Goal: Information Seeking & Learning: Learn about a topic

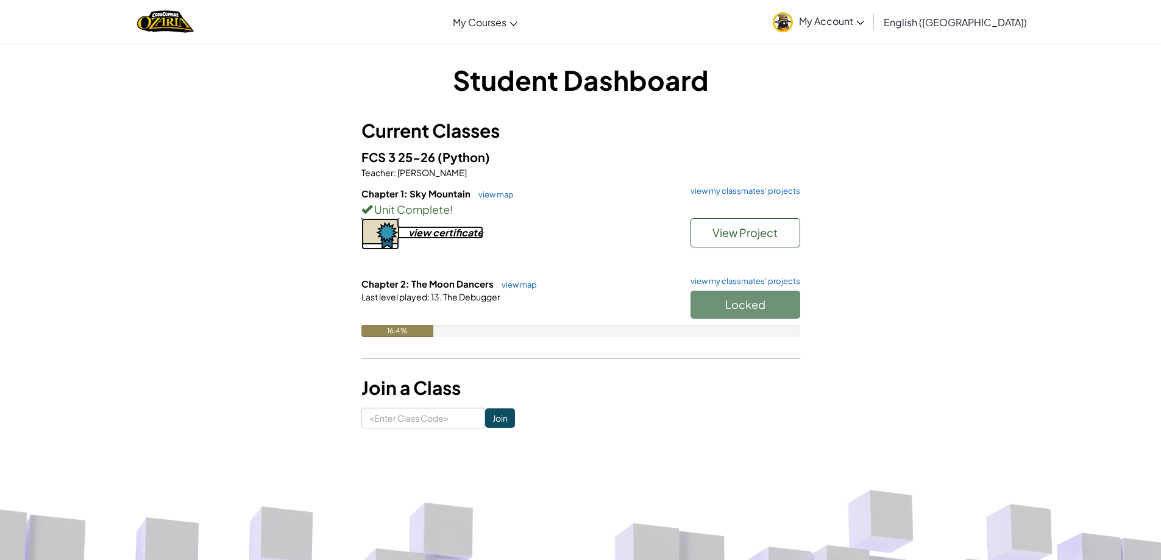
click at [458, 227] on div "view certificate" at bounding box center [445, 232] width 75 height 13
click at [734, 313] on button "Start" at bounding box center [746, 305] width 110 height 28
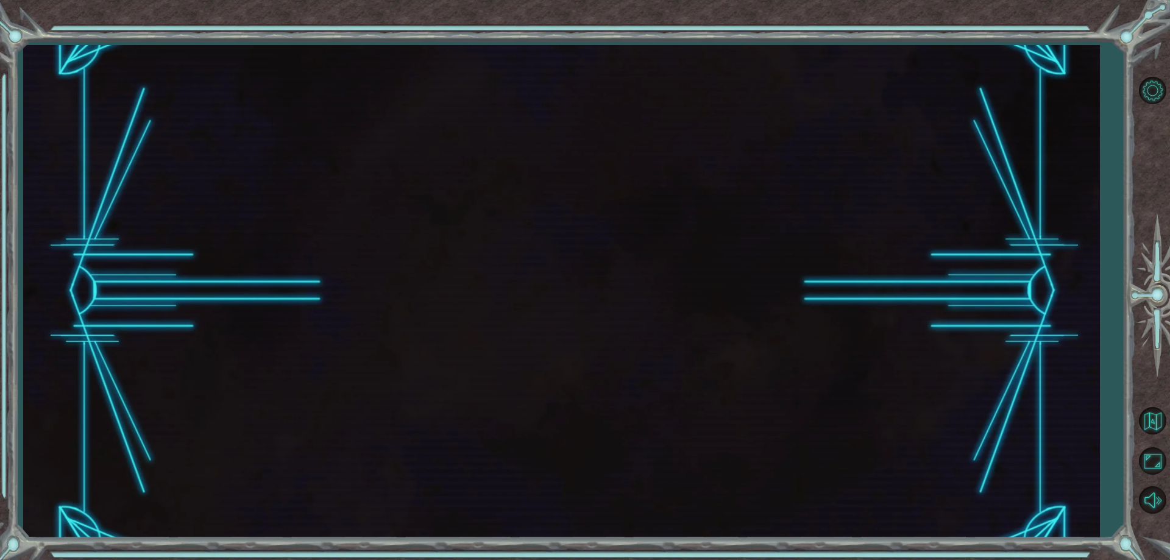
click at [734, 313] on div at bounding box center [561, 291] width 1076 height 493
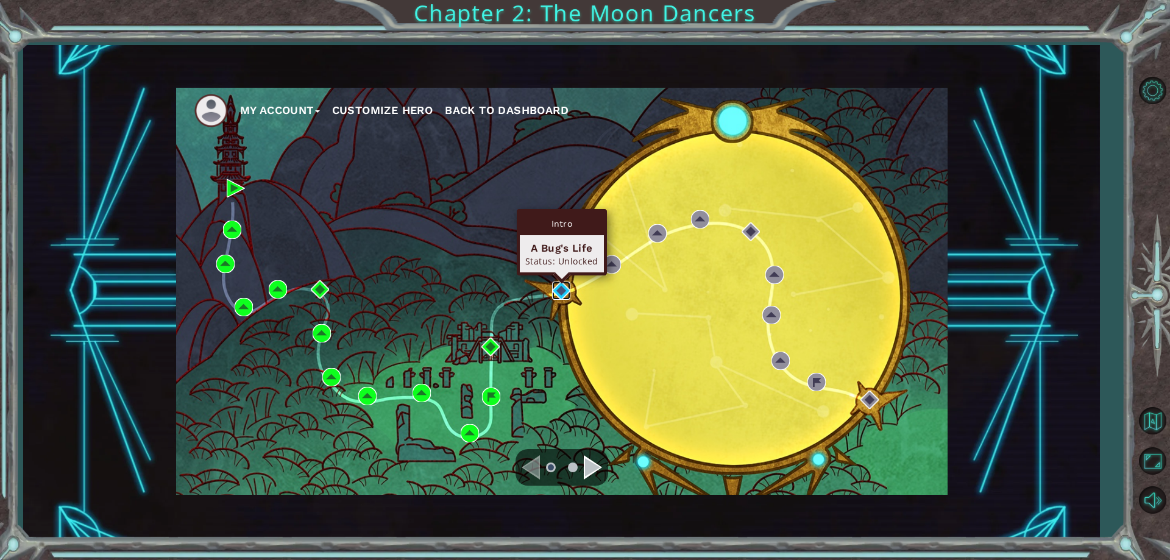
click at [555, 286] on img at bounding box center [561, 291] width 18 height 18
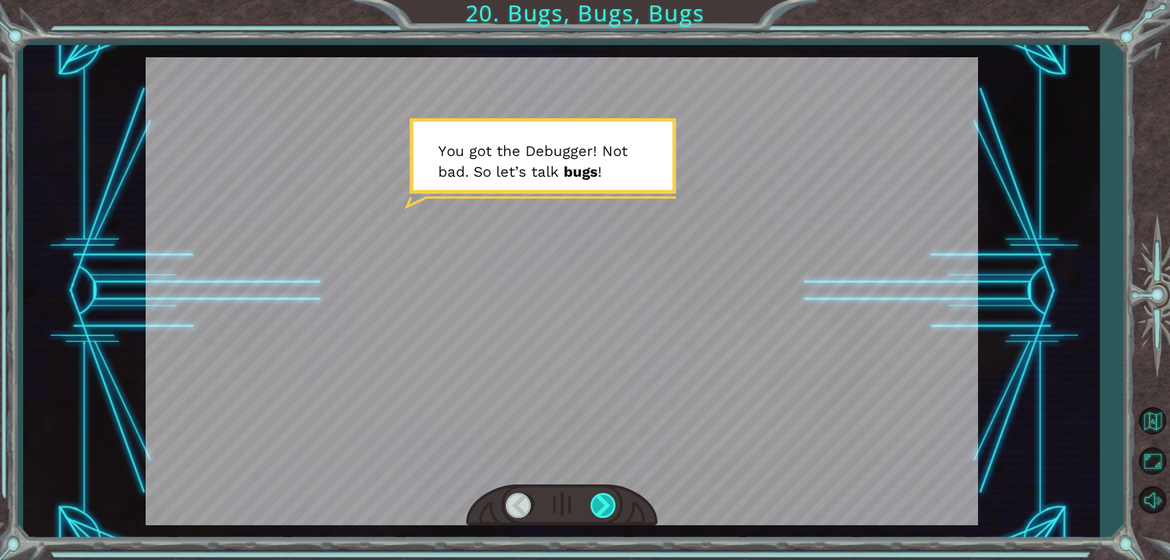
click at [606, 504] on div at bounding box center [604, 505] width 27 height 25
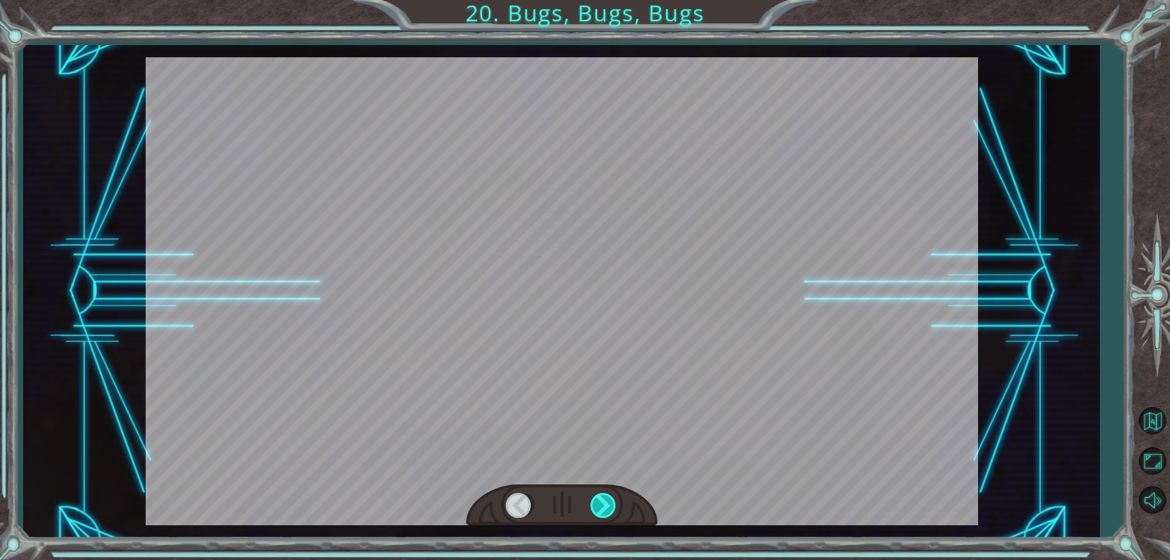
click at [606, 504] on div at bounding box center [604, 505] width 27 height 25
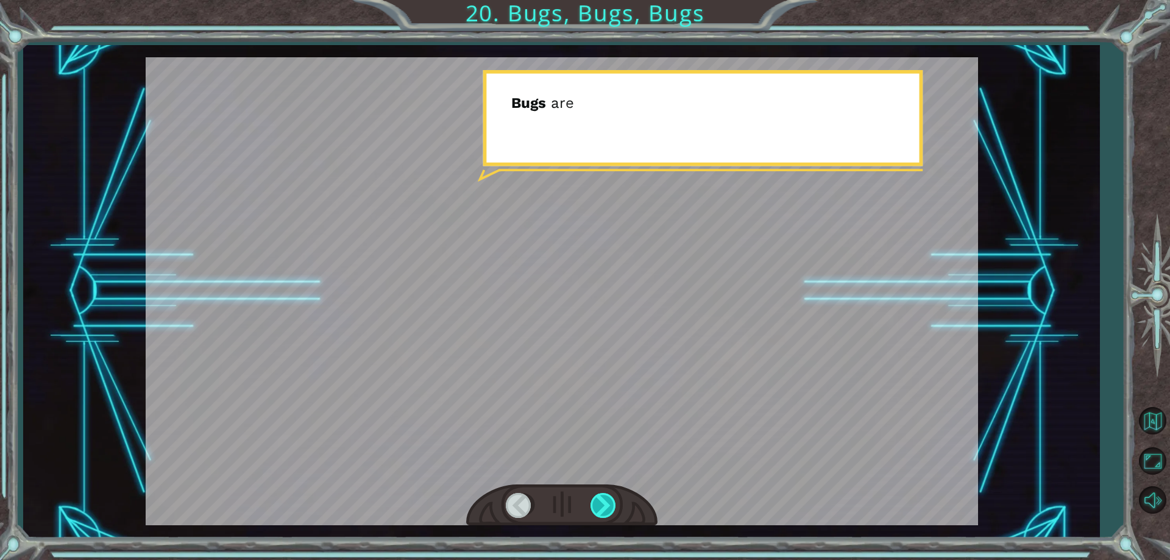
click at [606, 504] on div at bounding box center [604, 505] width 27 height 25
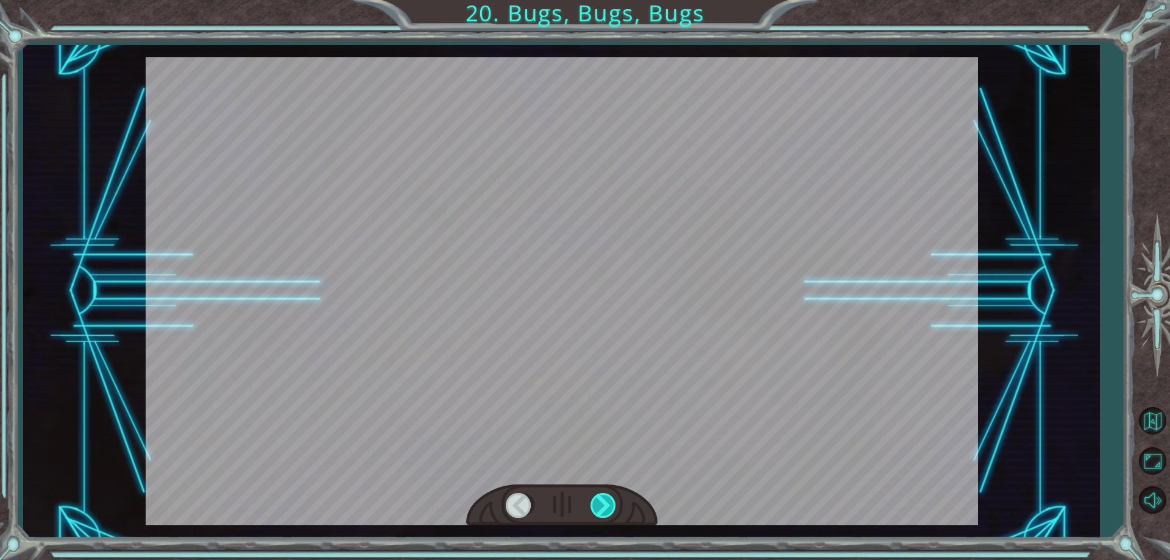
click at [606, 504] on div at bounding box center [604, 505] width 27 height 25
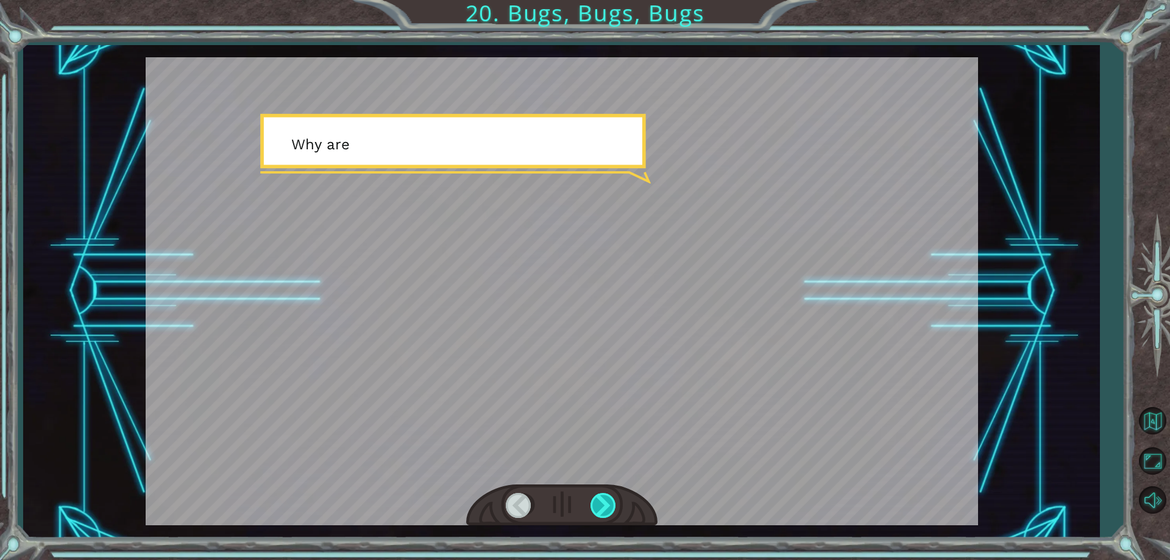
click at [606, 504] on div at bounding box center [604, 505] width 27 height 25
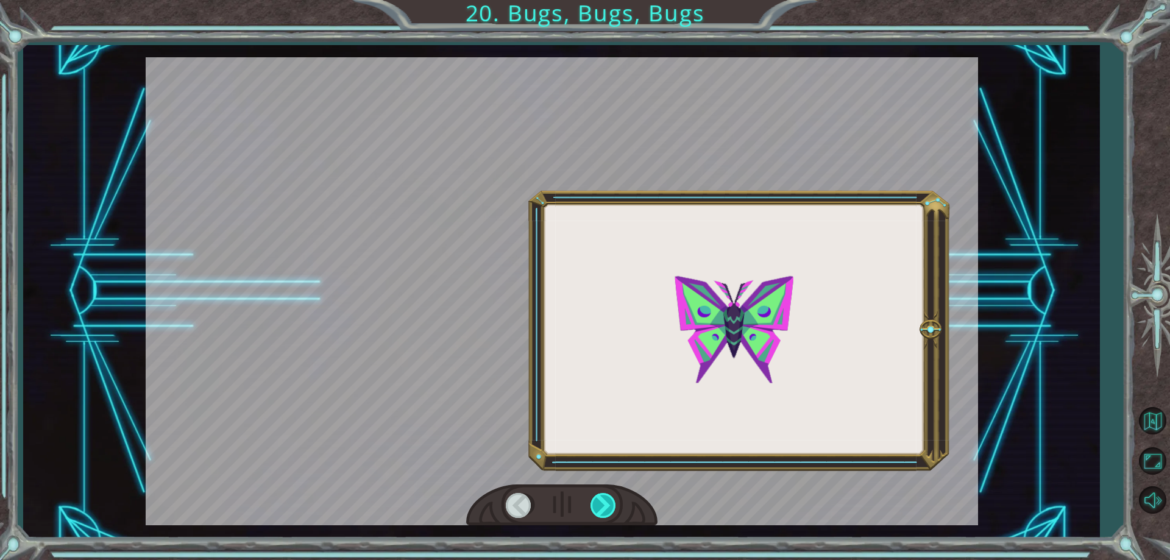
click at [606, 504] on div at bounding box center [604, 505] width 27 height 25
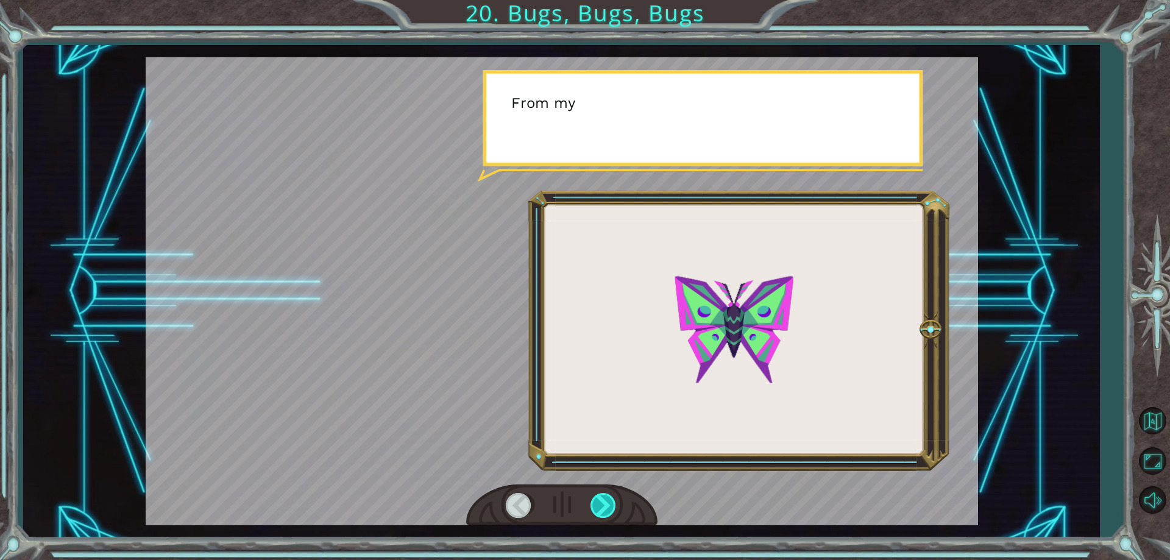
click at [606, 504] on div at bounding box center [604, 505] width 27 height 25
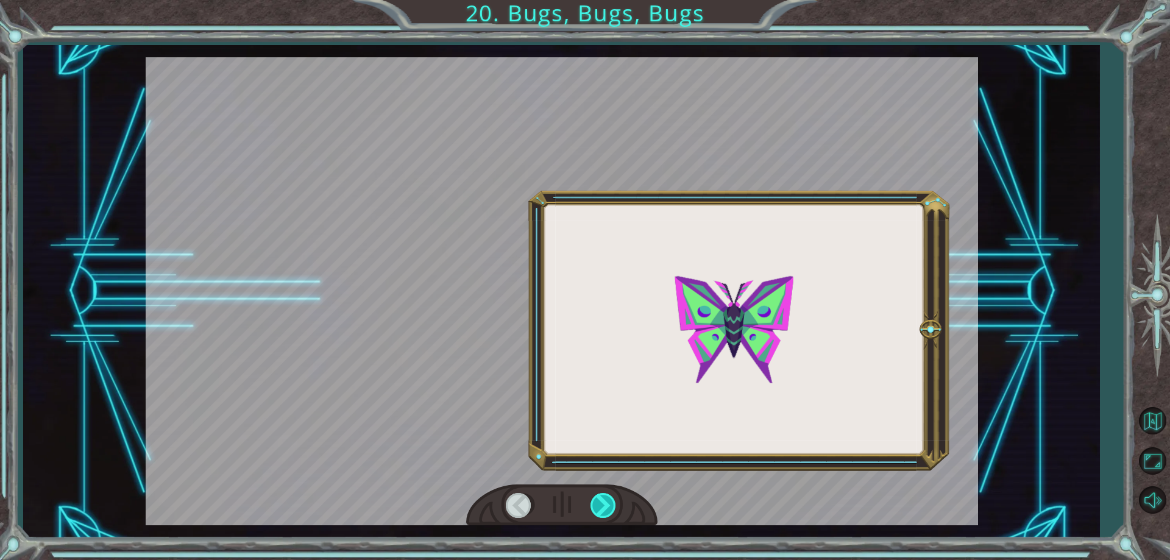
click at [606, 504] on div at bounding box center [604, 505] width 27 height 25
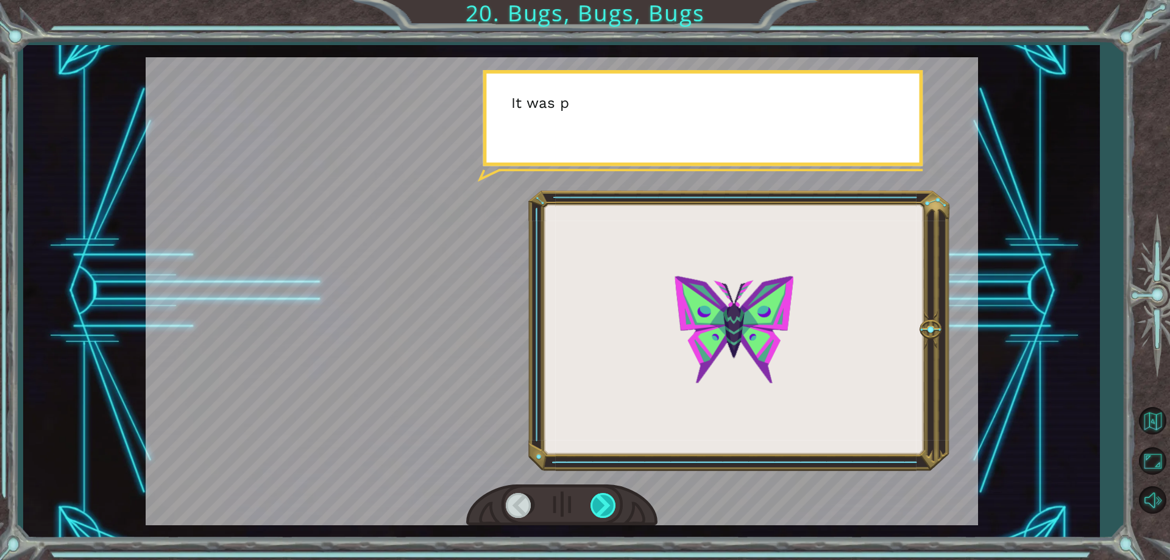
click at [606, 504] on div at bounding box center [604, 505] width 27 height 25
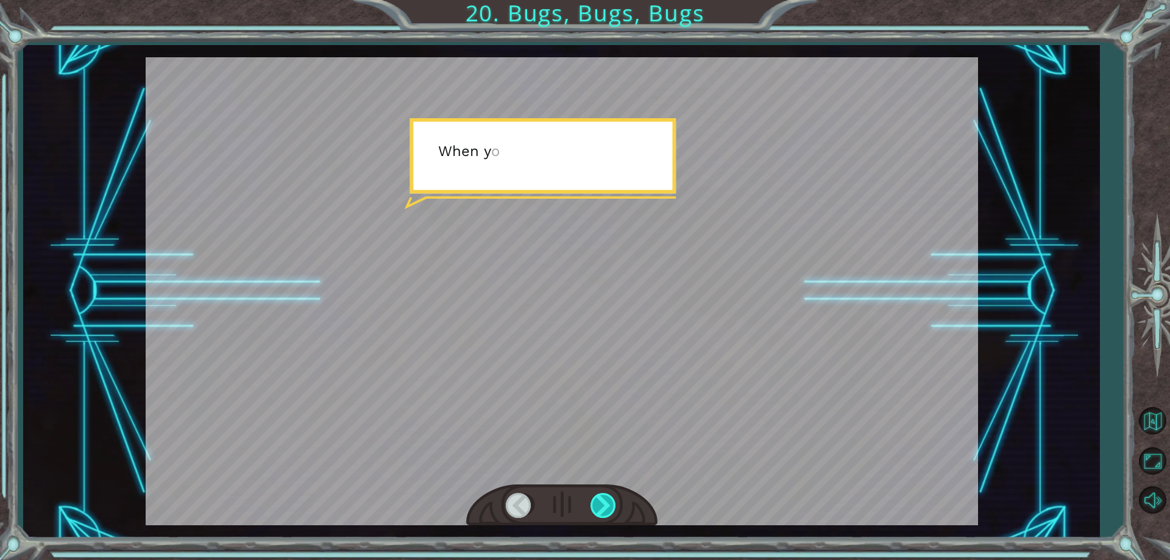
click at [606, 504] on div at bounding box center [604, 505] width 27 height 25
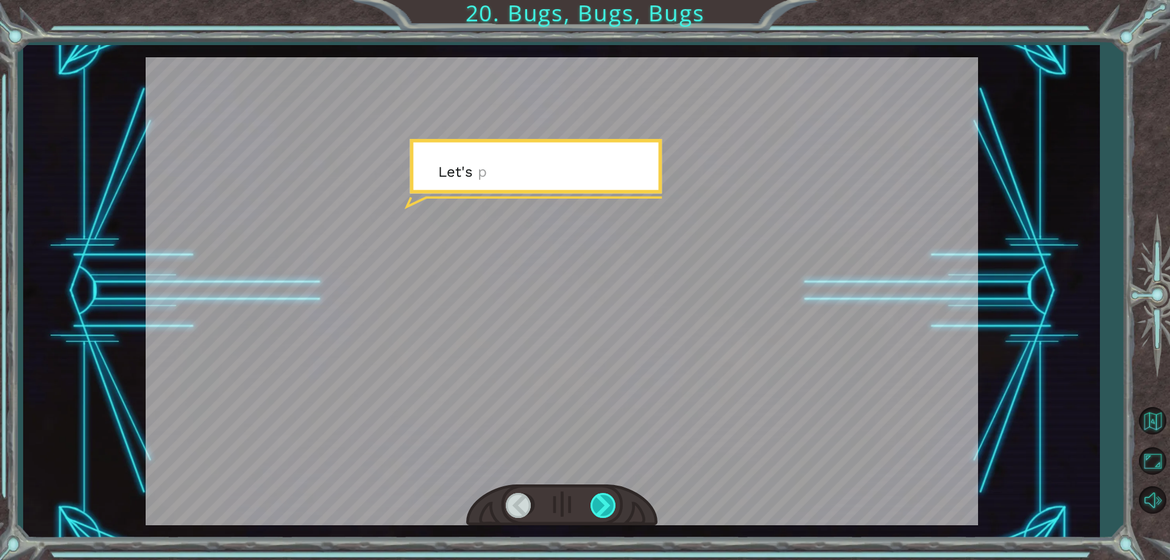
click at [606, 504] on div at bounding box center [604, 505] width 27 height 25
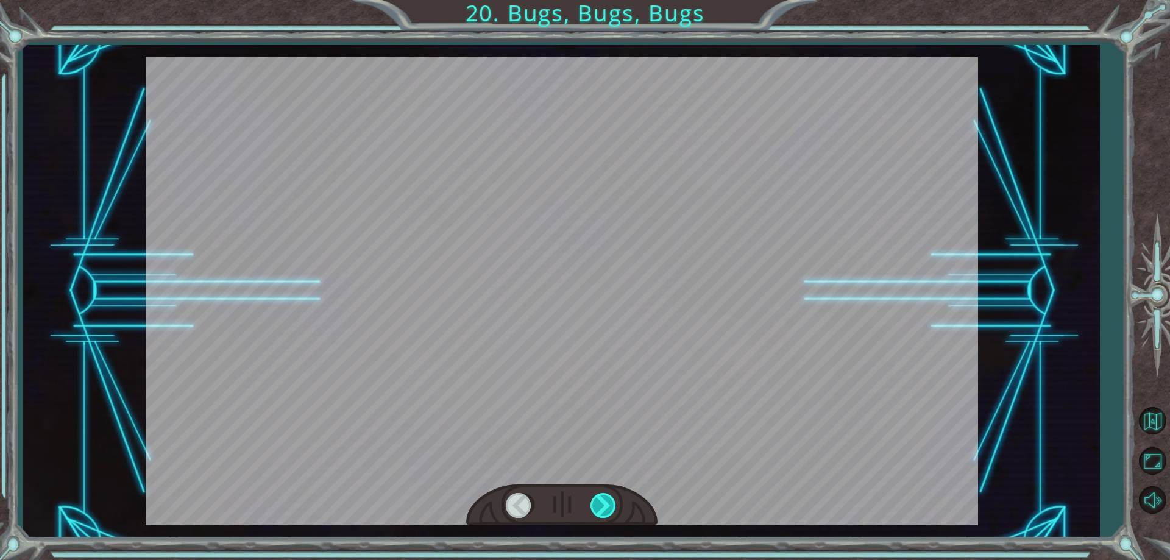
click at [606, 504] on div at bounding box center [604, 505] width 27 height 25
click at [604, 505] on div at bounding box center [604, 505] width 27 height 25
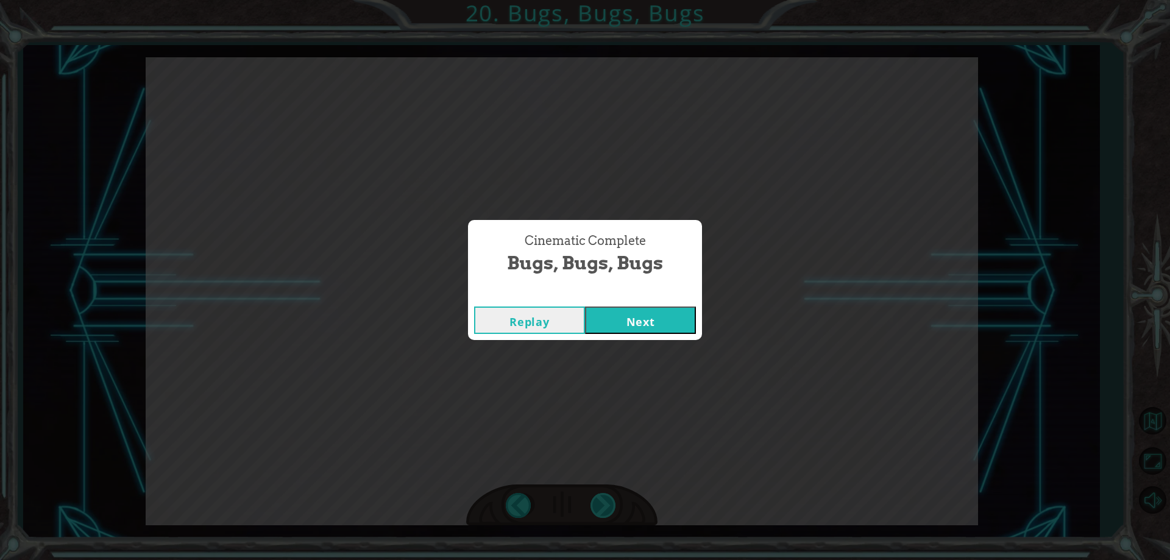
click at [604, 0] on div "Y o u g o t t h e D e b u g g e r ! N o t b a d . S o l e t ’ s t a l k b u g s…" at bounding box center [585, 0] width 1170 height 0
click at [604, 505] on div "Cinematic Complete Bugs, Bugs, Bugs Replay Next" at bounding box center [585, 280] width 1170 height 560
click at [631, 324] on button "Next" at bounding box center [640, 320] width 111 height 27
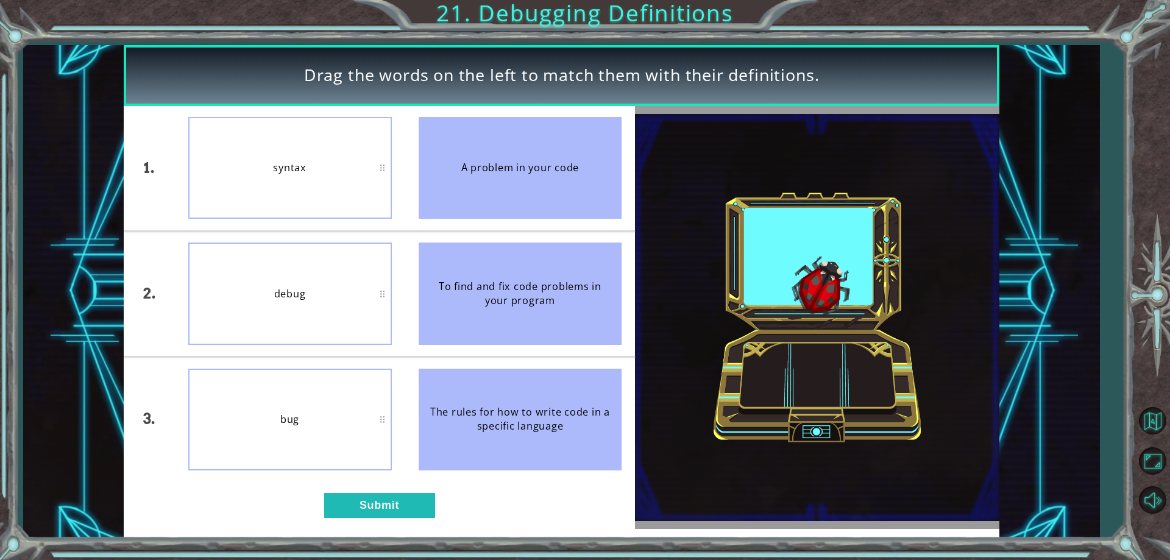
click at [636, 429] on img at bounding box center [817, 317] width 365 height 407
click at [383, 508] on button "Submit" at bounding box center [379, 505] width 111 height 24
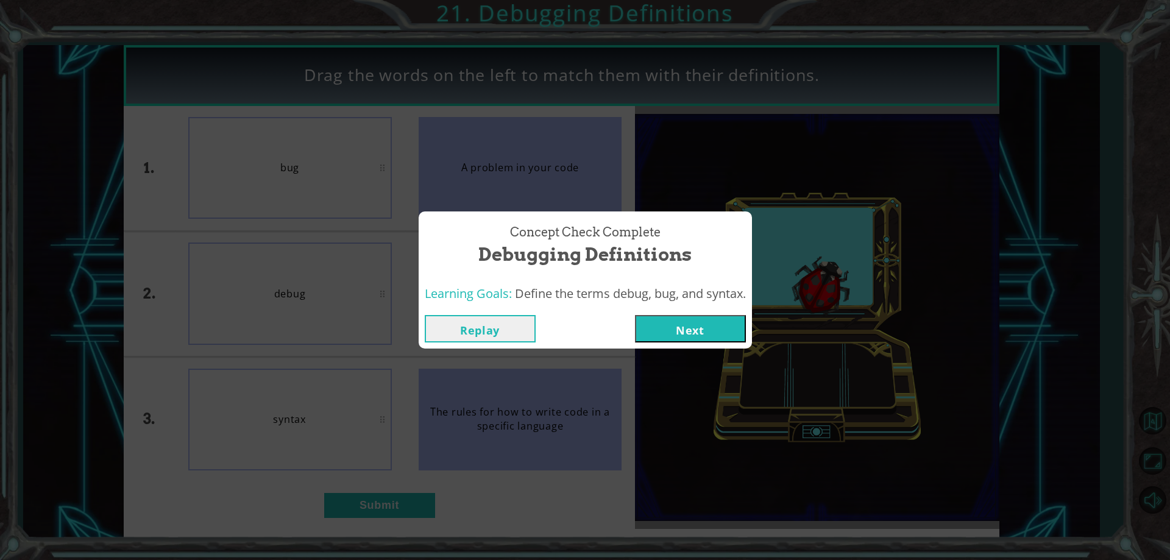
drag, startPoint x: 381, startPoint y: 422, endPoint x: 379, endPoint y: 391, distance: 31.1
click at [379, 391] on div "Concept Check Complete Debugging Definitions Learning Goals: Define the terms d…" at bounding box center [585, 280] width 1170 height 560
click at [688, 319] on button "Next" at bounding box center [690, 328] width 111 height 27
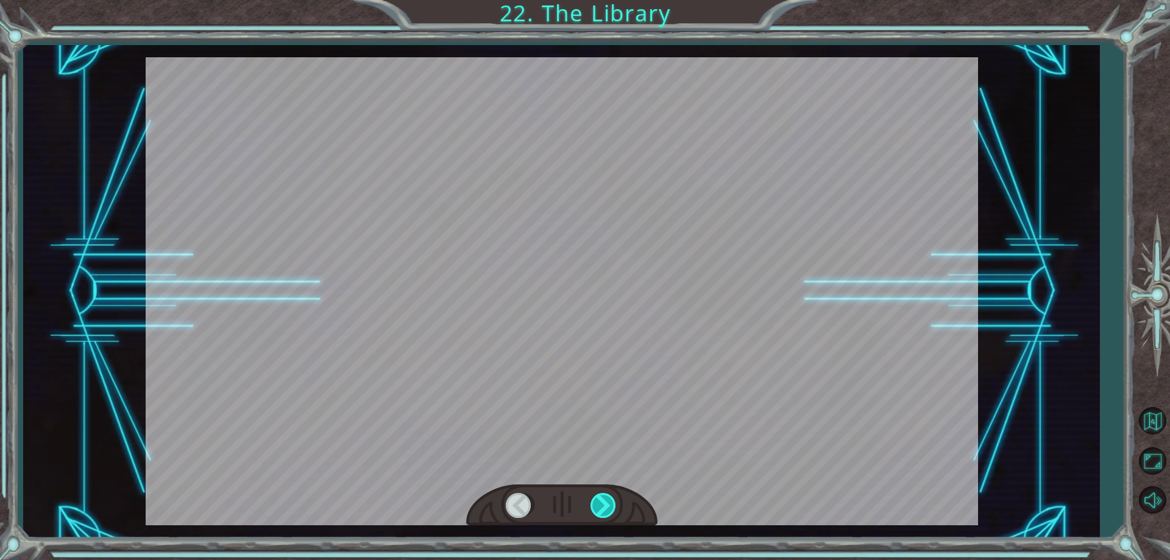
click at [610, 502] on div at bounding box center [604, 505] width 27 height 25
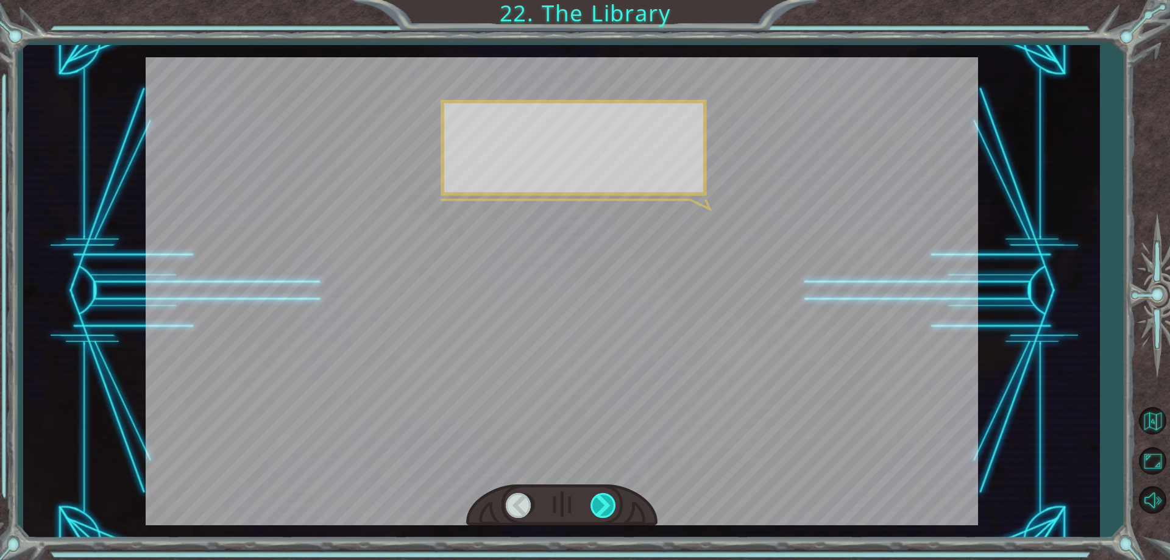
click at [610, 502] on div at bounding box center [604, 505] width 27 height 25
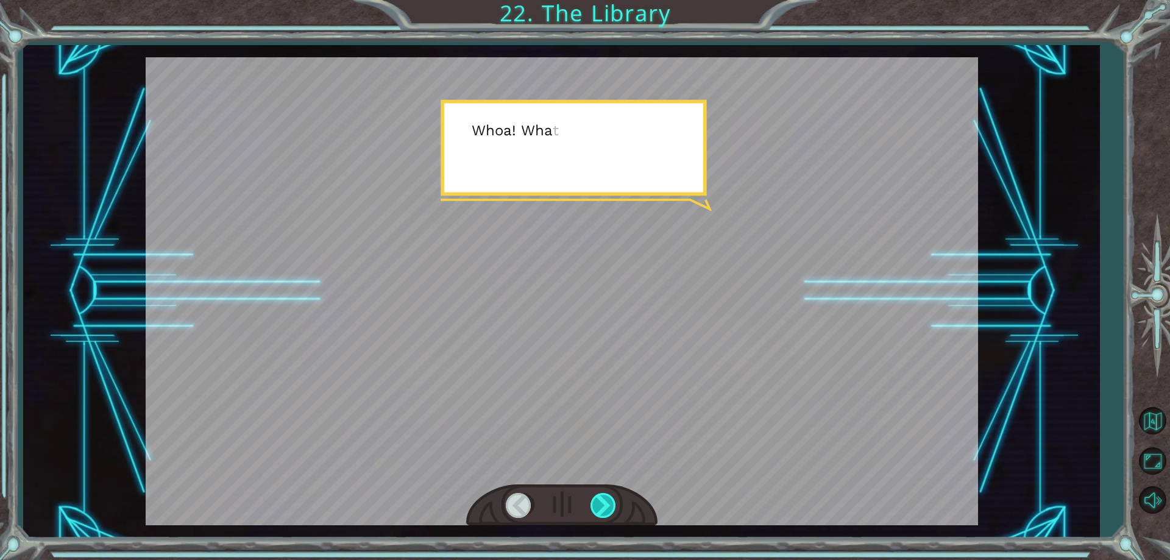
click at [610, 502] on div at bounding box center [604, 505] width 27 height 25
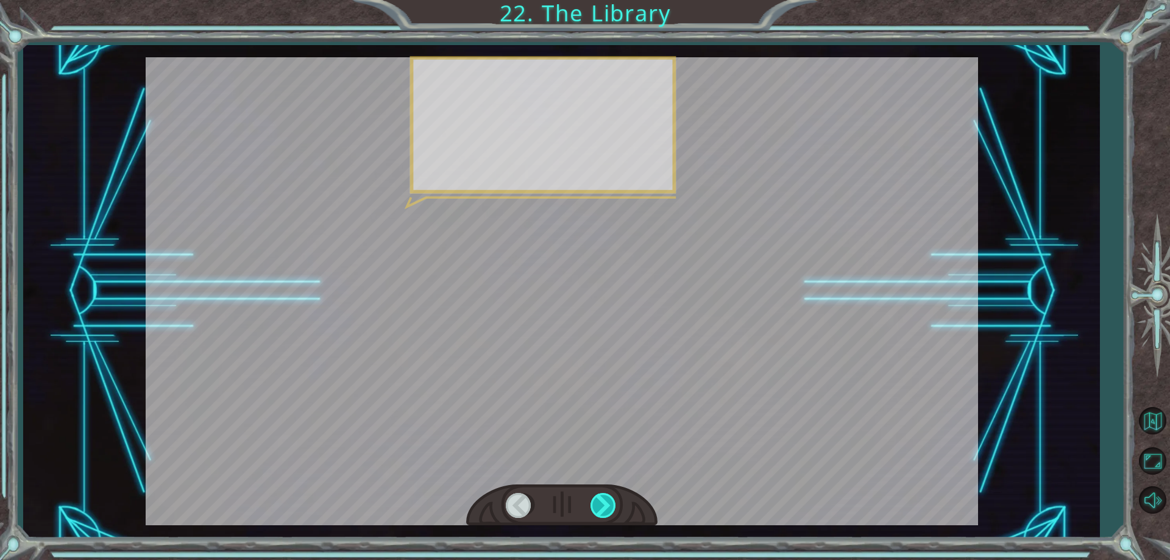
click at [610, 502] on div at bounding box center [604, 505] width 27 height 25
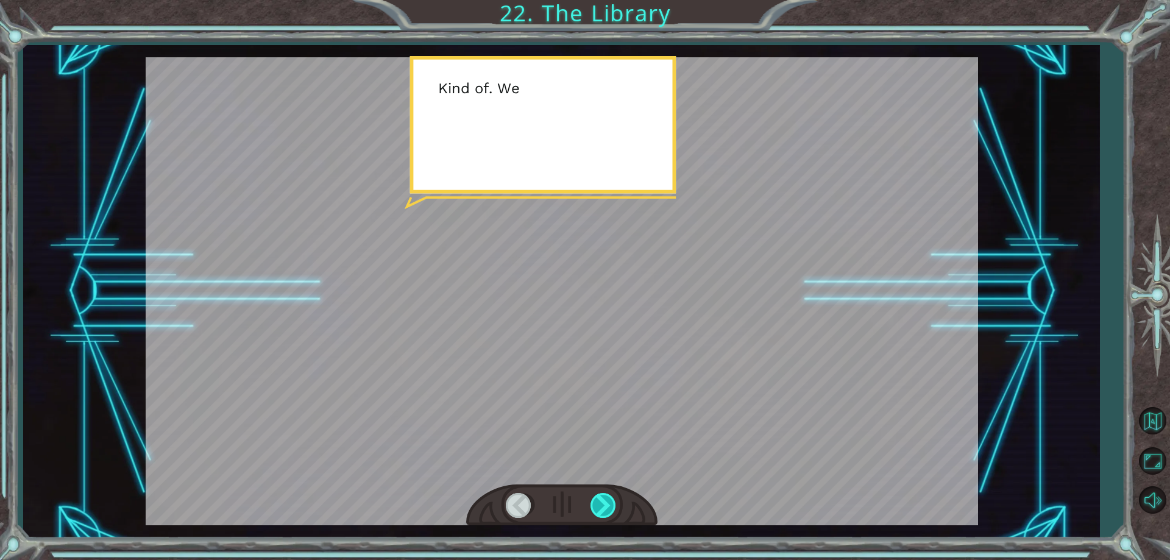
click at [610, 502] on div at bounding box center [604, 505] width 27 height 25
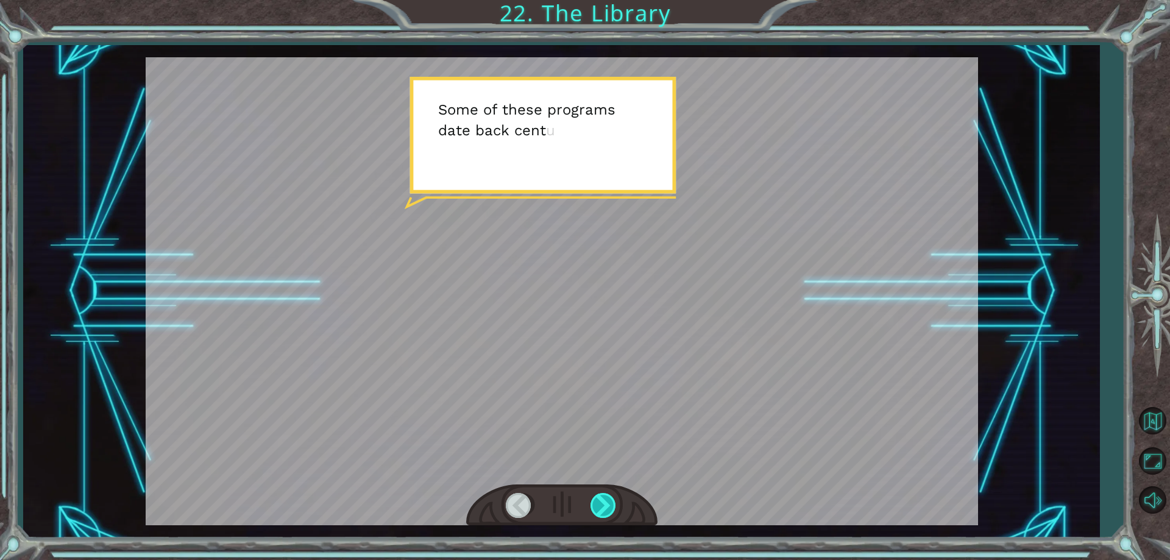
click at [608, 500] on div at bounding box center [604, 505] width 27 height 25
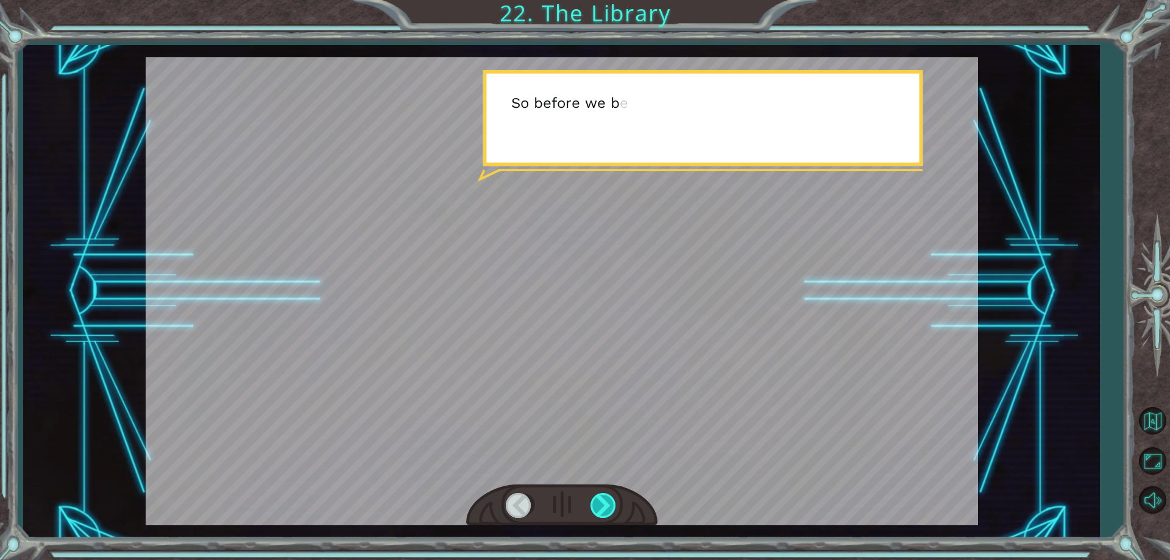
click at [608, 500] on div at bounding box center [604, 505] width 27 height 25
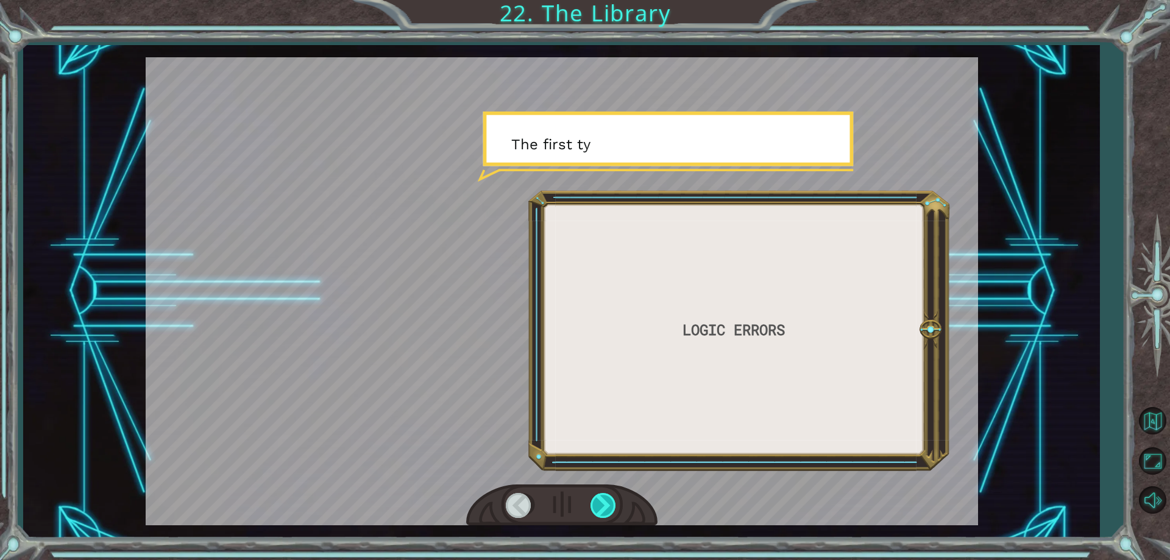
click at [608, 500] on div at bounding box center [604, 505] width 27 height 25
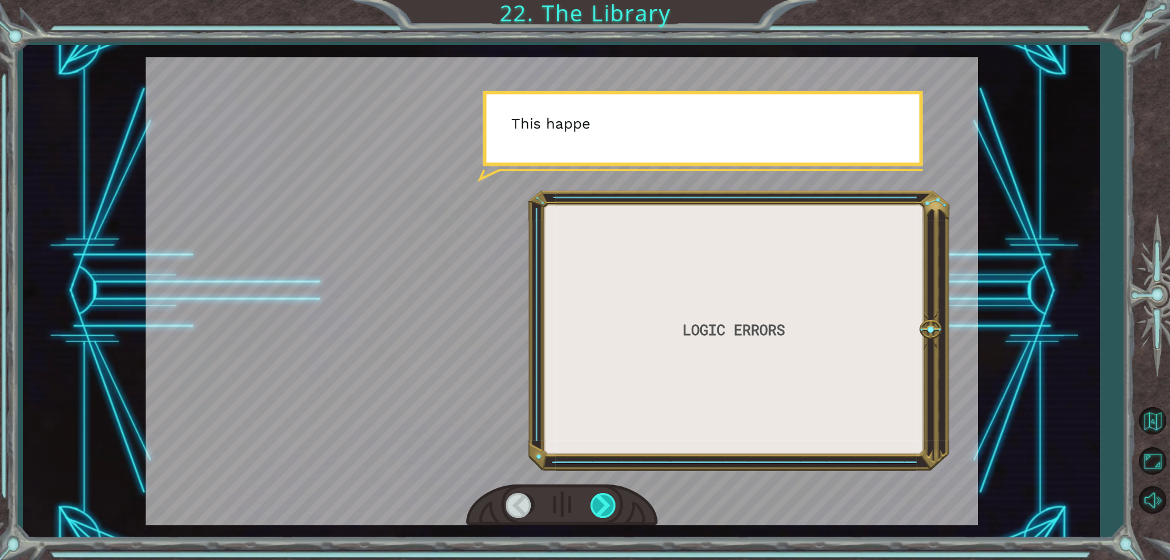
click at [608, 500] on div at bounding box center [604, 505] width 27 height 25
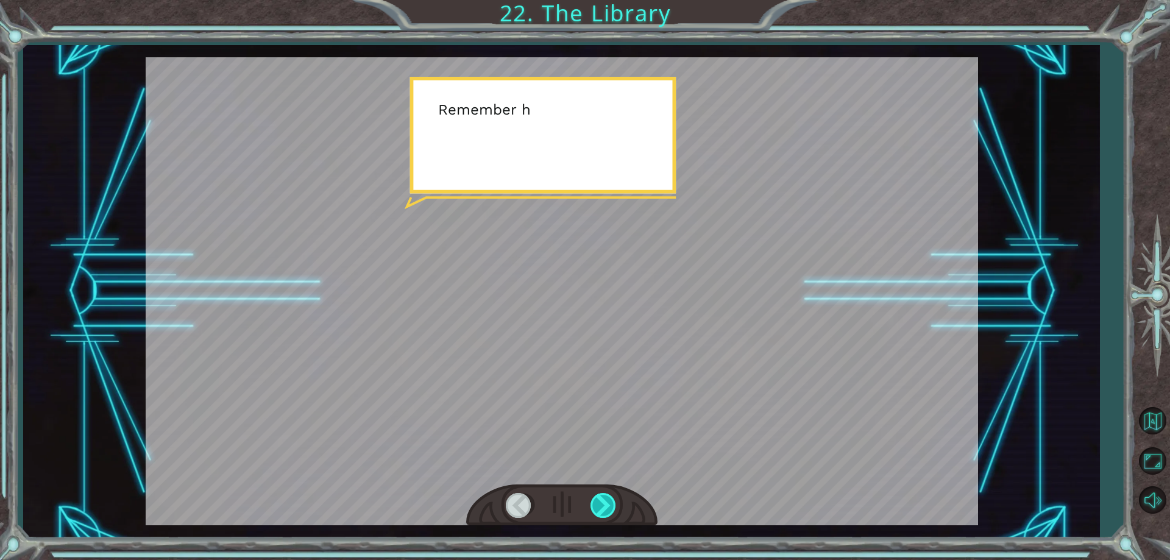
click at [608, 500] on div at bounding box center [604, 505] width 27 height 25
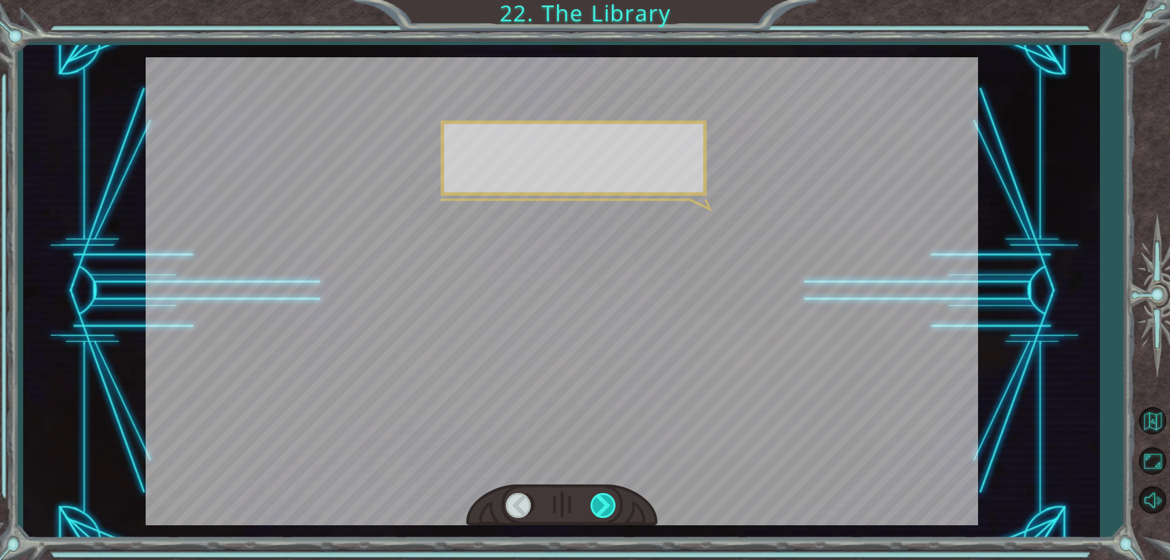
click at [608, 500] on div at bounding box center [604, 505] width 27 height 25
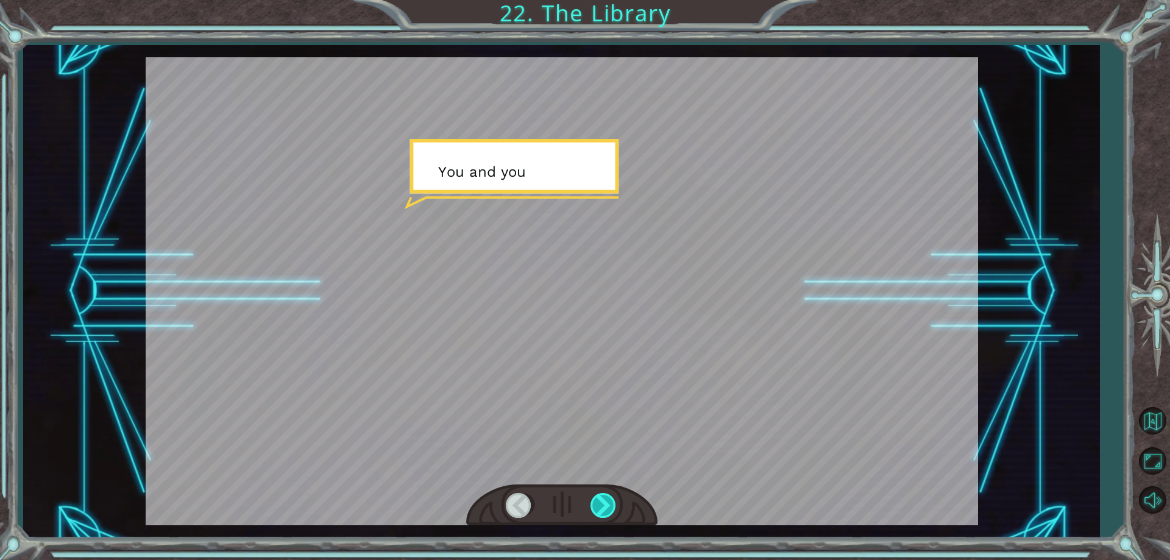
click at [608, 500] on div at bounding box center [604, 505] width 27 height 25
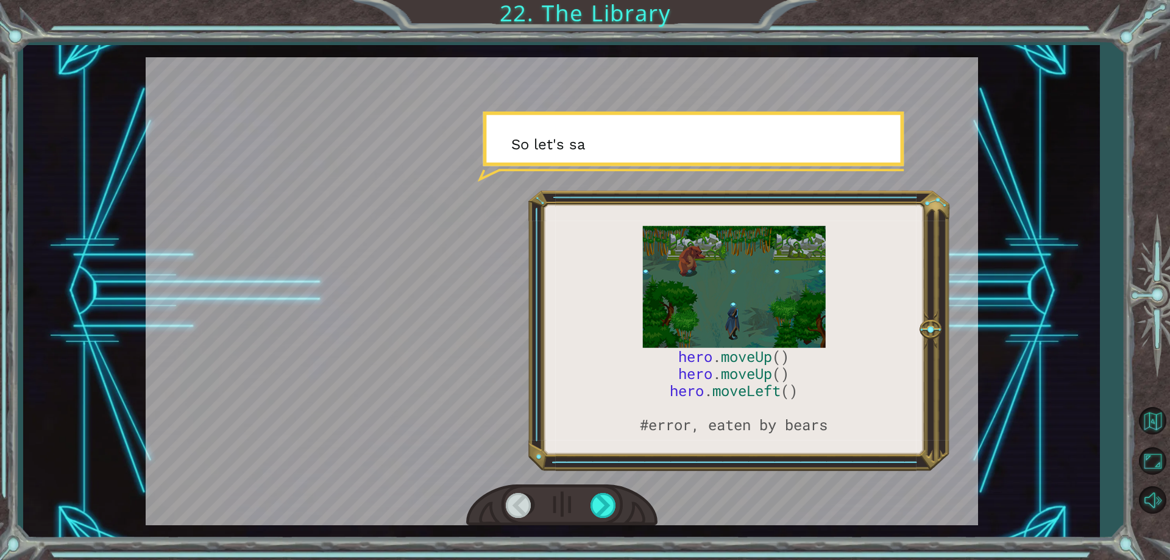
click at [570, 476] on div at bounding box center [562, 291] width 833 height 468
click at [573, 477] on div at bounding box center [562, 291] width 833 height 468
drag, startPoint x: 573, startPoint y: 477, endPoint x: 589, endPoint y: 501, distance: 28.9
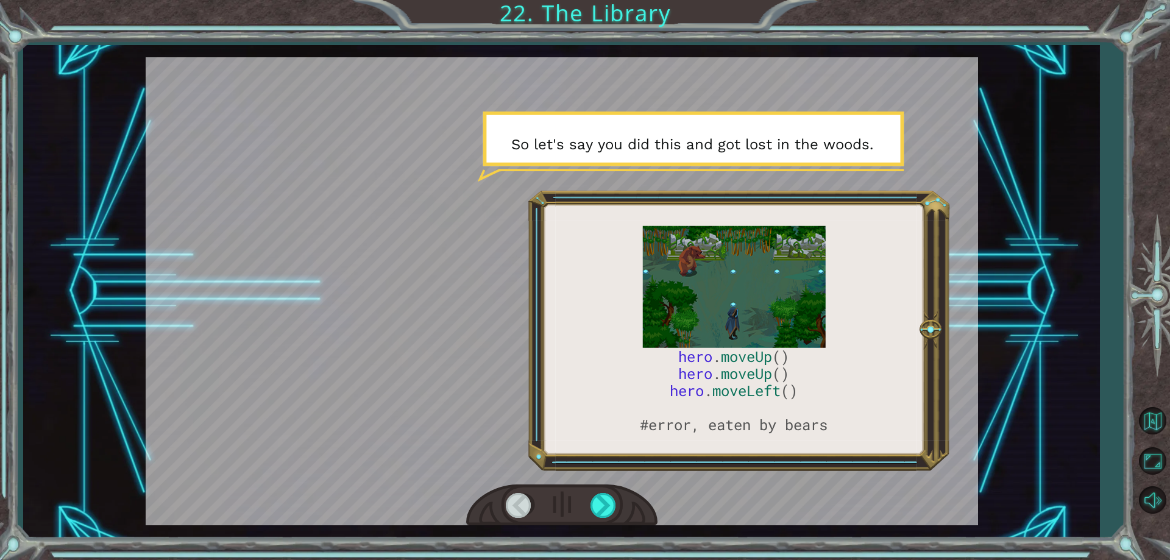
click at [587, 500] on div at bounding box center [562, 291] width 833 height 468
click at [608, 507] on div at bounding box center [604, 505] width 27 height 25
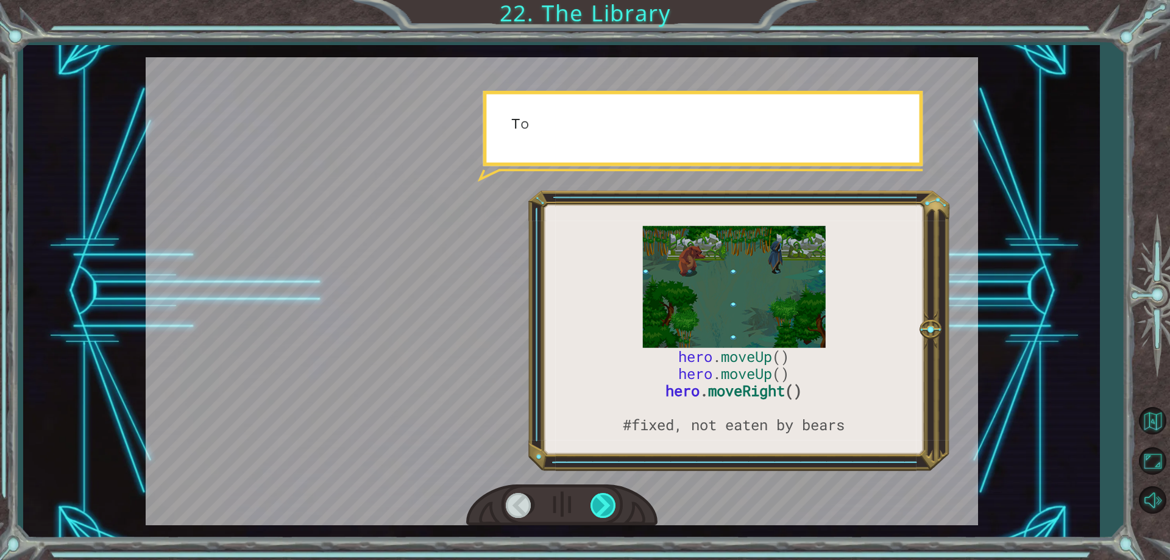
click at [608, 507] on div at bounding box center [604, 505] width 27 height 25
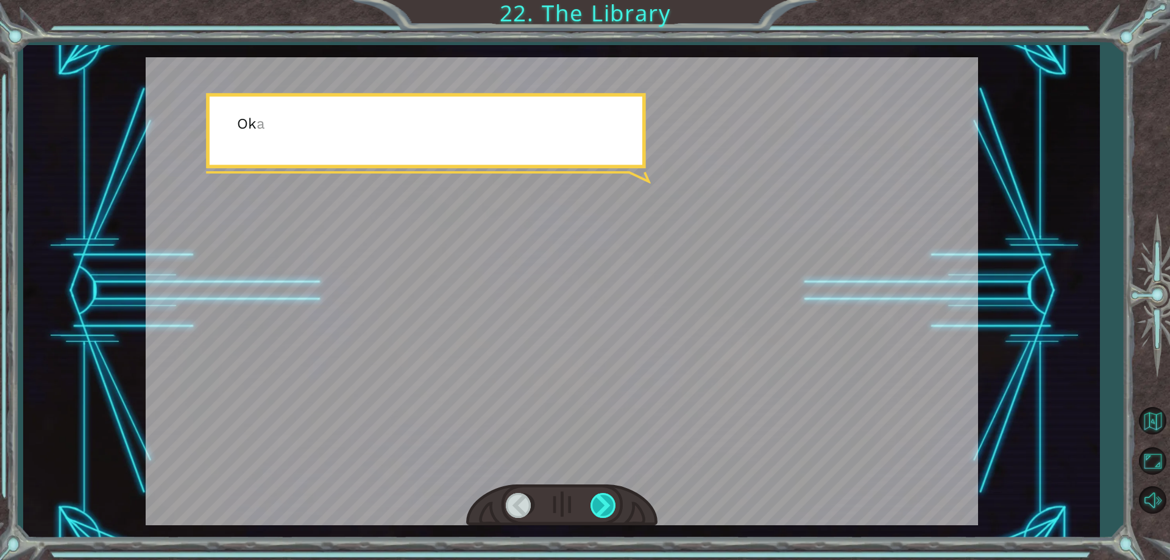
click at [608, 507] on div at bounding box center [604, 505] width 27 height 25
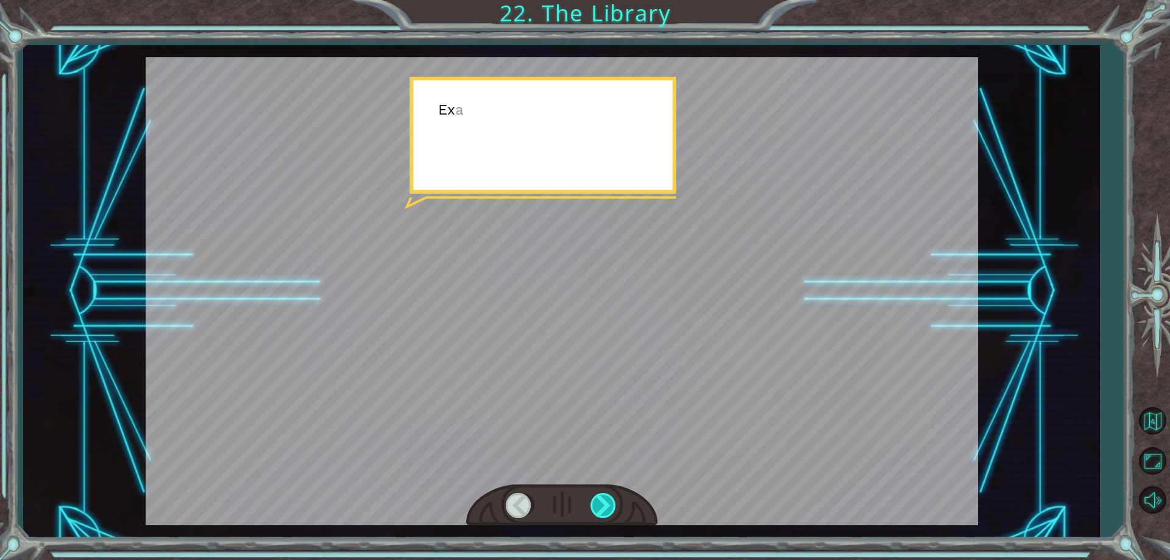
click at [608, 507] on div at bounding box center [604, 505] width 27 height 25
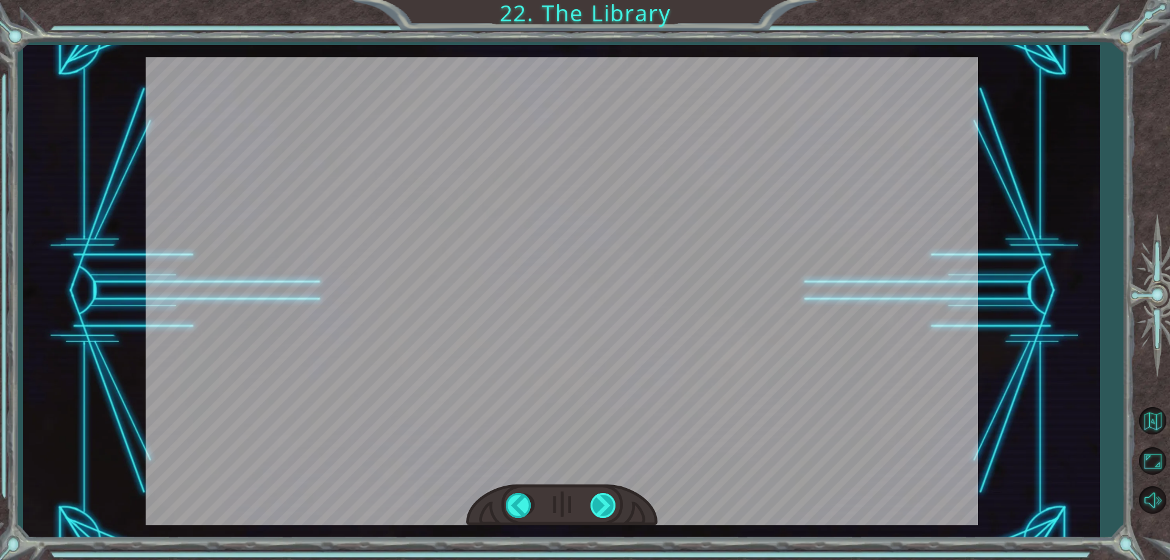
click at [608, 507] on div at bounding box center [604, 505] width 27 height 25
click at [608, 0] on div "hero . moveUp () hero . moveUp () hero . moveRight () #fixed, not eaten by bear…" at bounding box center [585, 0] width 1170 height 0
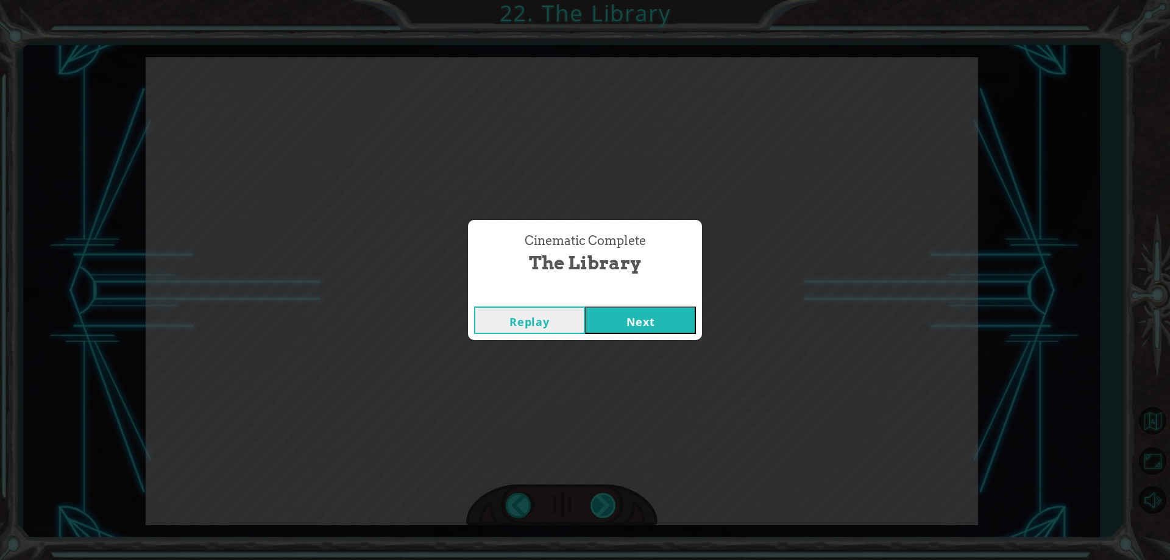
click at [608, 507] on div "Cinematic Complete The Library Replay Next" at bounding box center [585, 280] width 1170 height 560
drag, startPoint x: 617, startPoint y: 297, endPoint x: 621, endPoint y: 329, distance: 32.6
click at [617, 299] on div "Cinematic Complete" at bounding box center [585, 294] width 234 height 12
click at [627, 346] on div "Cinematic Complete The Library Replay Next" at bounding box center [585, 280] width 1170 height 560
click at [625, 330] on button "Next" at bounding box center [640, 320] width 111 height 27
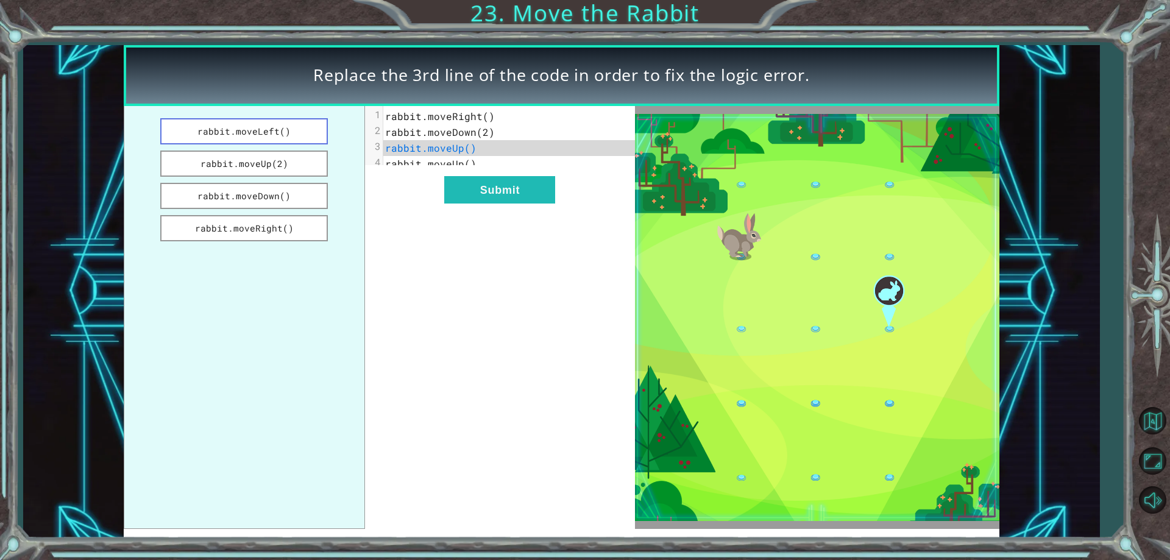
click at [284, 138] on button "rabbit.moveLeft()" at bounding box center [244, 131] width 168 height 26
click at [500, 183] on div "xxxxxxxxxx 4 1 rabbit.moveRight() 2 rabbit.moveDown(2) 3 rabbit.moveLeft() 4 ra…" at bounding box center [500, 318] width 271 height 424
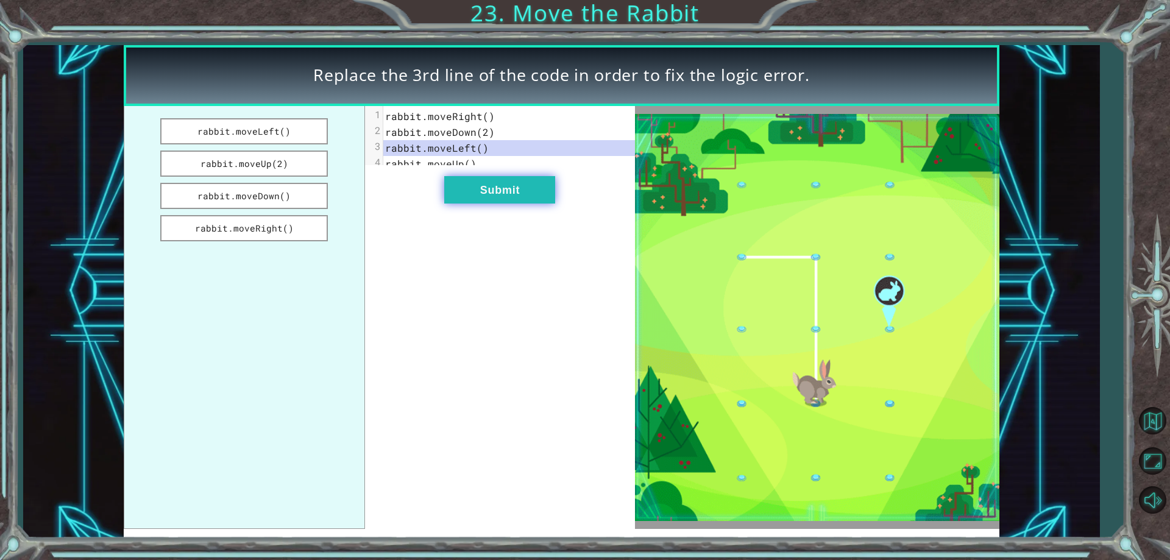
click at [499, 197] on button "Submit" at bounding box center [499, 189] width 111 height 27
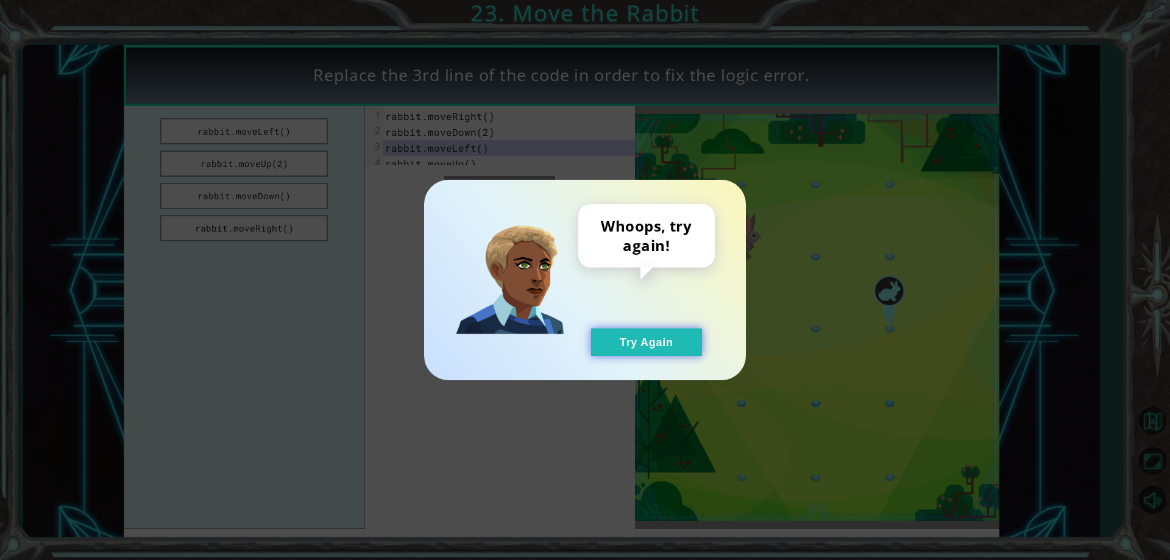
click at [617, 341] on button "Try Again" at bounding box center [646, 342] width 111 height 27
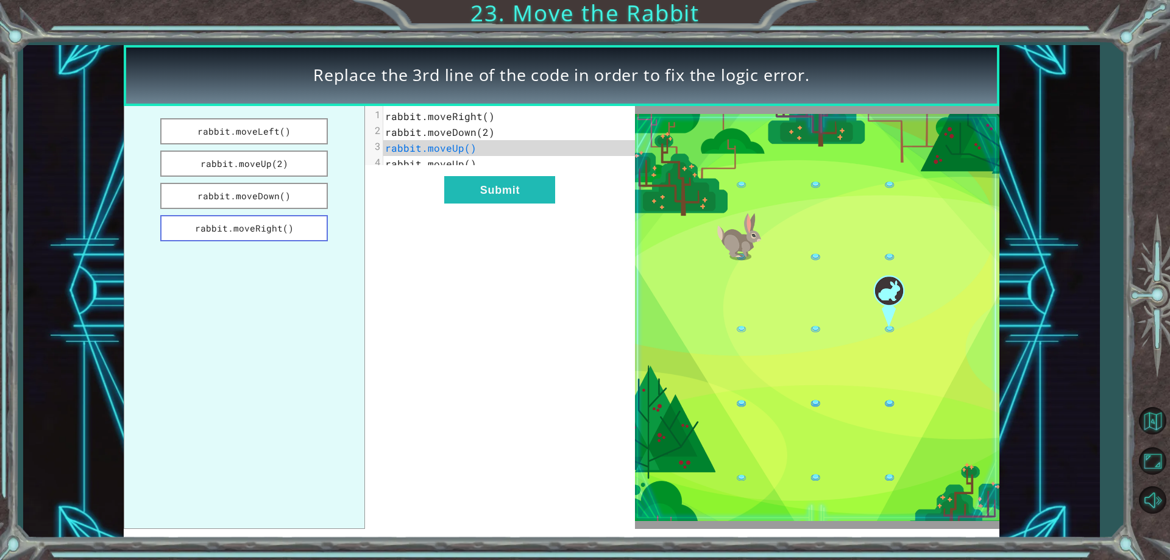
click at [264, 236] on button "rabbit.moveRight()" at bounding box center [244, 228] width 168 height 26
click at [460, 201] on button "Submit" at bounding box center [499, 189] width 111 height 27
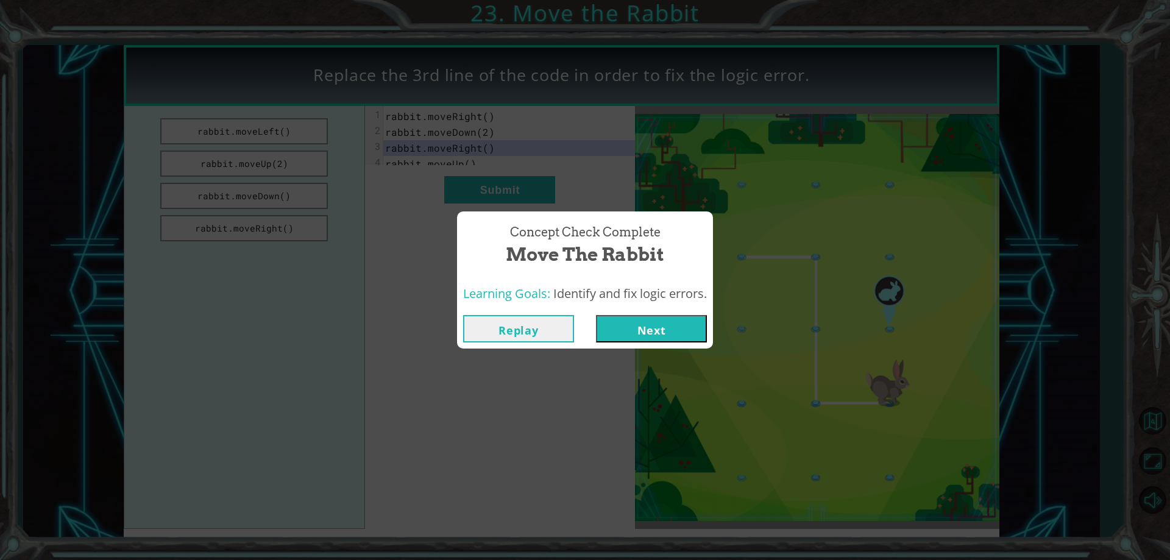
click at [646, 326] on button "Next" at bounding box center [651, 328] width 111 height 27
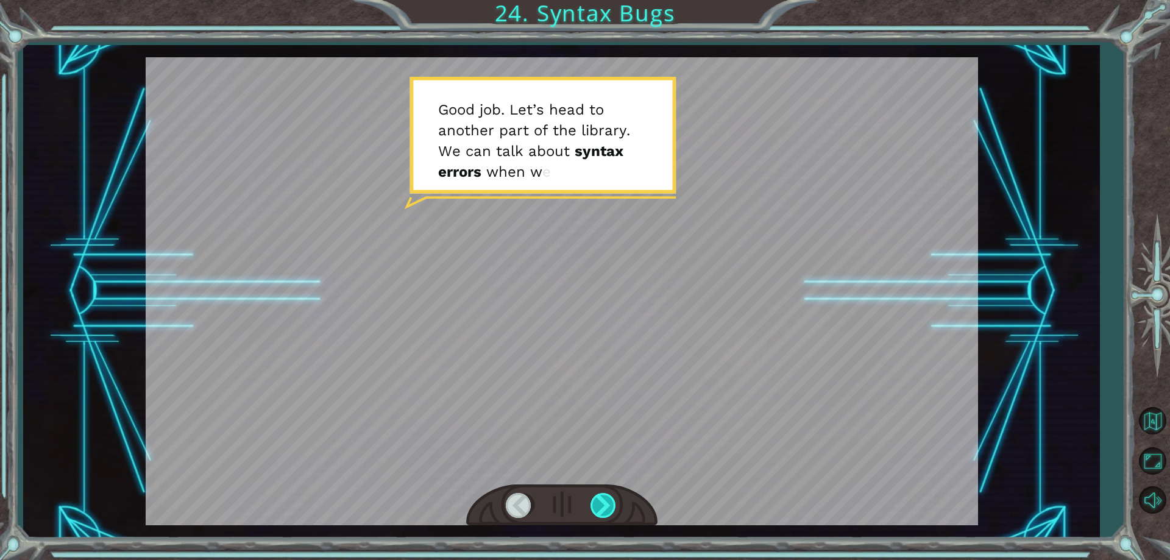
click at [607, 498] on div at bounding box center [604, 505] width 27 height 25
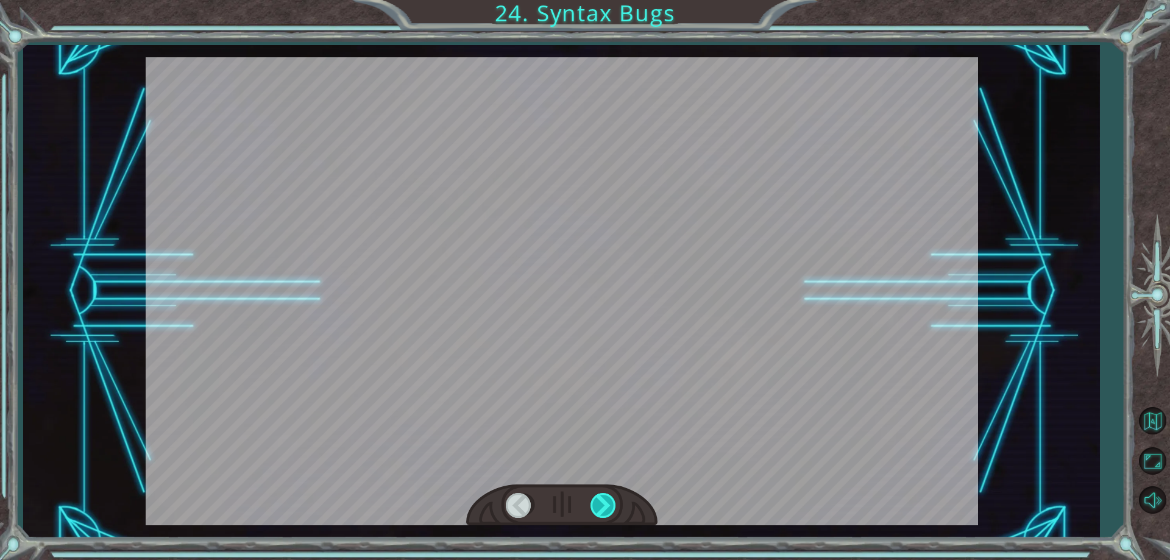
click at [607, 498] on div at bounding box center [604, 505] width 27 height 25
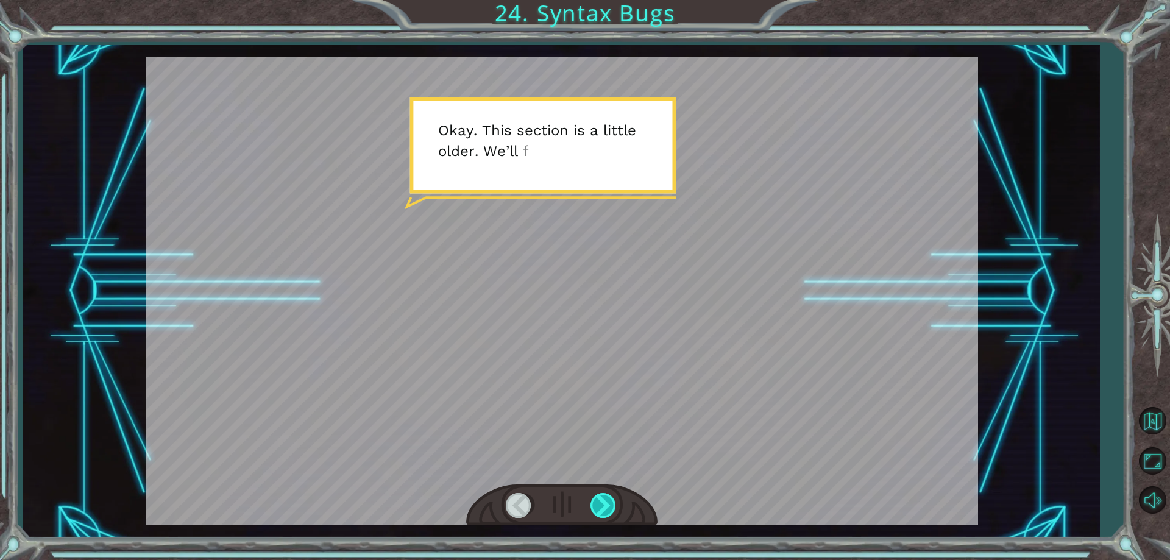
click at [607, 498] on div at bounding box center [604, 505] width 27 height 25
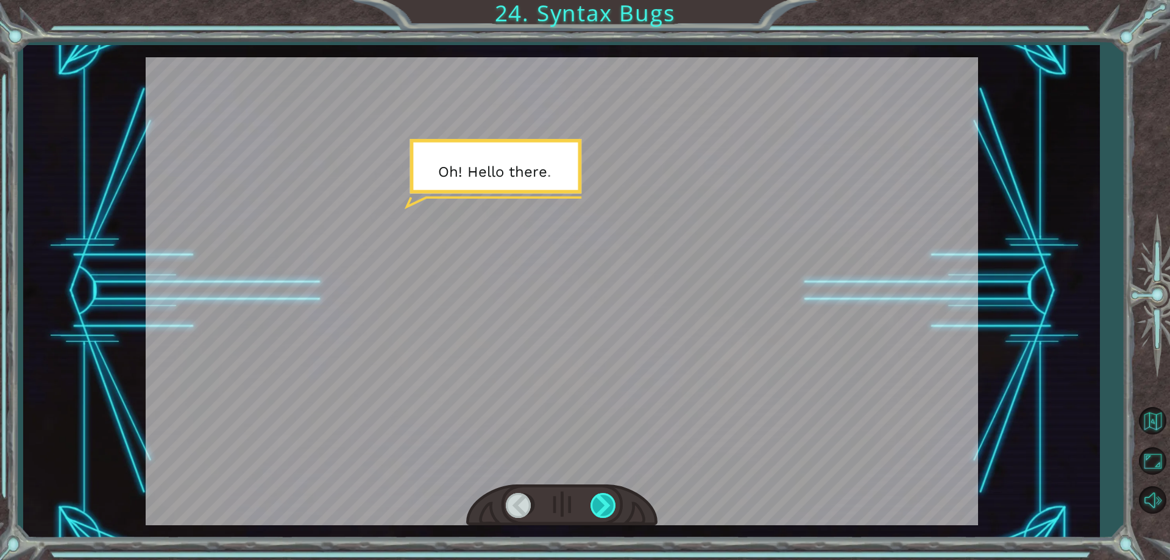
click at [607, 498] on div at bounding box center [604, 505] width 27 height 25
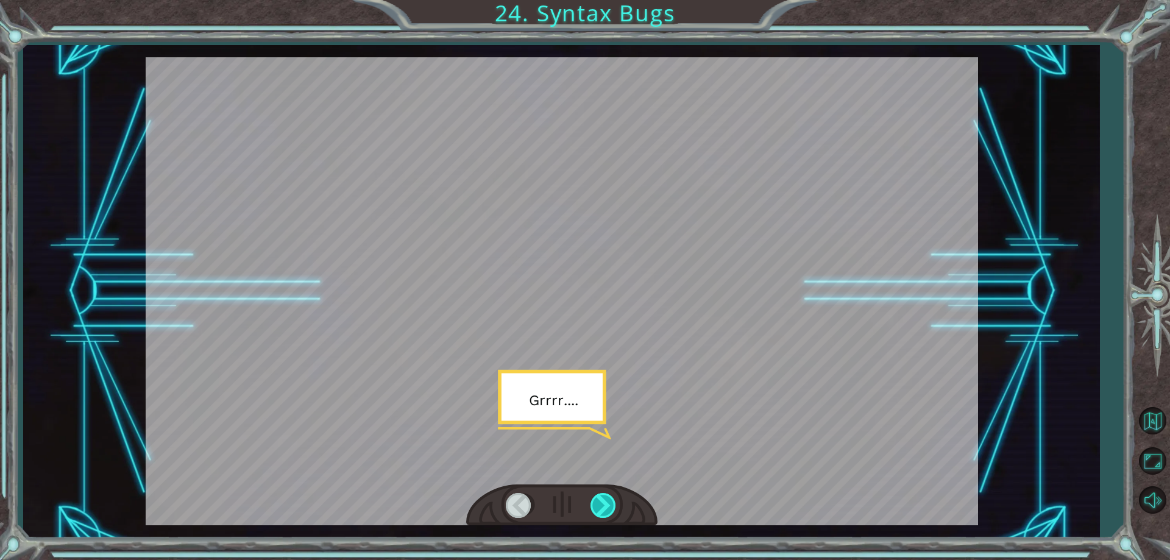
click at [611, 500] on div at bounding box center [604, 505] width 27 height 25
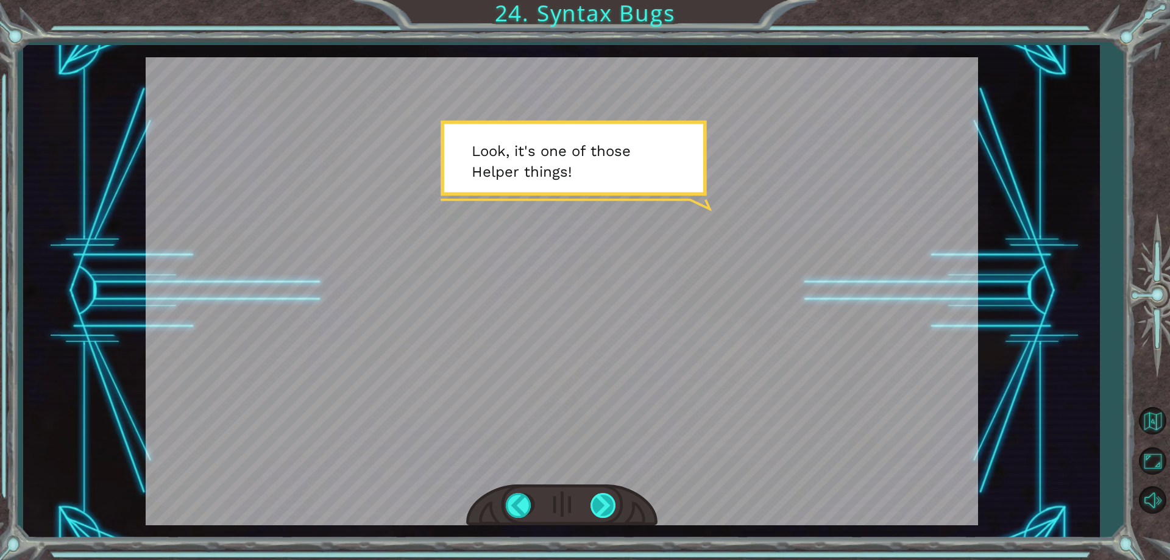
click at [608, 499] on div at bounding box center [604, 505] width 27 height 25
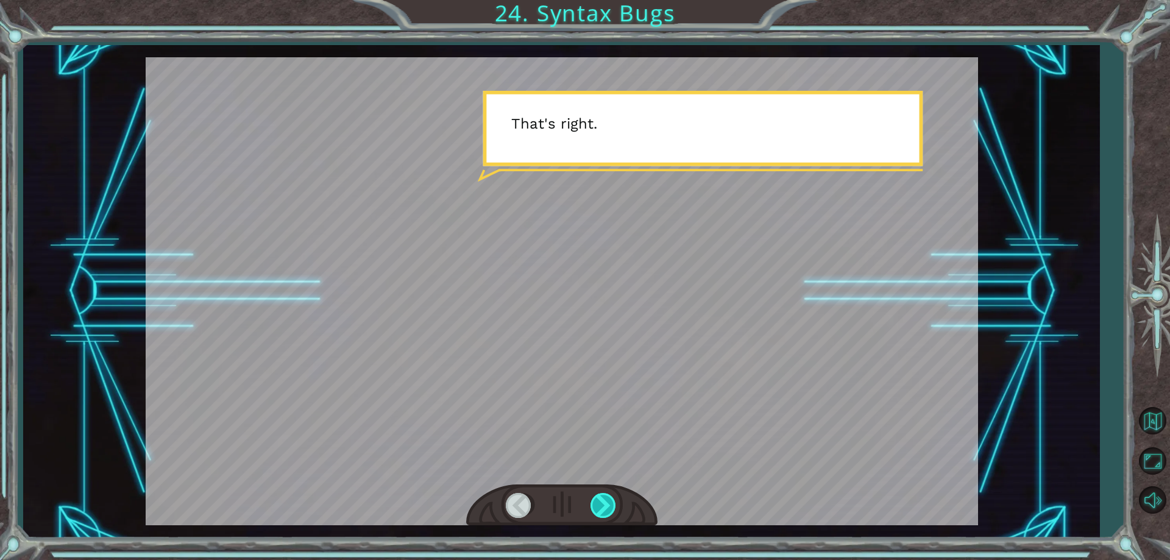
click at [608, 499] on div at bounding box center [604, 505] width 27 height 25
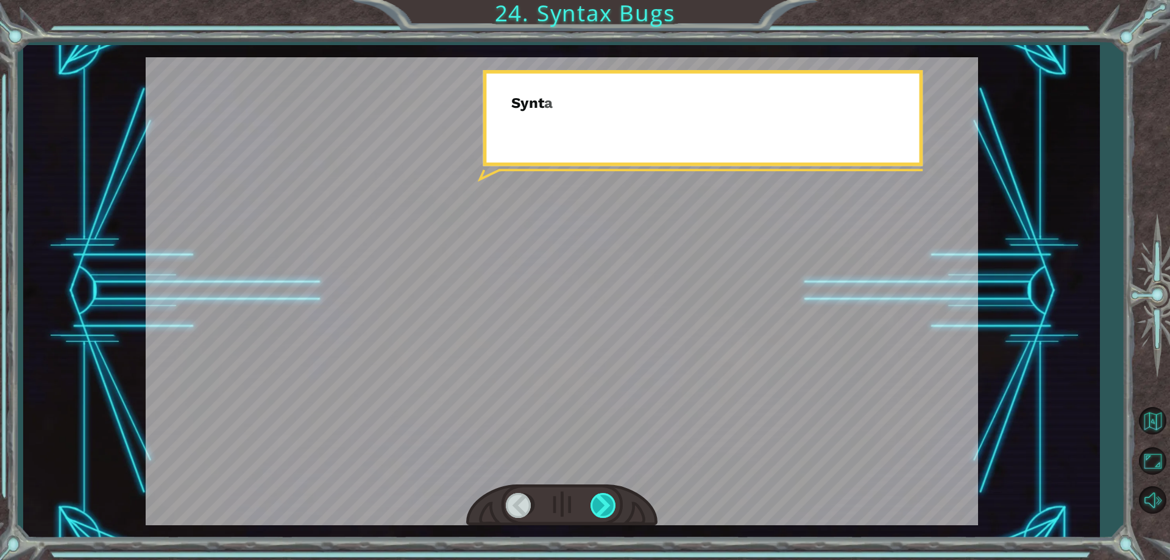
click at [608, 499] on div at bounding box center [604, 505] width 27 height 25
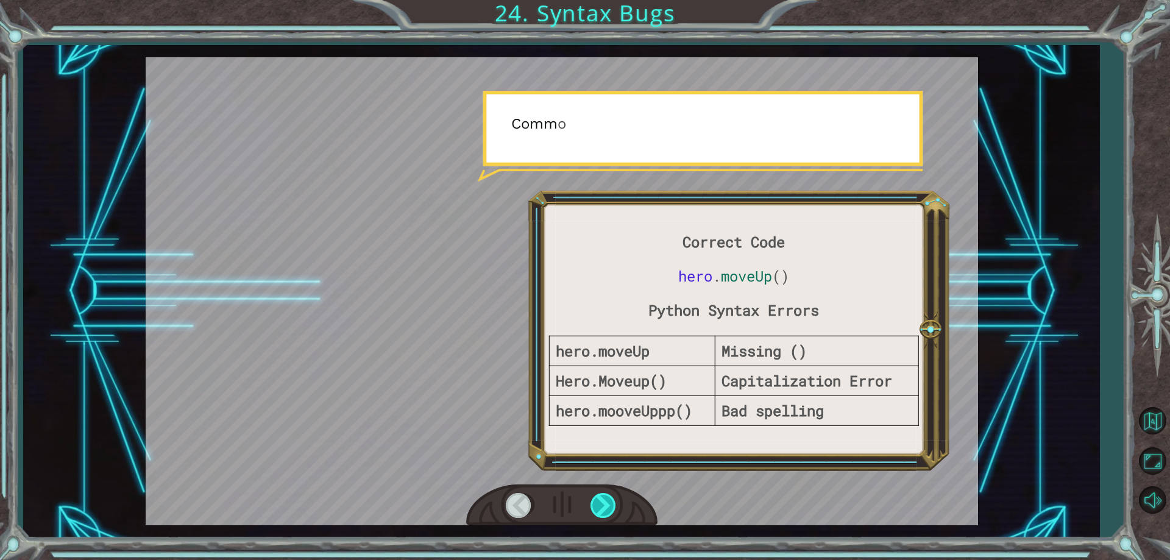
click at [608, 499] on div at bounding box center [604, 505] width 27 height 25
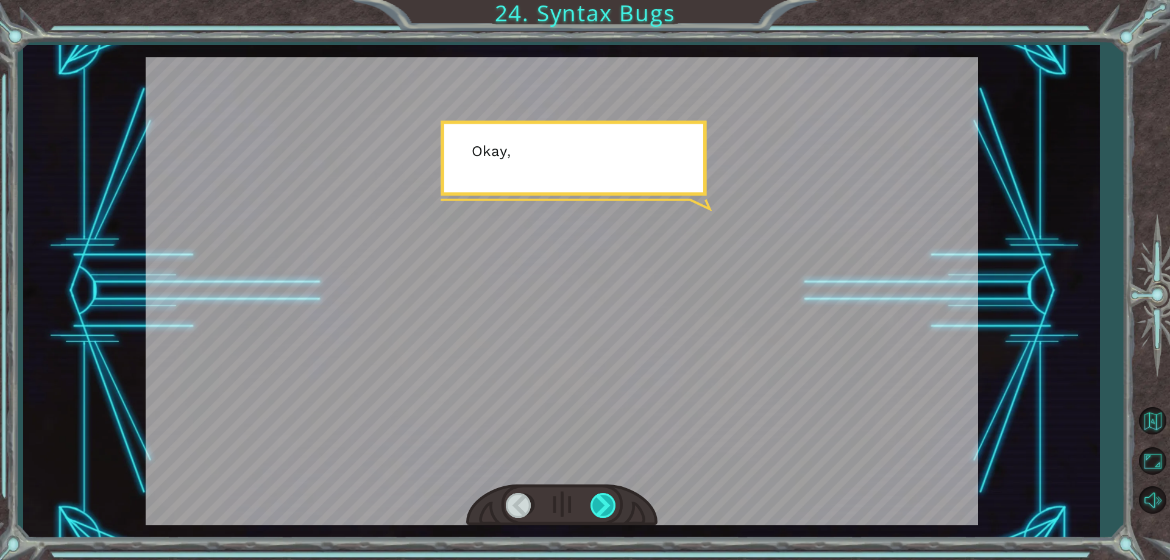
click at [608, 499] on div at bounding box center [604, 505] width 27 height 25
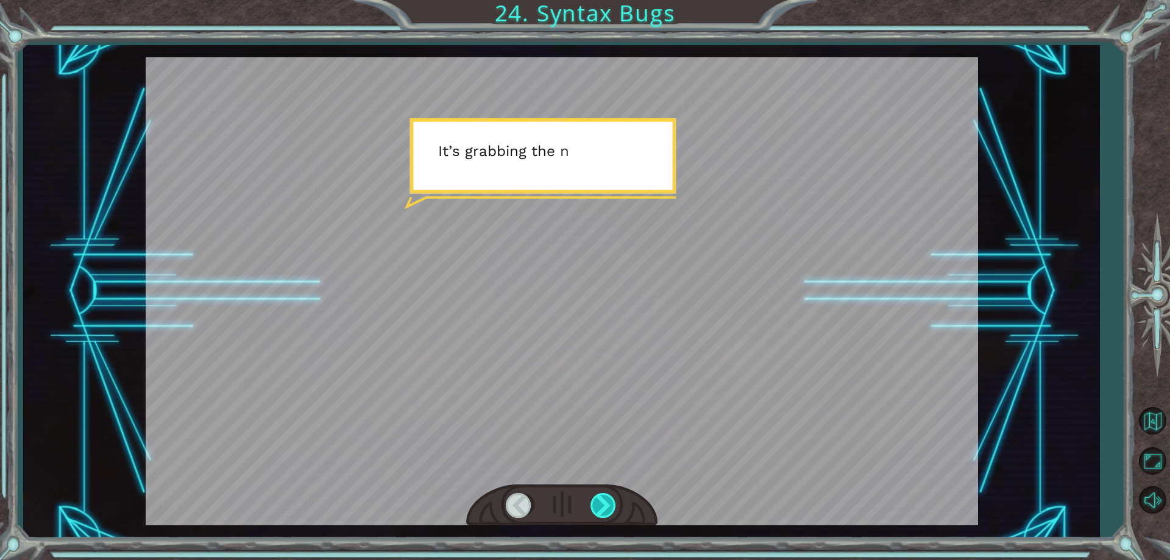
click at [608, 499] on div at bounding box center [604, 505] width 27 height 25
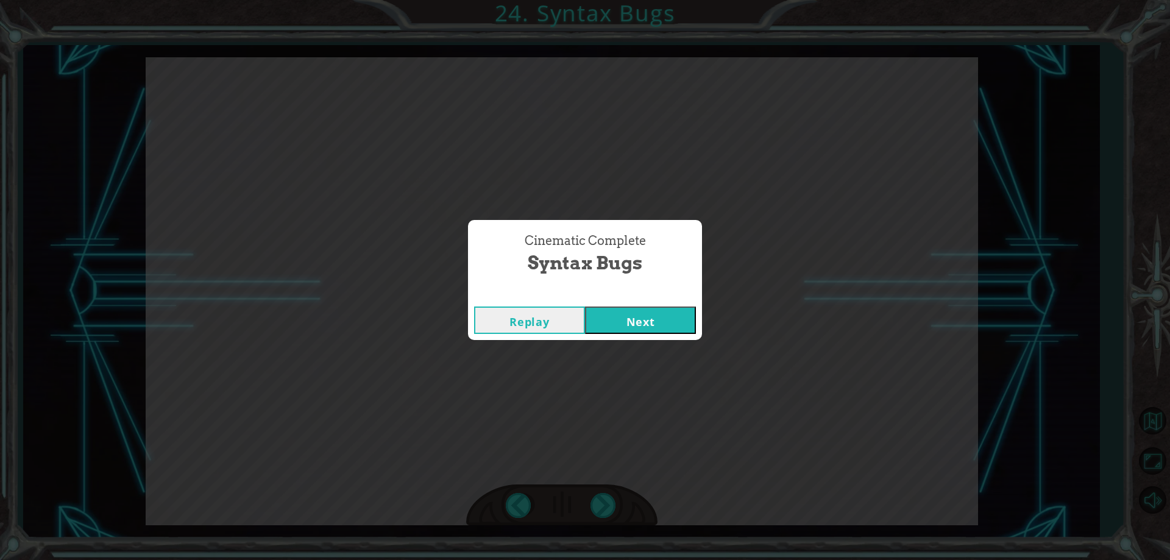
click at [604, 322] on button "Next" at bounding box center [640, 320] width 111 height 27
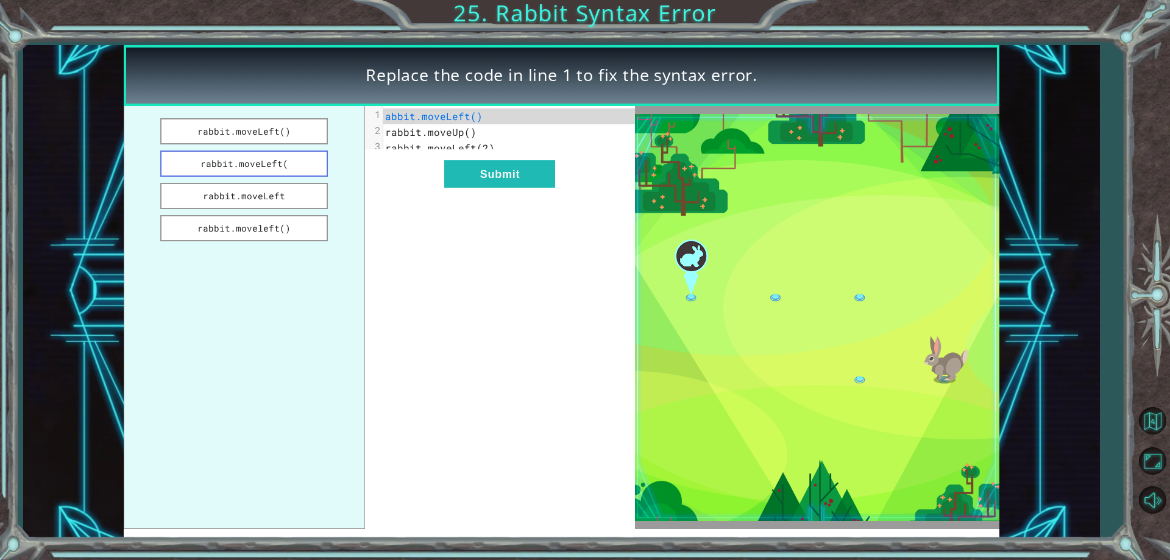
click at [290, 165] on button "rabbit.moveLeft(" at bounding box center [244, 164] width 168 height 26
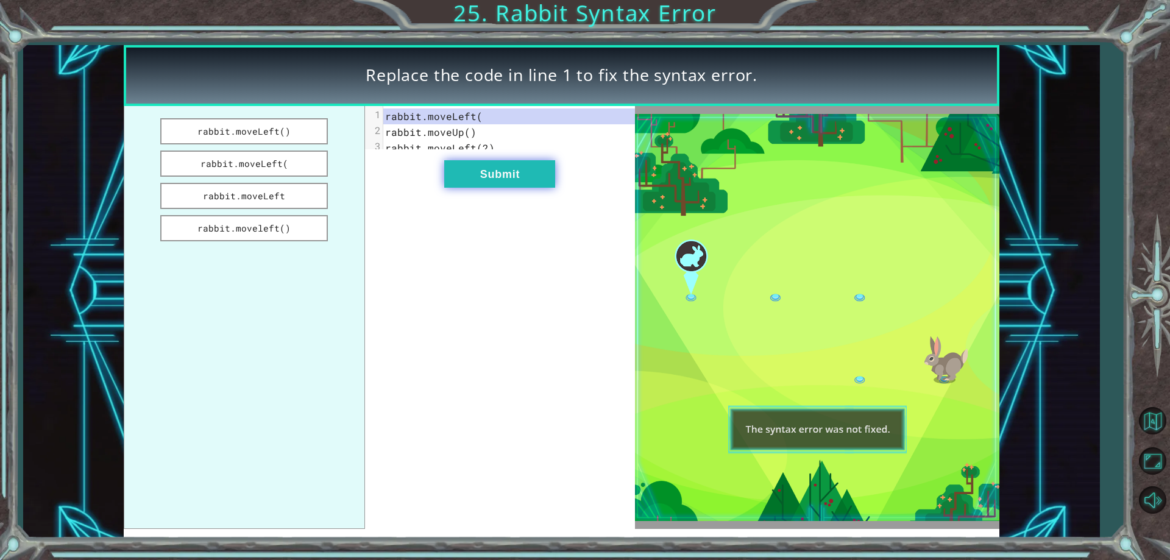
click at [468, 188] on button "Submit" at bounding box center [499, 173] width 111 height 27
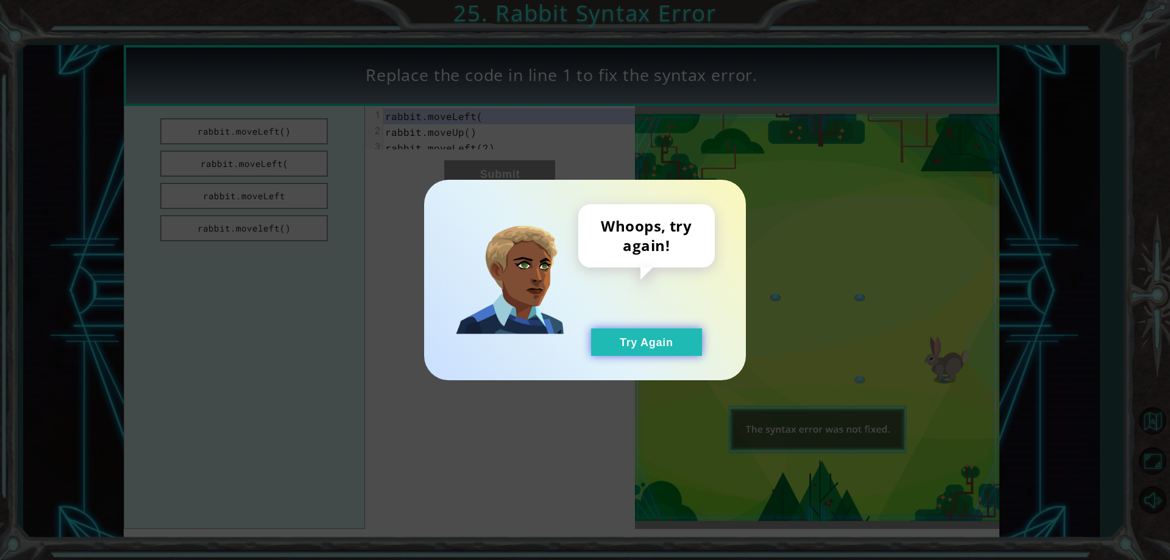
click at [637, 336] on button "Try Again" at bounding box center [646, 342] width 111 height 27
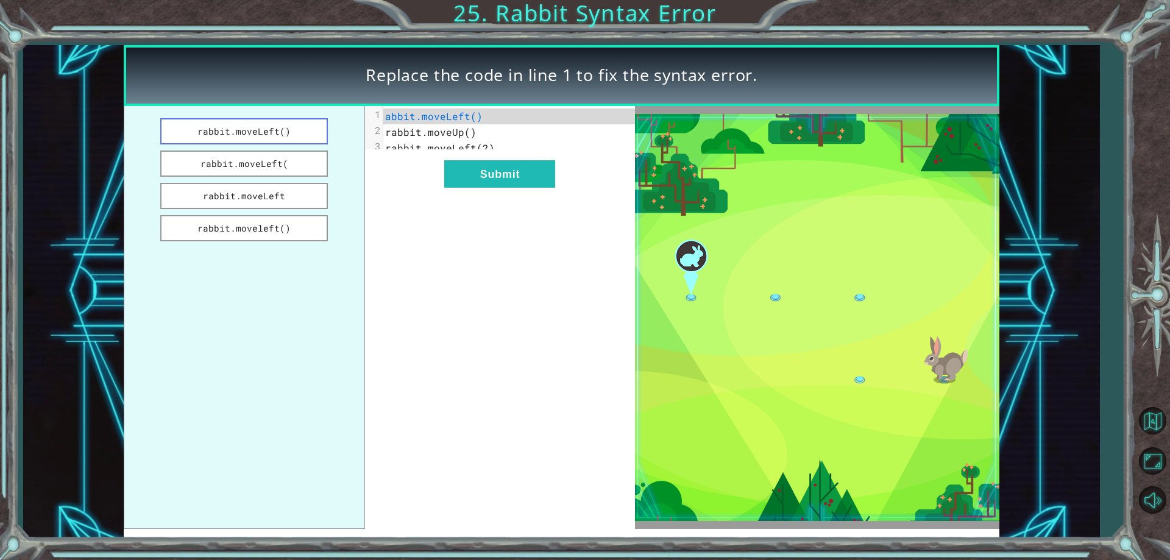
click at [276, 129] on button "rabbit.moveLeft()" at bounding box center [244, 131] width 168 height 26
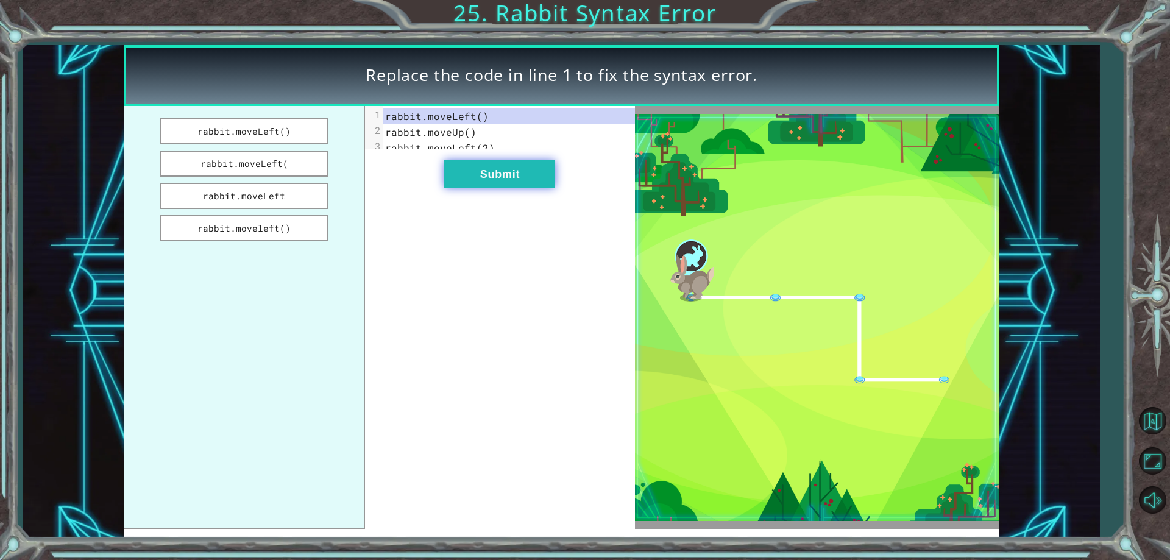
click at [480, 188] on button "Submit" at bounding box center [499, 173] width 111 height 27
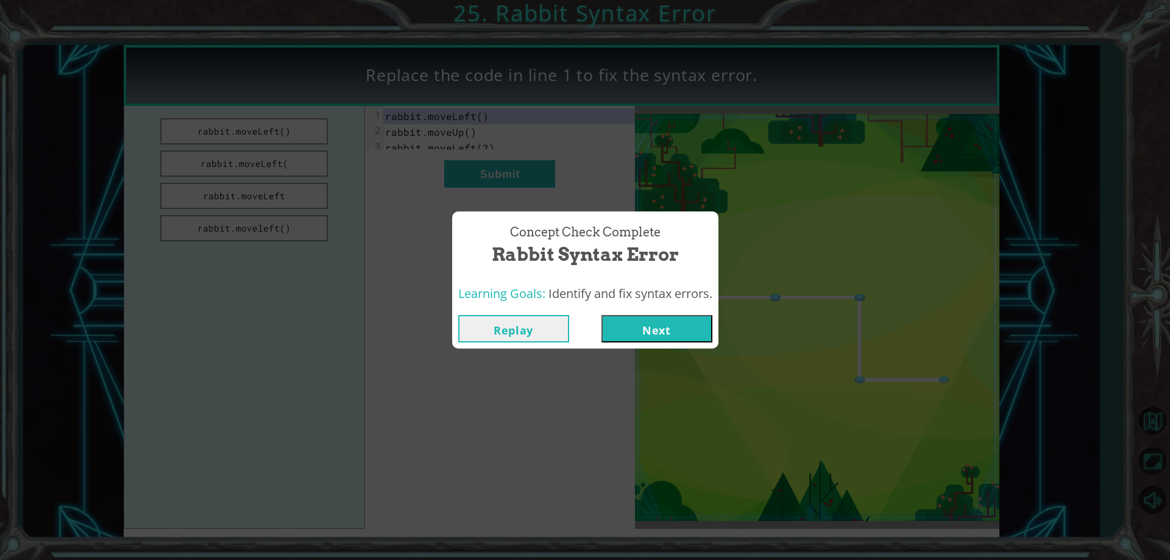
click at [635, 329] on button "Next" at bounding box center [657, 328] width 111 height 27
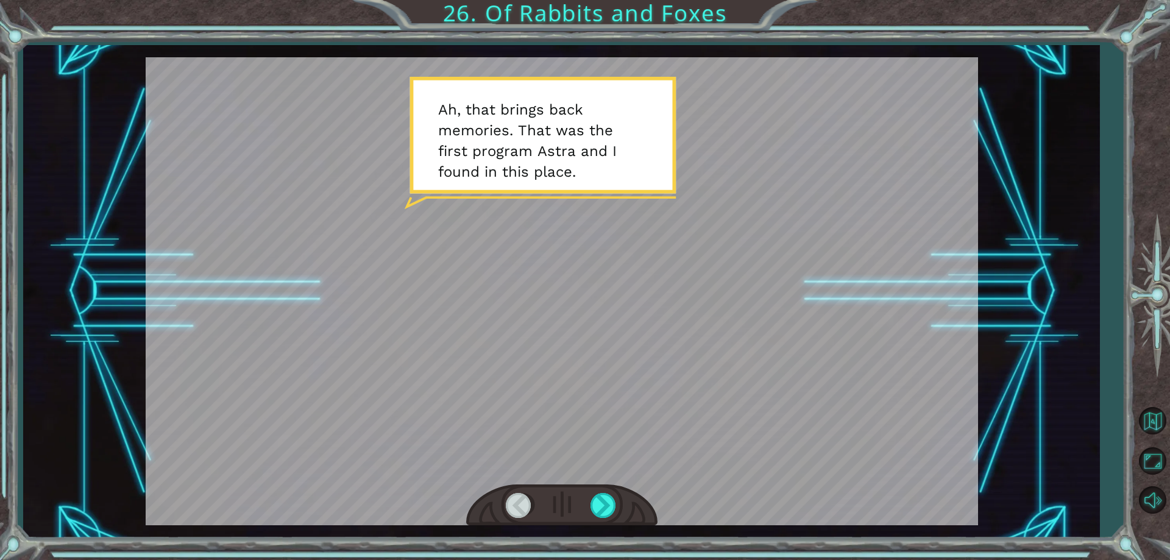
click at [623, 503] on div at bounding box center [561, 506] width 191 height 42
click at [608, 503] on div at bounding box center [604, 505] width 27 height 25
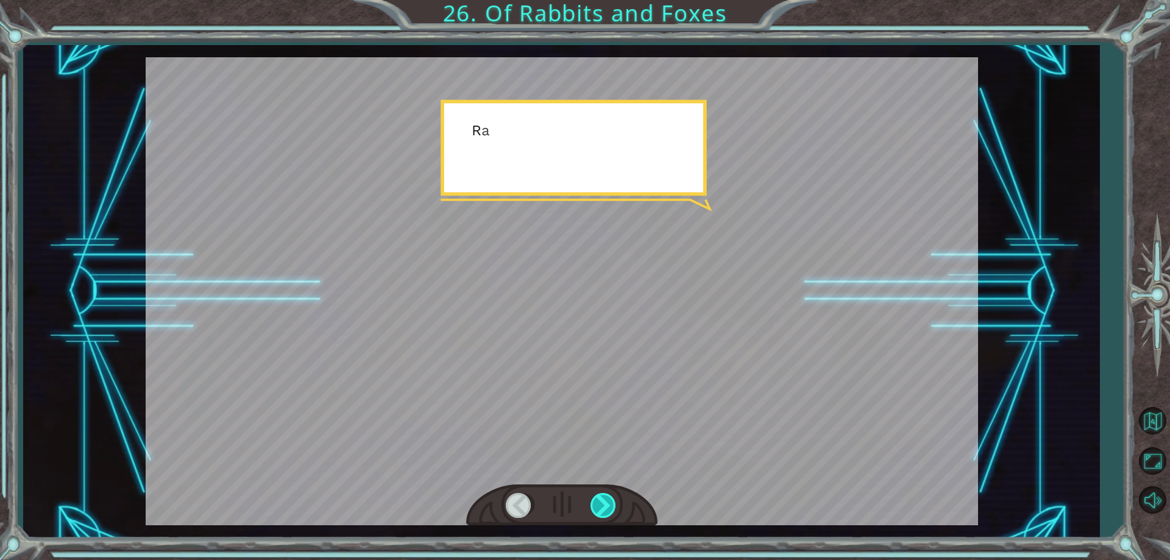
click at [608, 503] on div at bounding box center [604, 505] width 27 height 25
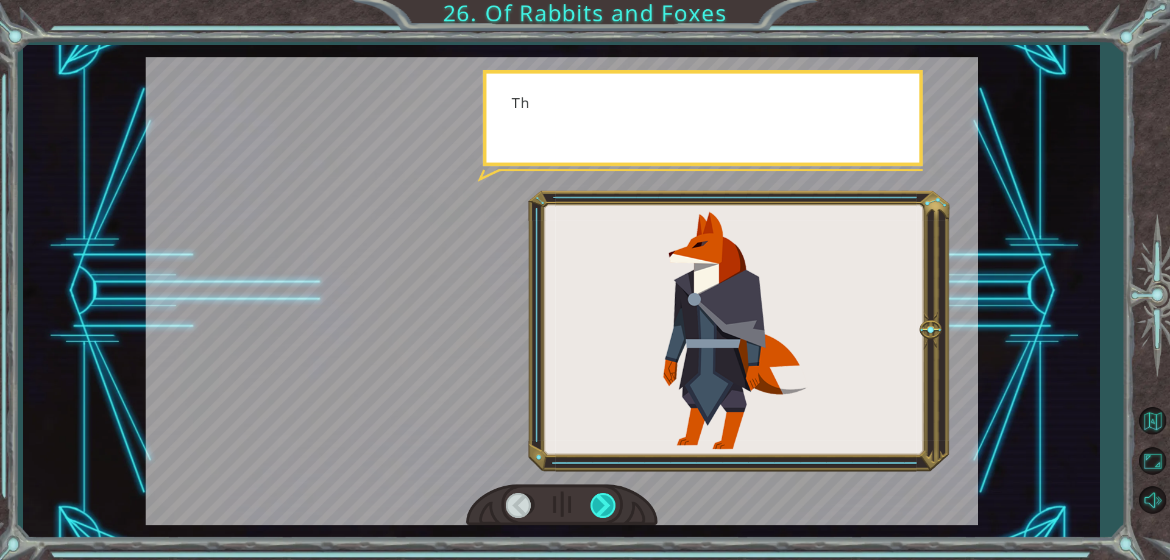
click at [608, 503] on div at bounding box center [604, 505] width 27 height 25
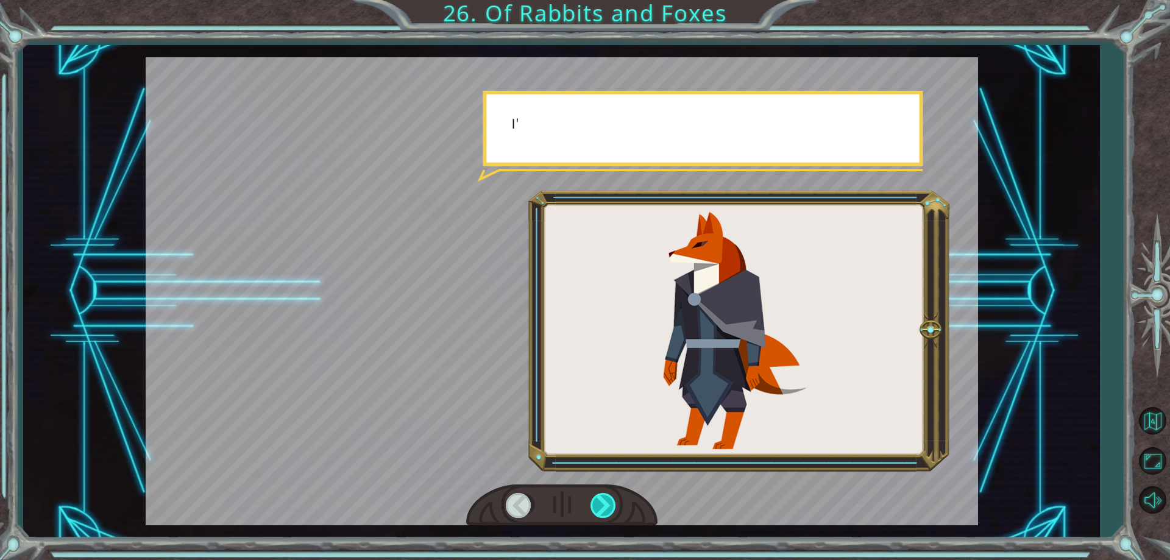
click at [608, 503] on div at bounding box center [604, 505] width 27 height 25
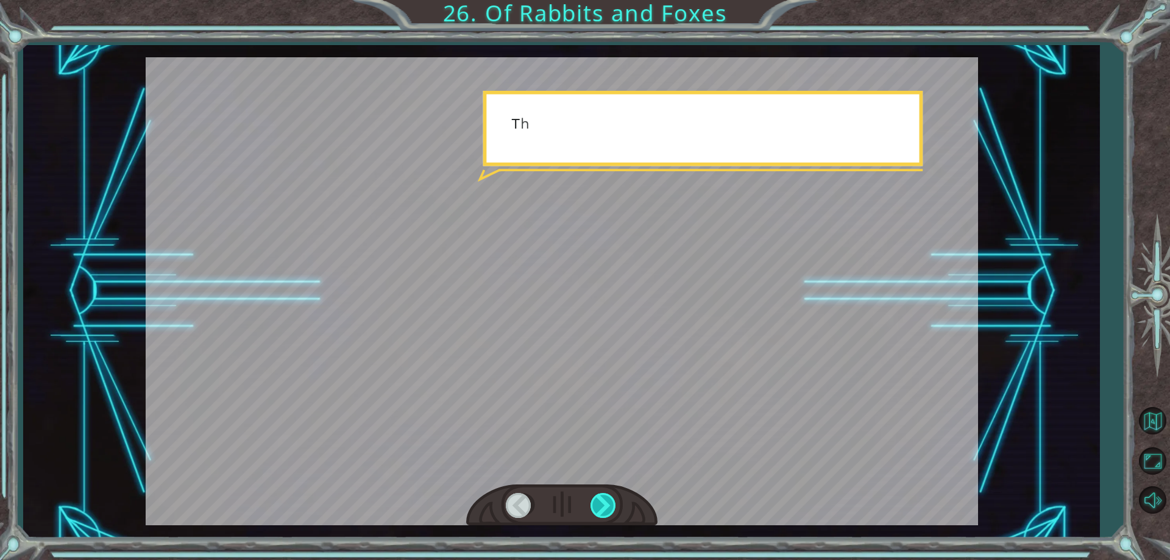
click at [608, 503] on div at bounding box center [604, 505] width 27 height 25
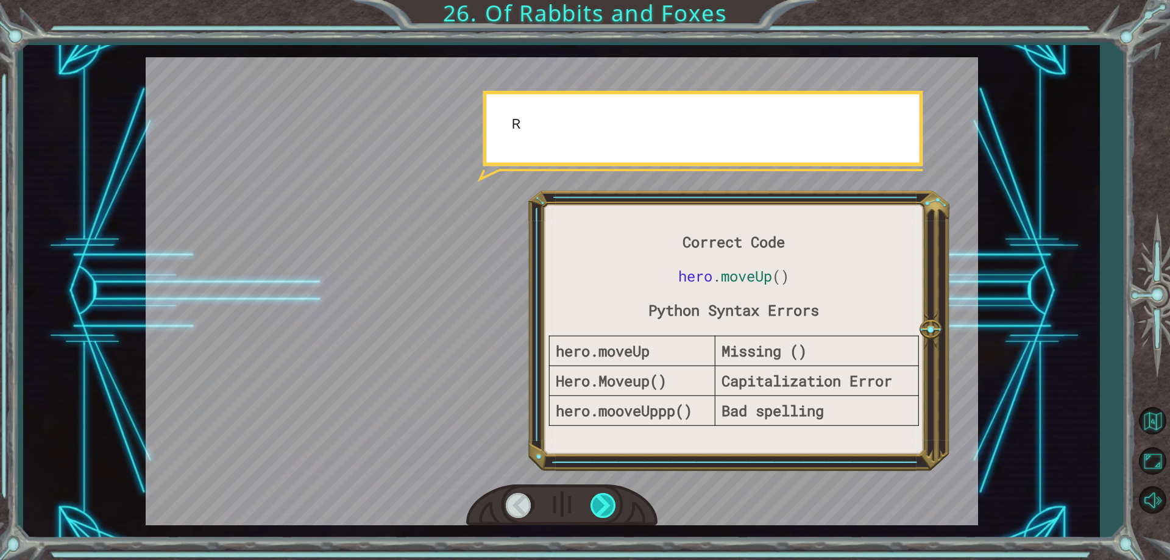
click at [608, 503] on div at bounding box center [604, 505] width 27 height 25
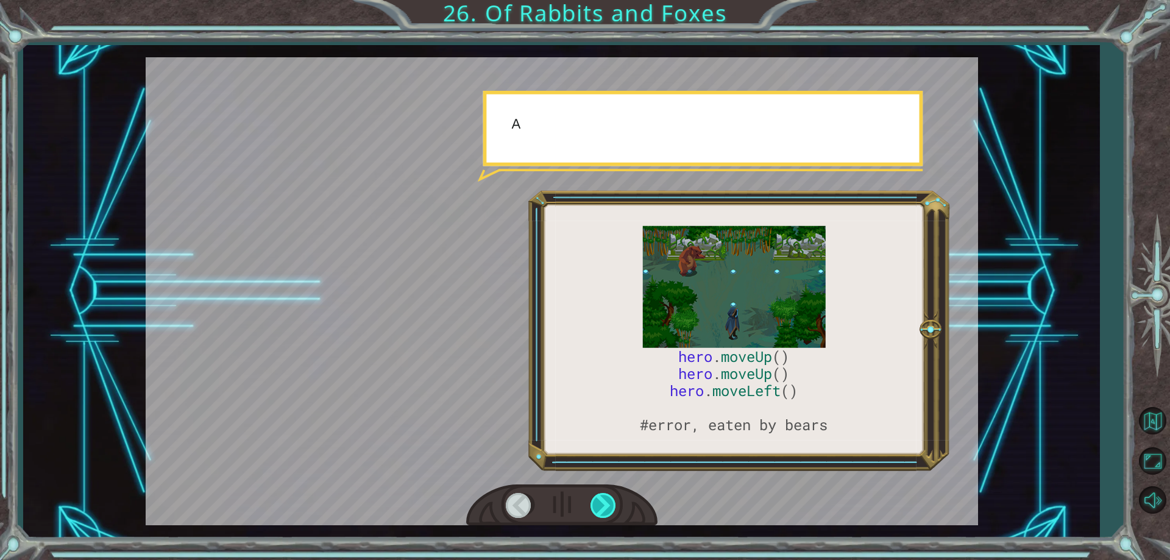
click at [608, 503] on div at bounding box center [604, 505] width 27 height 25
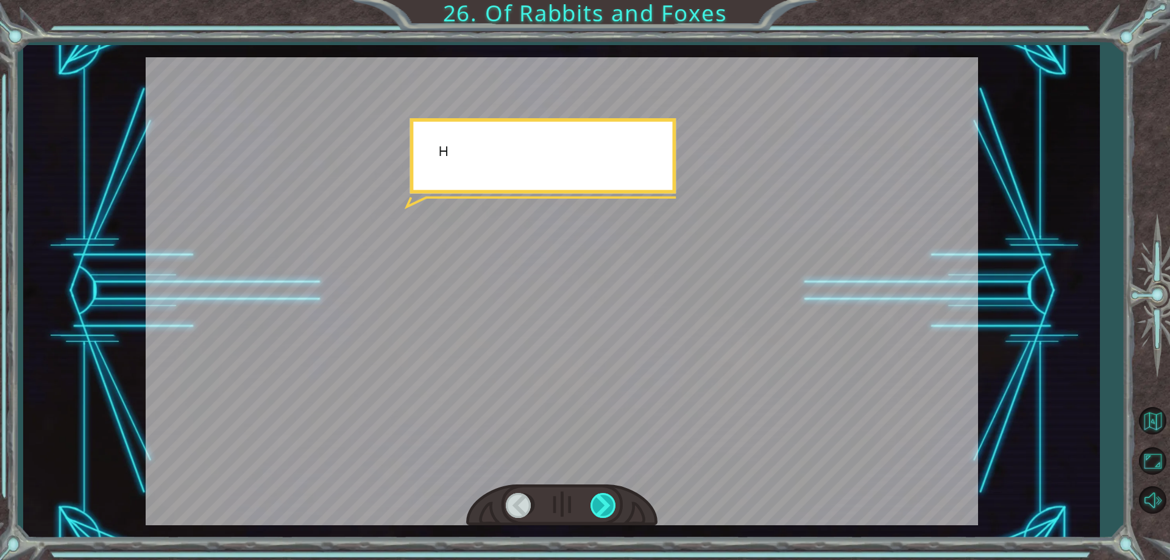
click at [608, 503] on div at bounding box center [604, 505] width 27 height 25
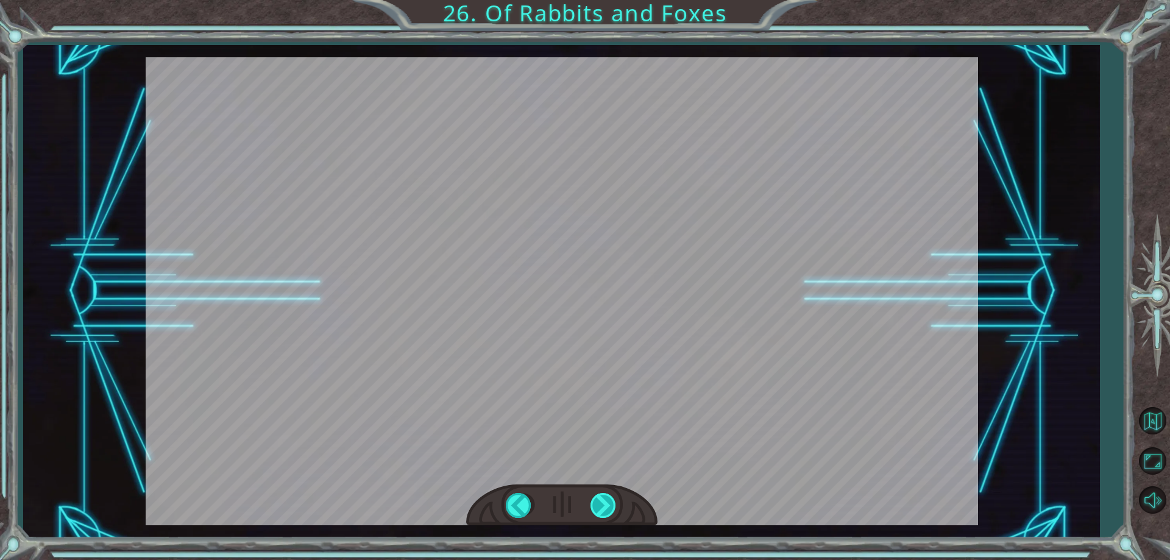
click at [608, 503] on div at bounding box center [604, 505] width 27 height 25
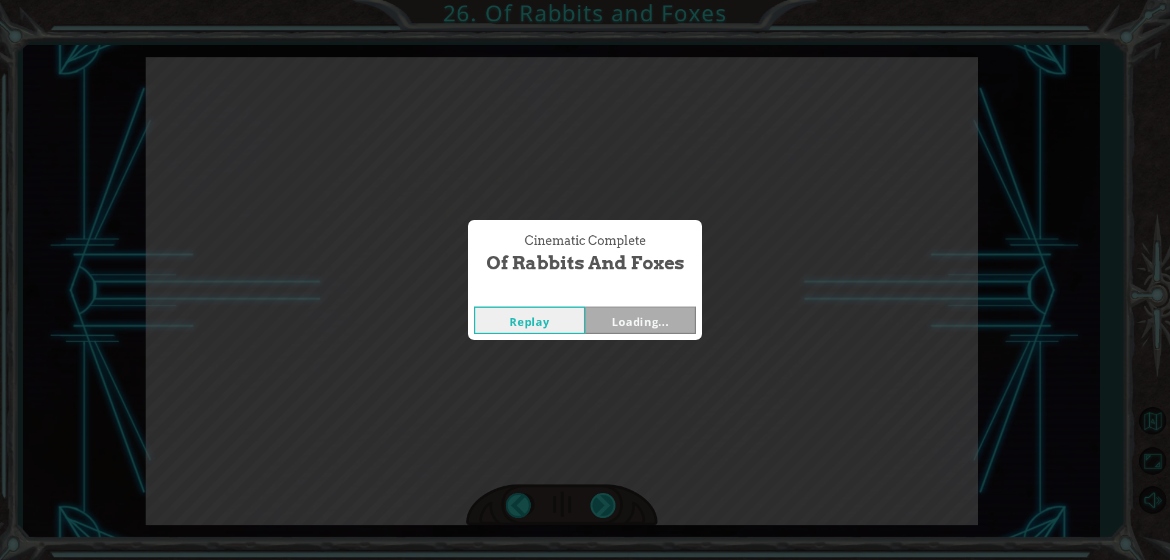
click at [608, 503] on div "Cinematic Complete Of Rabbits and Foxes Replay Loading..." at bounding box center [585, 280] width 1170 height 560
click at [625, 322] on button "Next" at bounding box center [640, 320] width 111 height 27
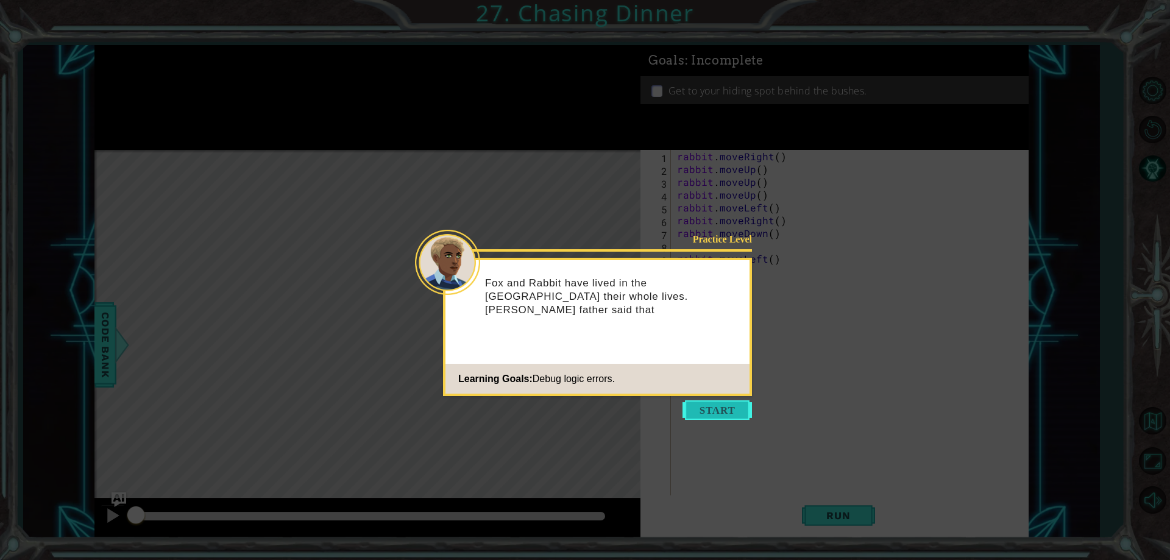
type textarea "."
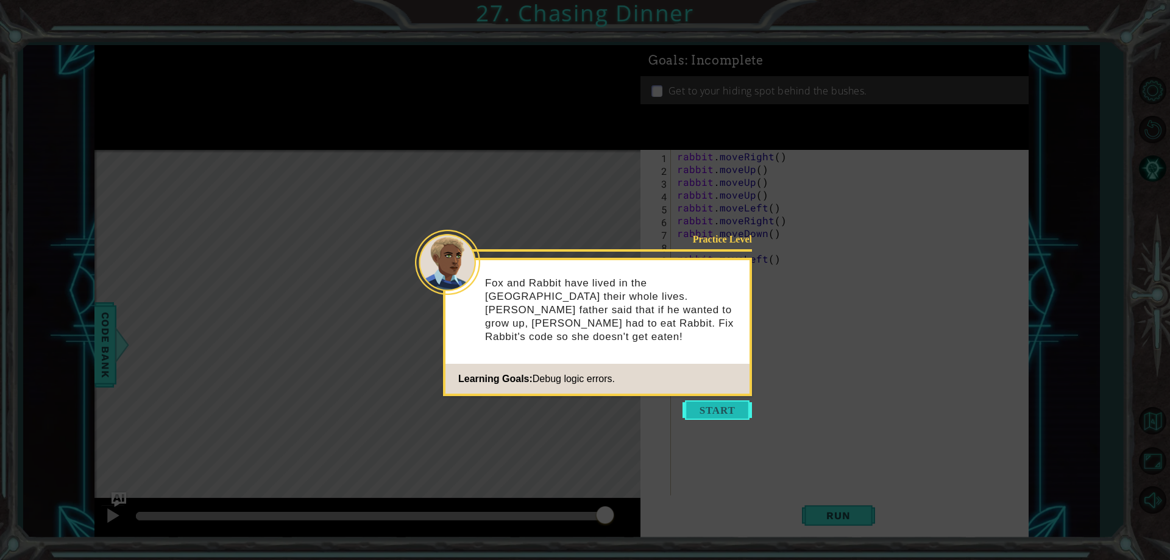
click at [704, 408] on button "Start" at bounding box center [717, 410] width 69 height 20
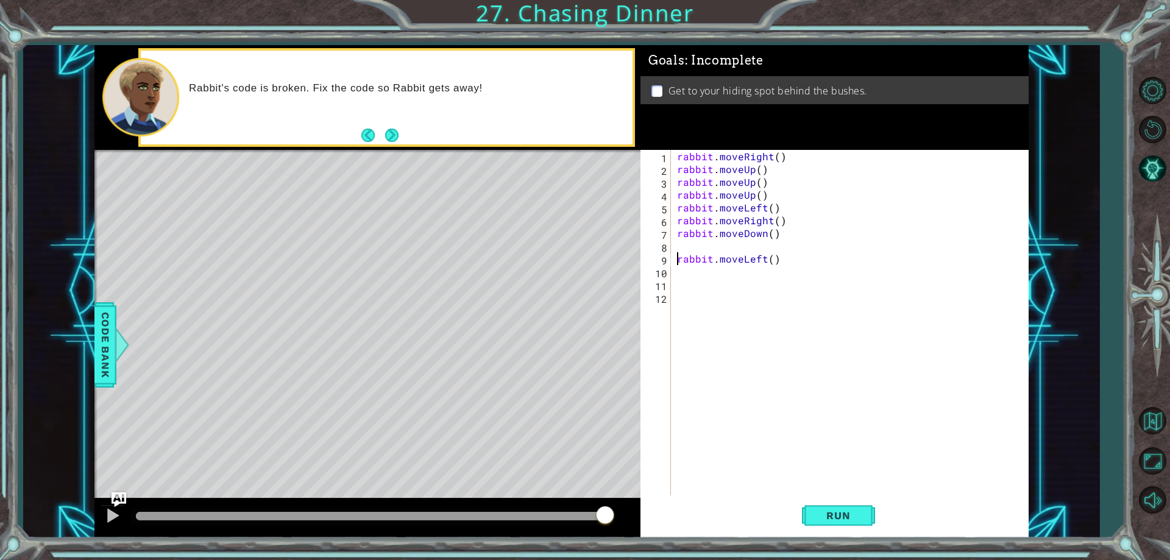
click at [678, 263] on div "rabbit . moveRight ( ) rabbit . moveUp ( ) rabbit . moveUp ( ) rabbit . moveUp …" at bounding box center [853, 335] width 356 height 371
click at [774, 165] on div "rabbit . moveRight ( ) rabbit . moveUp ( ) rabbit . moveUp ( ) rabbit . moveUp …" at bounding box center [853, 335] width 356 height 371
click at [777, 153] on div "rabbit . moveRight ( ) rabbit . moveUp ( ) rabbit . moveUp ( ) rabbit . moveUp …" at bounding box center [853, 335] width 356 height 371
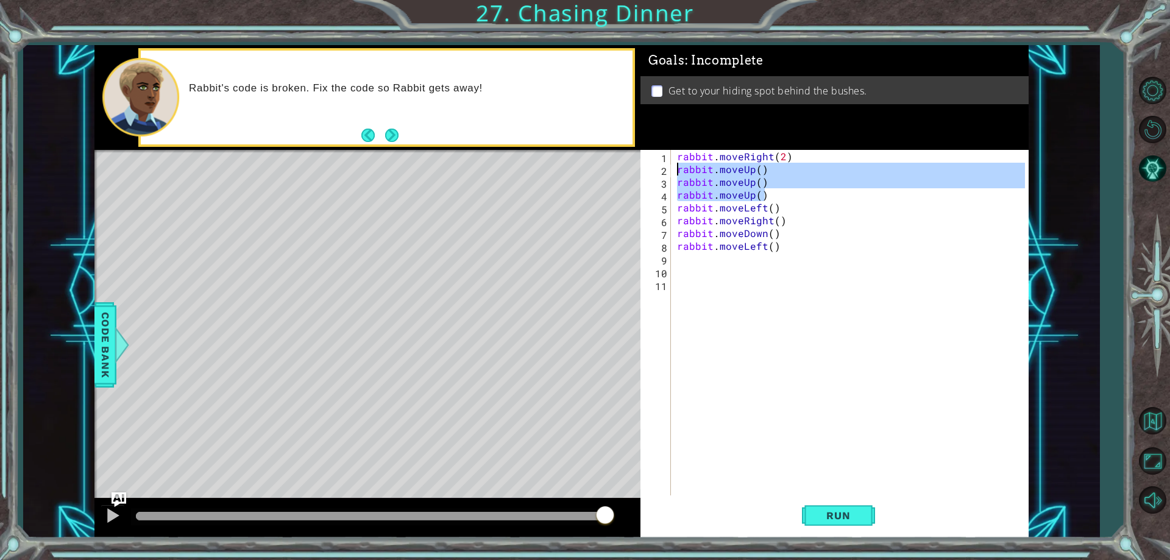
drag, startPoint x: 767, startPoint y: 198, endPoint x: 679, endPoint y: 166, distance: 94.1
click at [679, 166] on div "rabbit . moveRight ( 2 ) rabbit . moveUp ( ) rabbit . moveUp ( ) rabbit . moveU…" at bounding box center [853, 335] width 356 height 371
type textarea "rabbit.moveUp() rabbit.moveUp()"
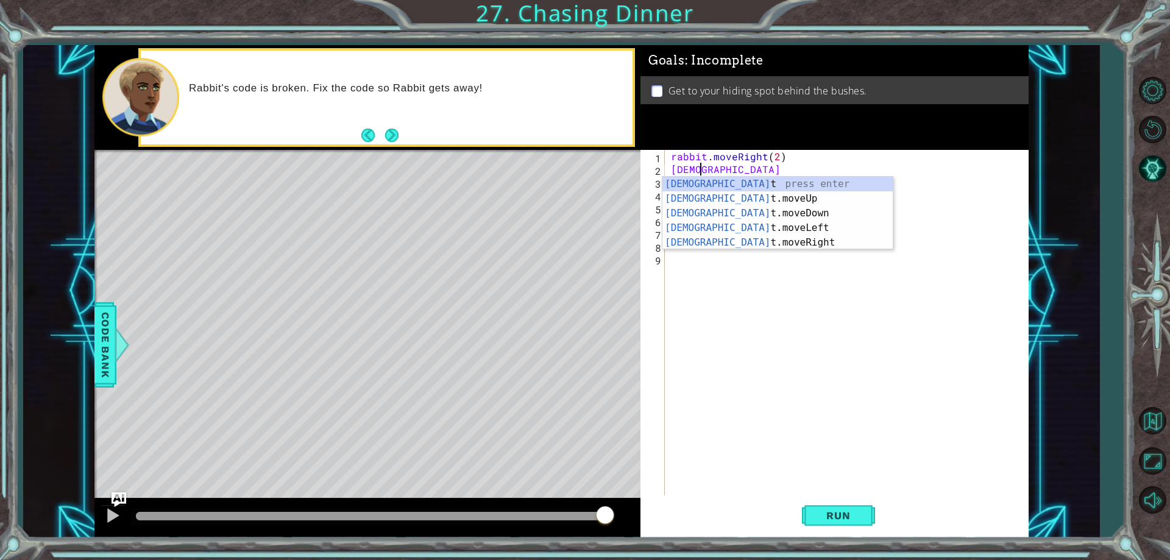
scroll to position [0, 2]
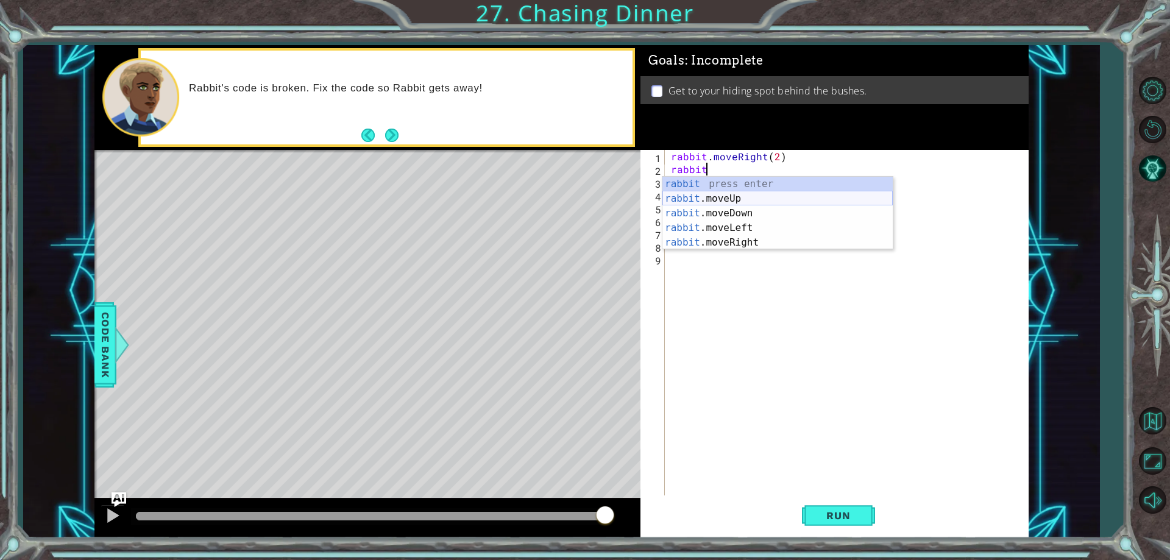
click at [757, 196] on div "rabbit press enter rabbit .moveUp press enter rabbit .moveDown press enter rabb…" at bounding box center [778, 228] width 230 height 102
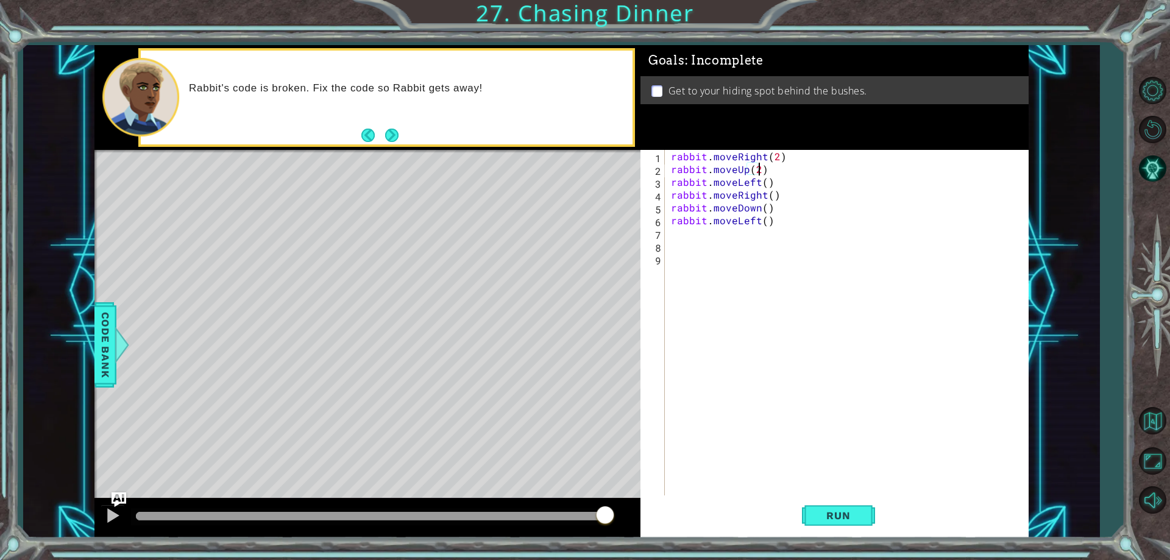
scroll to position [0, 5]
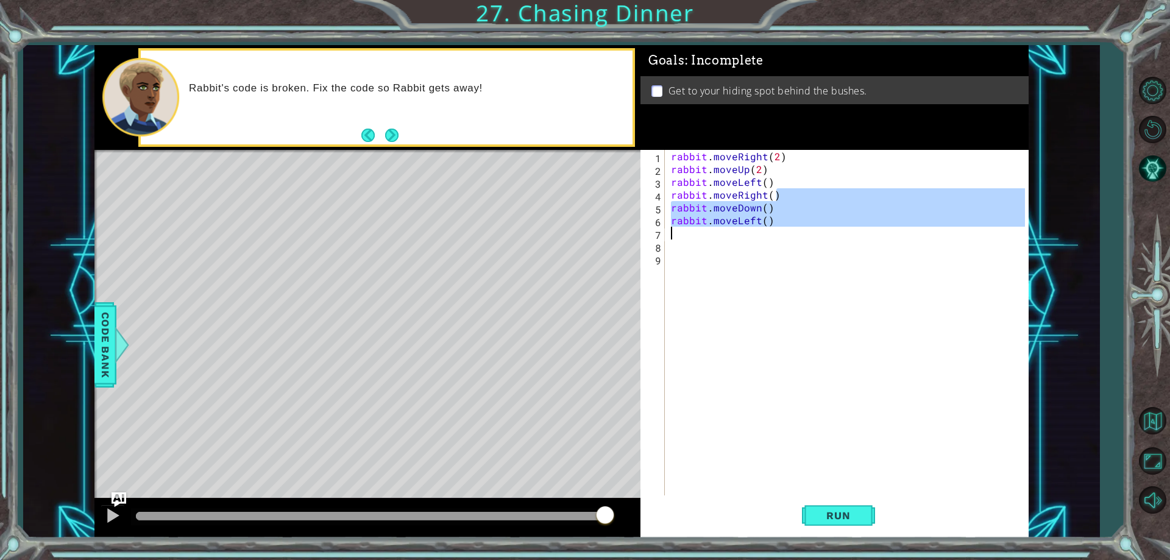
drag, startPoint x: 783, startPoint y: 199, endPoint x: 663, endPoint y: 237, distance: 125.9
click at [663, 237] on div "rabbit.moveUp(2) 1 2 3 4 5 6 7 8 9 rabbit . moveRight ( 2 ) rabbit . moveUp ( 2…" at bounding box center [833, 323] width 384 height 346
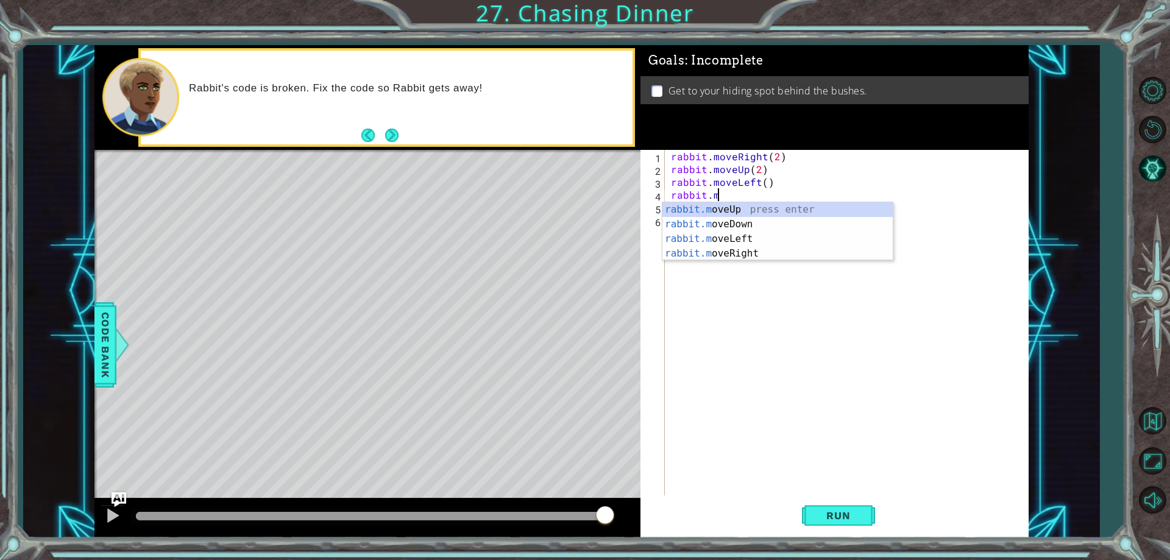
scroll to position [0, 0]
type textarea "r"
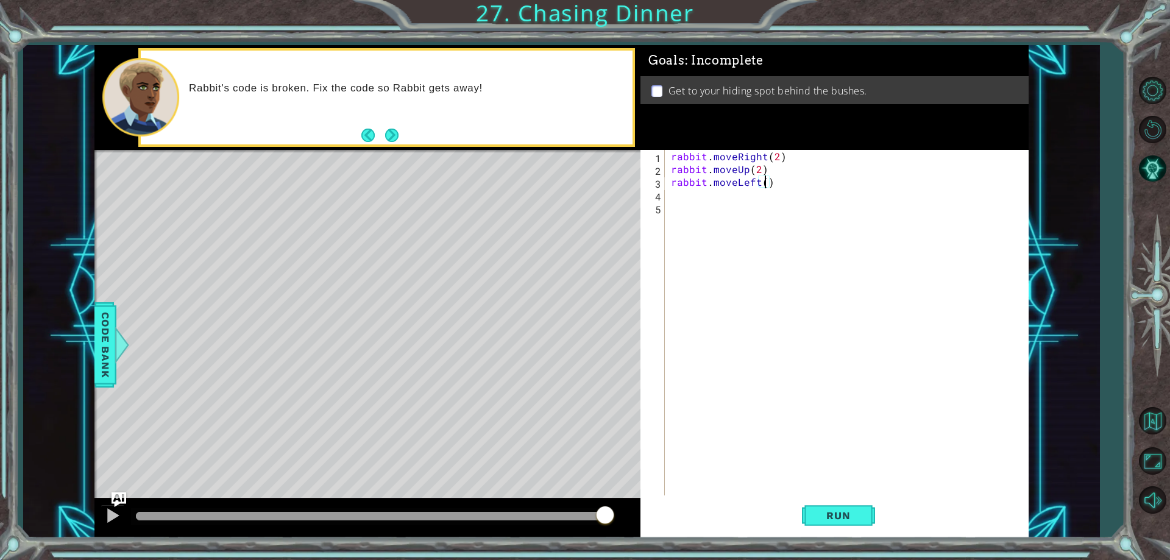
type textarea "rabbit.moveLeft(2)"
click at [717, 204] on div "rabbit . moveRight ( 2 ) rabbit . moveUp ( 2 ) rabbit . moveLeft ( 2 )" at bounding box center [850, 335] width 362 height 371
click at [700, 193] on div "rabbit . moveRight ( 2 ) rabbit . moveUp ( 2 ) rabbit . moveLeft ( 2 )" at bounding box center [850, 335] width 362 height 371
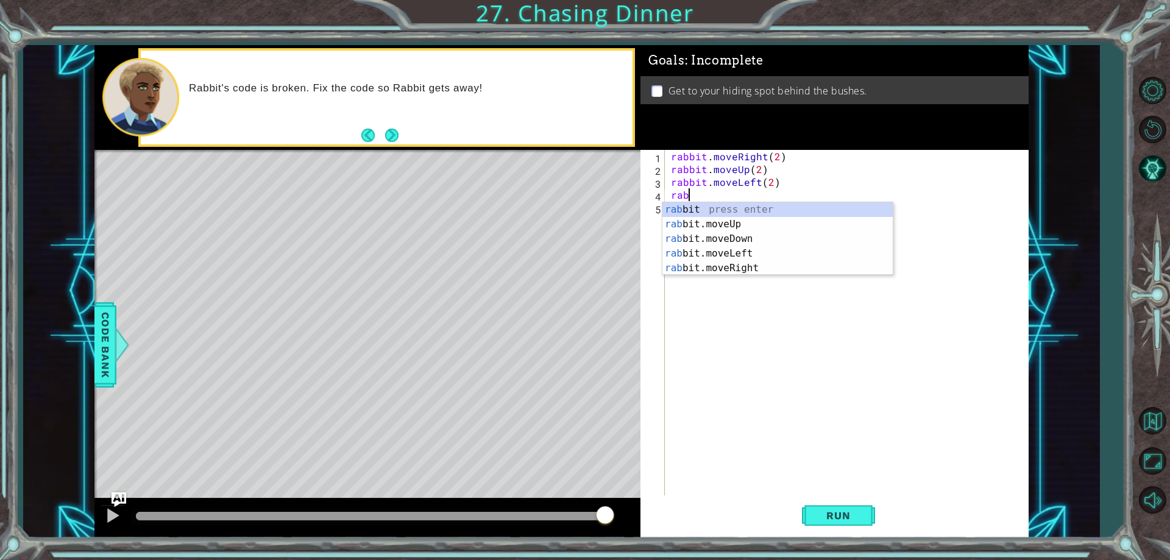
scroll to position [0, 1]
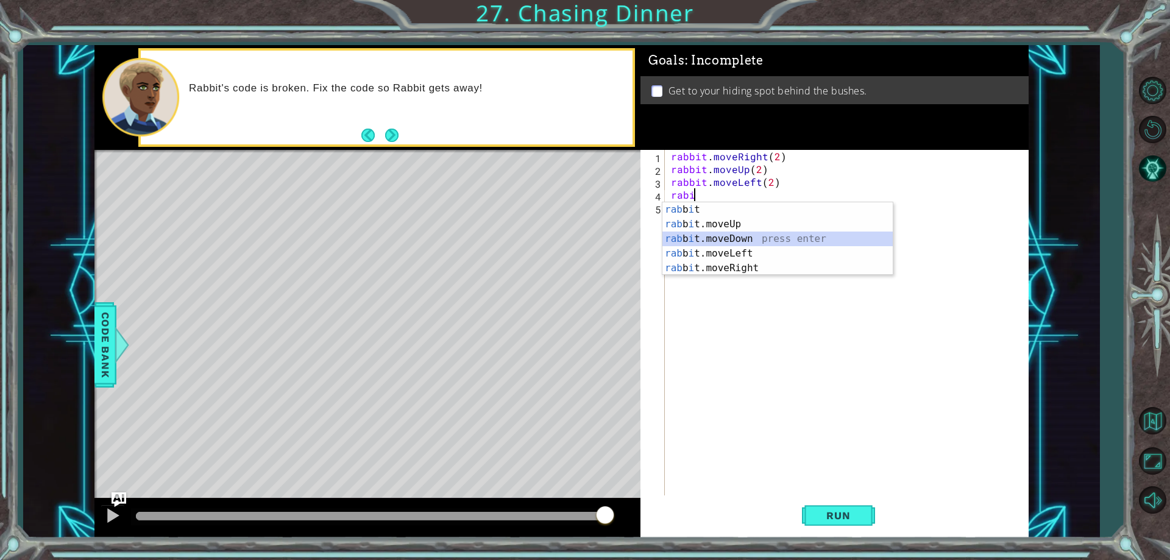
click at [681, 235] on div "rab b i t press enter rab b i t.moveUp press enter rab b i t.moveDown press ent…" at bounding box center [778, 253] width 230 height 102
type textarea "rabbit.moveDown(1)"
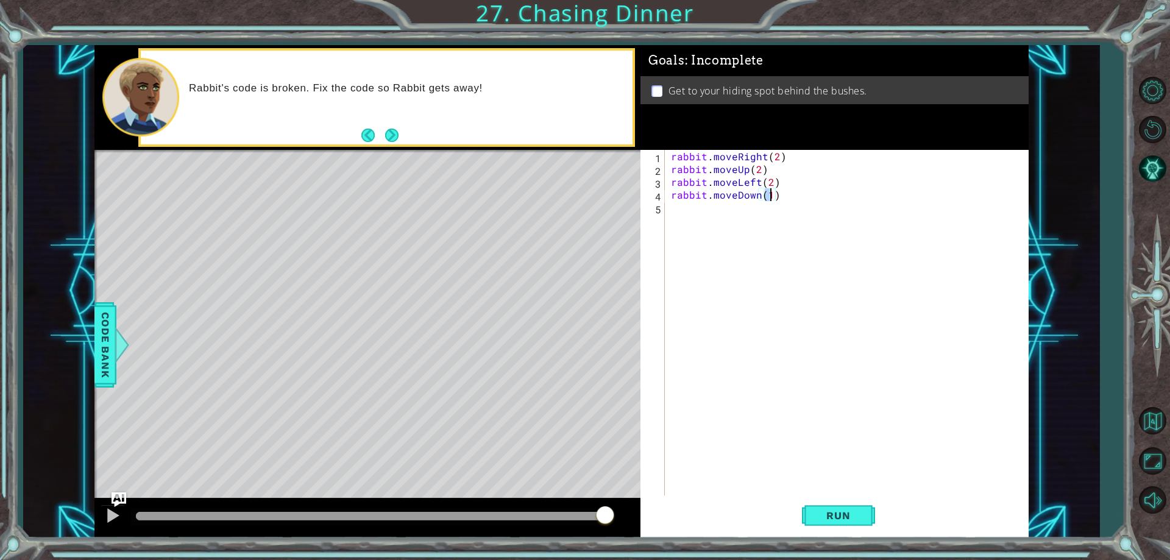
click at [702, 232] on div "rabbit . moveRight ( 2 ) rabbit . moveUp ( 2 ) rabbit . moveLeft ( 2 ) rabbit .…" at bounding box center [850, 335] width 362 height 371
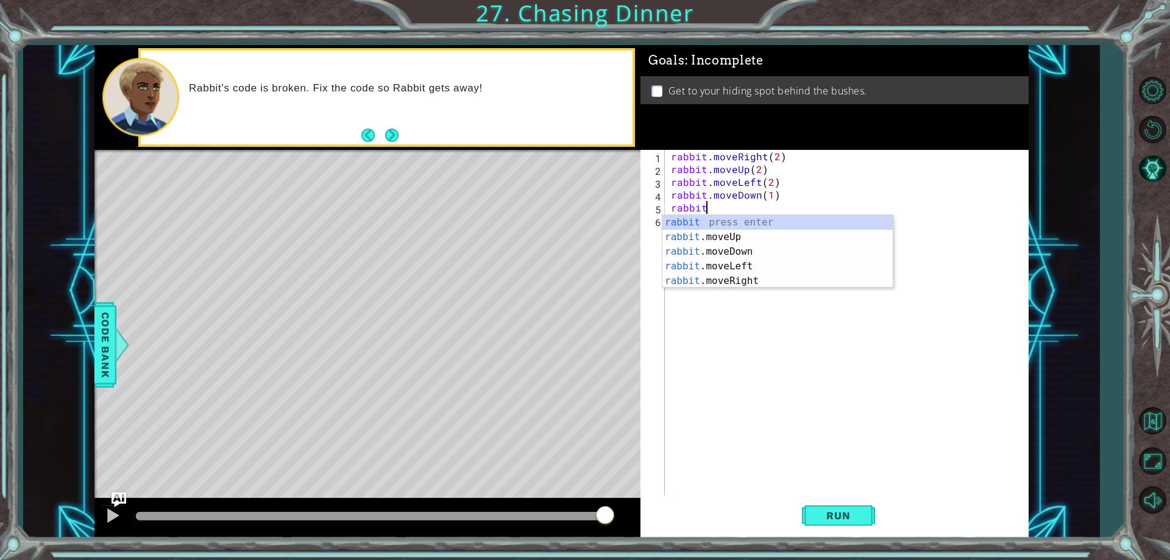
scroll to position [0, 2]
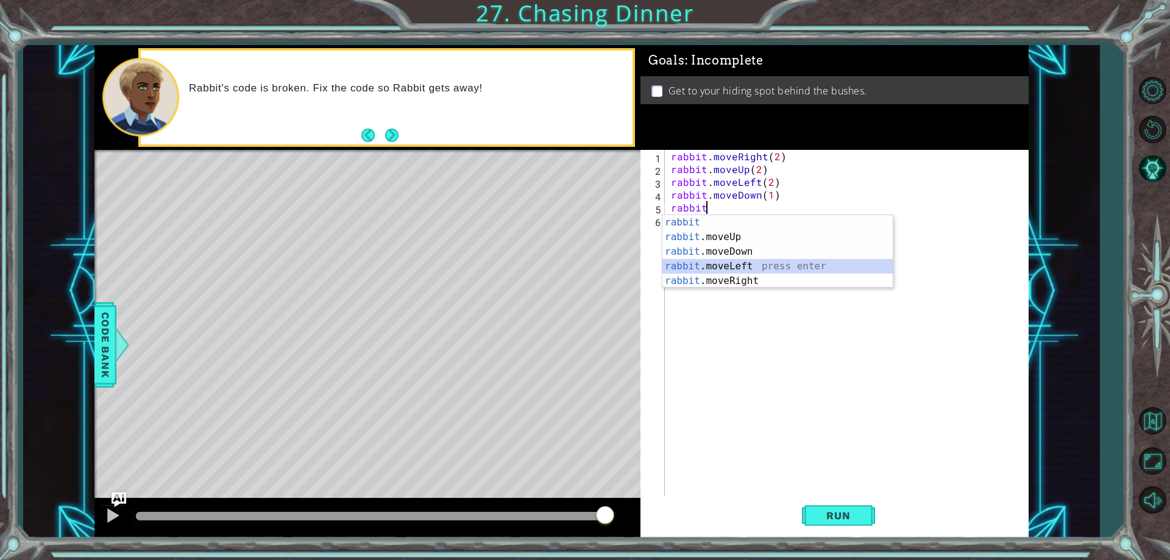
click at [736, 260] on div "rabbit press enter rabbit .moveUp press enter rabbit .moveDown press enter rabb…" at bounding box center [778, 266] width 230 height 102
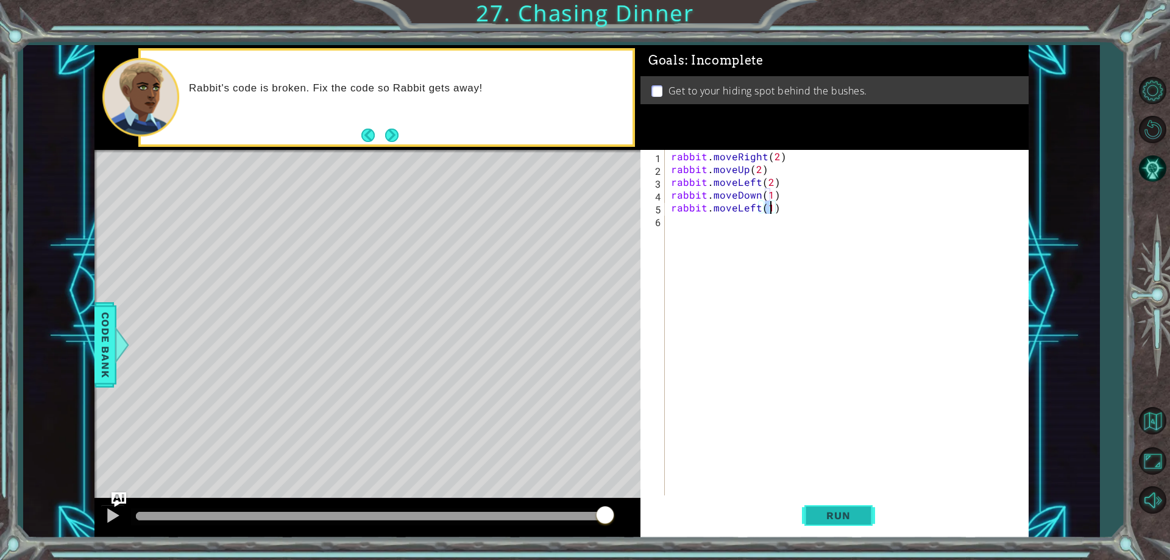
type textarea "rabbit.moveLeft(1)"
click at [834, 512] on span "Run" at bounding box center [838, 516] width 48 height 12
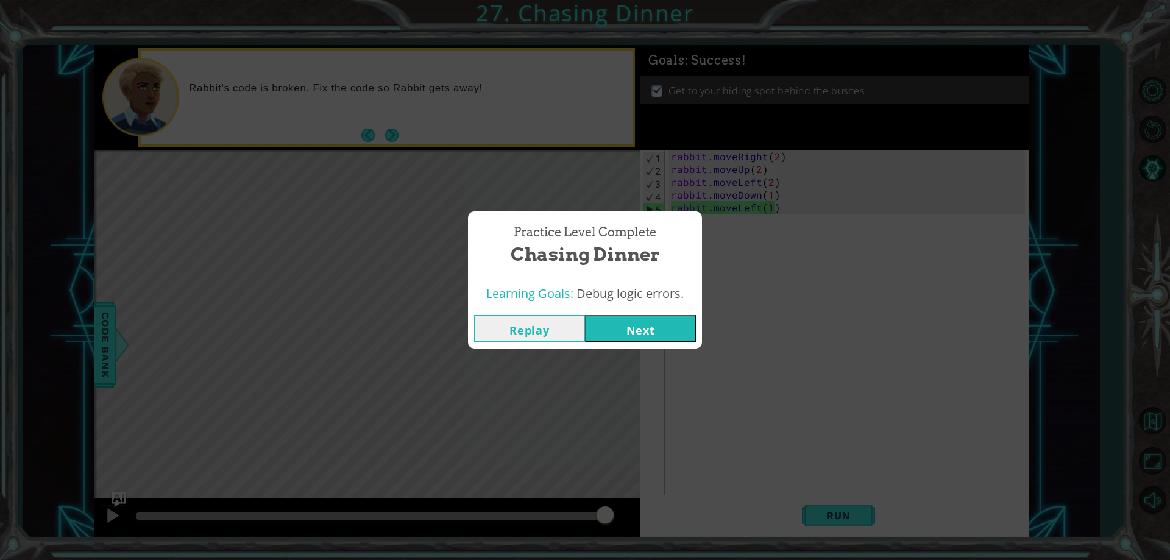
click at [652, 334] on button "Next" at bounding box center [640, 328] width 111 height 27
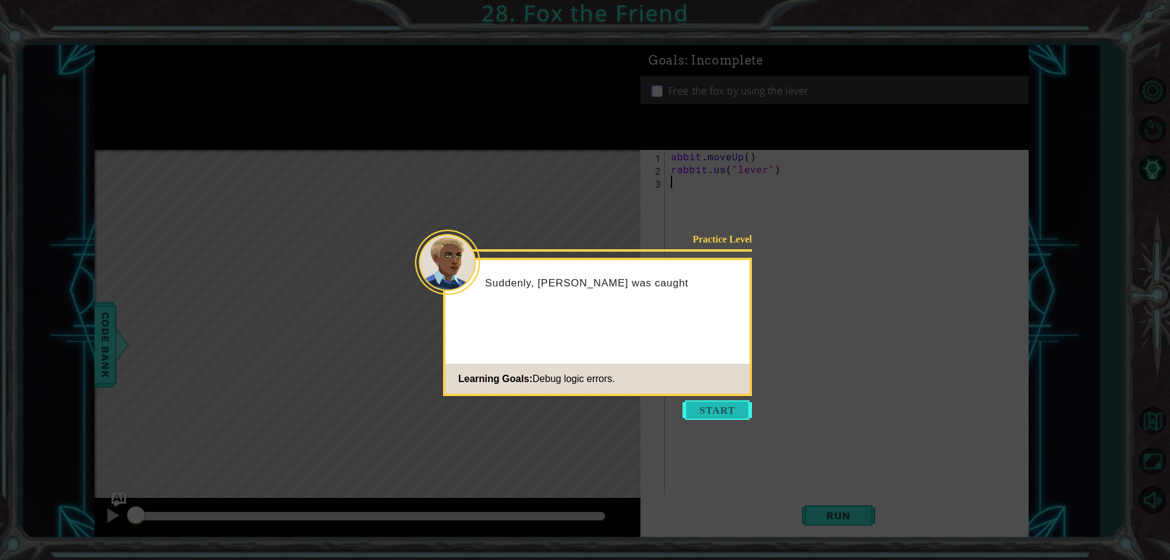
click at [713, 416] on button "Start" at bounding box center [717, 410] width 69 height 20
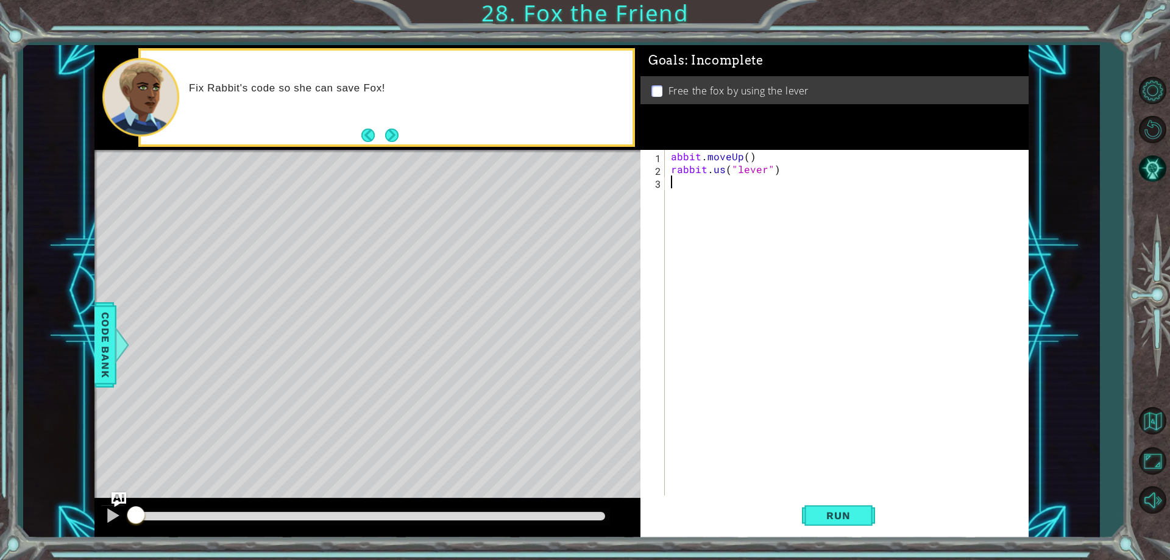
click at [675, 157] on div "abbit . moveUp ( ) rabbit . us ( "lever" )" at bounding box center [850, 335] width 362 height 371
click at [671, 157] on div "abbit . moveUp ( ) rabbit . us ( "lever" )" at bounding box center [850, 335] width 362 height 371
click at [845, 517] on span "Run" at bounding box center [838, 516] width 48 height 12
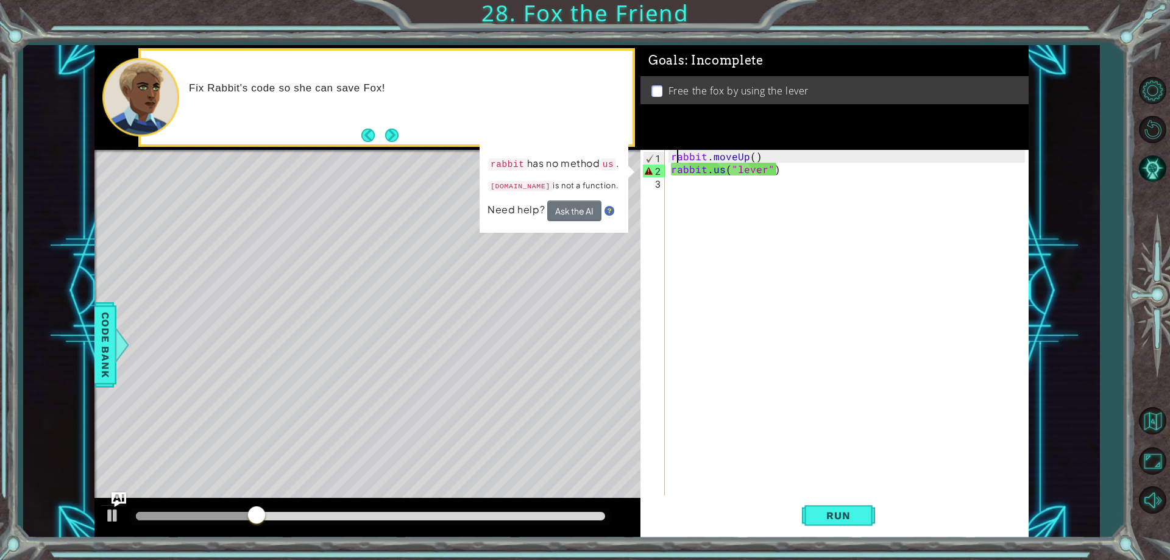
click at [729, 174] on div "rabbit . moveUp ( ) rabbit . us ( "lever" )" at bounding box center [850, 335] width 362 height 371
click at [725, 174] on div "rabbit . moveUp ( ) rabbit . us ( "lever" )" at bounding box center [850, 335] width 362 height 371
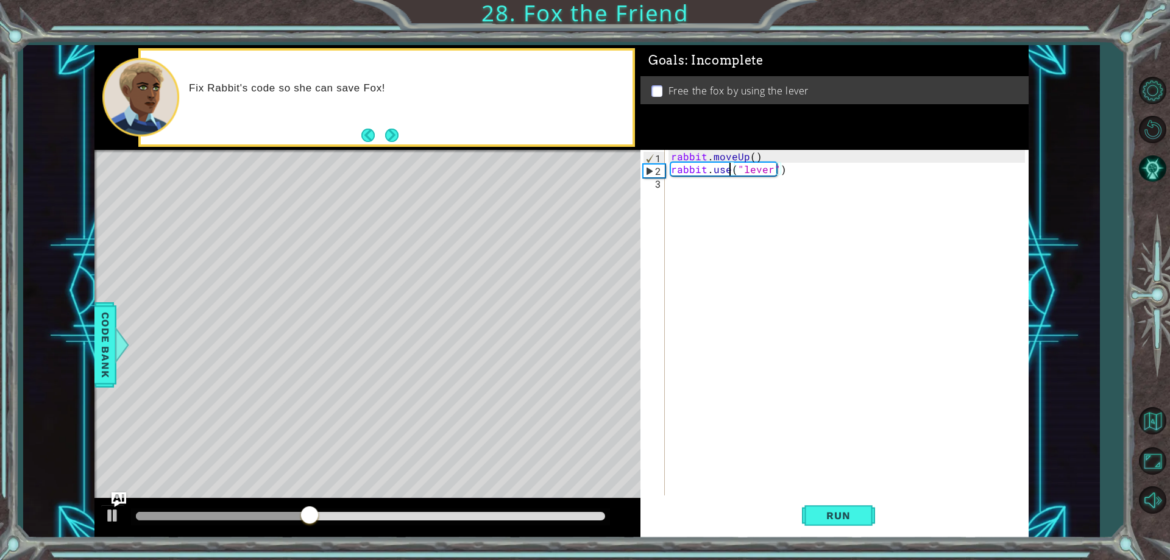
scroll to position [0, 4]
type textarea "rabbit.use("lever")"
click at [833, 528] on button "Run" at bounding box center [838, 516] width 73 height 39
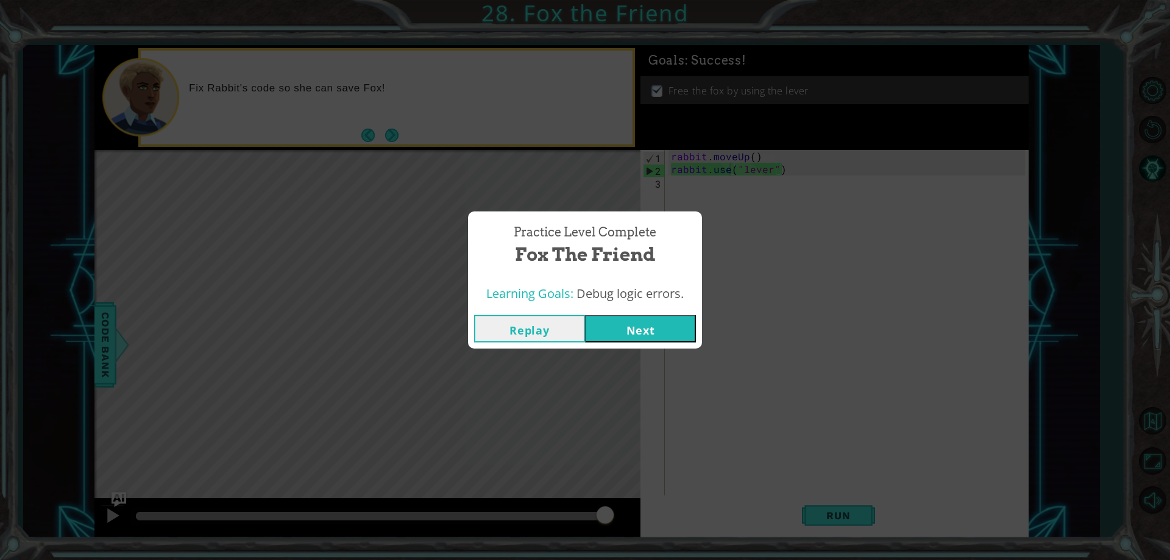
click at [658, 330] on button "Next" at bounding box center [640, 328] width 111 height 27
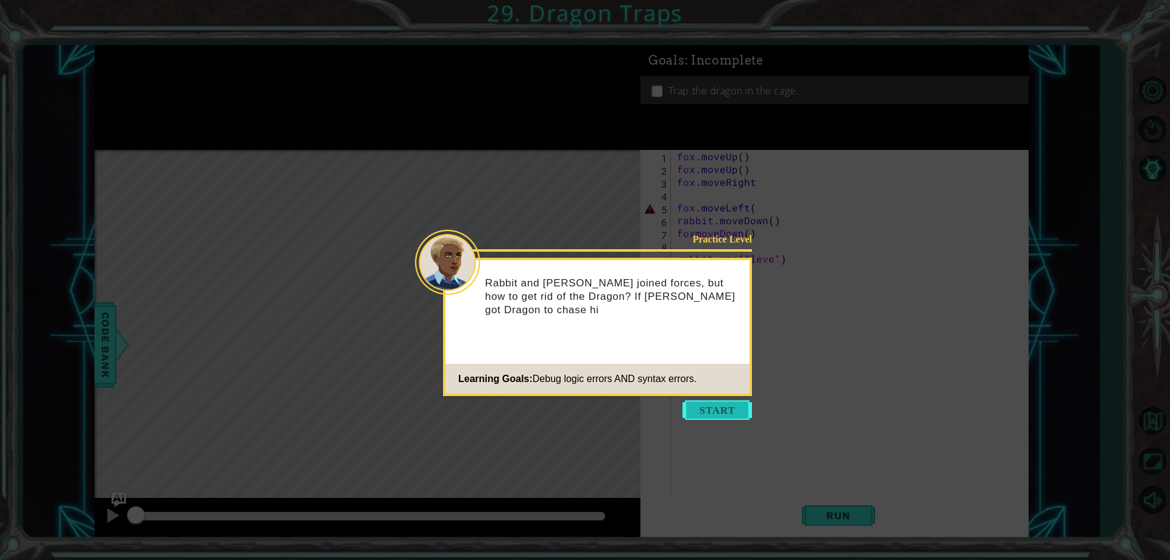
click at [707, 405] on button "Start" at bounding box center [717, 410] width 69 height 20
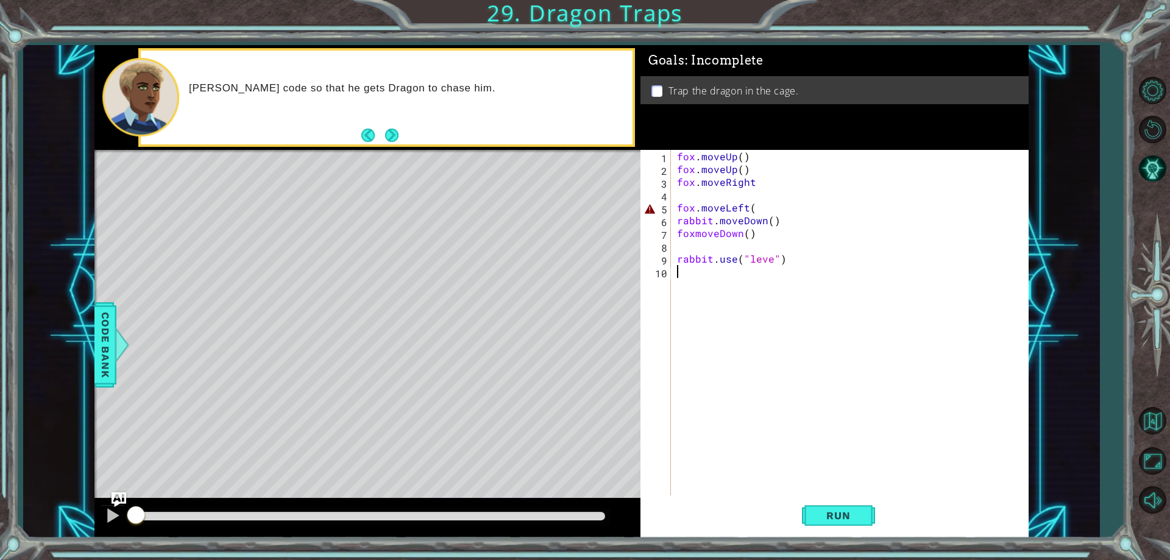
click at [767, 262] on div "fox . moveUp ( ) fox . moveUp ( ) fox . moveRight fox . moveLeft ( rabbit . mov…" at bounding box center [853, 335] width 356 height 371
click at [773, 261] on div "fox . moveUp ( ) fox . moveUp ( ) fox . moveRight fox . moveLeft ( rabbit . mov…" at bounding box center [853, 335] width 356 height 371
click at [675, 259] on div "fox . moveUp ( ) fox . moveUp ( ) fox . moveRight fox . moveLeft ( rabbit . mov…" at bounding box center [853, 335] width 356 height 371
click at [816, 513] on span "Run" at bounding box center [838, 516] width 48 height 12
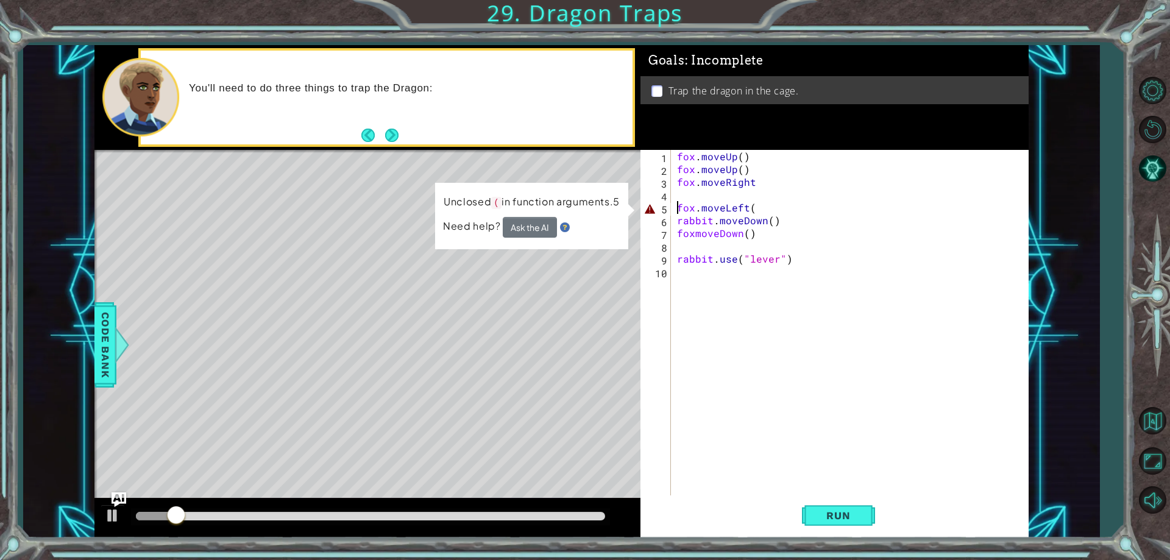
click at [677, 210] on div "fox . moveUp ( ) fox . moveUp ( ) fox . moveRight fox . moveLeft ( rabbit . mov…" at bounding box center [853, 335] width 356 height 371
drag, startPoint x: 672, startPoint y: 209, endPoint x: 680, endPoint y: 207, distance: 8.1
click at [680, 207] on div "fox.moveLeft( 1 2 3 4 5 6 7 8 9 10 fox . moveUp ( ) fox . moveUp ( ) fox . move…" at bounding box center [833, 323] width 384 height 346
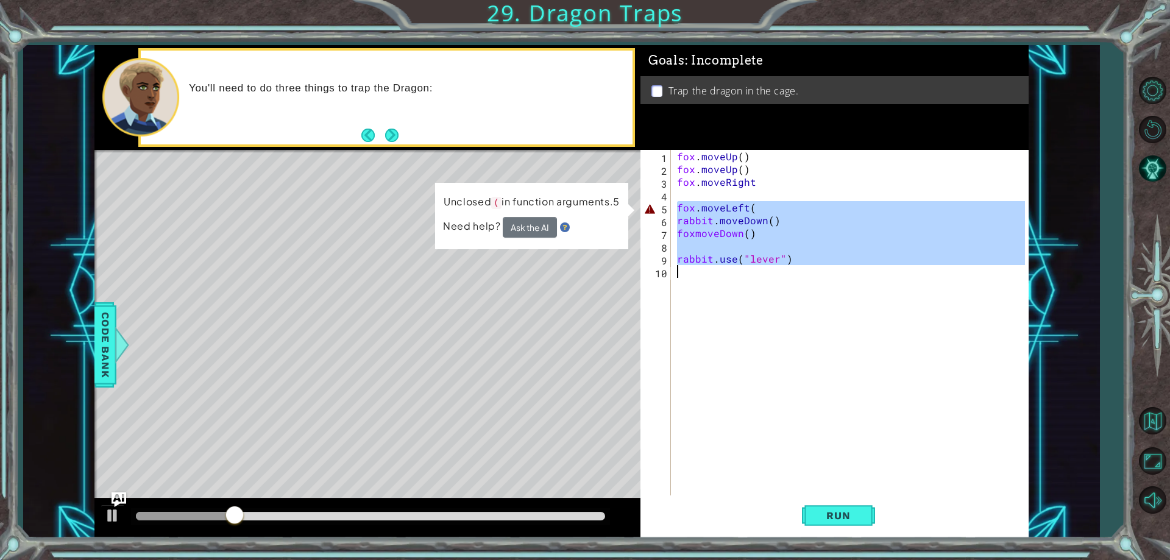
drag, startPoint x: 680, startPoint y: 207, endPoint x: 811, endPoint y: 311, distance: 167.6
click at [807, 311] on div "fox . moveUp ( ) fox . moveUp ( ) fox . moveRight fox . moveLeft ( rabbit . mov…" at bounding box center [853, 335] width 356 height 371
type textarea "rabbit.use("lever")"
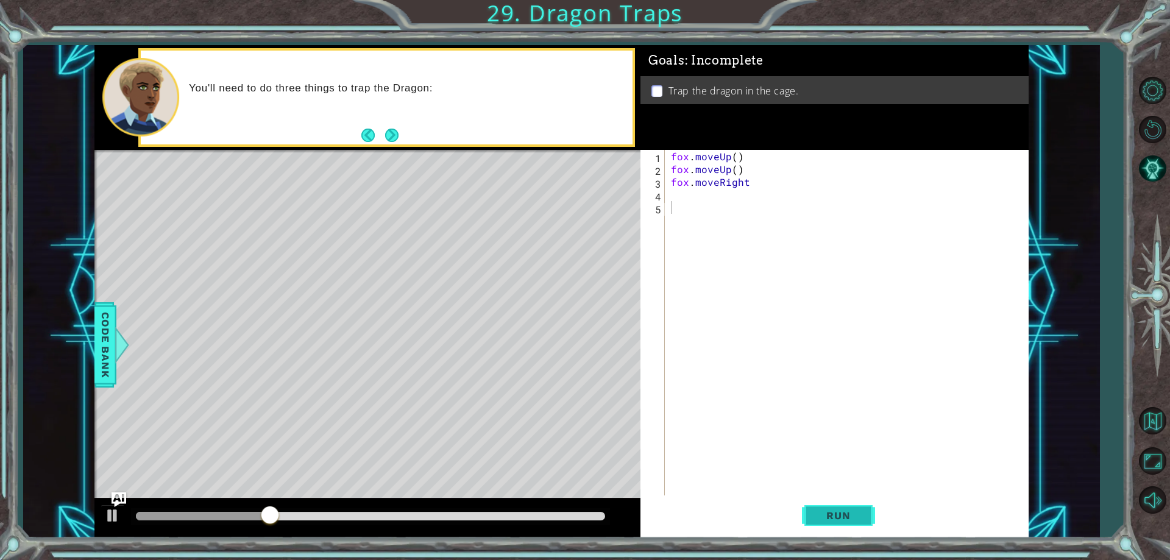
click at [806, 516] on button "Run" at bounding box center [838, 516] width 73 height 39
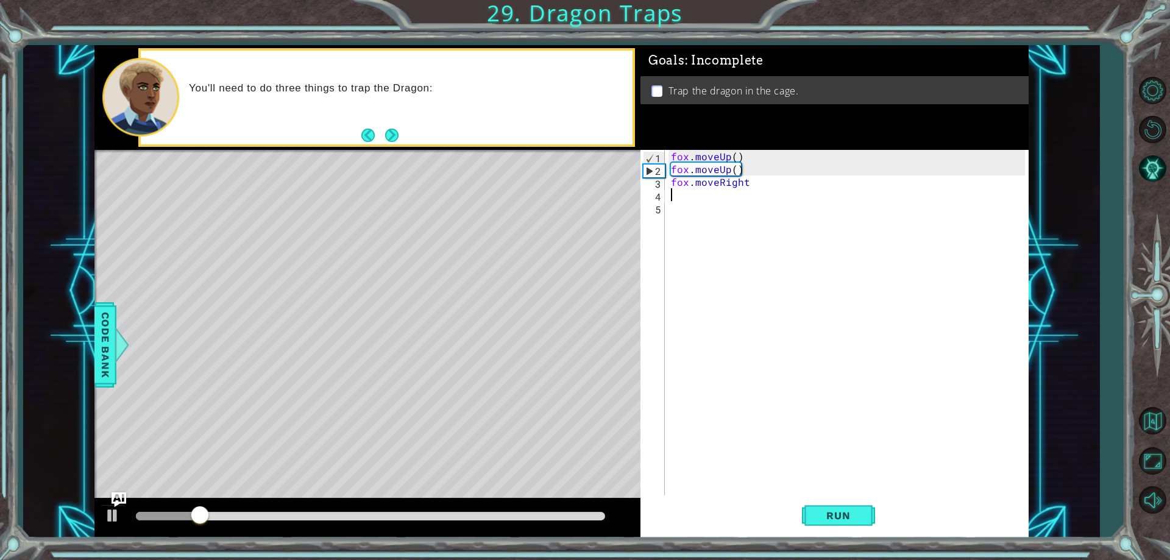
click at [712, 197] on div "fox . moveUp ( ) fox . moveUp ( ) fox . moveRight" at bounding box center [850, 335] width 362 height 371
click at [750, 190] on div "fox . moveUp ( ) fox . moveUp ( ) fox . moveRight" at bounding box center [850, 335] width 362 height 371
click at [745, 184] on div "fox . moveUp ( ) fox . moveUp ( ) fox . moveRight" at bounding box center [850, 335] width 362 height 371
click at [833, 507] on button "Run" at bounding box center [838, 516] width 73 height 39
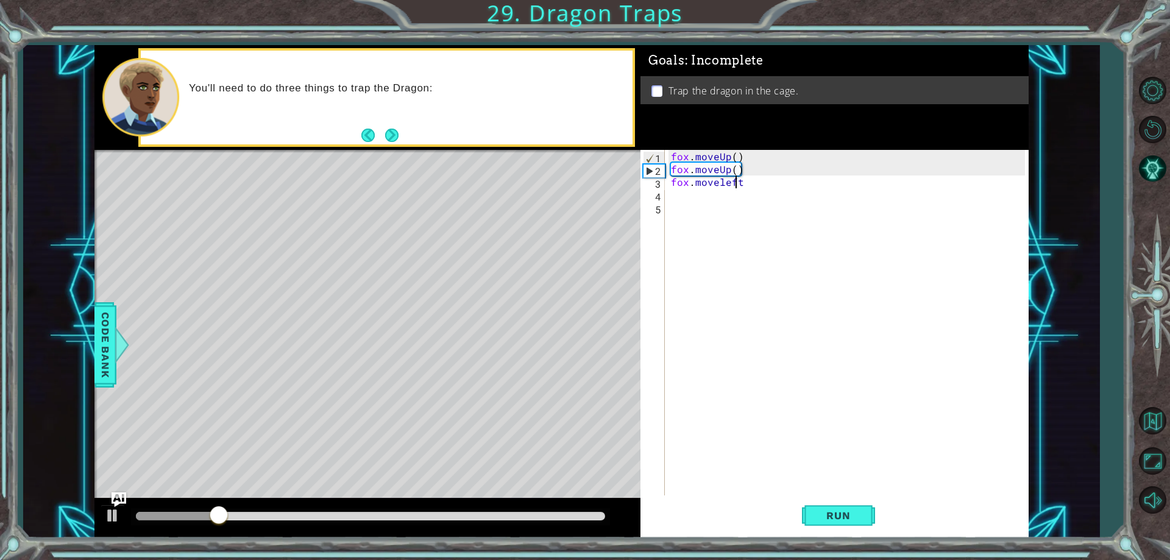
click at [733, 187] on div "fox . moveUp ( ) fox . moveUp ( ) fox . moveleft" at bounding box center [850, 335] width 362 height 371
drag, startPoint x: 733, startPoint y: 187, endPoint x: 746, endPoint y: 180, distance: 14.7
click at [746, 180] on div "fox . moveUp ( ) fox . moveUp ( ) fox . moveleft" at bounding box center [850, 335] width 362 height 371
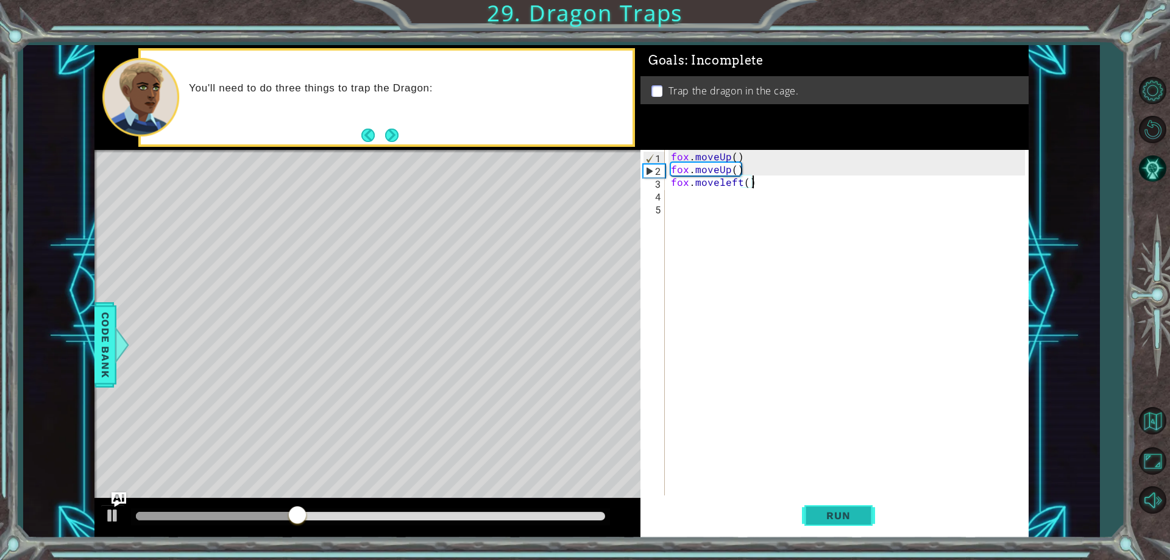
type textarea "fox.moveleft()"
click at [829, 510] on span "Run" at bounding box center [838, 516] width 48 height 12
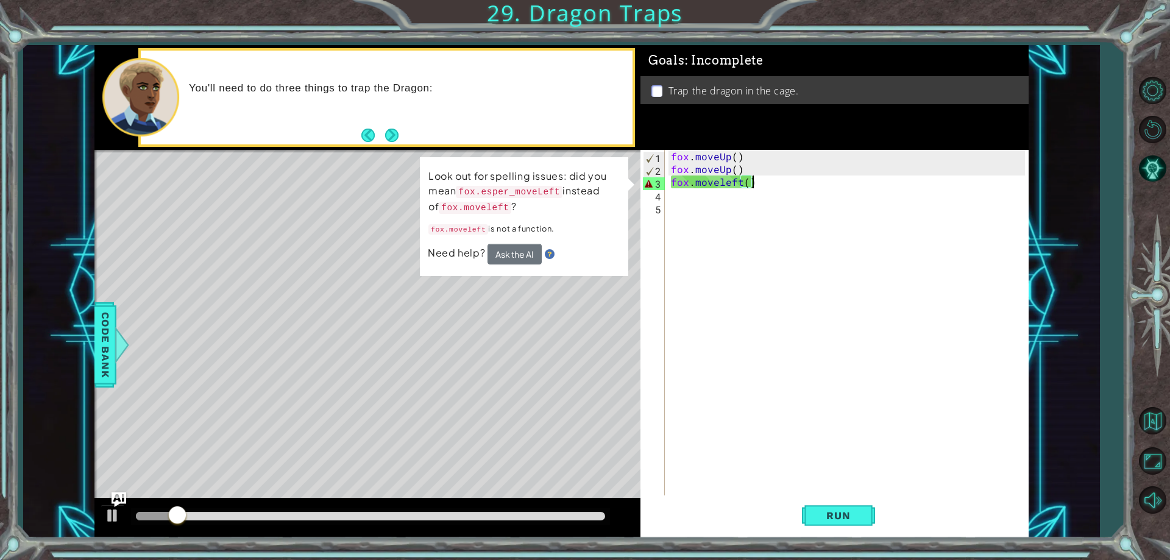
click at [685, 188] on div "fox . moveUp ( ) fox . moveUp ( ) fox . moveleft ( )" at bounding box center [850, 335] width 362 height 371
drag, startPoint x: 775, startPoint y: 181, endPoint x: 641, endPoint y: 177, distance: 133.6
click at [641, 177] on div "fox.moveleft() 1 2 3 4 5 fox . moveUp ( ) fox . moveUp ( ) fox . moveleft ( ) ה…" at bounding box center [833, 323] width 384 height 346
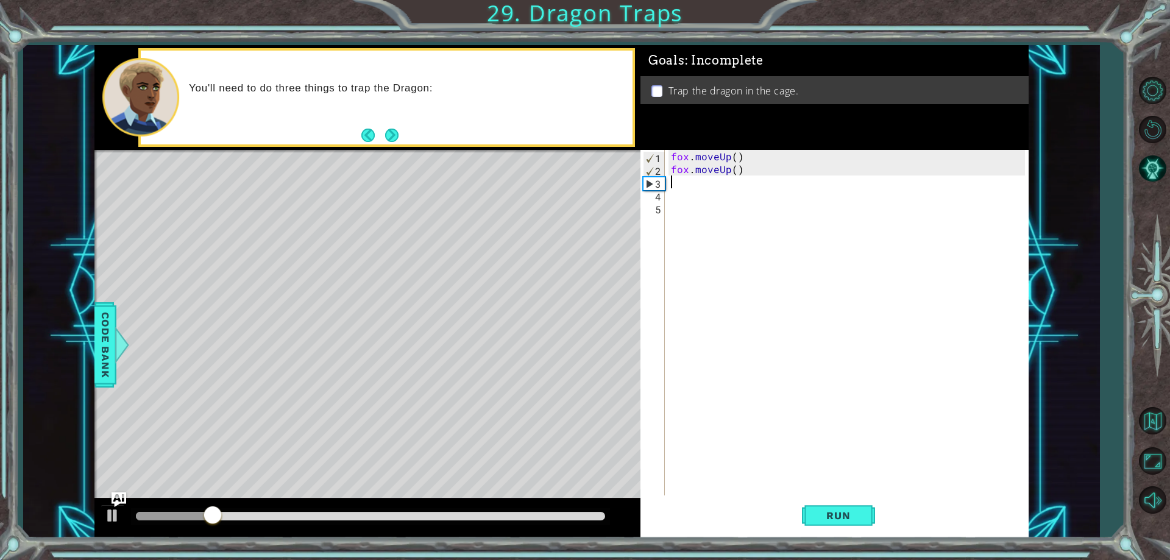
scroll to position [0, 0]
type textarea "fox.moveUp()"
click at [688, 193] on div "fox . moveUp ( ) fox . moveUp ( )" at bounding box center [850, 335] width 362 height 371
click at [685, 177] on div "fox . moveUp ( ) fox . moveUp ( )" at bounding box center [850, 335] width 362 height 371
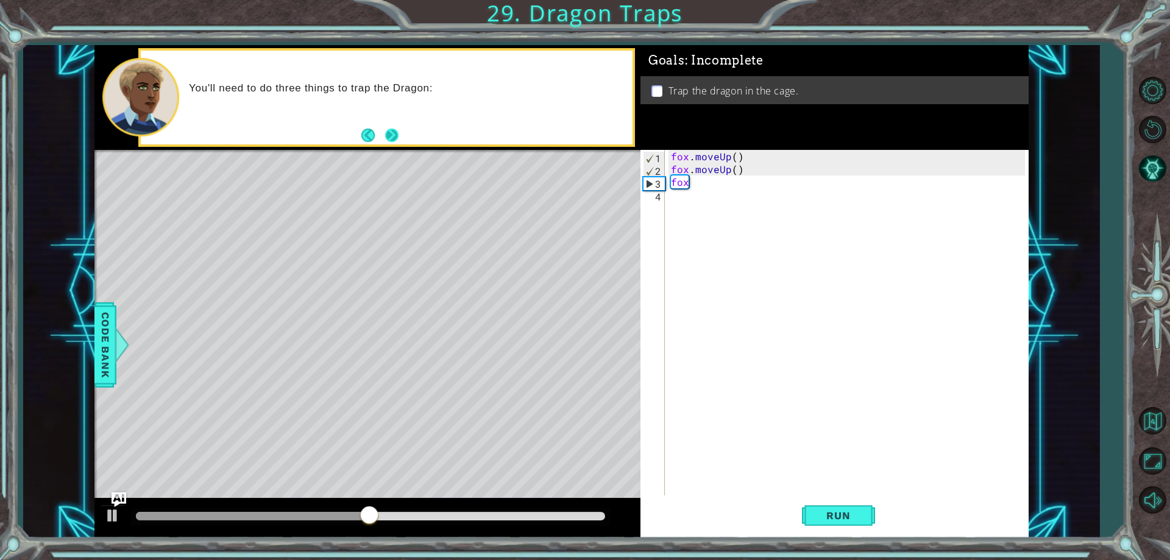
click at [386, 129] on button "Next" at bounding box center [391, 135] width 13 height 13
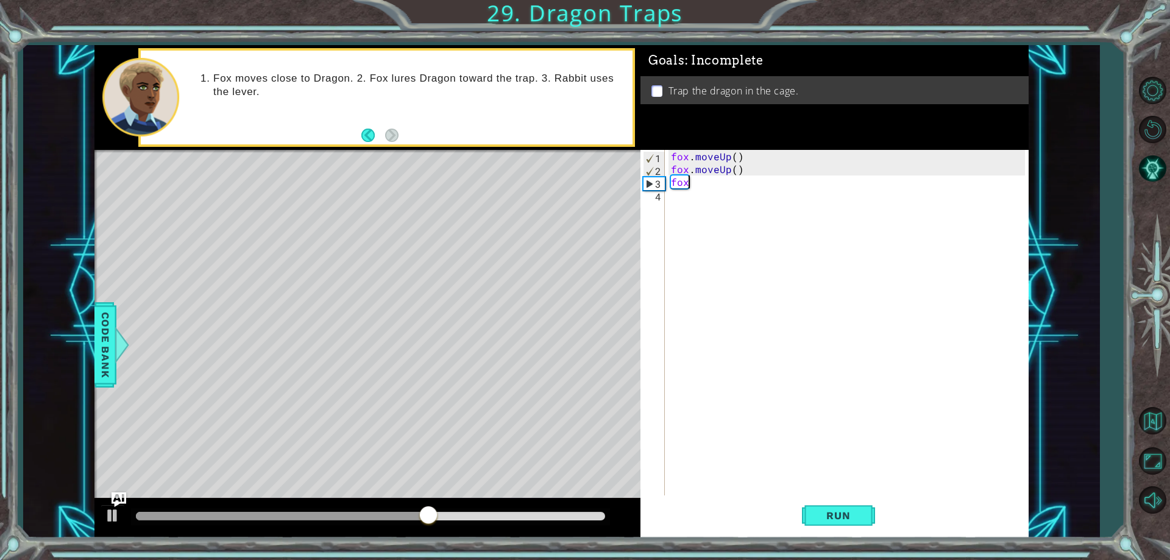
click at [703, 182] on div "fox . moveUp ( ) fox . moveUp ( ) fox" at bounding box center [850, 335] width 362 height 371
type textarea "f"
drag, startPoint x: 752, startPoint y: 163, endPoint x: 663, endPoint y: 166, distance: 89.0
click at [663, 166] on div "1 2 3 4 fox . moveUp ( ) fox . moveUp ( ) ההההההההההההההההההההההההההההההההההההה…" at bounding box center [833, 323] width 384 height 346
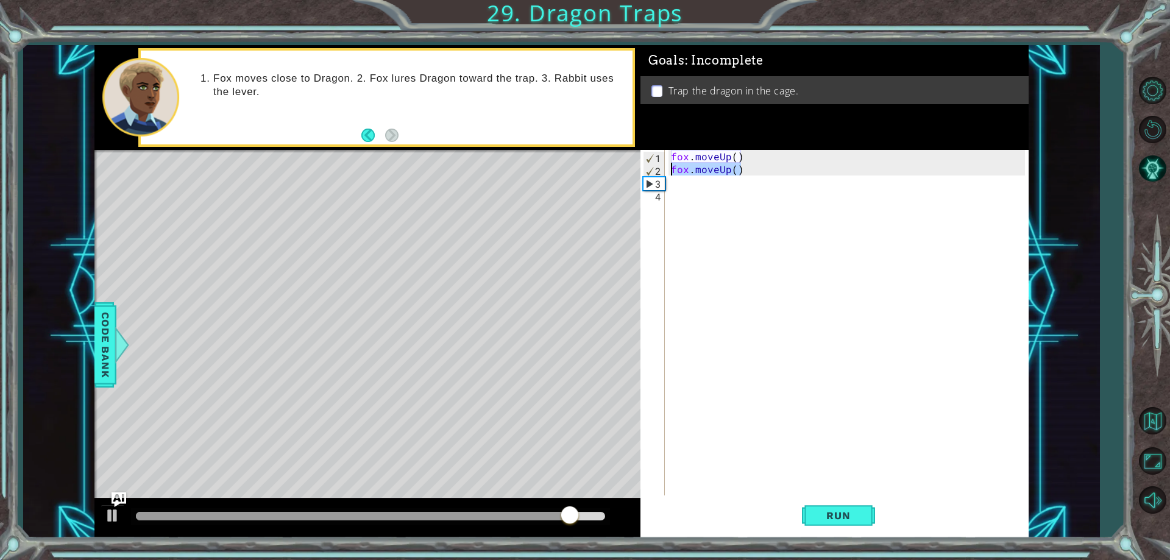
type textarea "fox.moveUp()"
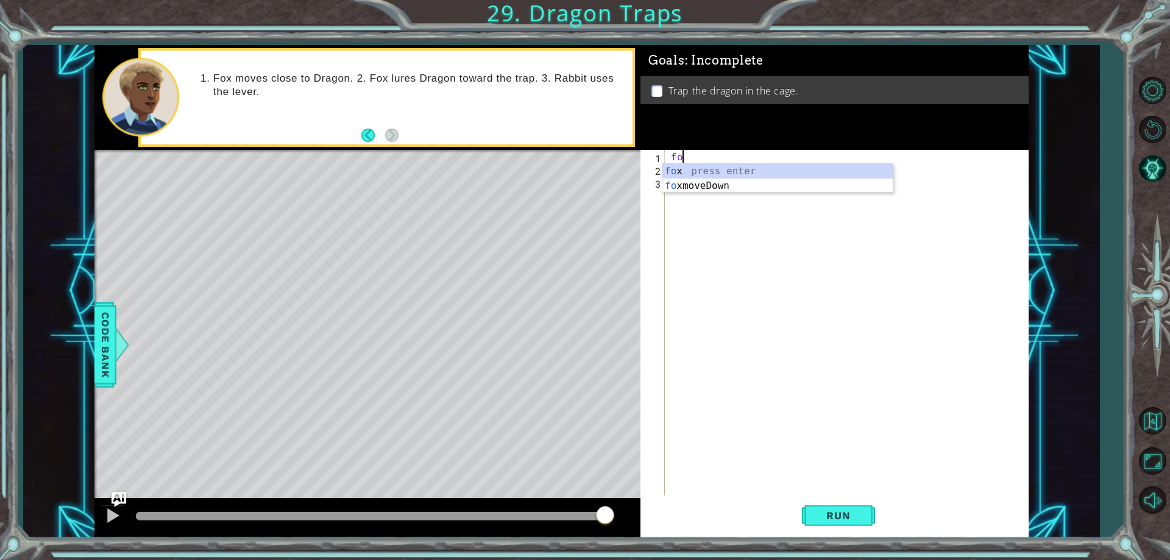
type textarea "f"
click at [680, 174] on div "foxmove Down press enter" at bounding box center [778, 186] width 230 height 44
type textarea "foxmoveDown"
click at [685, 176] on div "foxmoveDown" at bounding box center [850, 335] width 362 height 371
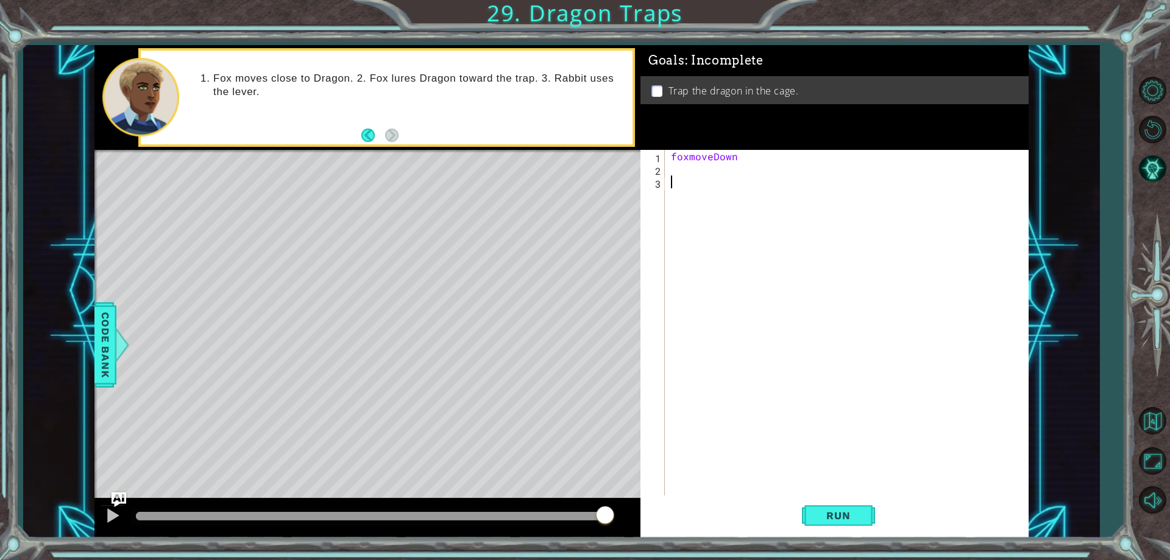
scroll to position [0, 0]
click at [692, 171] on div "foxmoveDown" at bounding box center [850, 335] width 362 height 371
click at [694, 198] on div "fox press enter fox moveDown press enter" at bounding box center [778, 206] width 230 height 59
type textarea "foxmoveDown"
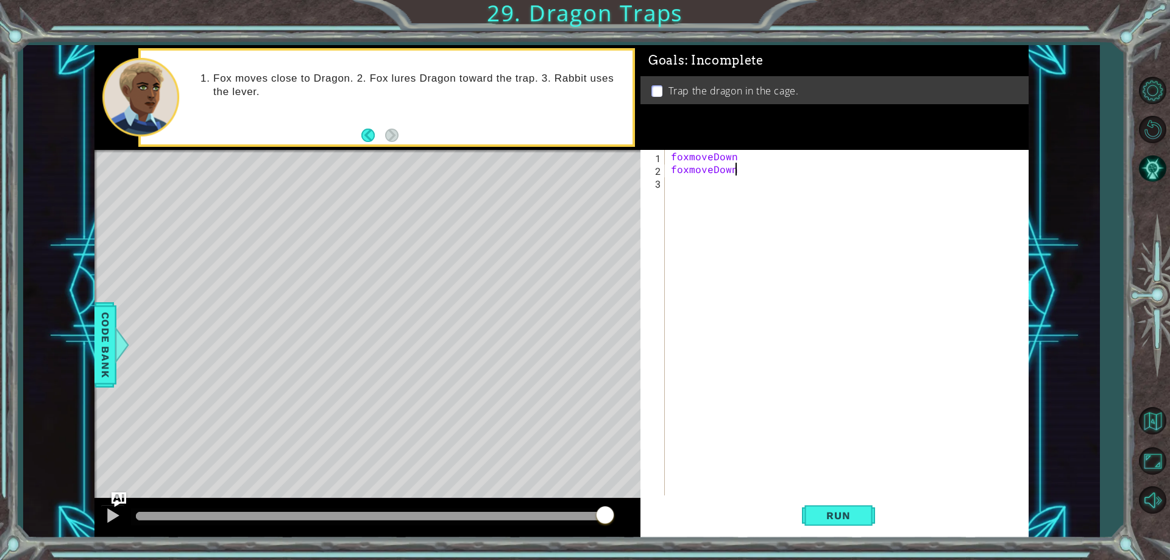
click at [694, 185] on div "foxmoveDown foxmoveDown" at bounding box center [850, 335] width 362 height 371
click at [740, 158] on div "foxmoveDown foxmoveDown fox" at bounding box center [850, 335] width 362 height 371
click at [741, 175] on div "foxmoveDown ( ) foxmoveDown fox" at bounding box center [850, 335] width 362 height 371
type textarea "foxmoveDown"
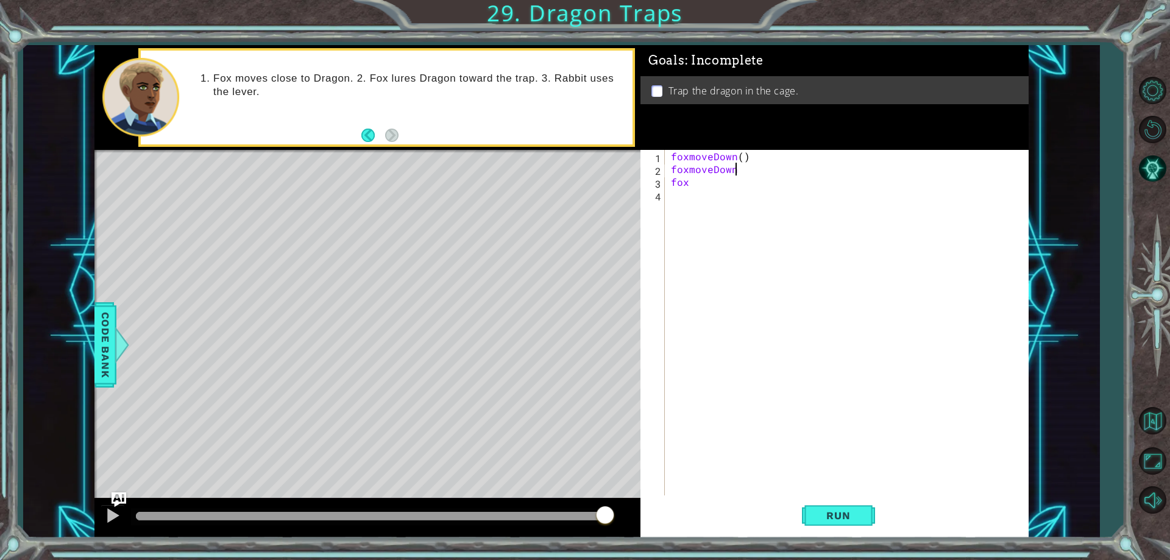
scroll to position [0, 4]
drag, startPoint x: 741, startPoint y: 175, endPoint x: 601, endPoint y: 163, distance: 140.7
click at [601, 163] on div "1 ההההההההההההההההההההההההההההההההההההההההההההההההההההההההההההההההההההההההההההה…" at bounding box center [561, 291] width 934 height 493
click at [743, 152] on div "foxmoveDown ( ) fox" at bounding box center [850, 335] width 362 height 371
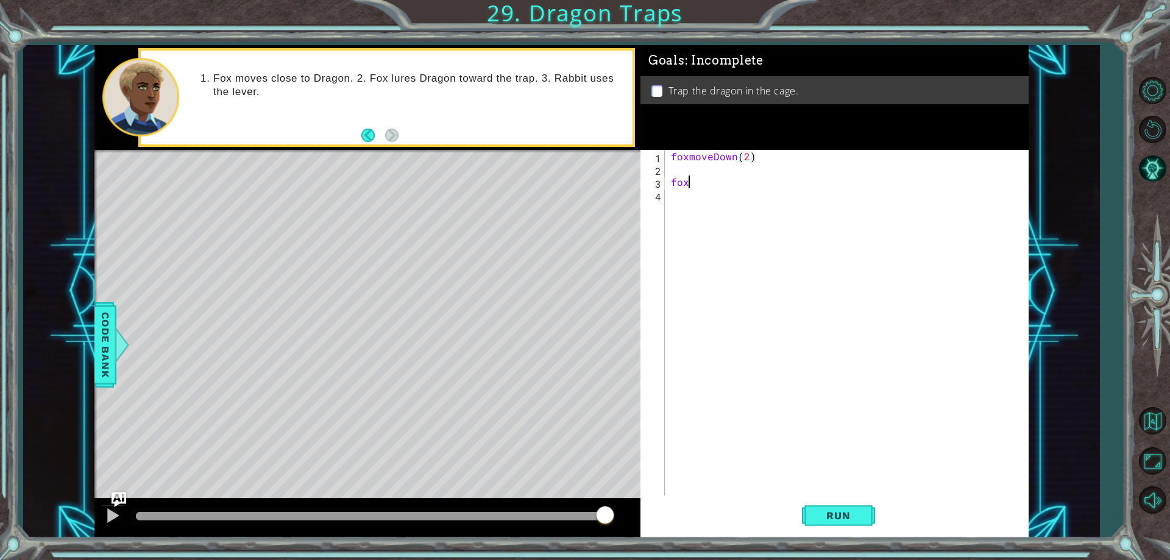
click at [696, 184] on div "foxmoveDown ( 2 ) fox" at bounding box center [850, 335] width 362 height 371
type textarea "f"
type textarea "foxmoveDown(2)"
click at [695, 173] on div "foxmoveDown ( 2 )" at bounding box center [850, 335] width 362 height 371
type textarea "fox"
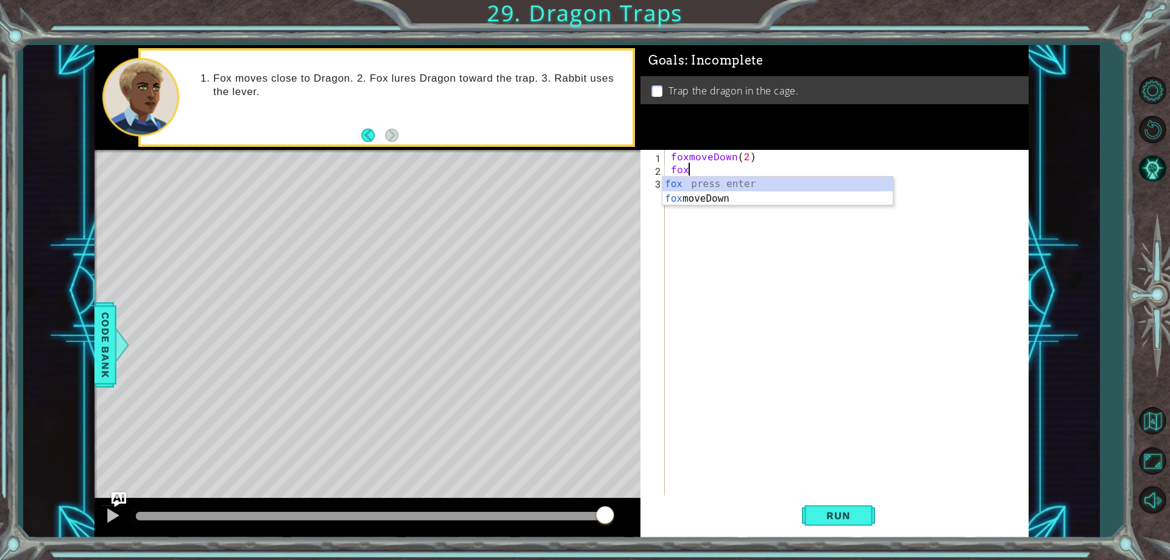
scroll to position [0, 1]
click at [744, 223] on div "foxmoveDown ( 2 ) fox" at bounding box center [850, 335] width 362 height 371
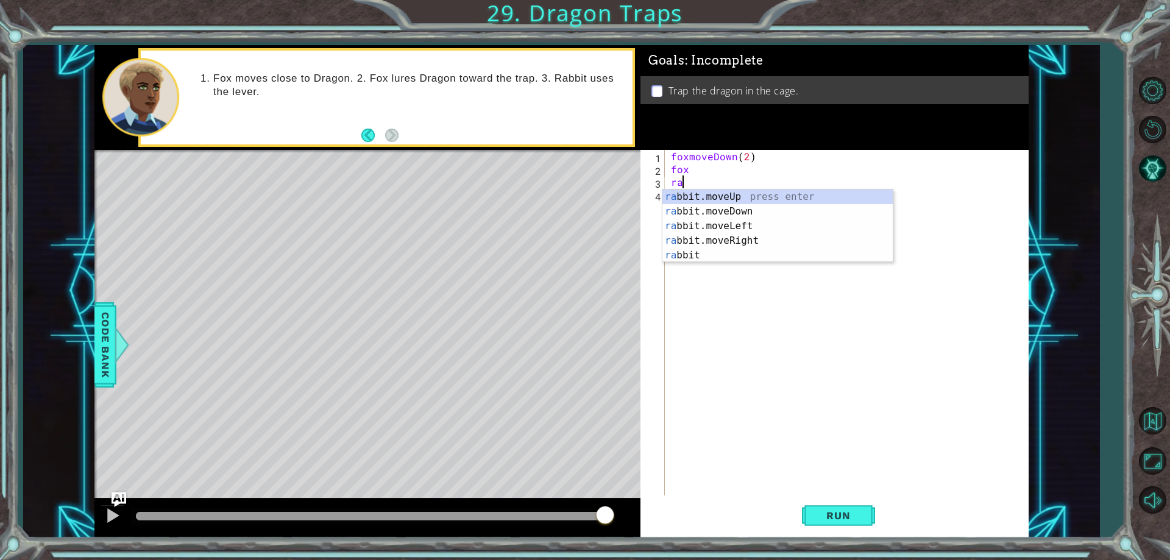
scroll to position [0, 0]
click at [752, 210] on div "ra bbit.moveUp press enter ra bbit.moveDown press enter ra bbit.moveLeft press …" at bounding box center [778, 241] width 230 height 102
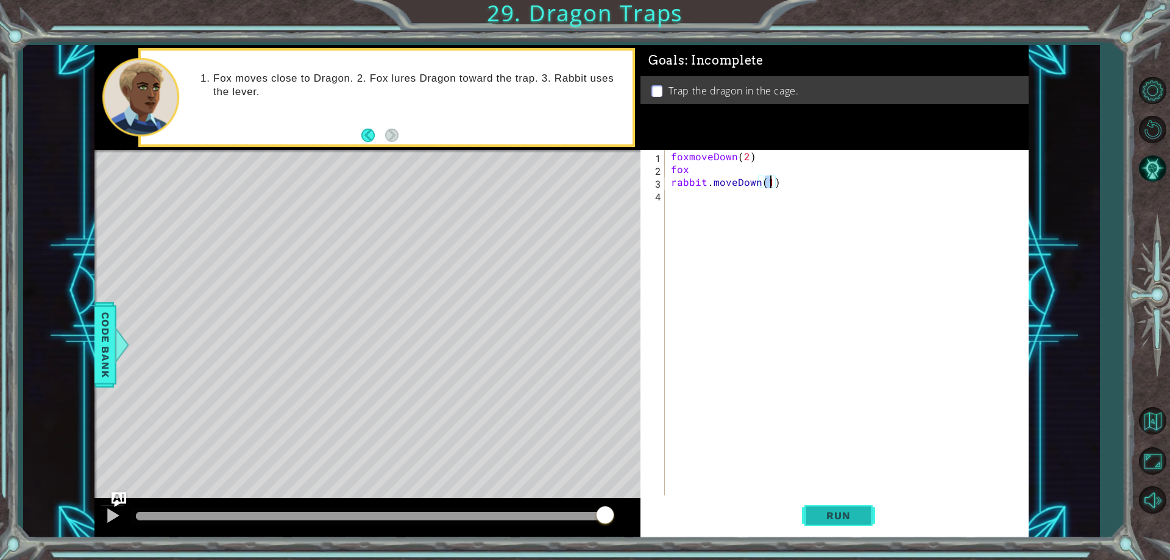
click at [820, 518] on span "Run" at bounding box center [838, 516] width 48 height 12
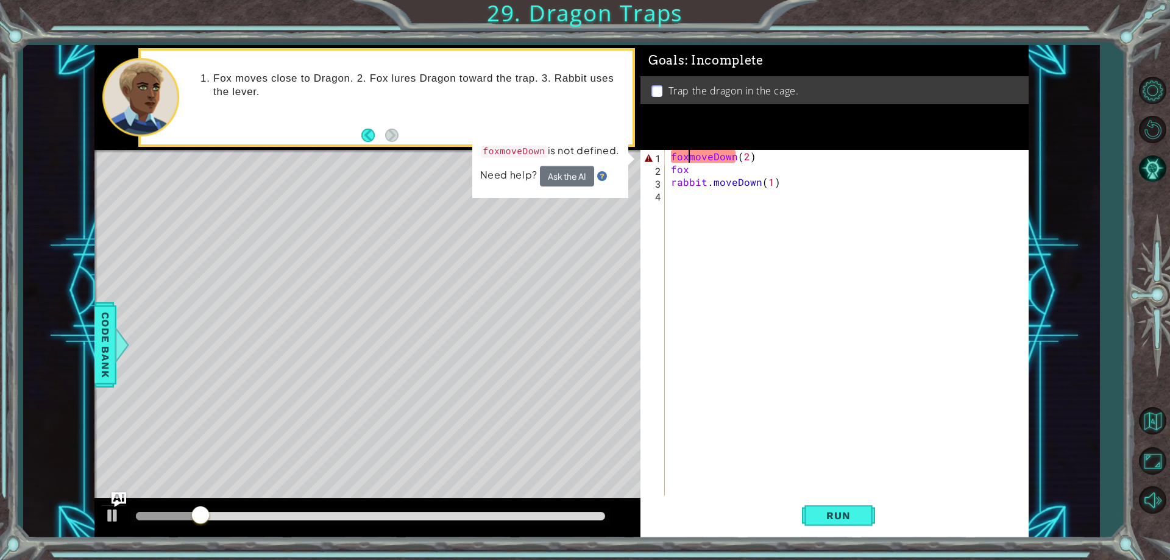
drag, startPoint x: 691, startPoint y: 156, endPoint x: 688, endPoint y: 162, distance: 6.3
click at [688, 161] on div "foxmoveDown ( 2 ) fox rabbit . moveDown ( 1 )" at bounding box center [850, 335] width 362 height 371
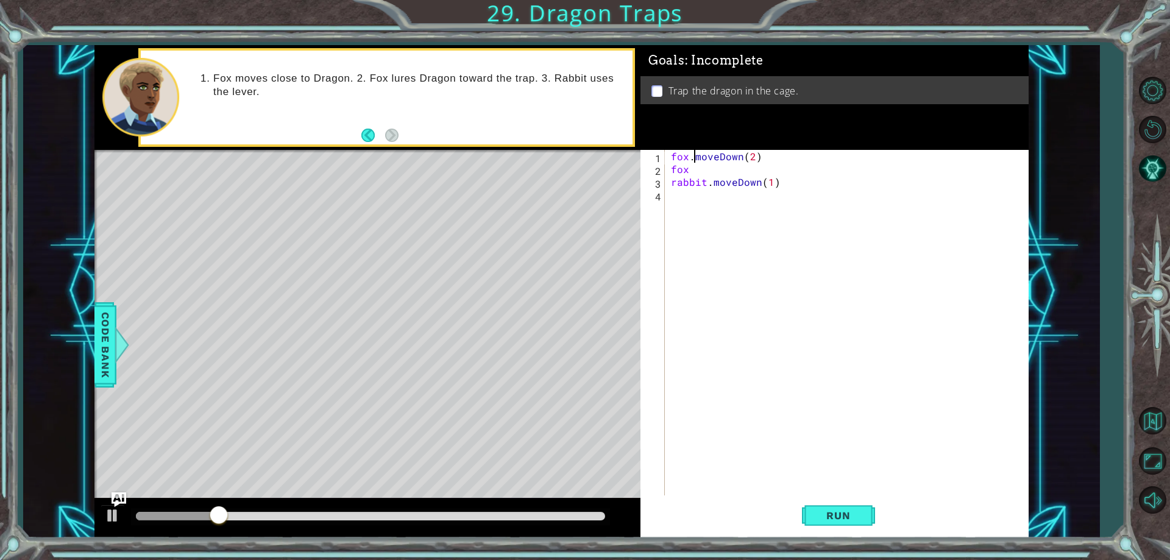
scroll to position [0, 2]
click at [851, 507] on button "Run" at bounding box center [838, 516] width 73 height 39
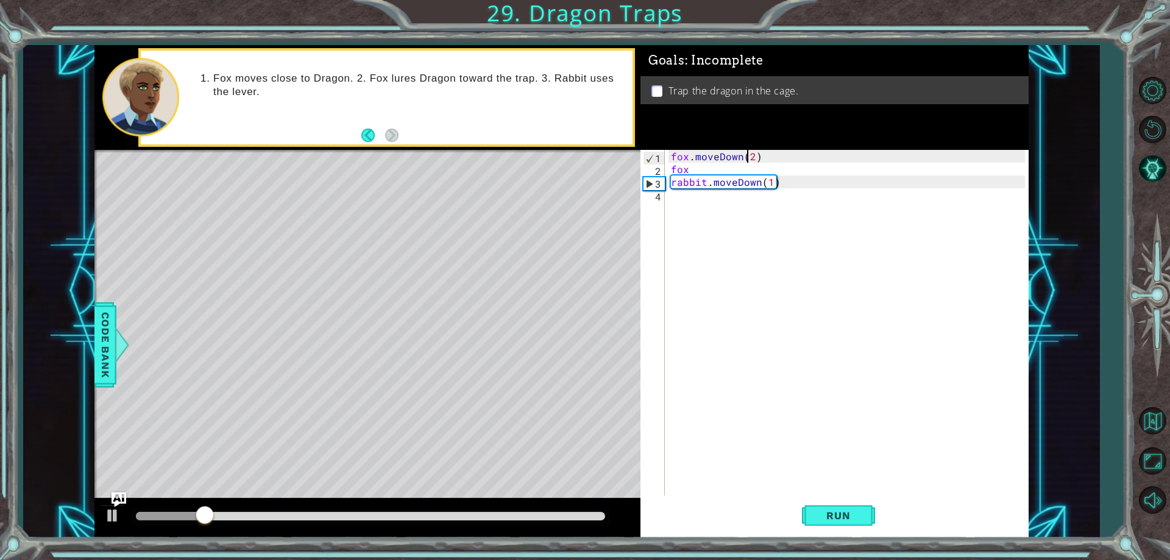
click at [746, 160] on div "fox . moveDown ( 2 ) fox rabbit . moveDown ( 1 )" at bounding box center [850, 335] width 362 height 371
click at [742, 154] on div "fox . moveDown ( 2 ) fox rabbit . moveDown ( 1 )" at bounding box center [850, 335] width 362 height 371
click at [831, 525] on button "Run" at bounding box center [838, 516] width 73 height 39
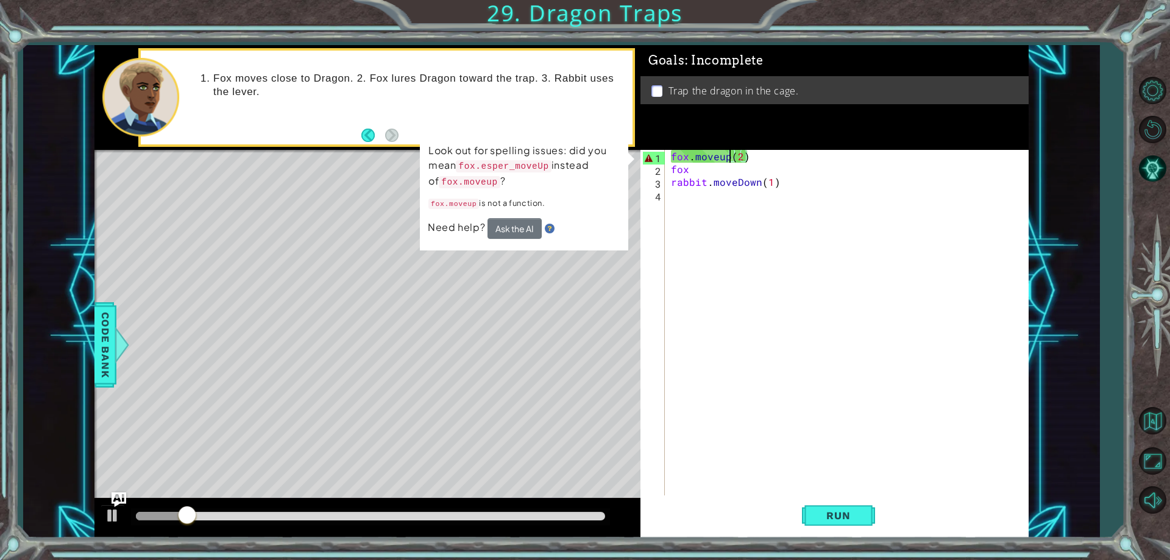
click at [710, 160] on div "fox . moveup ( 2 ) fox rabbit . moveDown ( 1 )" at bounding box center [850, 335] width 362 height 371
drag, startPoint x: 738, startPoint y: 160, endPoint x: 697, endPoint y: 163, distance: 40.3
click at [697, 163] on div "fox . moveup ( 2 ) fox rabbit . moveDown ( 1 )" at bounding box center [850, 335] width 362 height 371
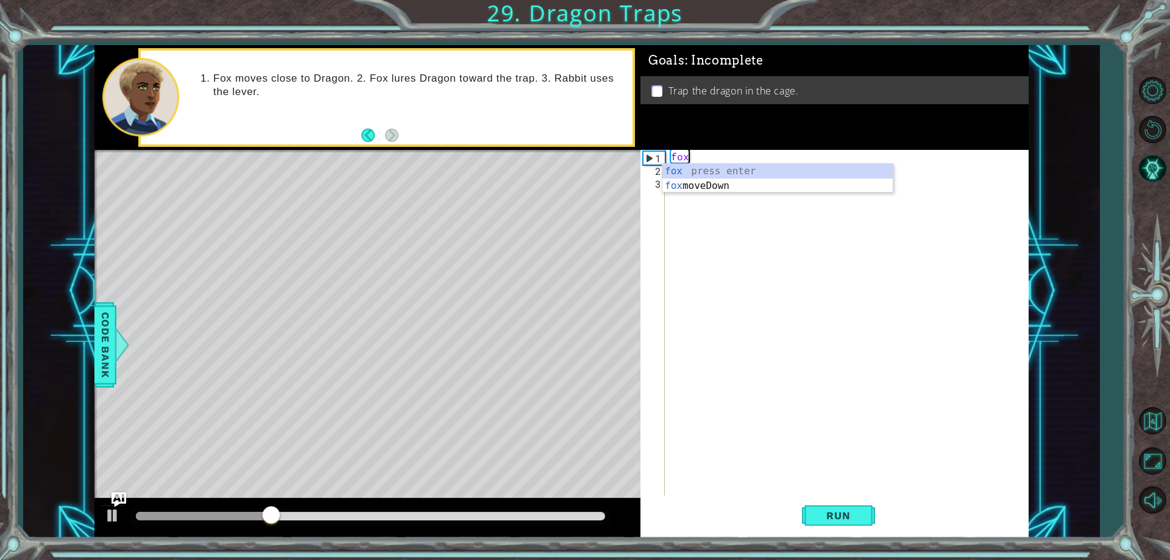
scroll to position [0, 0]
type textarea "f"
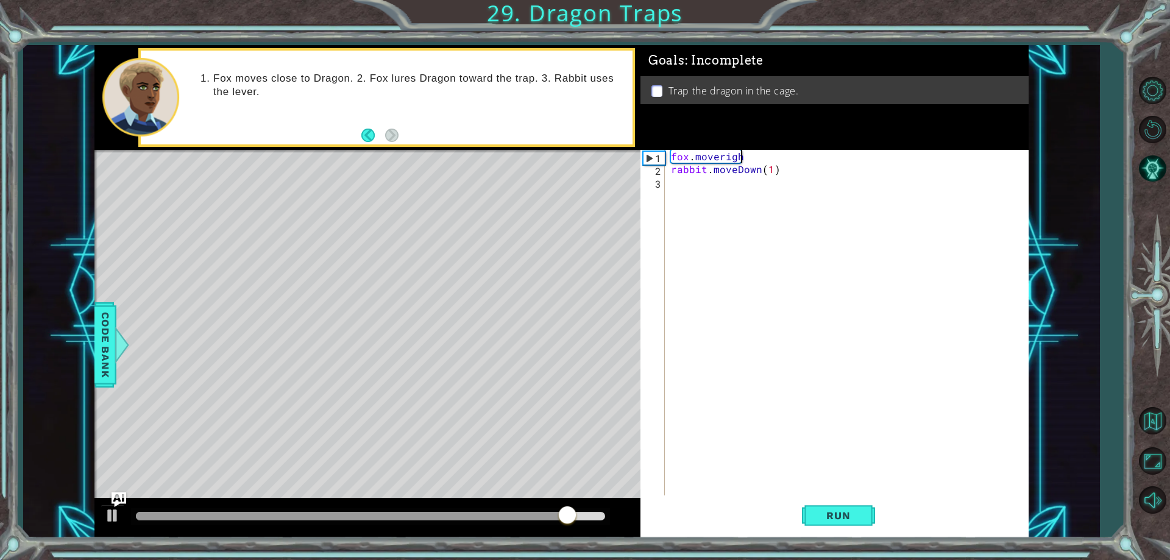
scroll to position [0, 4]
click at [819, 528] on button "Run" at bounding box center [838, 516] width 73 height 39
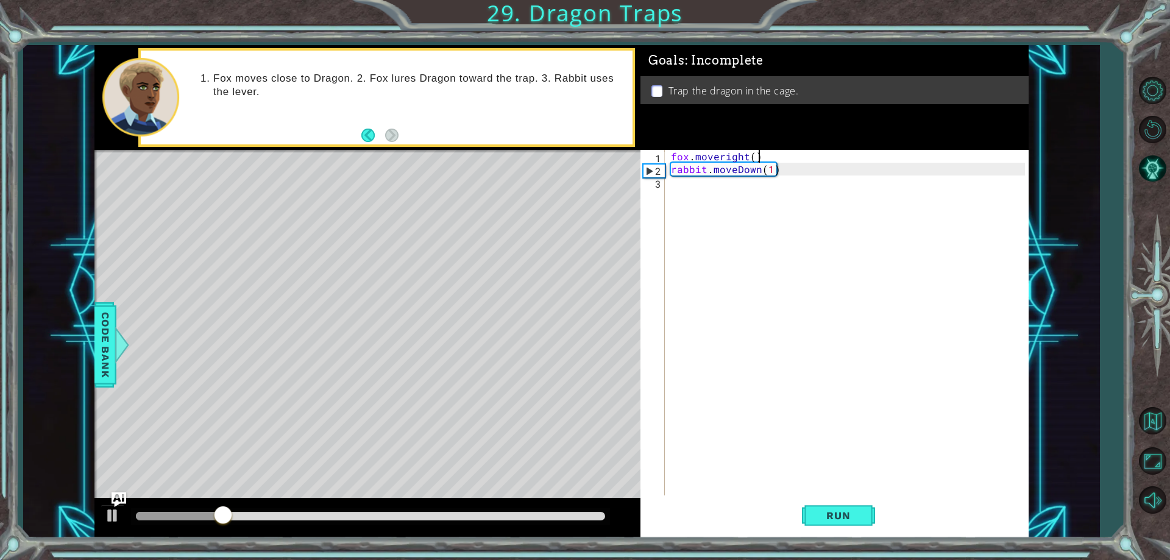
scroll to position [0, 5]
click at [835, 500] on button "Run" at bounding box center [838, 516] width 73 height 39
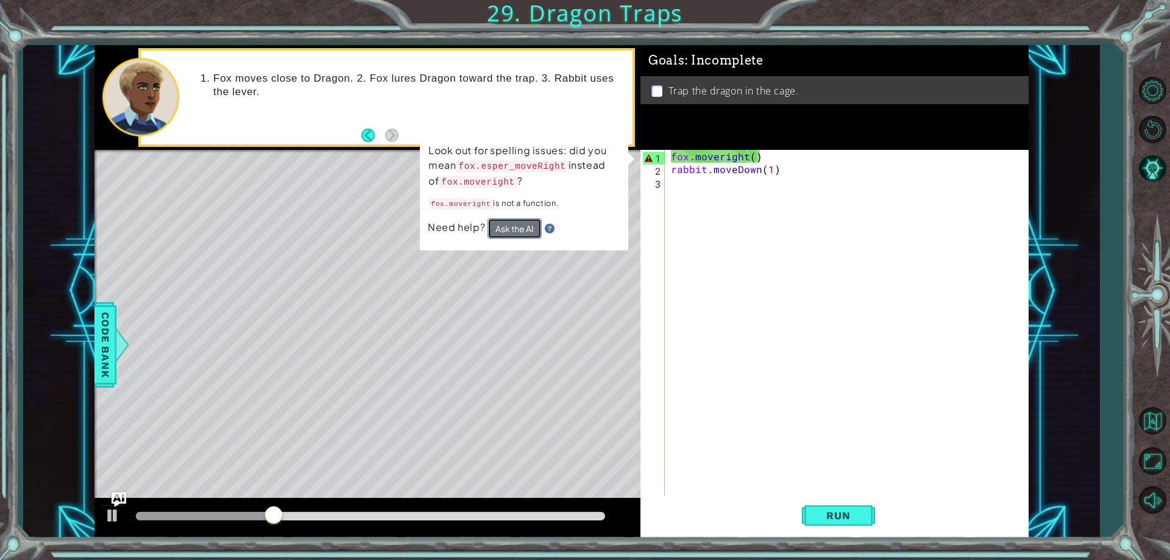
click at [533, 228] on button "Ask the AI" at bounding box center [514, 228] width 54 height 21
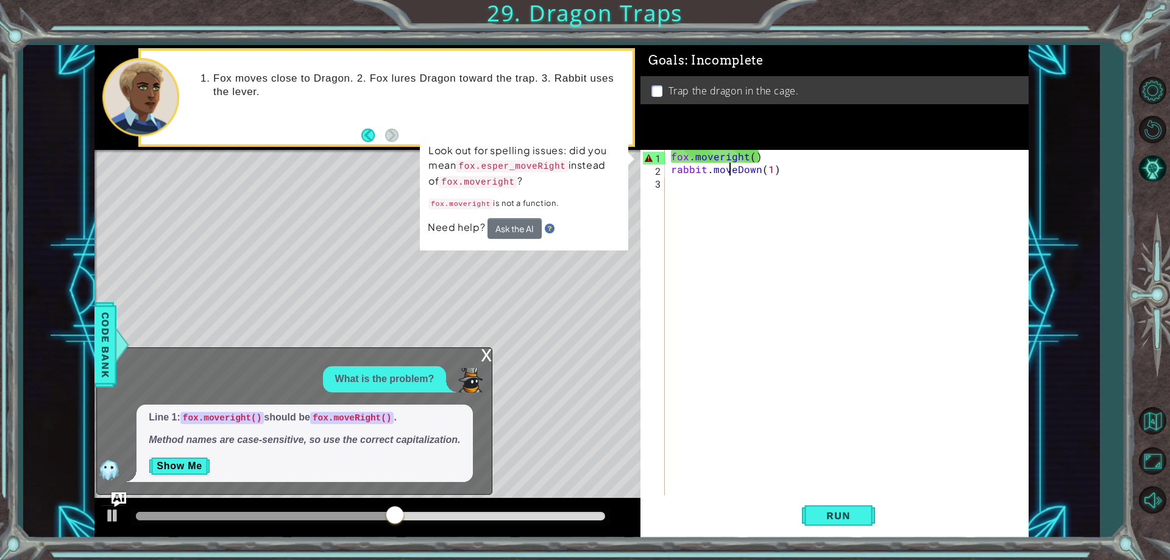
drag, startPoint x: 727, startPoint y: 164, endPoint x: 721, endPoint y: 156, distance: 10.4
click at [726, 164] on div "fox . moveright ( ) rabbit . moveDown ( 1 )" at bounding box center [850, 335] width 362 height 371
click at [718, 151] on div "fox . moveright ( ) rabbit . moveDown ( 1 )" at bounding box center [850, 335] width 362 height 371
drag, startPoint x: 722, startPoint y: 159, endPoint x: 706, endPoint y: 157, distance: 16.0
click at [721, 160] on div "fox . moveright ( ) rabbit . moveDown ( 1 )" at bounding box center [850, 335] width 362 height 371
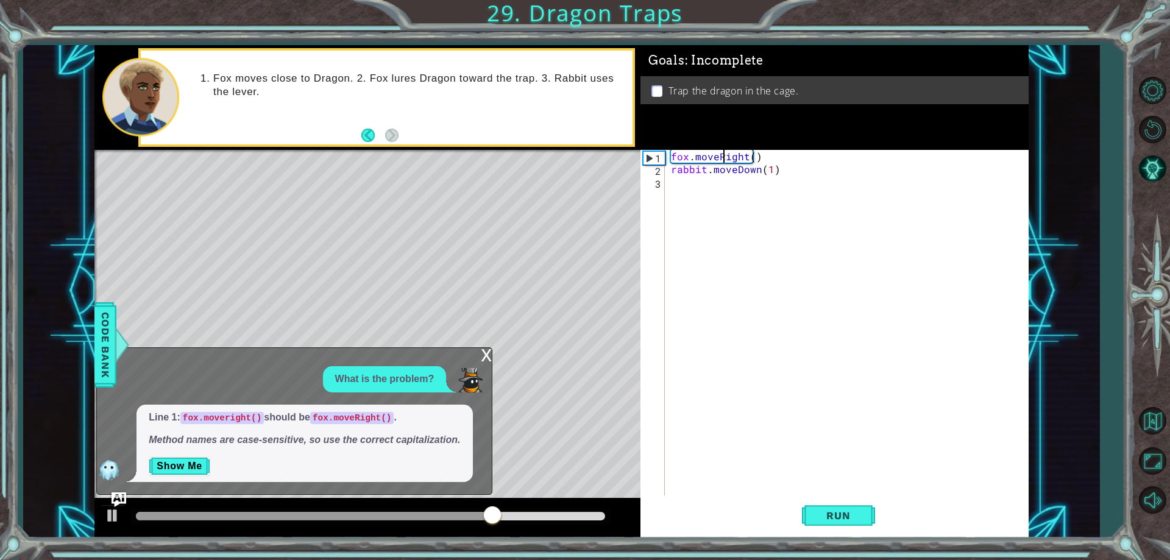
scroll to position [0, 4]
type textarea "fox.moveRight()"
click at [838, 527] on button "Run" at bounding box center [838, 516] width 73 height 39
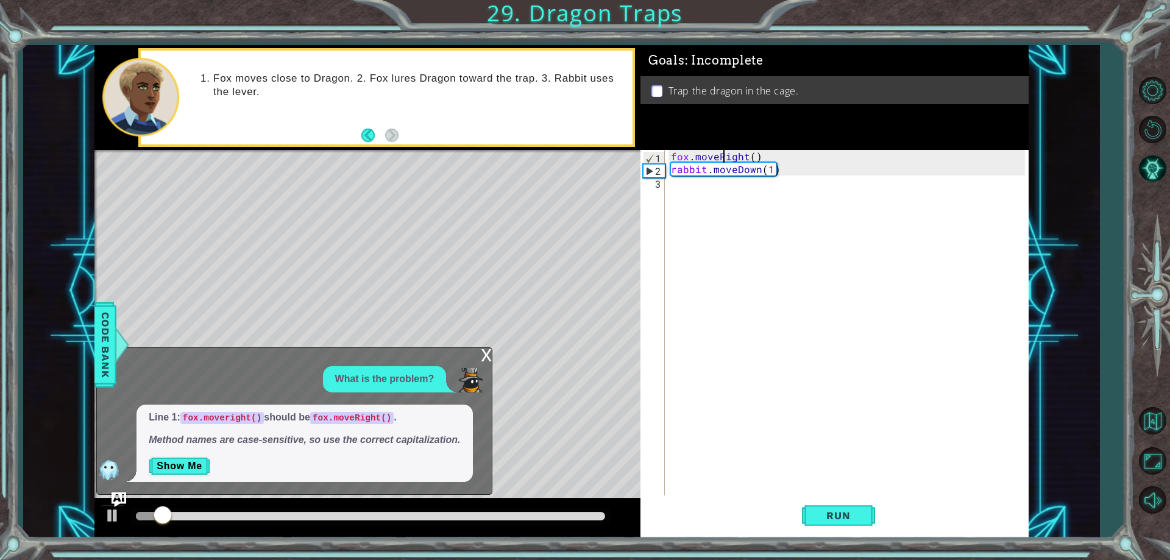
click at [478, 360] on div "x What is the problem? Line 1: fox.moveright() should be fox.moveRight() . Meth…" at bounding box center [294, 421] width 396 height 148
click at [486, 359] on div "x" at bounding box center [486, 354] width 11 height 12
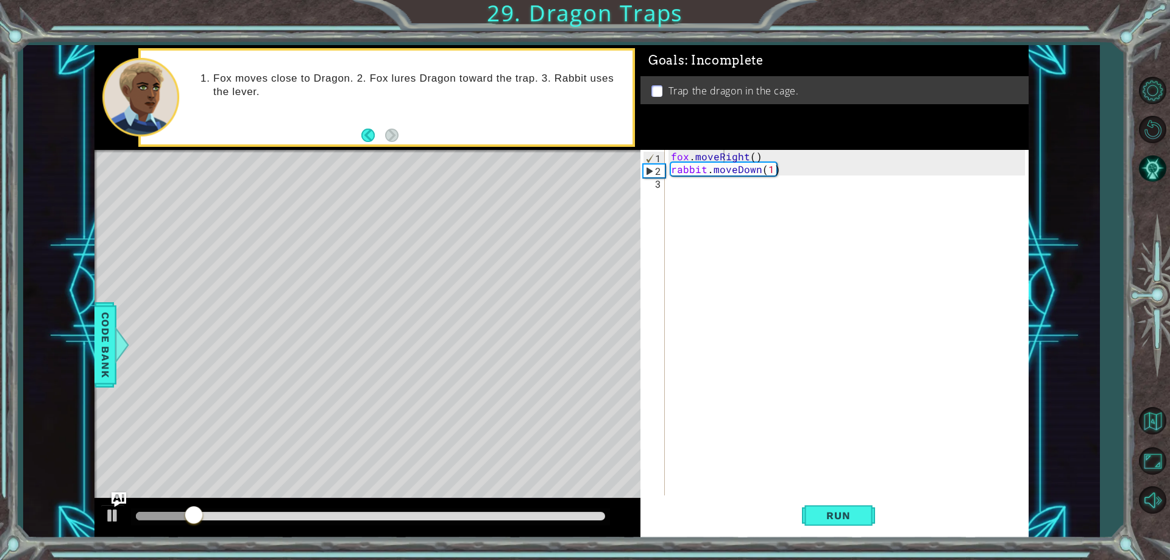
scroll to position [0, 0]
drag, startPoint x: 695, startPoint y: 196, endPoint x: 696, endPoint y: 187, distance: 8.6
click at [695, 194] on div "fox . moveRight ( ) rabbit . moveDown ( 1 )" at bounding box center [850, 335] width 362 height 371
drag, startPoint x: 794, startPoint y: 166, endPoint x: 671, endPoint y: 173, distance: 122.7
click at [671, 173] on div "fox . moveRight ( ) rabbit . moveDown ( 1 )" at bounding box center [850, 335] width 362 height 371
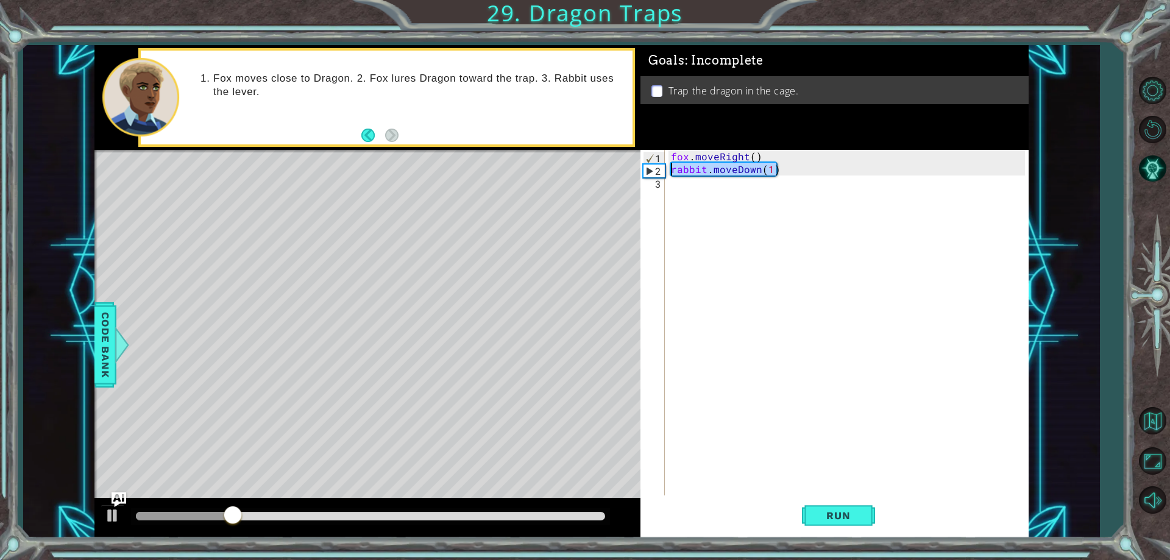
type textarea "rabbit.moveDown(1)"
click at [750, 157] on div "fox . moveRight ( )" at bounding box center [850, 335] width 362 height 371
type textarea "fox.moveRight(2)"
click at [680, 173] on div "fox . moveRight ( 2 )" at bounding box center [850, 335] width 362 height 371
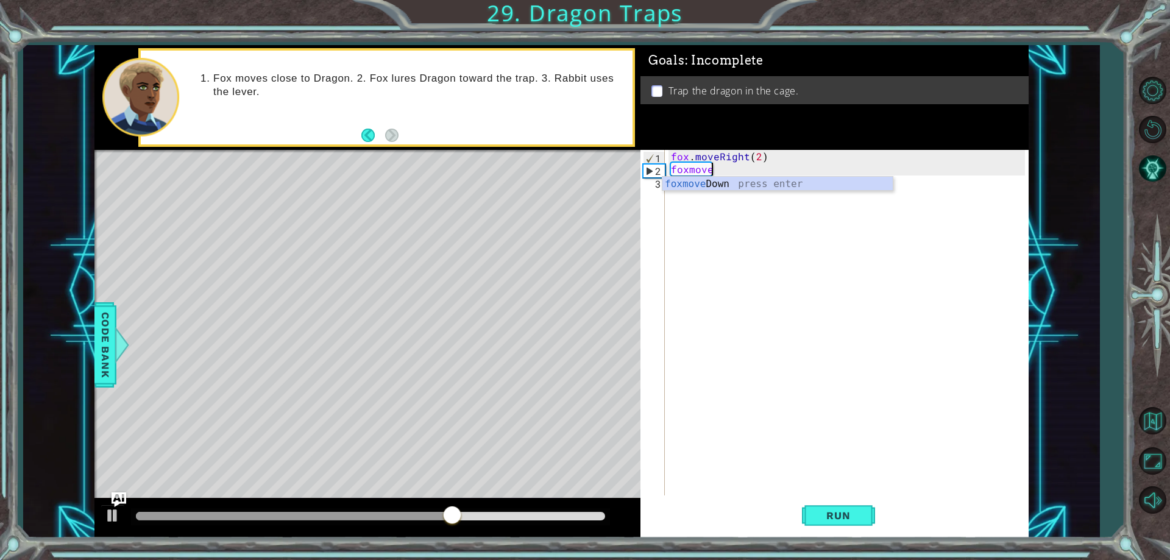
scroll to position [0, 2]
click at [687, 173] on div "fox . moveRight ( 2 ) foxmoveUp" at bounding box center [850, 335] width 362 height 371
click at [736, 167] on div "fox . moveRight ( 2 ) fox . moveUp" at bounding box center [850, 335] width 362 height 371
click at [755, 166] on div "fox . moveRight ( 2 ) fox . moveUp" at bounding box center [850, 335] width 362 height 371
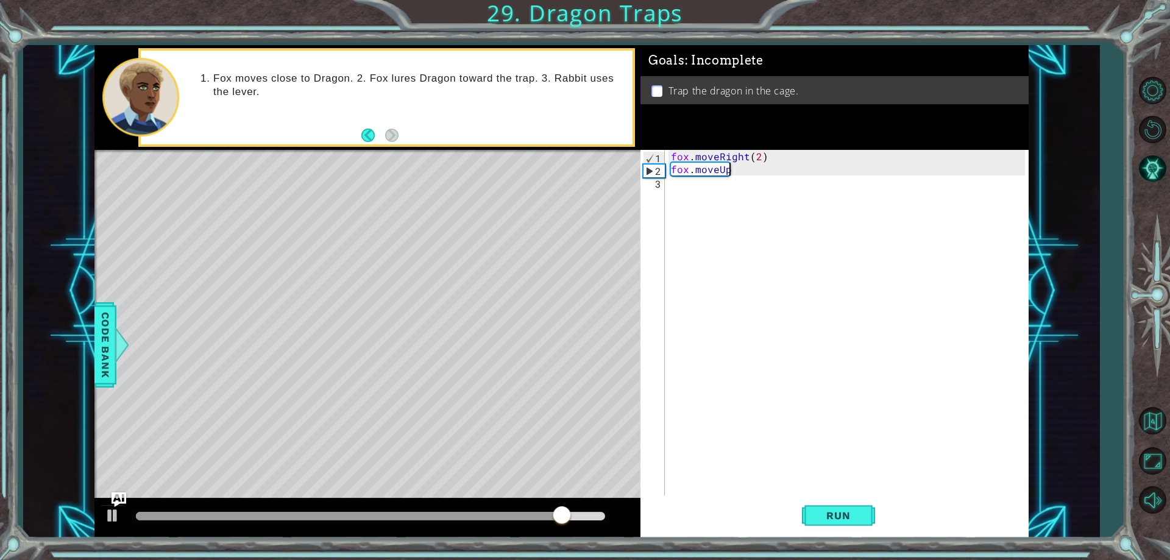
click at [741, 173] on div "fox . moveRight ( 2 ) fox . moveUp" at bounding box center [850, 335] width 362 height 371
click at [731, 168] on div "fox . moveRight ( 2 ) fox . moveUp" at bounding box center [850, 335] width 362 height 371
type textarea "fox.moveUp()"
click at [811, 516] on button "Run" at bounding box center [838, 516] width 73 height 39
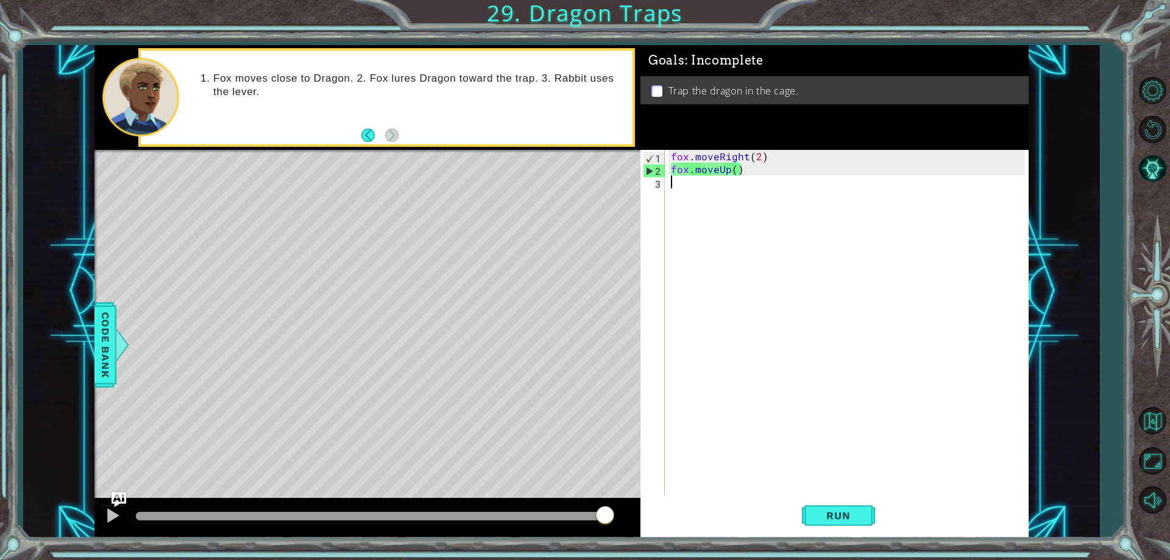
click at [681, 191] on div "fox . moveRight ( 2 ) fox . moveUp ( )" at bounding box center [850, 335] width 362 height 371
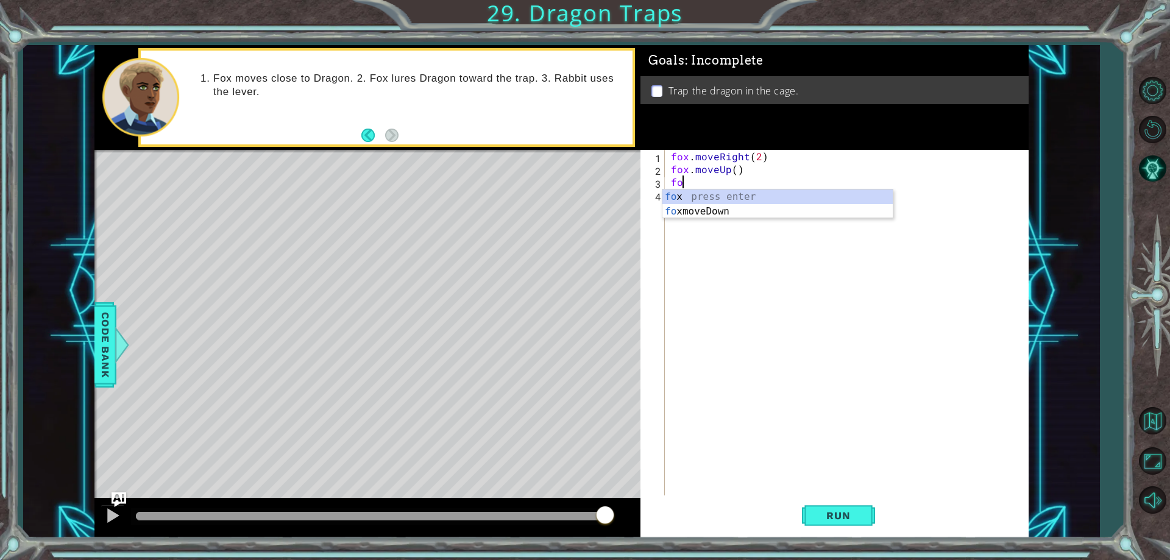
scroll to position [0, 1]
click at [690, 213] on div "fox press enter fox moveDown press enter" at bounding box center [778, 219] width 230 height 59
type textarea "foxmoveDown"
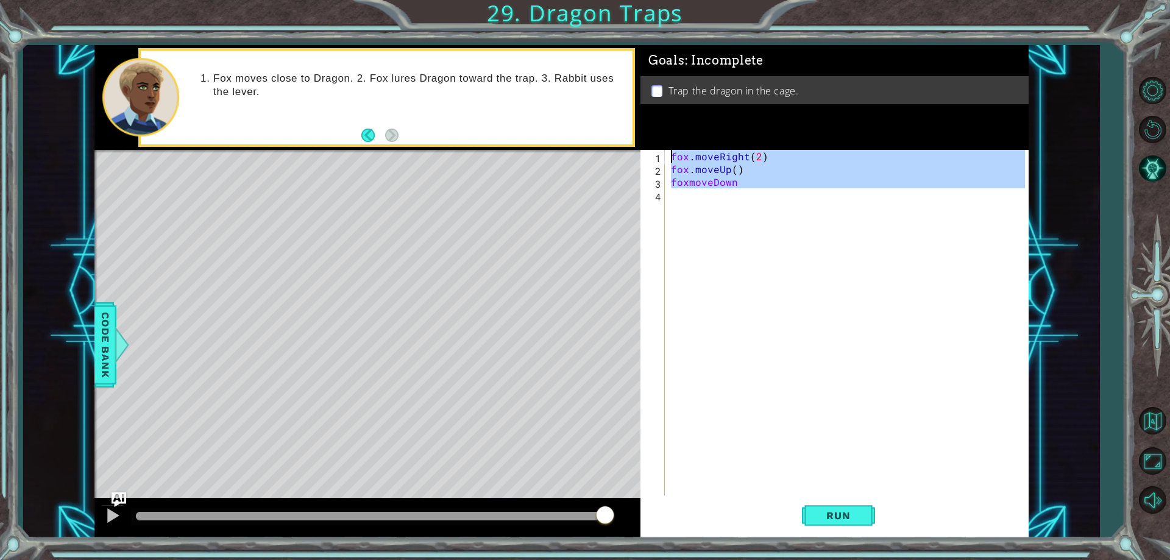
click at [690, 194] on div "fox . moveRight ( 2 ) fox . moveUp ( ) foxmoveDown" at bounding box center [850, 335] width 362 height 371
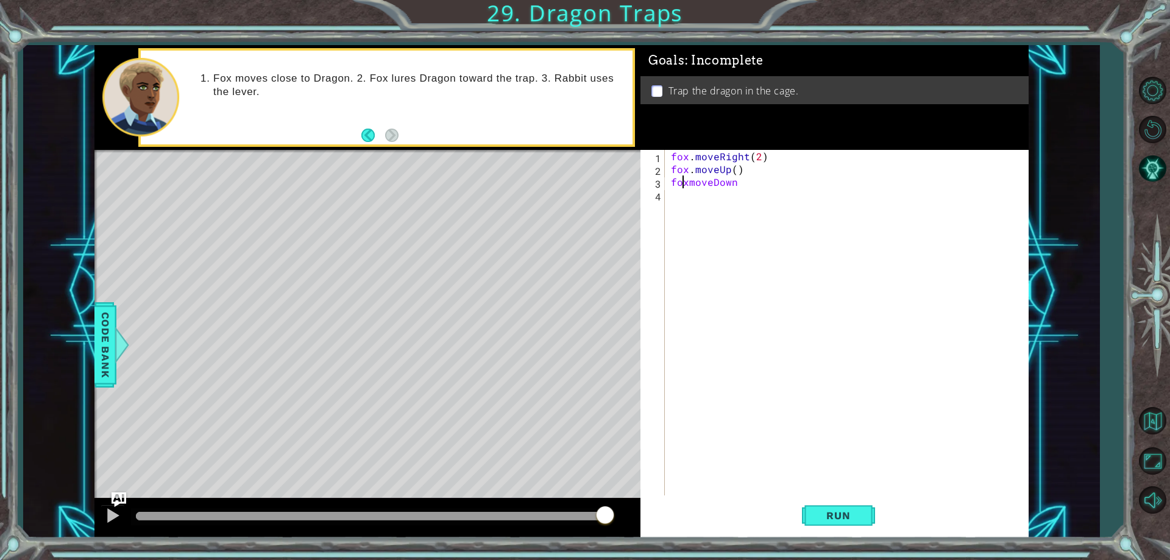
click at [684, 182] on div "fox . moveRight ( 2 ) fox . moveUp ( ) foxmoveDown" at bounding box center [850, 335] width 362 height 371
click at [695, 186] on div "fox . moveRight ( 2 ) fox . moveUp ( ) foxmoveDown" at bounding box center [850, 335] width 362 height 371
click at [691, 185] on div "fox . moveRight ( 2 ) fox . moveUp ( ) foxmoveDown" at bounding box center [850, 335] width 362 height 371
type textarea "fox.moveDown"
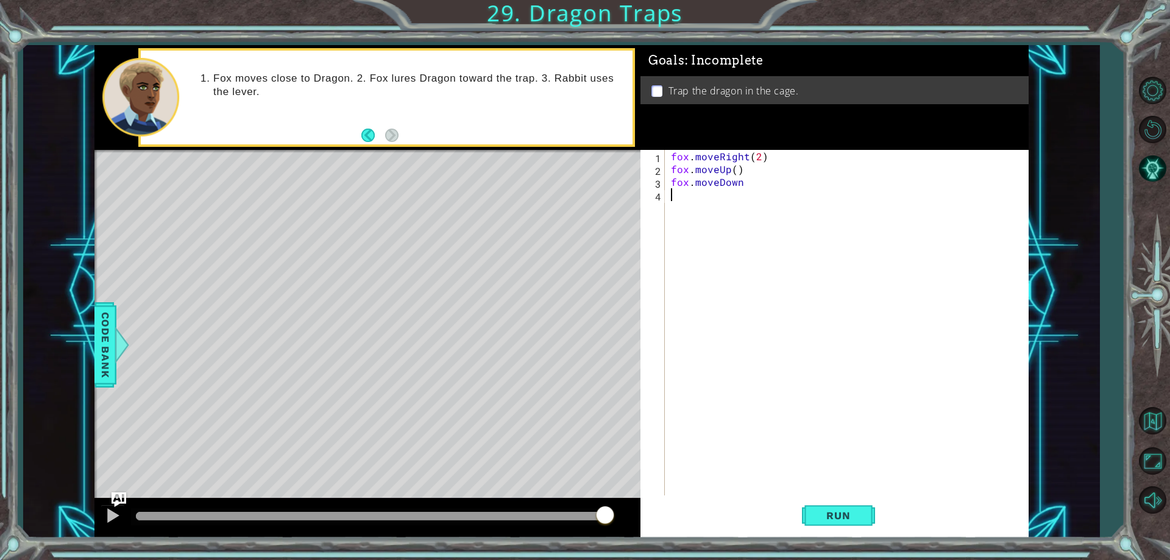
click at [749, 191] on div "fox . moveRight ( 2 ) fox . moveUp ( ) fox . moveDown" at bounding box center [850, 335] width 362 height 371
click at [746, 189] on div "fox . moveRight ( 2 ) fox . moveUp ( ) fox . moveDown" at bounding box center [850, 335] width 362 height 371
click at [741, 177] on div "fox . moveRight ( 2 ) fox . moveUp ( ) fox . moveDown" at bounding box center [850, 335] width 362 height 371
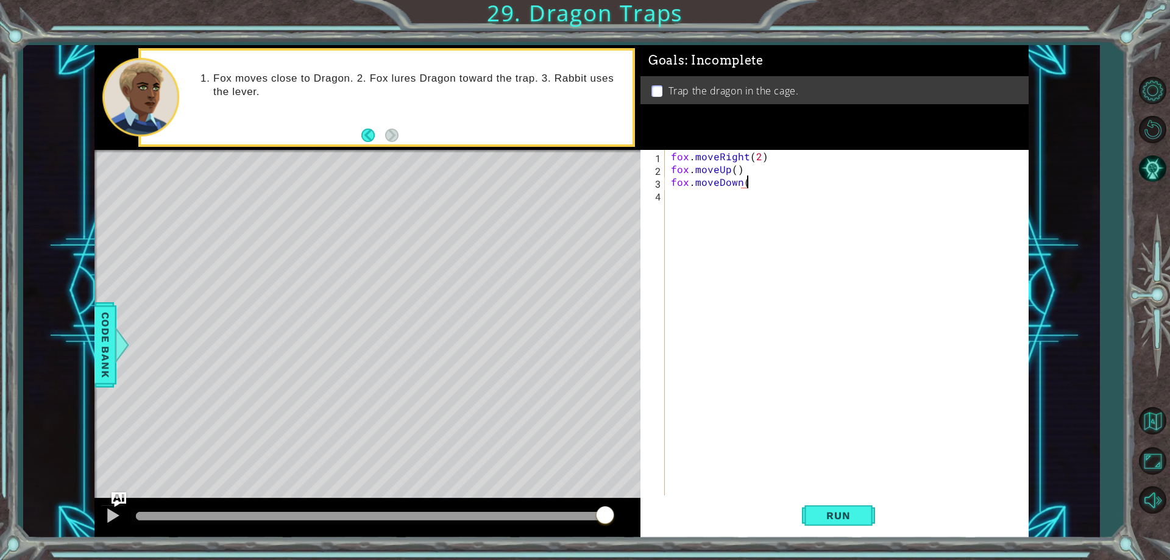
type textarea "fox.moveDown()"
click at [706, 194] on div "fox . moveRight ( 2 ) fox . moveUp ( ) fox . moveDown ( )" at bounding box center [850, 335] width 362 height 371
click at [754, 195] on div "fox . moveRight ( 2 ) fox . moveUp ( ) fox . moveDown ( ) fox . moveRight ( )" at bounding box center [850, 335] width 362 height 371
type textarea "fox.moveRight(2)"
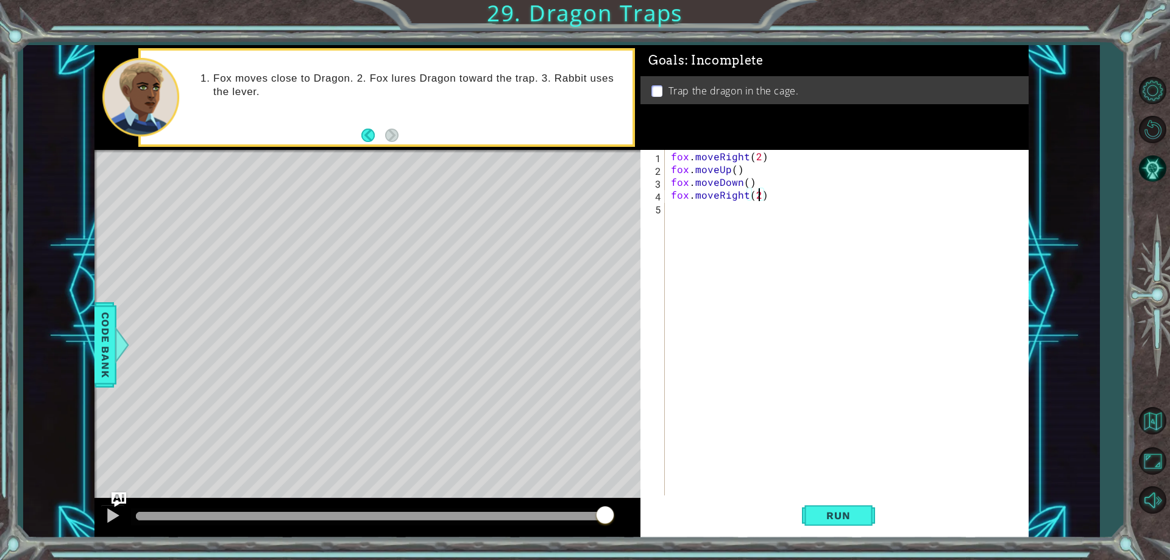
scroll to position [0, 5]
click at [707, 210] on div "fox . moveRight ( 2 ) fox . moveUp ( ) fox . moveDown ( ) fox . moveRight ( 2 )" at bounding box center [850, 335] width 362 height 371
type textarea "fox.moveUp()"
click at [669, 226] on div "fox . moveRight ( 2 ) fox . moveUp ( ) fox . moveDown ( ) fox . moveRight ( 2 )…" at bounding box center [850, 335] width 362 height 371
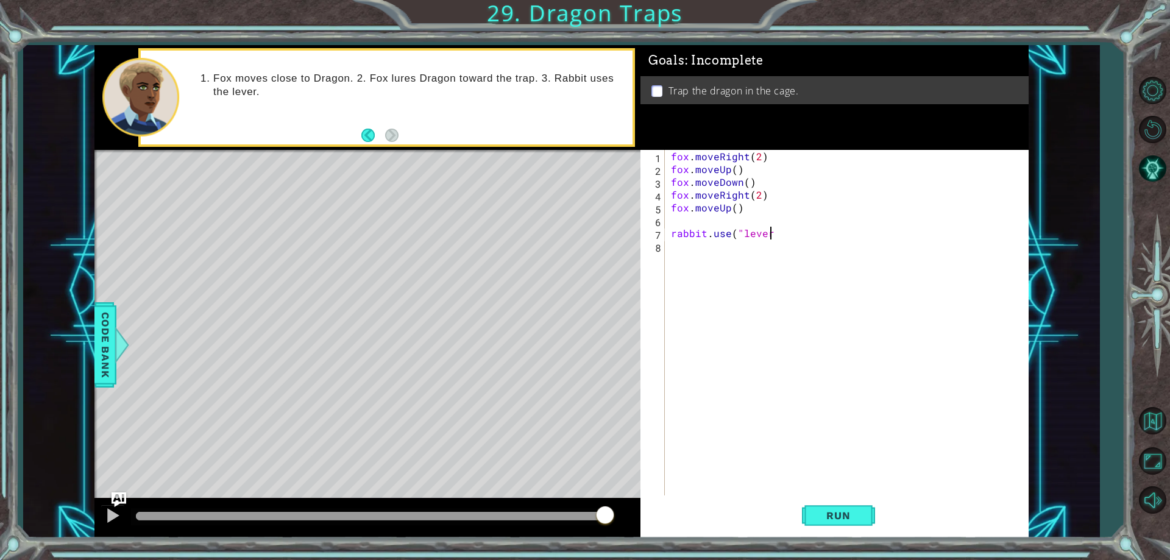
scroll to position [0, 6]
click at [830, 520] on span "Run" at bounding box center [838, 516] width 48 height 12
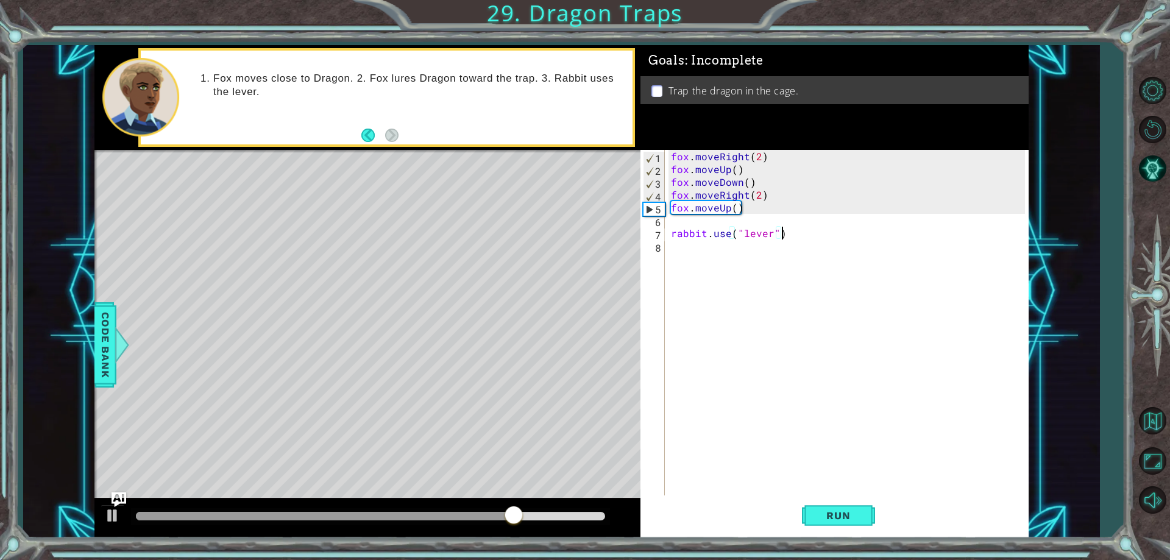
click at [760, 192] on div "fox . moveRight ( 2 ) fox . moveUp ( ) fox . moveDown ( ) fox . moveRight ( 2 )…" at bounding box center [850, 335] width 362 height 371
click at [750, 196] on div "fox . moveRight ( 2 ) fox . moveUp ( ) fox . moveDown ( ) fox . moveRight ( 2 )…" at bounding box center [850, 335] width 362 height 371
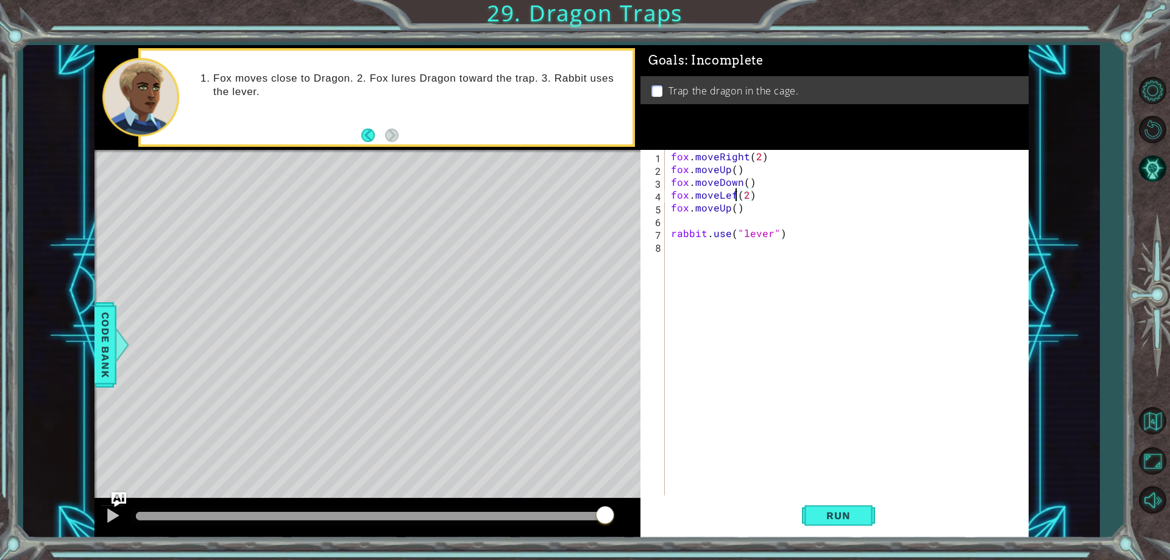
scroll to position [0, 5]
click at [827, 519] on span "Run" at bounding box center [838, 516] width 48 height 12
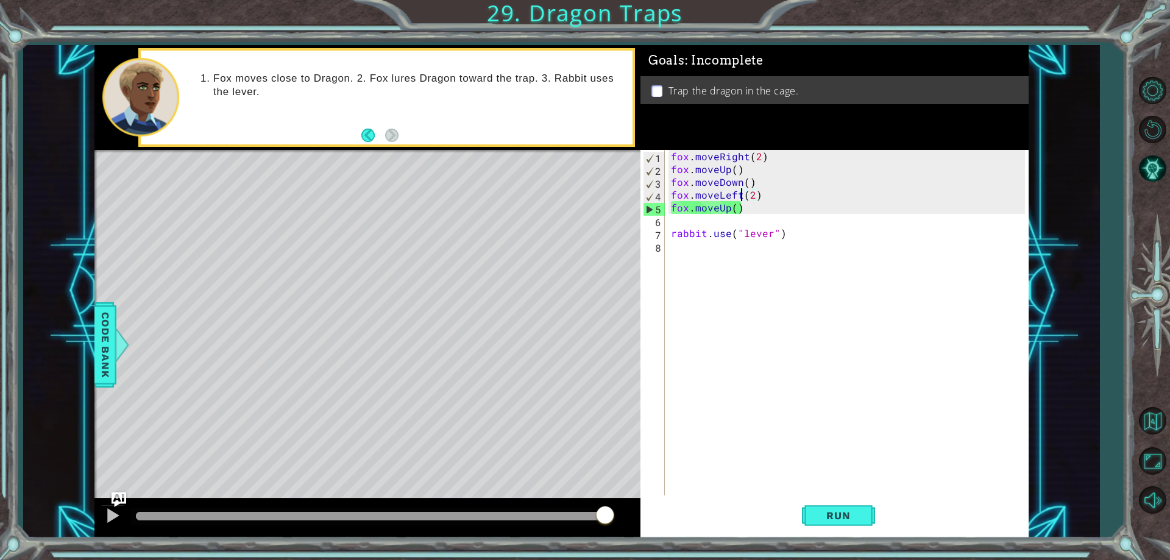
click at [746, 211] on div "fox . moveRight ( 2 ) fox . moveUp ( ) fox . moveDown ( ) fox . moveLeft ( 2 ) …" at bounding box center [850, 335] width 362 height 371
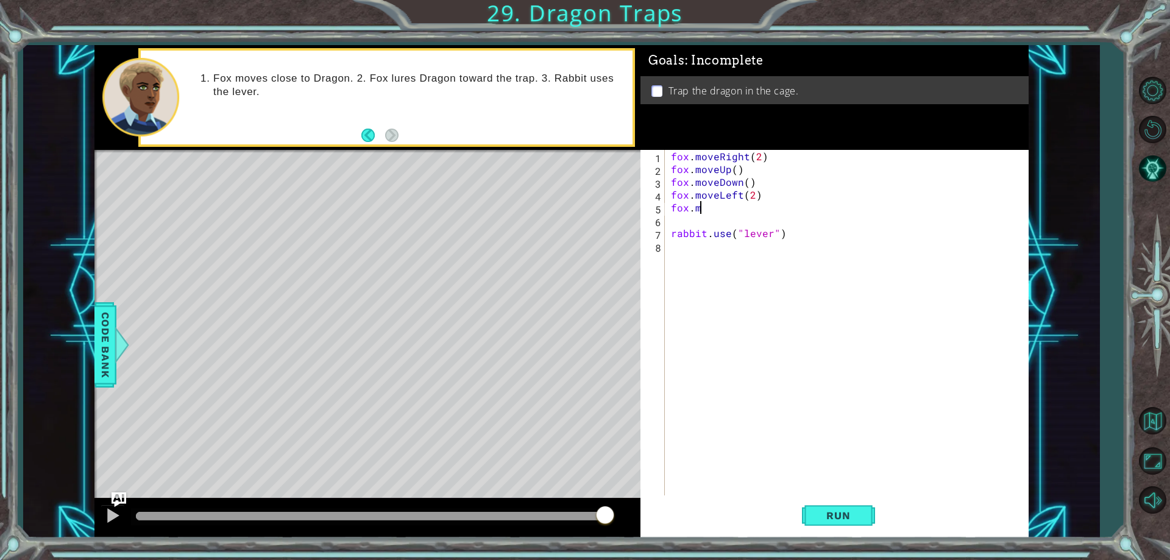
scroll to position [0, 0]
type textarea "f"
type textarea "fox.moveLeft(2)"
click at [699, 212] on div "fox . moveRight ( 2 ) fox . moveUp ( ) fox . moveDown ( ) fox . moveLeft ( 2 ) …" at bounding box center [850, 335] width 362 height 371
type textarea "fox.moveLeft(2)"
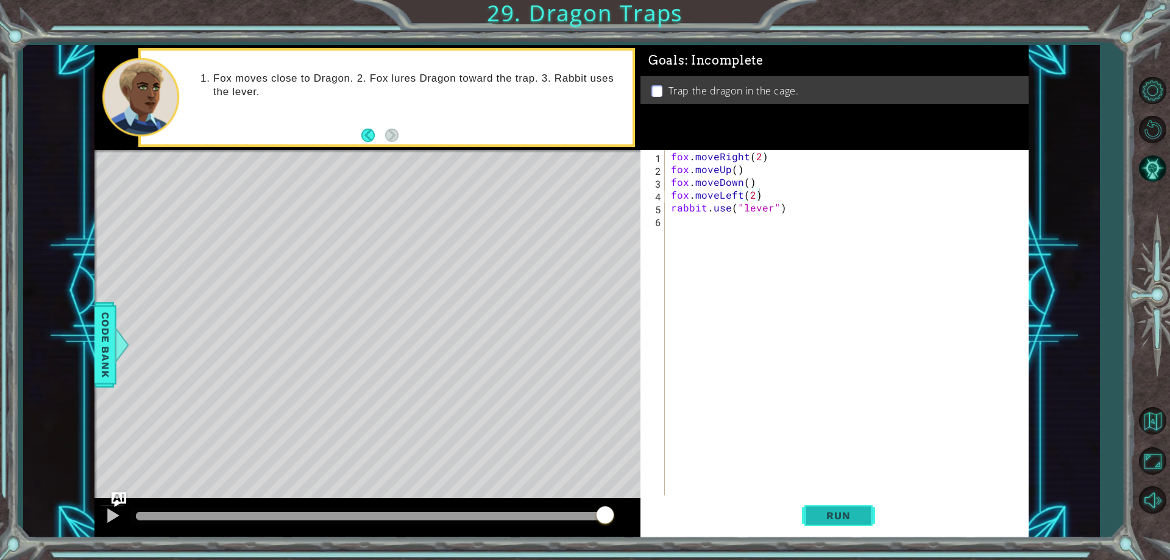
click at [852, 510] on span "Run" at bounding box center [838, 516] width 48 height 12
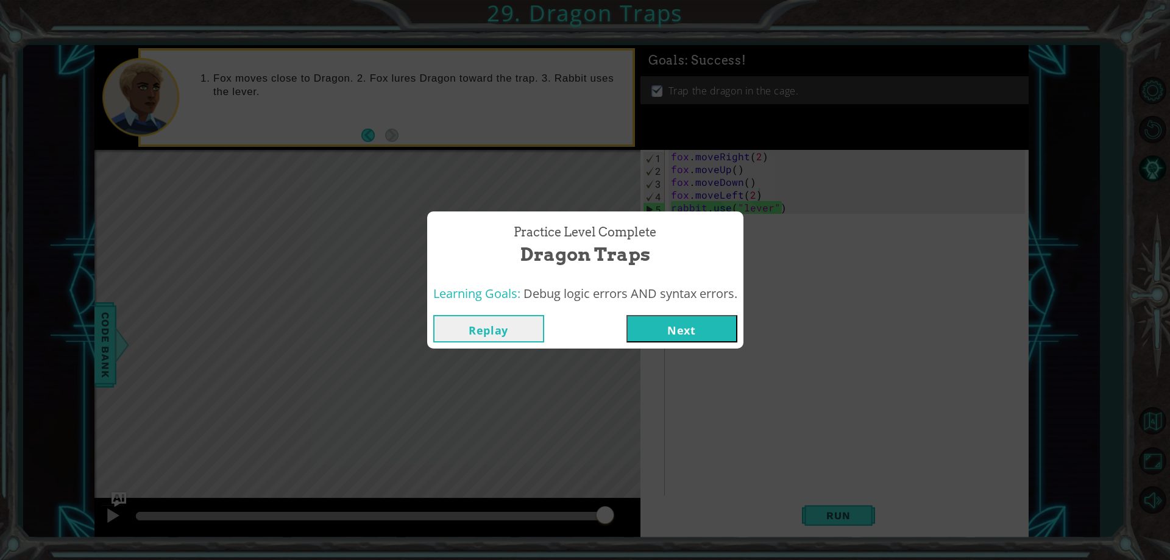
click at [716, 335] on button "Next" at bounding box center [682, 328] width 111 height 27
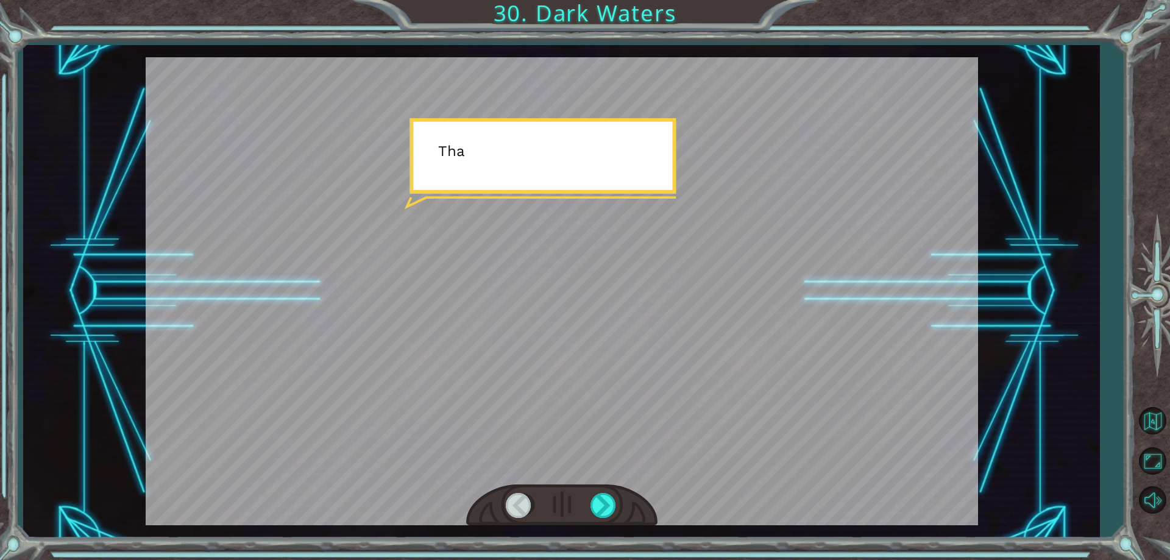
click at [716, 335] on div at bounding box center [562, 291] width 833 height 468
click at [604, 506] on div at bounding box center [604, 505] width 27 height 25
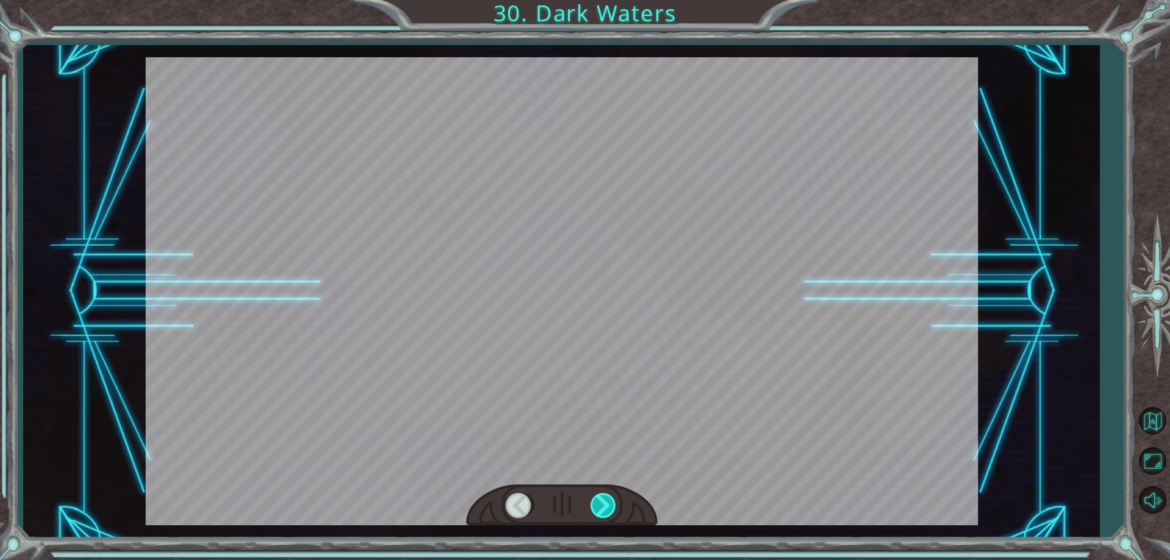
click at [604, 506] on div at bounding box center [604, 505] width 27 height 25
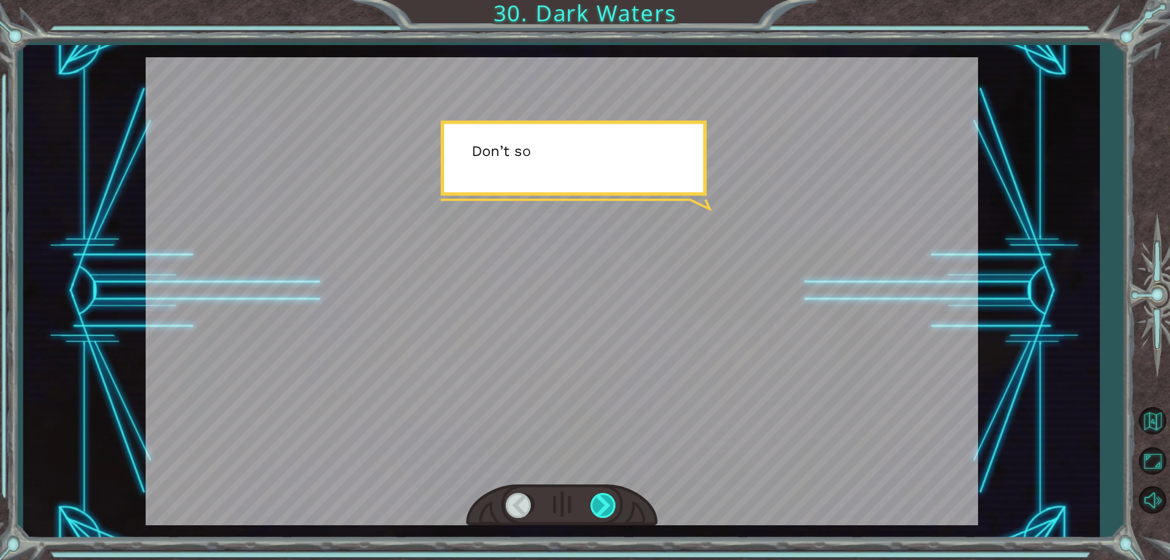
click at [604, 506] on div at bounding box center [604, 505] width 27 height 25
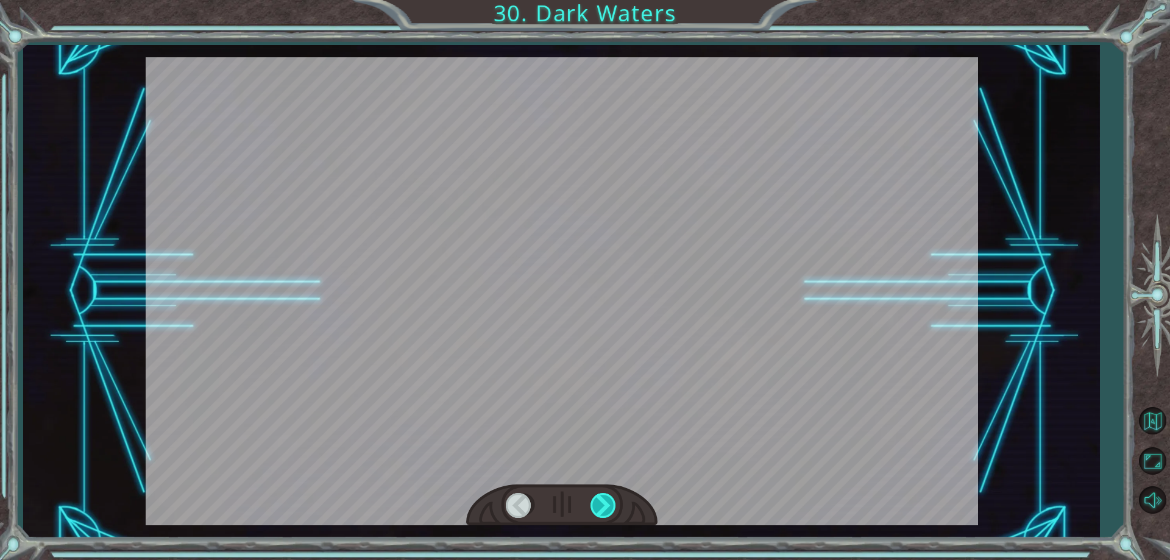
click at [604, 506] on div at bounding box center [604, 505] width 27 height 25
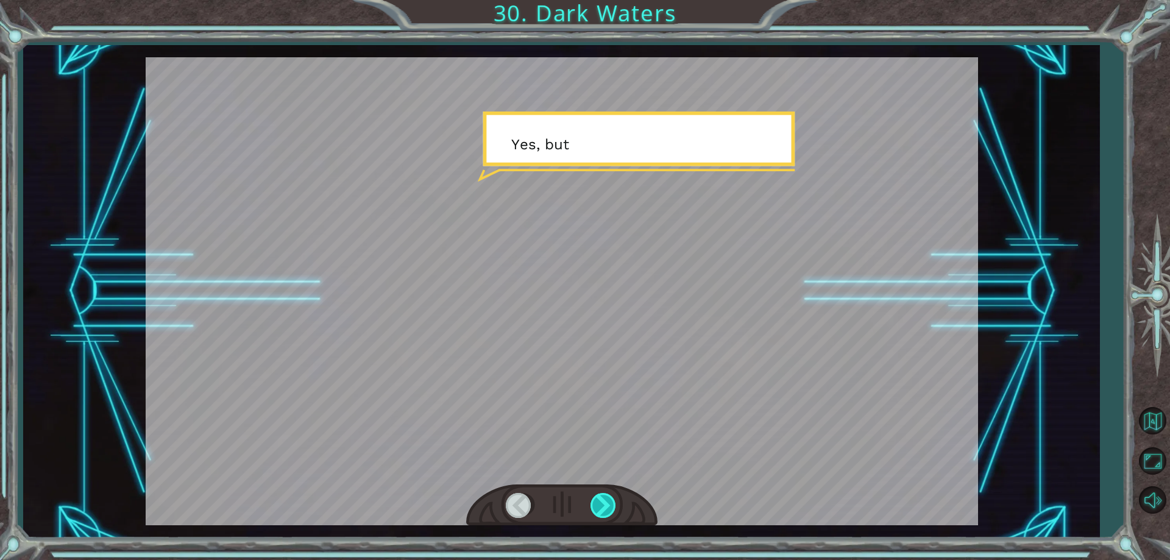
click at [604, 506] on div at bounding box center [604, 505] width 27 height 25
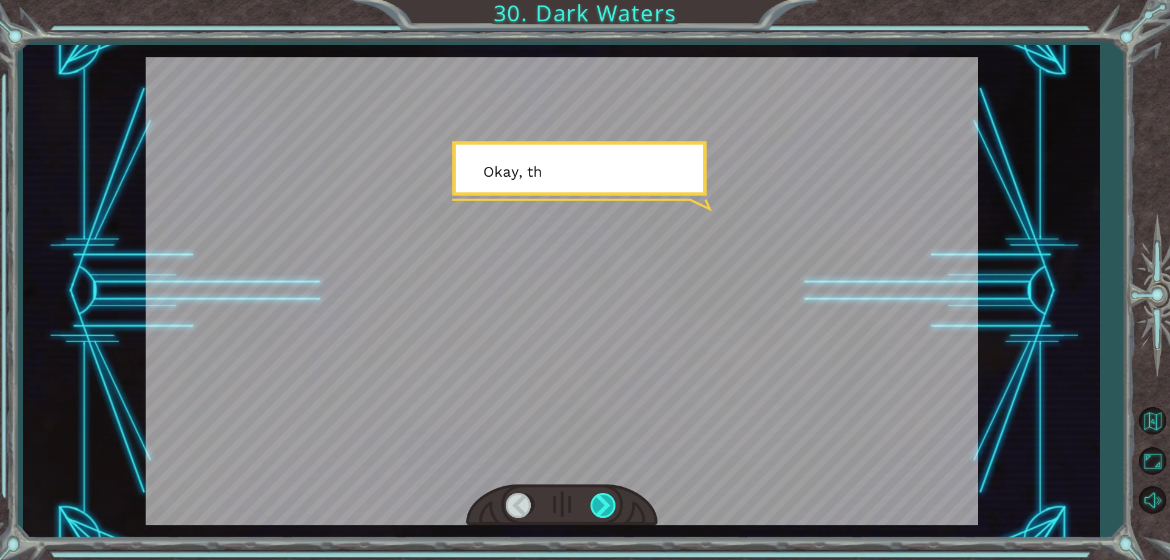
click at [604, 506] on div at bounding box center [604, 505] width 27 height 25
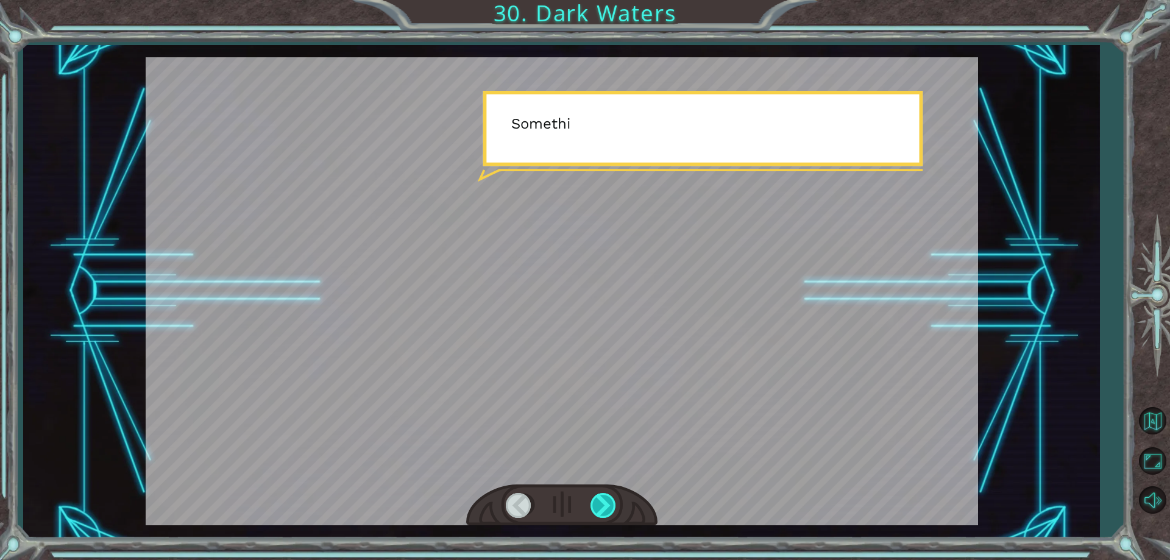
click at [604, 506] on div at bounding box center [604, 505] width 27 height 25
click at [608, 505] on div at bounding box center [604, 505] width 27 height 25
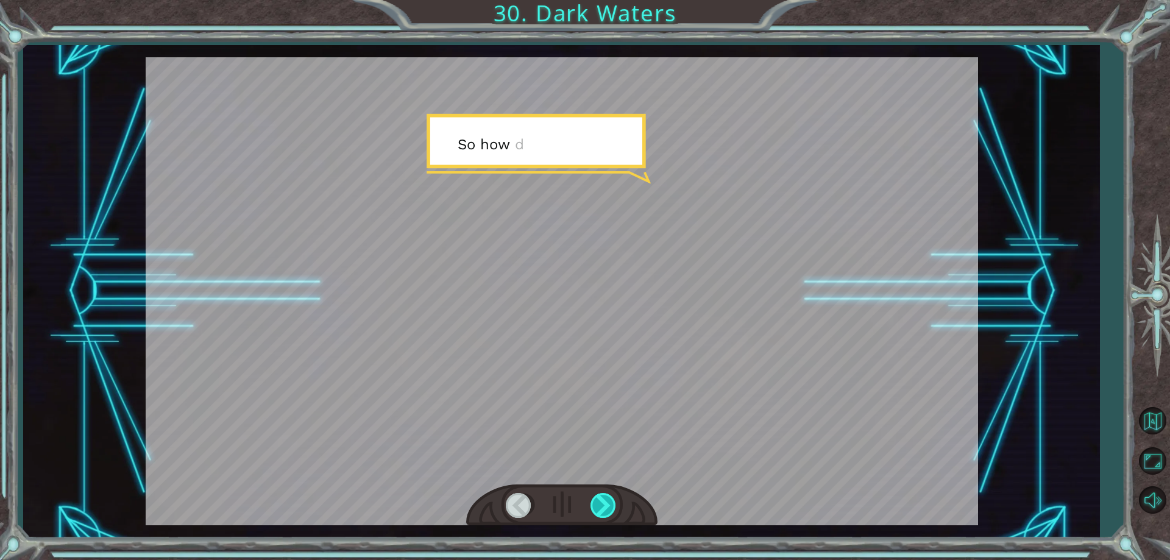
click at [608, 505] on div at bounding box center [604, 505] width 27 height 25
click at [606, 505] on div at bounding box center [604, 505] width 27 height 25
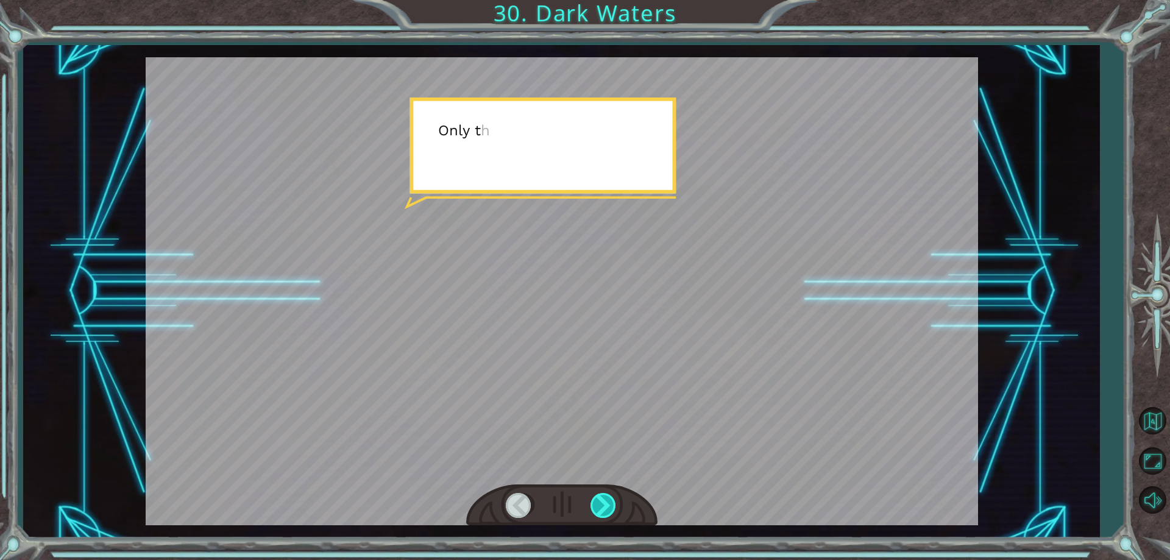
click at [604, 505] on div at bounding box center [604, 505] width 27 height 25
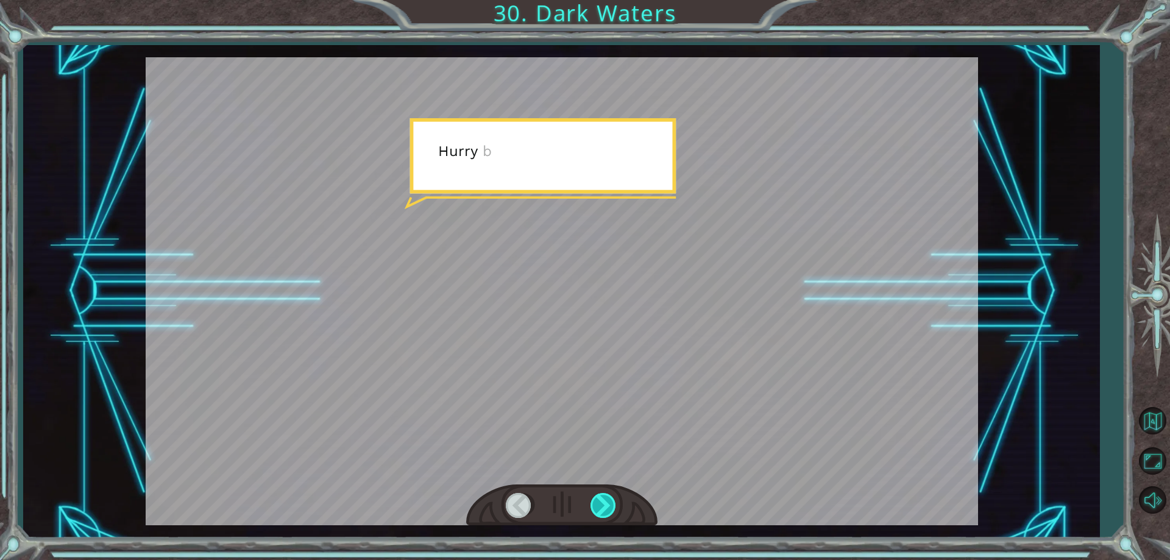
click at [604, 505] on div at bounding box center [604, 505] width 27 height 25
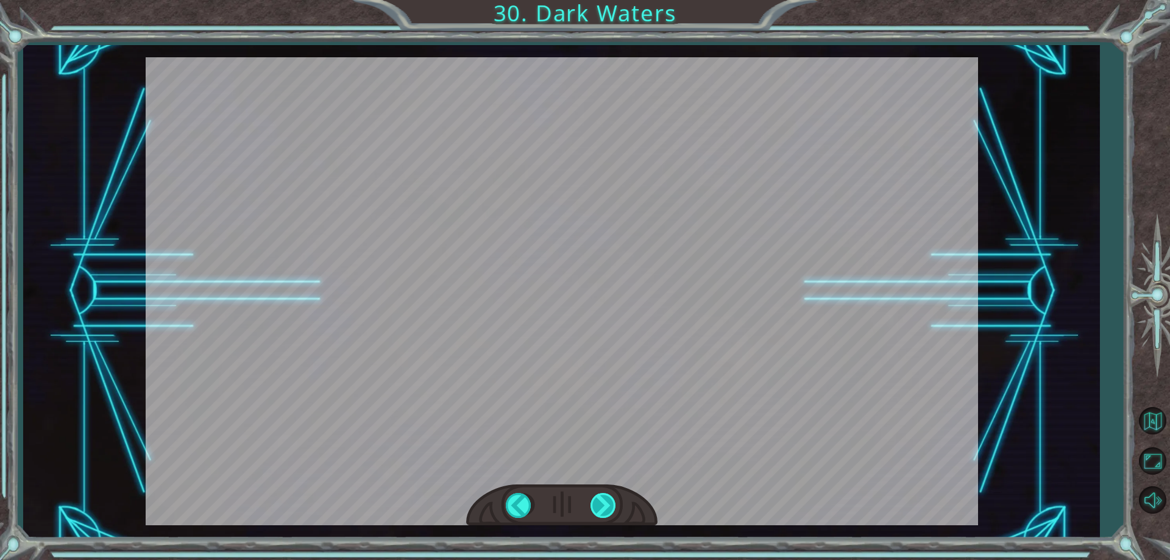
click at [604, 505] on div at bounding box center [604, 505] width 27 height 25
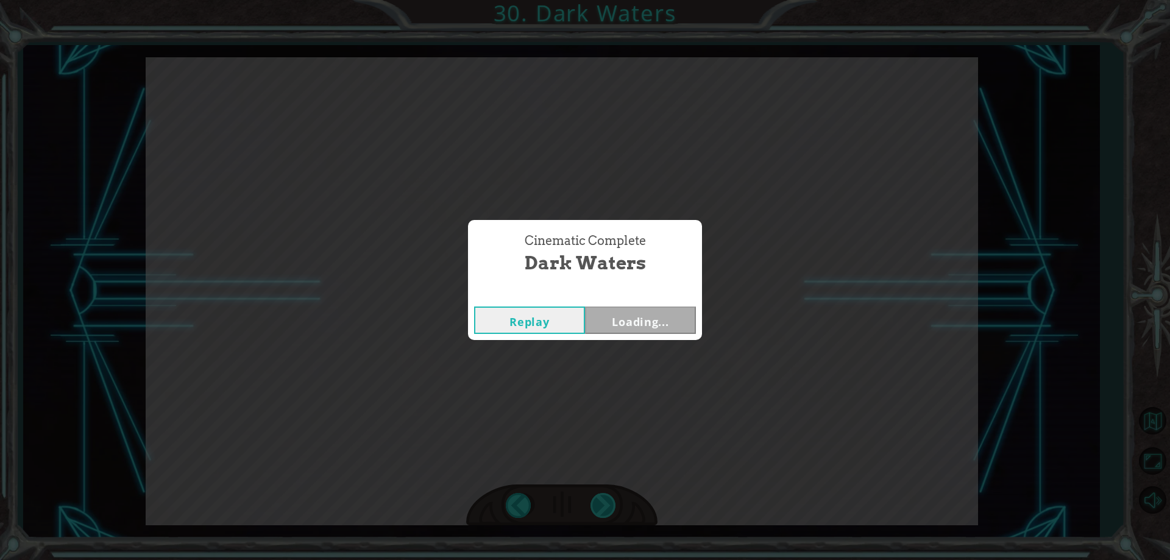
click at [604, 505] on div "Cinematic Complete Dark Waters Replay Loading..." at bounding box center [585, 280] width 1170 height 560
click at [635, 316] on button "Next" at bounding box center [640, 320] width 111 height 27
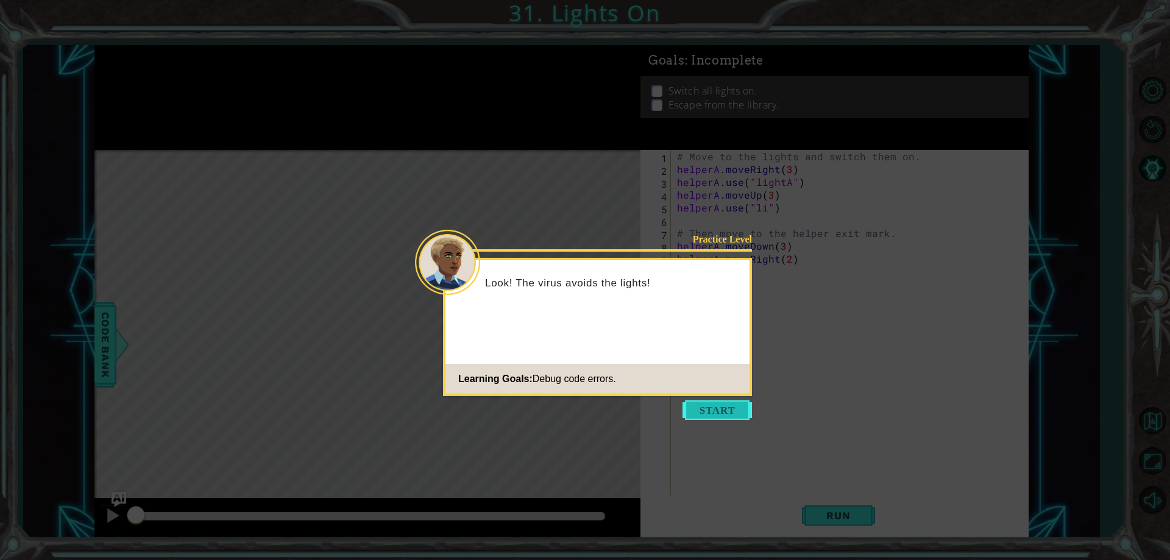
click at [714, 417] on button "Start" at bounding box center [717, 410] width 69 height 20
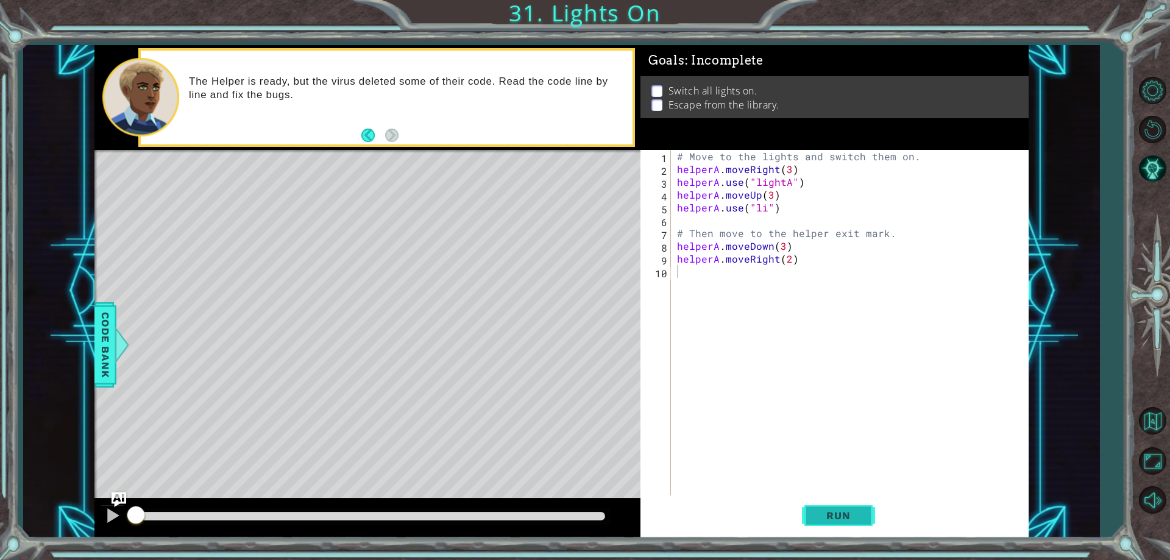
click at [828, 521] on span "Run" at bounding box center [838, 516] width 48 height 12
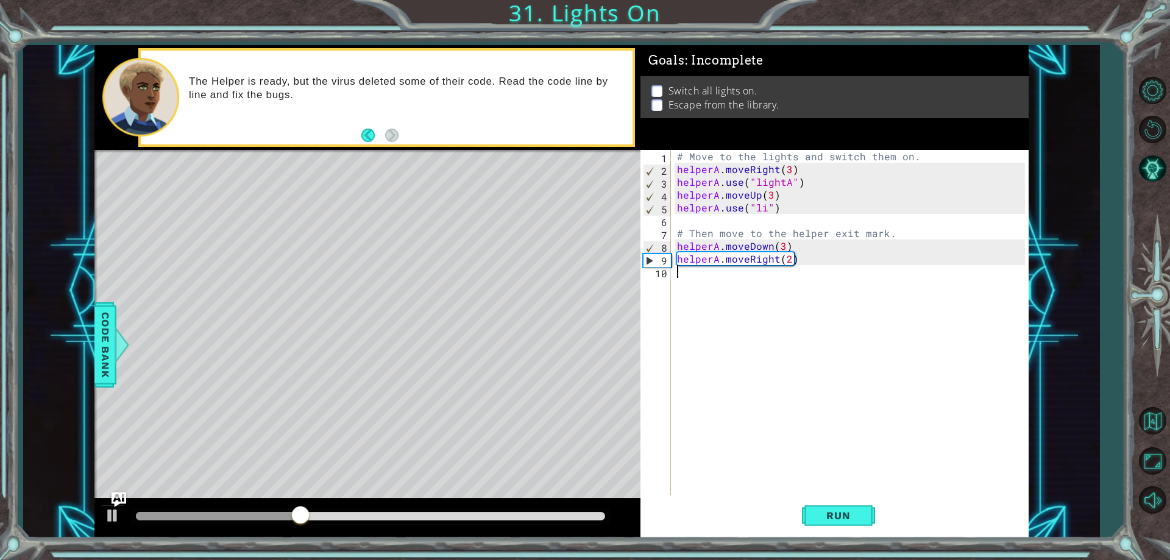
click at [767, 212] on div "# Move to the lights and switch them on. helperA . moveRight ( 3 ) helperA . us…" at bounding box center [853, 335] width 356 height 371
click at [809, 521] on button "Run" at bounding box center [838, 516] width 73 height 39
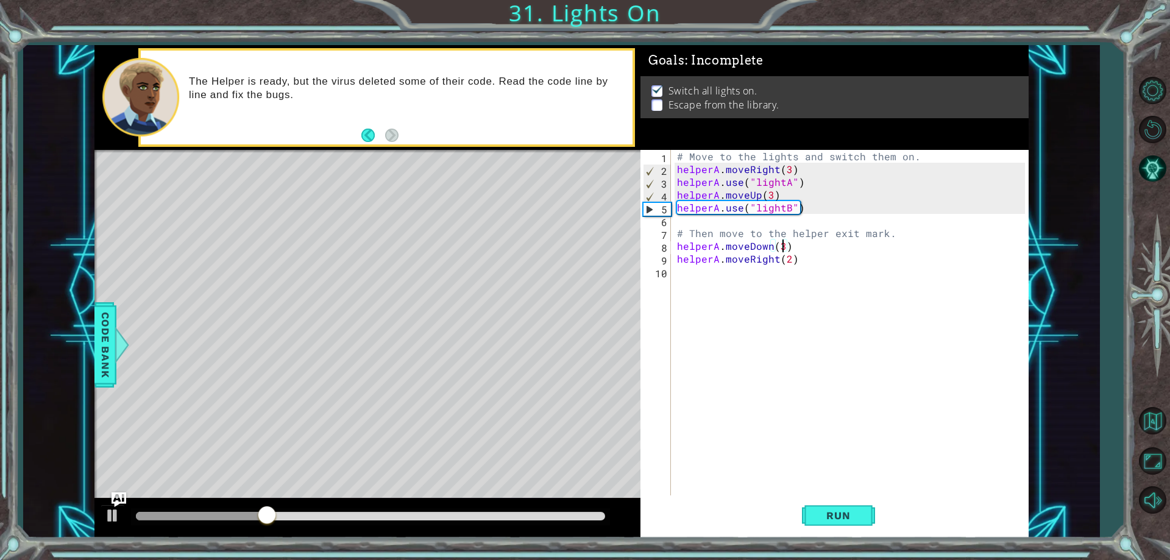
click at [783, 247] on div "# Move to the lights and switch them on. helperA . moveRight ( 3 ) helperA . us…" at bounding box center [853, 335] width 356 height 371
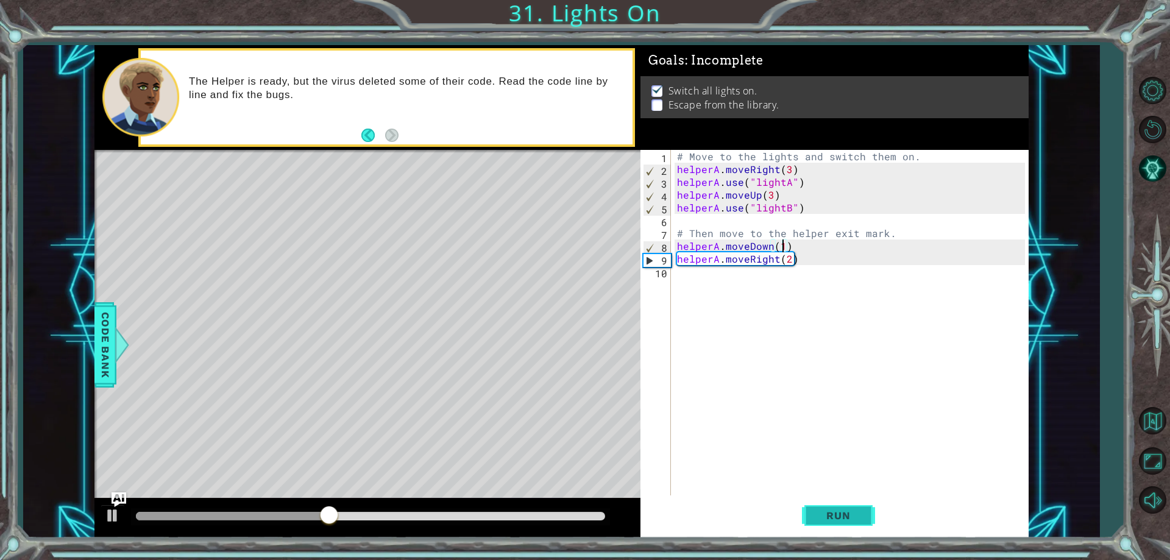
type textarea "helperA.moveDown(1)"
click at [855, 513] on span "Run" at bounding box center [838, 516] width 48 height 12
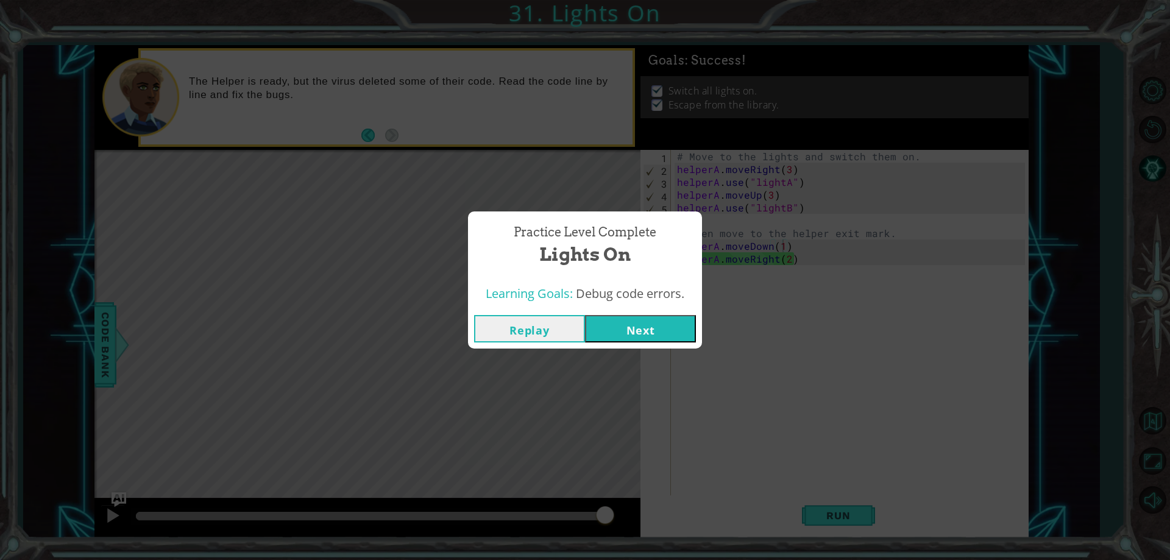
click at [647, 337] on button "Next" at bounding box center [640, 328] width 111 height 27
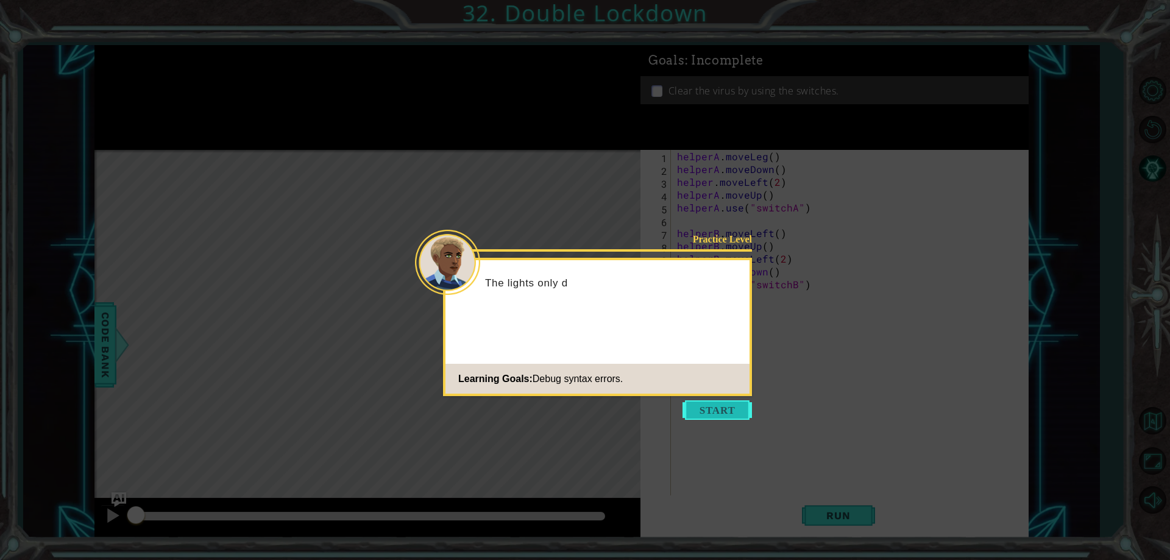
click at [701, 407] on button "Start" at bounding box center [717, 410] width 69 height 20
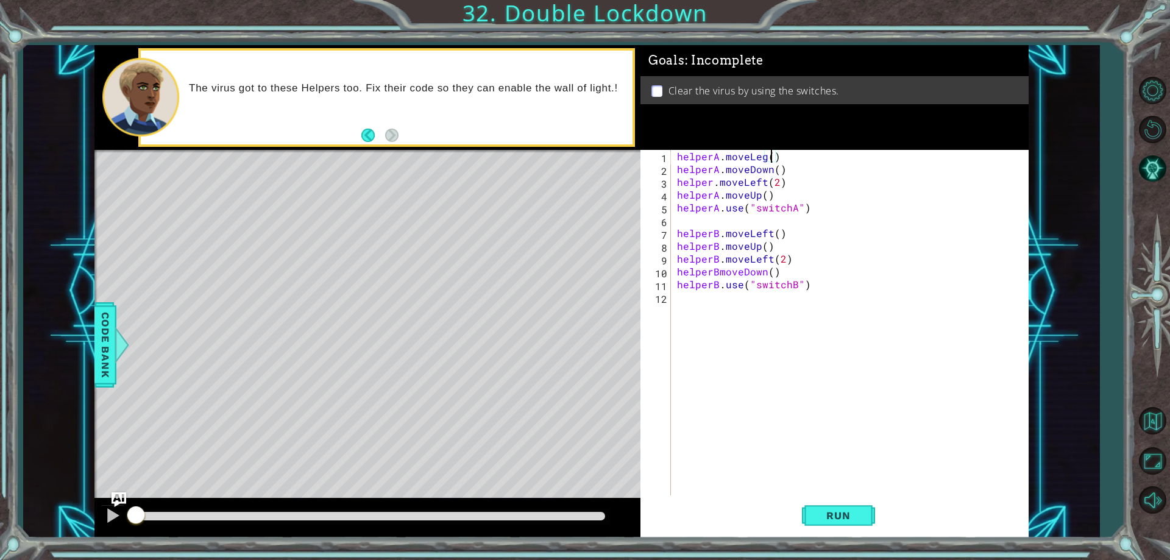
click at [769, 160] on div "helperA . moveLeg ( ) helperA . moveDown ( ) helper . moveLeft ( 2 ) helperA . …" at bounding box center [853, 335] width 356 height 371
click at [763, 158] on div "helperA . moveLeg ( ) helperA . moveDown ( ) helper . moveLeft ( 2 ) helperA . …" at bounding box center [853, 335] width 356 height 371
click at [825, 511] on span "Run" at bounding box center [838, 516] width 48 height 12
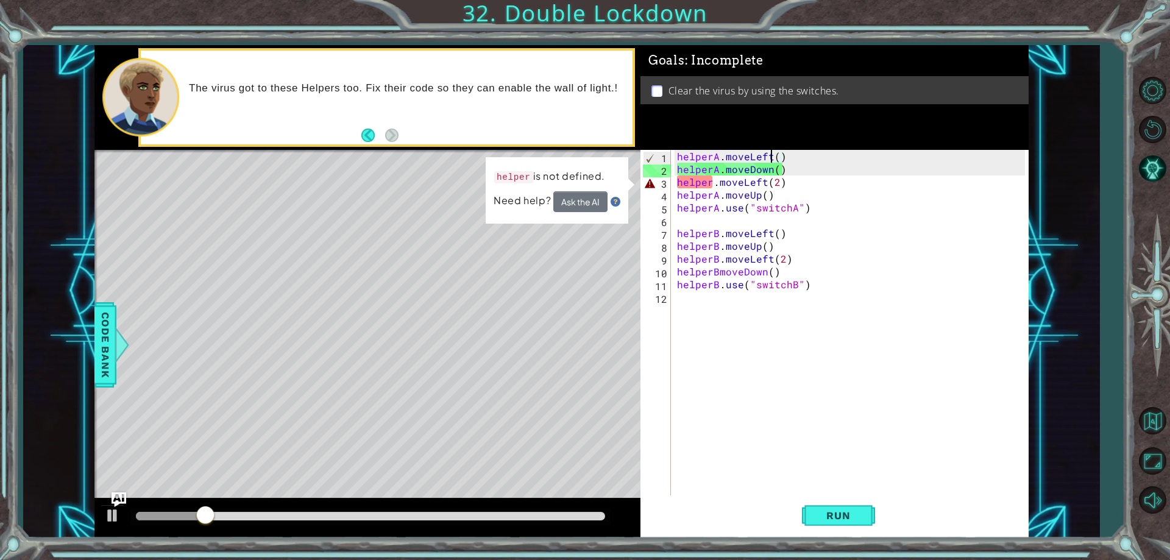
click at [714, 185] on div "helperA . moveLeft ( ) helperA . moveDown ( ) helper . moveLeft ( 2 ) helperA .…" at bounding box center [853, 335] width 356 height 371
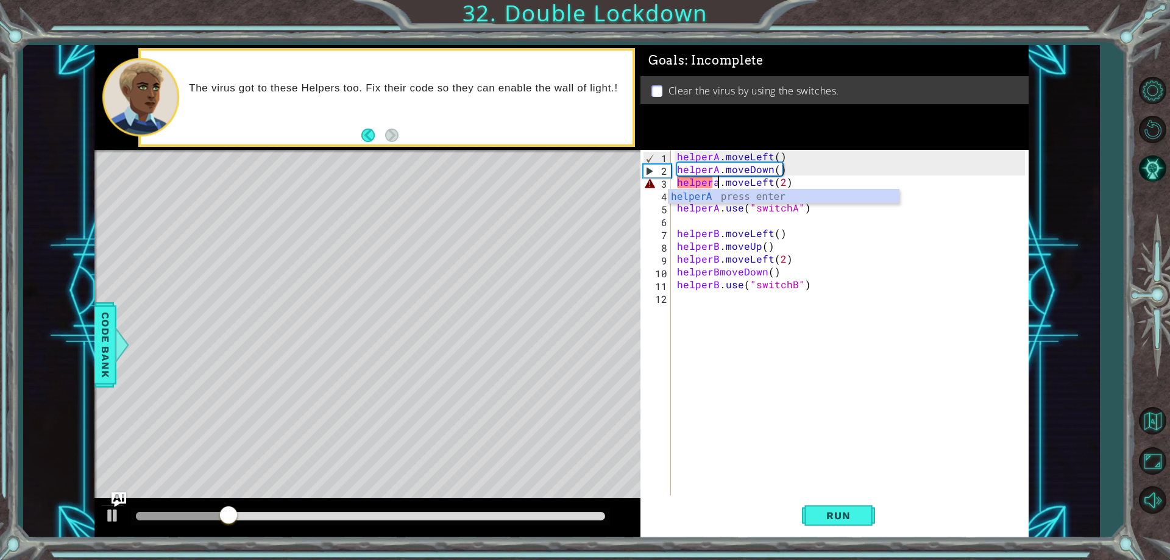
scroll to position [0, 3]
click at [844, 518] on span "Run" at bounding box center [838, 516] width 48 height 12
click at [858, 511] on span "Run" at bounding box center [838, 516] width 48 height 12
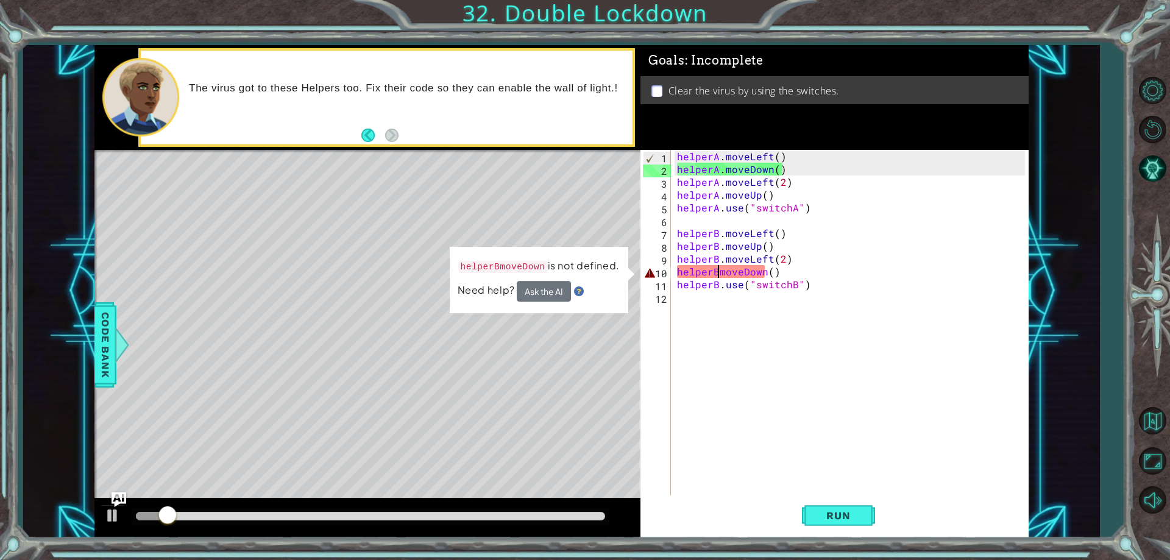
click at [721, 269] on div "helperA . moveLeft ( ) helperA . moveDown ( ) helperA . moveLeft ( 2 ) helperA …" at bounding box center [853, 335] width 356 height 371
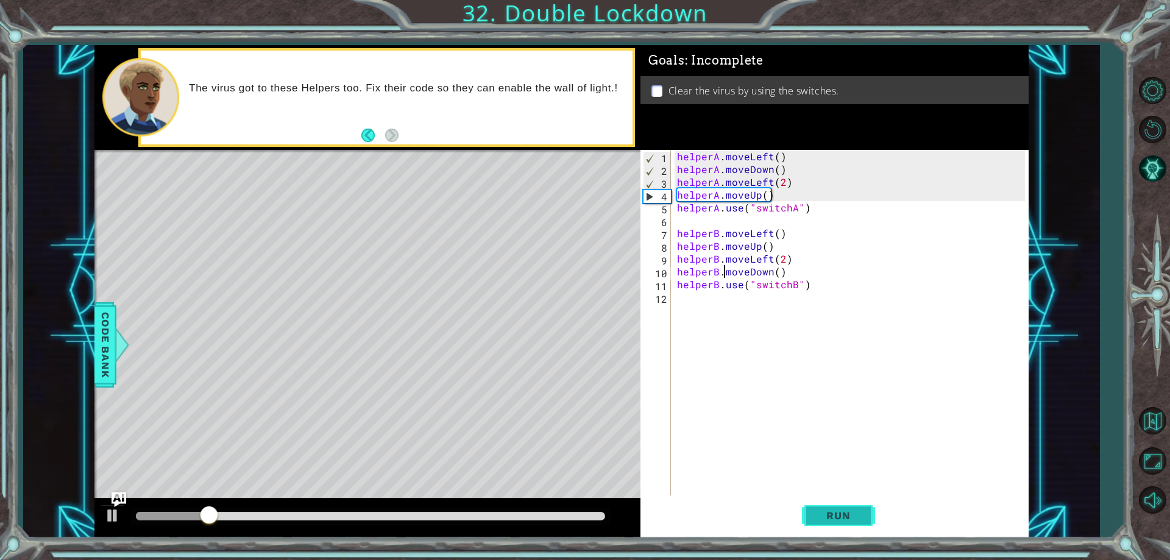
type textarea "helperB.moveDown()"
drag, startPoint x: 830, startPoint y: 508, endPoint x: 823, endPoint y: 494, distance: 15.8
click at [827, 502] on button "Run" at bounding box center [838, 516] width 73 height 39
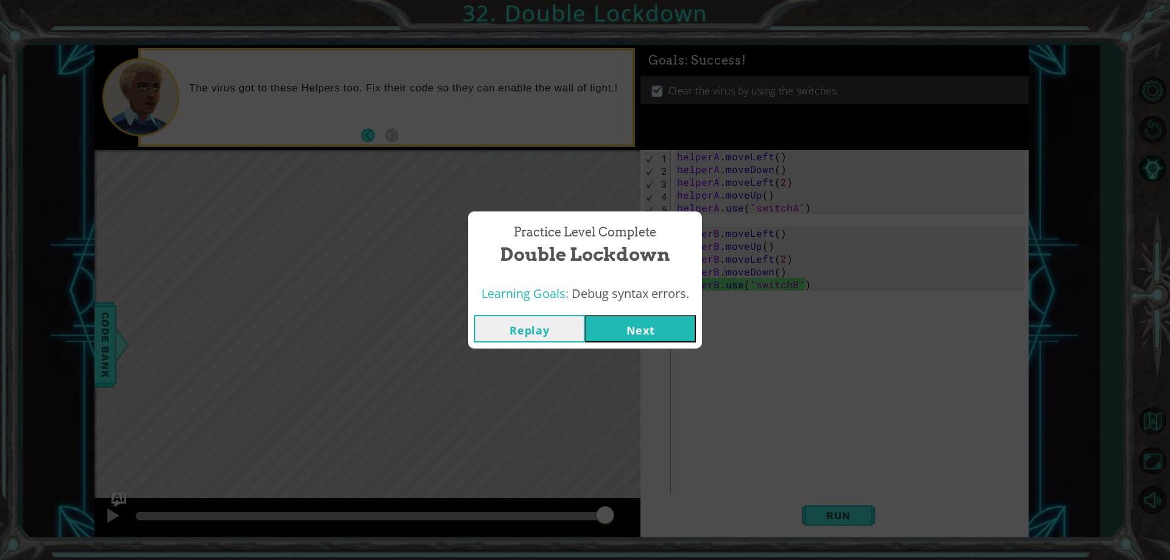
click at [646, 340] on button "Next" at bounding box center [640, 328] width 111 height 27
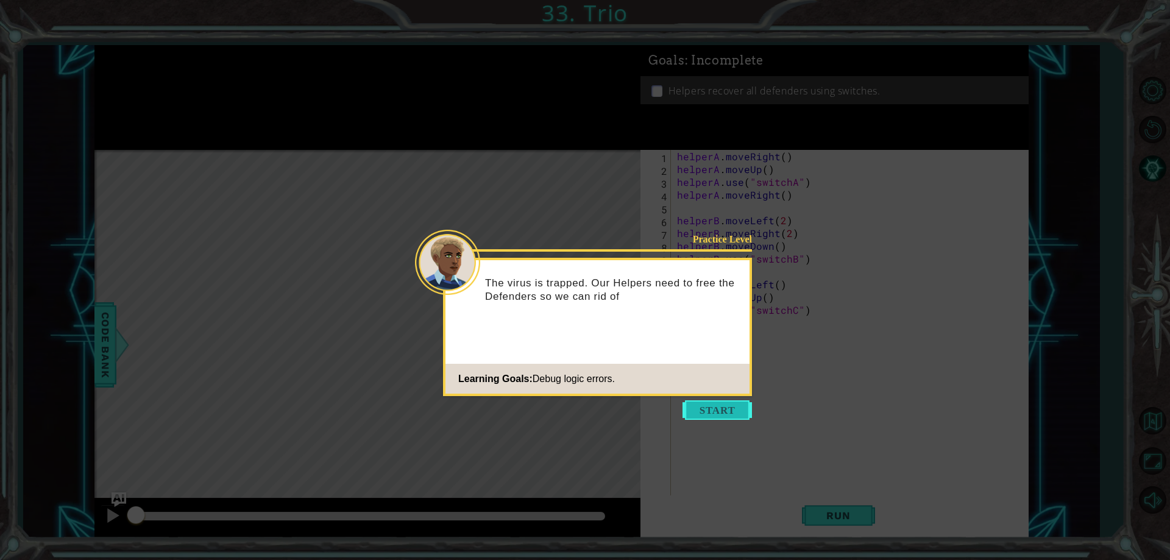
click at [698, 404] on button "Start" at bounding box center [717, 410] width 69 height 20
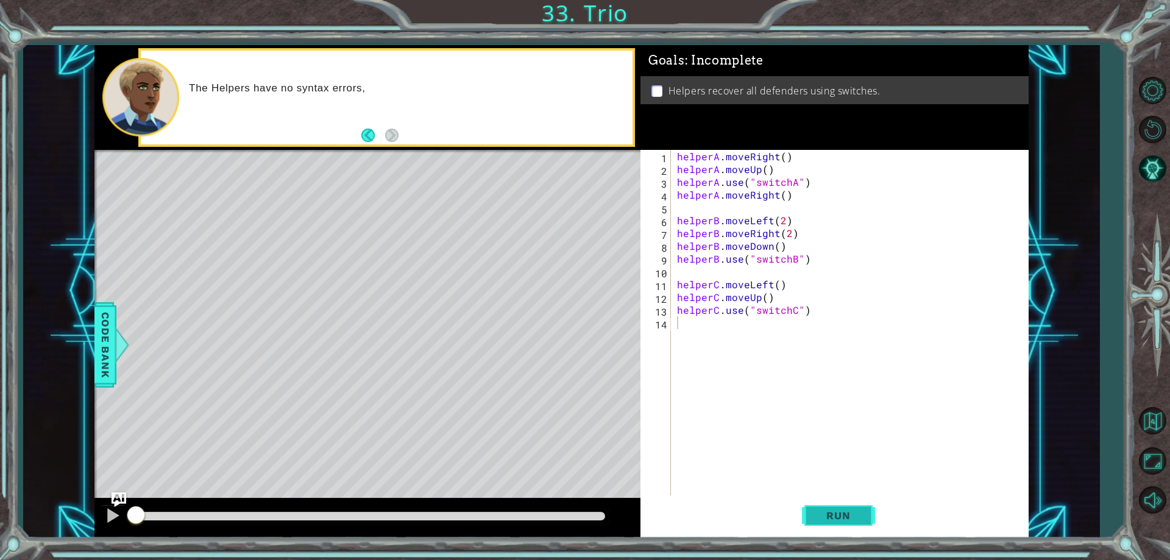
click at [837, 524] on button "Run" at bounding box center [838, 516] width 73 height 39
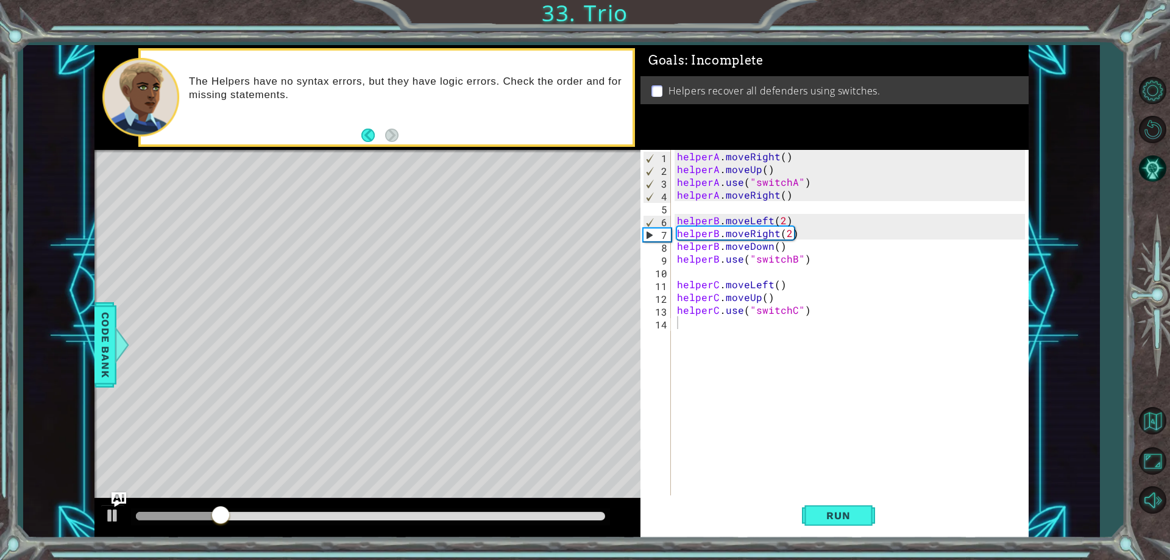
click at [678, 194] on div "1 2 3 4 5 6 7 8 9 10 11 12 13 14 helperA . moveRight ( ) helperA . moveUp ( ) h…" at bounding box center [833, 323] width 384 height 346
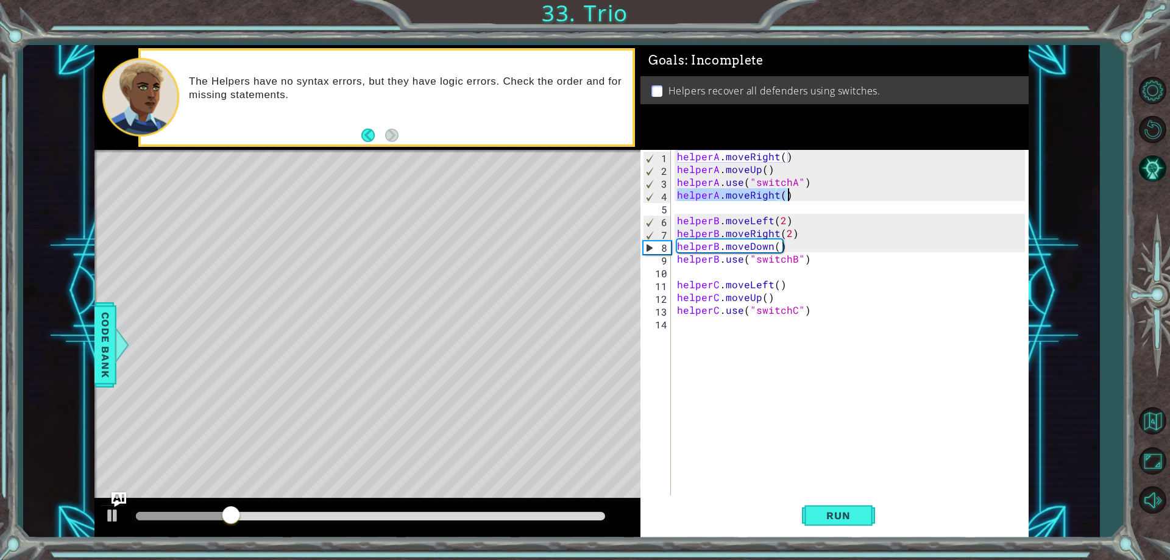
drag, startPoint x: 678, startPoint y: 194, endPoint x: 819, endPoint y: 197, distance: 141.5
click at [819, 197] on div "helperA . moveRight ( ) helperA . moveUp ( ) helperA . use ( "switchA" ) helper…" at bounding box center [853, 335] width 356 height 371
type textarea "helperA.moveRight()"
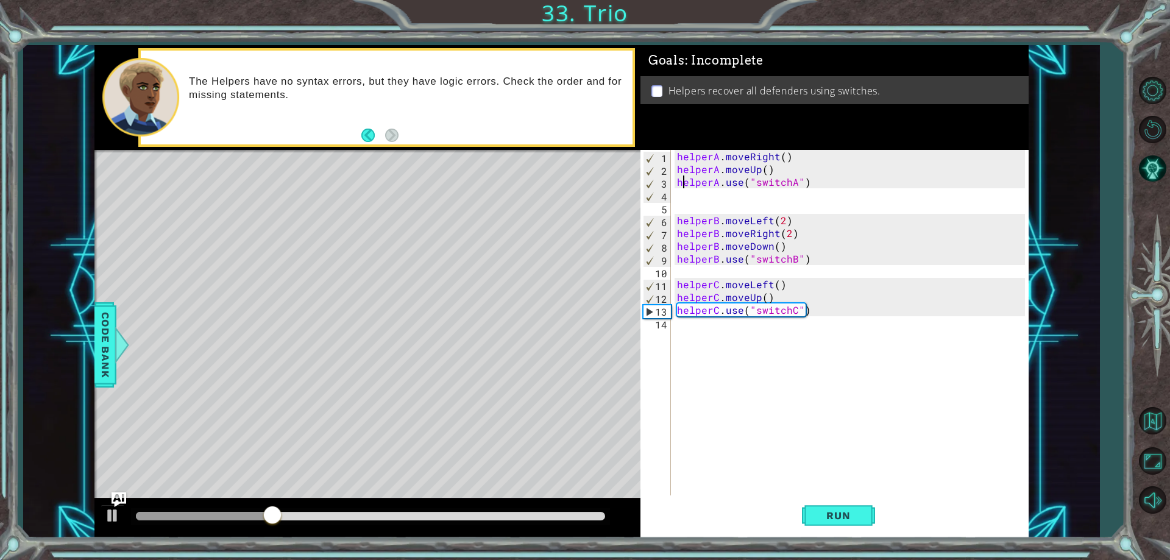
click at [681, 180] on div "helperA . moveRight ( ) helperA . moveUp ( ) helperA . use ( "switchA" ) helper…" at bounding box center [853, 335] width 356 height 371
type textarea "helperA.use("switchA")"
click at [677, 181] on div "helperA . moveRight ( ) helperA . moveUp ( ) helperA . use ( "switchA" ) helper…" at bounding box center [853, 335] width 356 height 371
drag, startPoint x: 677, startPoint y: 181, endPoint x: 806, endPoint y: 183, distance: 128.6
click at [806, 183] on div "helperA . moveRight ( ) helperA . moveUp ( ) helperA . use ( "switchA" ) helper…" at bounding box center [853, 335] width 356 height 371
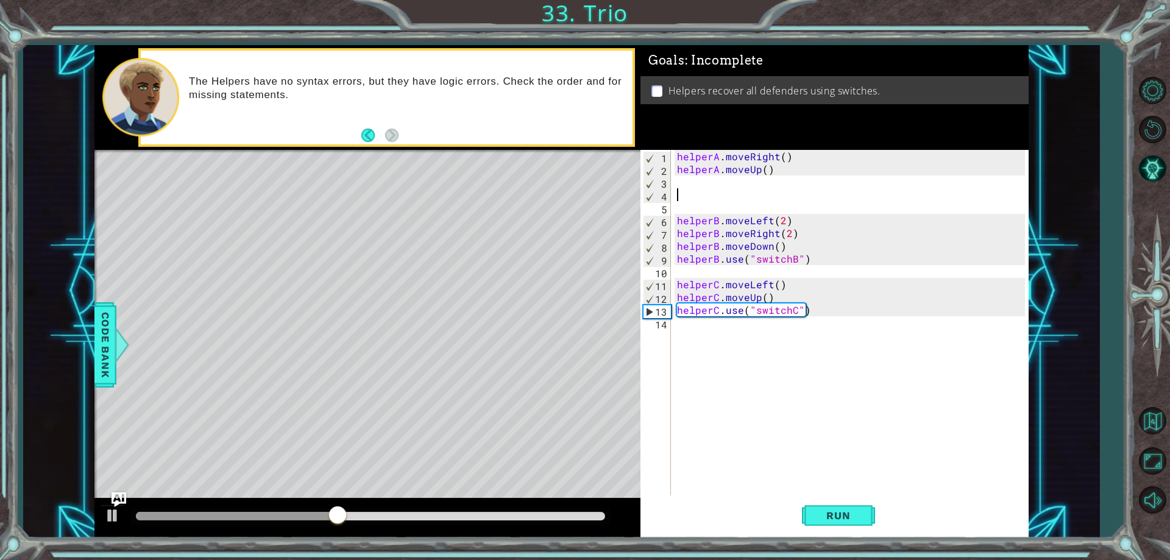
drag, startPoint x: 729, startPoint y: 190, endPoint x: 685, endPoint y: 183, distance: 45.0
paste textarea "helperA.moveRight()"
type textarea "helperA.moveRight()"
drag, startPoint x: 696, startPoint y: 190, endPoint x: 696, endPoint y: 197, distance: 6.7
click at [696, 197] on div "helperA . moveRight ( ) helperA . moveUp ( ) helperA . moveRight ( ) helperB . …" at bounding box center [853, 335] width 356 height 371
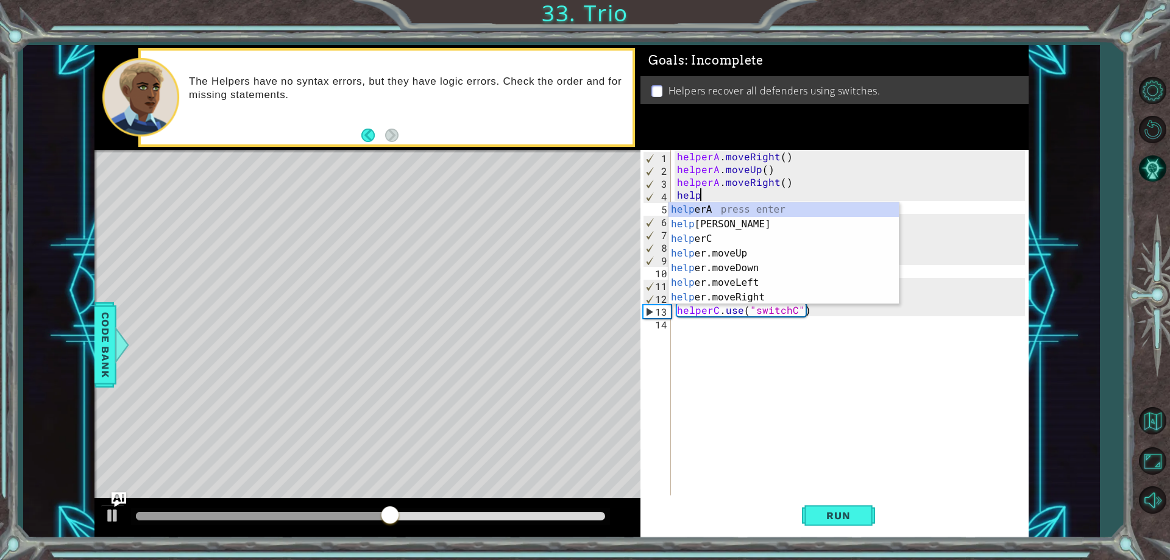
type textarea "helpr"
click at [704, 213] on div "help e r A press enter help e r B press enter help e r C press enter help e r .…" at bounding box center [784, 268] width 230 height 132
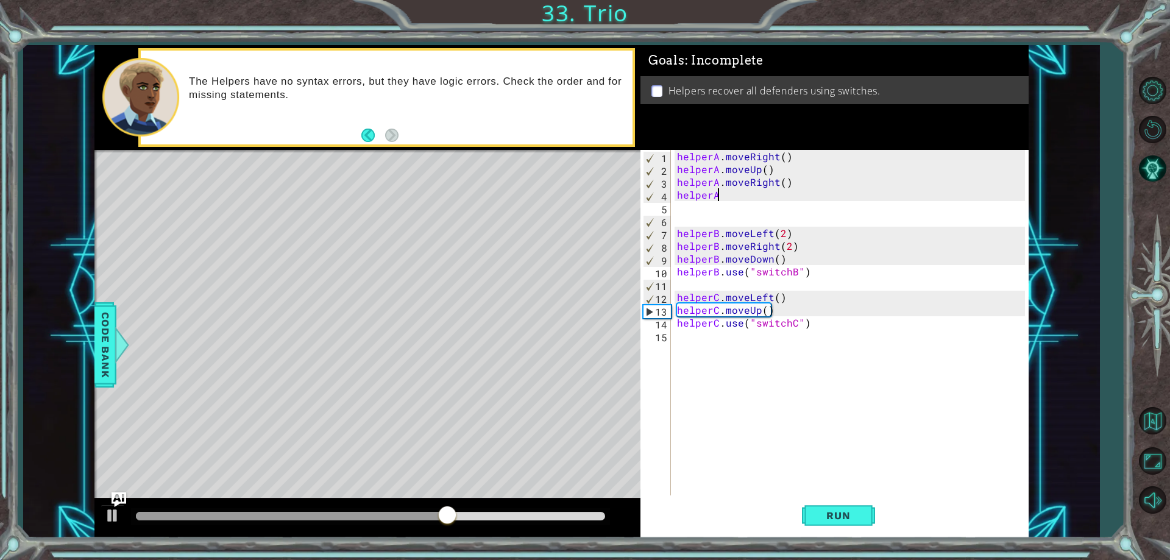
click at [719, 199] on div "helperA . moveRight ( ) helperA . moveUp ( ) helperA . moveRight ( ) helperA he…" at bounding box center [853, 335] width 356 height 371
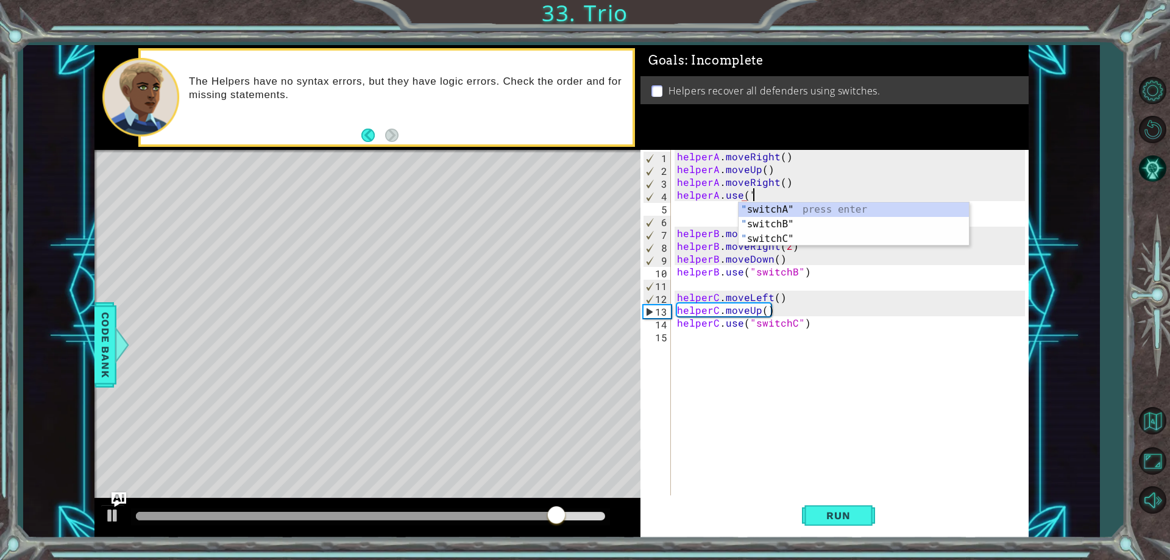
scroll to position [0, 4]
click at [781, 210] on div "" switchA" press enter " switchB" press enter " switchC" press enter" at bounding box center [854, 238] width 230 height 73
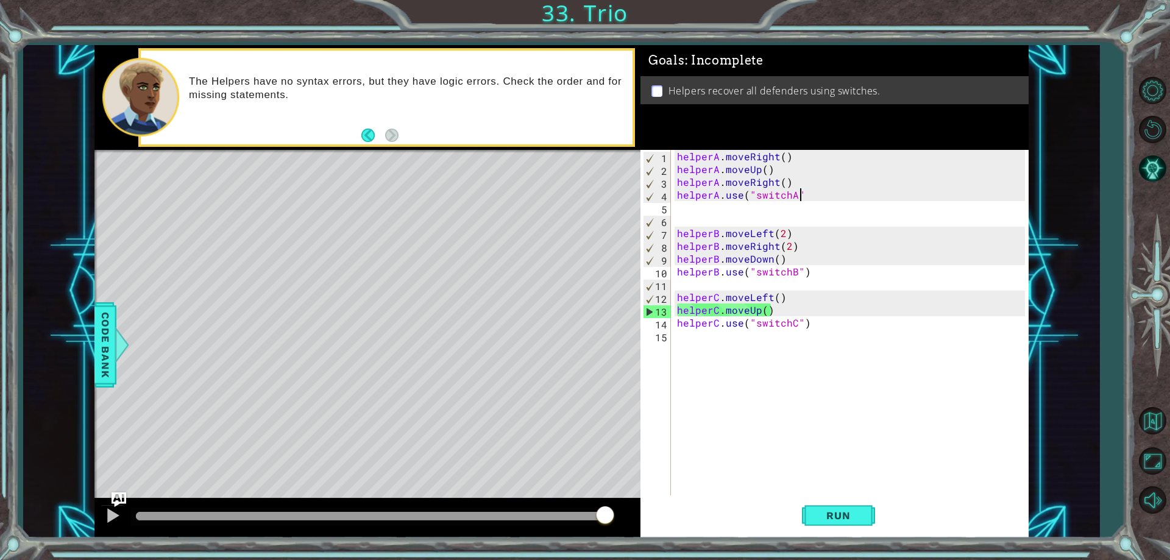
scroll to position [0, 7]
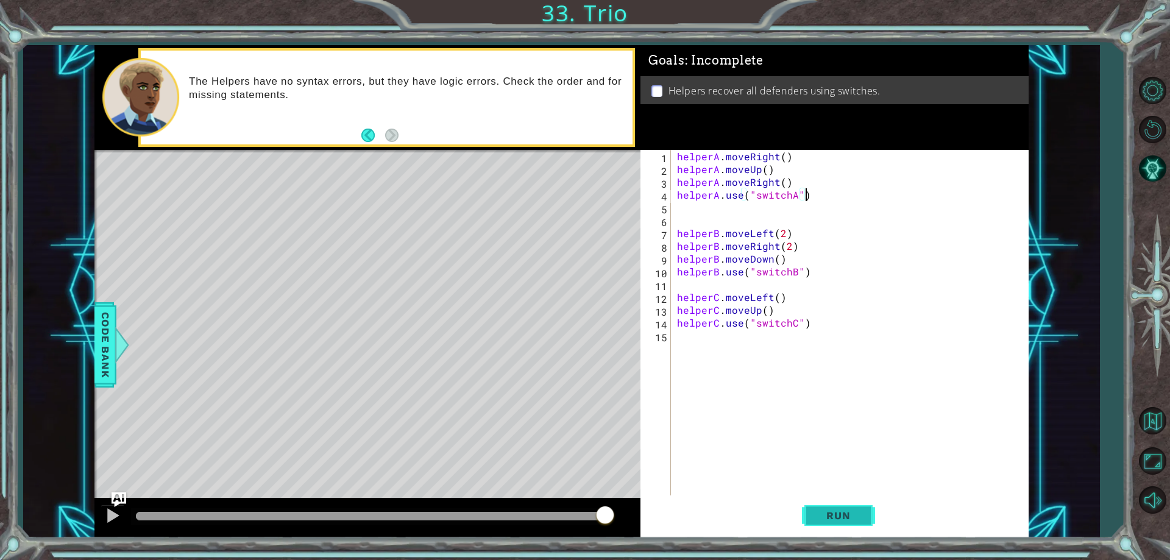
click at [820, 512] on span "Run" at bounding box center [838, 516] width 48 height 12
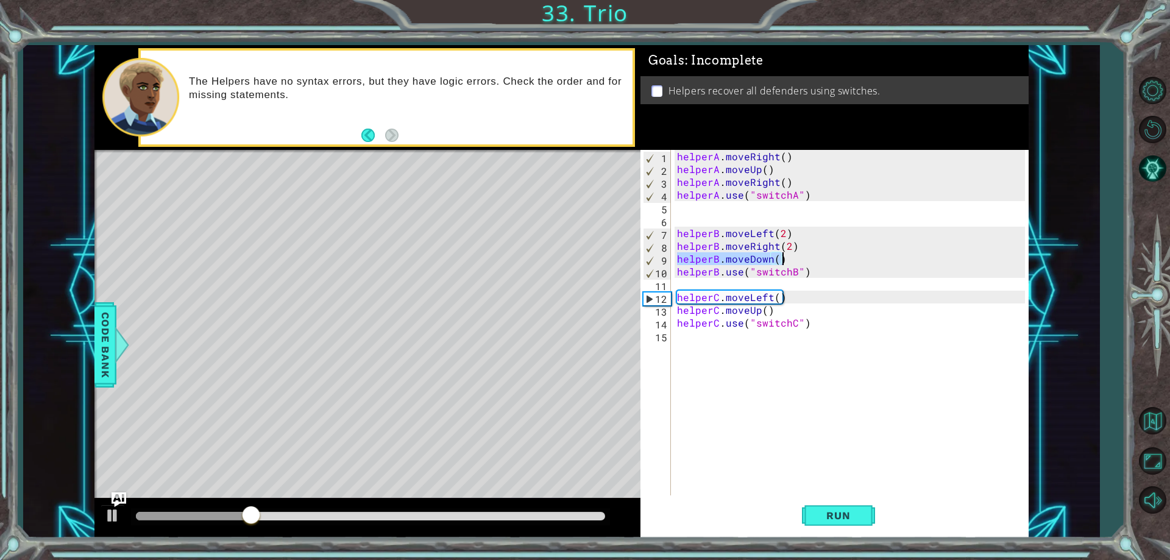
drag, startPoint x: 678, startPoint y: 257, endPoint x: 792, endPoint y: 255, distance: 113.4
click at [792, 255] on div "helperA . moveRight ( ) helperA . moveUp ( ) helperA . moveRight ( ) helperA . …" at bounding box center [853, 335] width 356 height 371
type textarea "helperB.moveDown()"
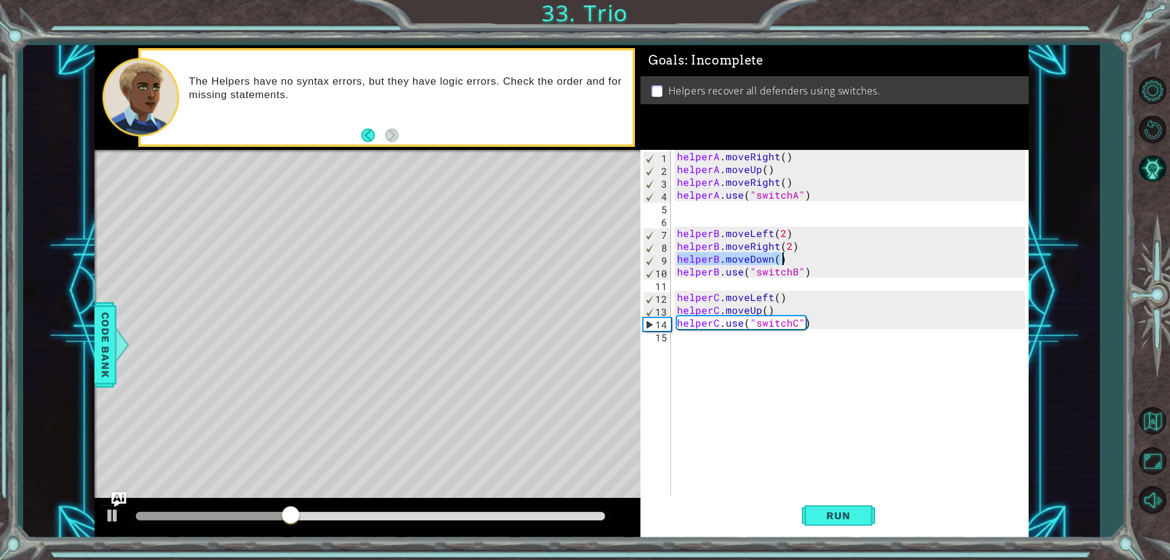
scroll to position [0, 0]
paste textarea "helperB.moveDown()"
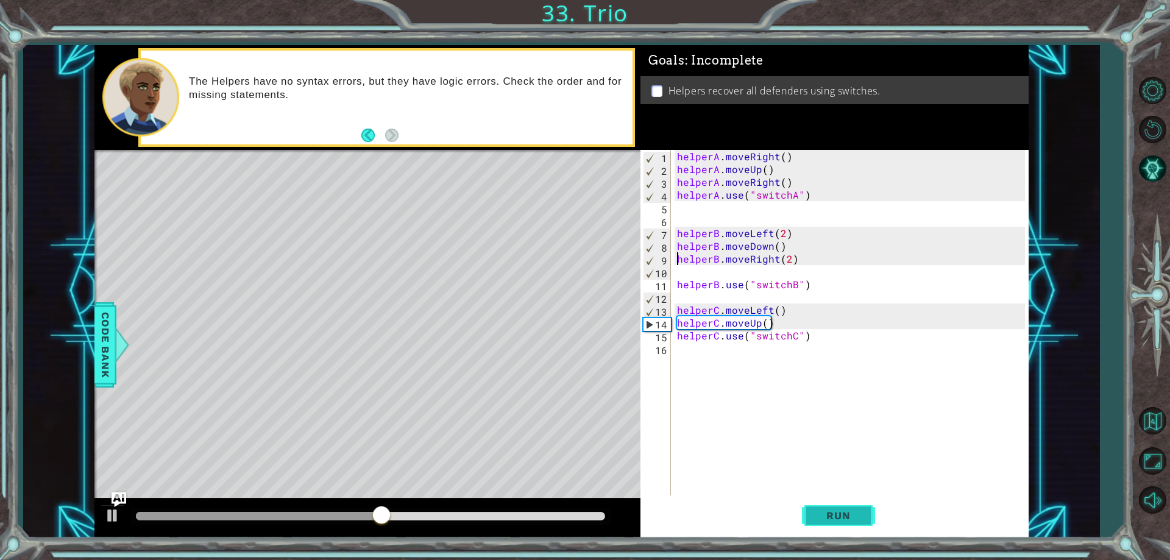
click at [812, 510] on button "Run" at bounding box center [838, 516] width 73 height 39
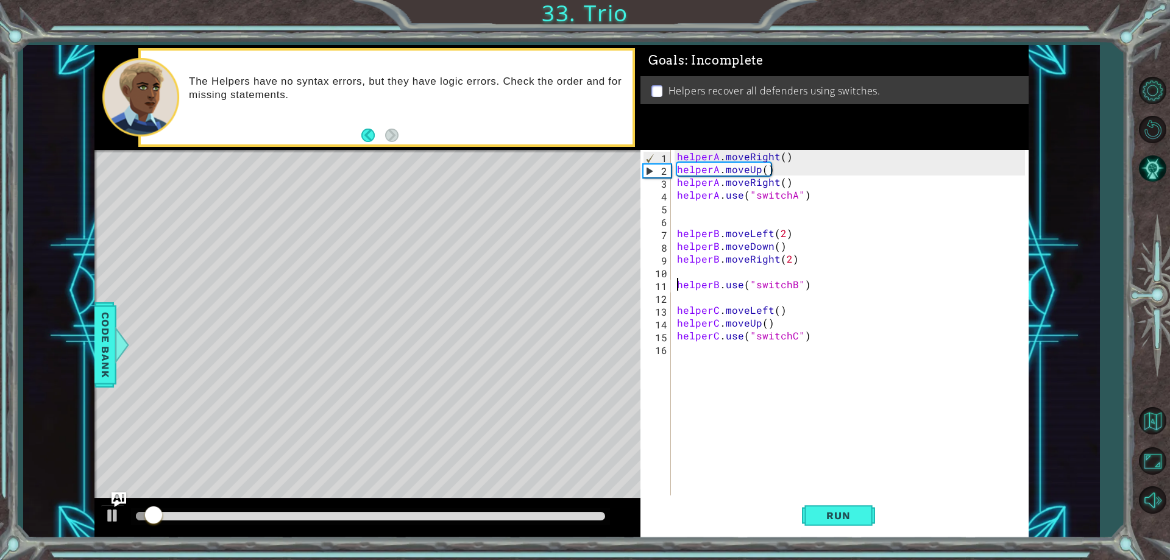
click at [677, 290] on div "helperA . moveRight ( ) helperA . moveUp ( ) helperA . moveRight ( ) helperA . …" at bounding box center [853, 335] width 356 height 371
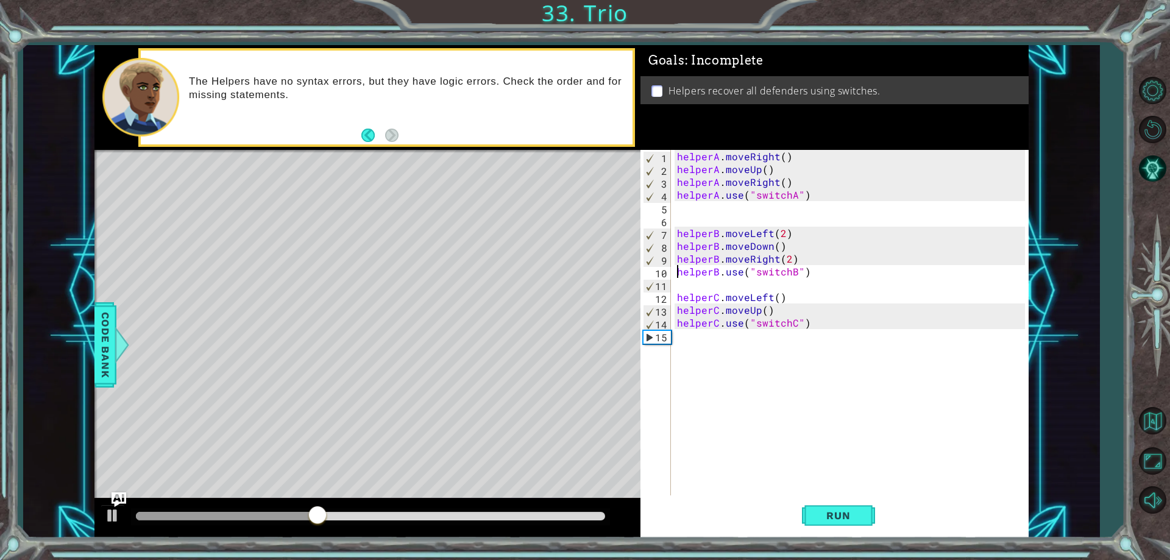
type textarea "helperC.use("switchC")"
drag, startPoint x: 678, startPoint y: 321, endPoint x: 677, endPoint y: 346, distance: 24.4
click at [677, 354] on div "helperA . moveRight ( ) helperA . moveUp ( ) helperA . moveRight ( ) helperA . …" at bounding box center [853, 335] width 356 height 371
click at [678, 322] on div "helperA . moveRight ( ) helperA . moveUp ( ) helperA . moveRight ( ) helperA . …" at bounding box center [853, 335] width 356 height 371
type textarea "helperC.use("switchC")"
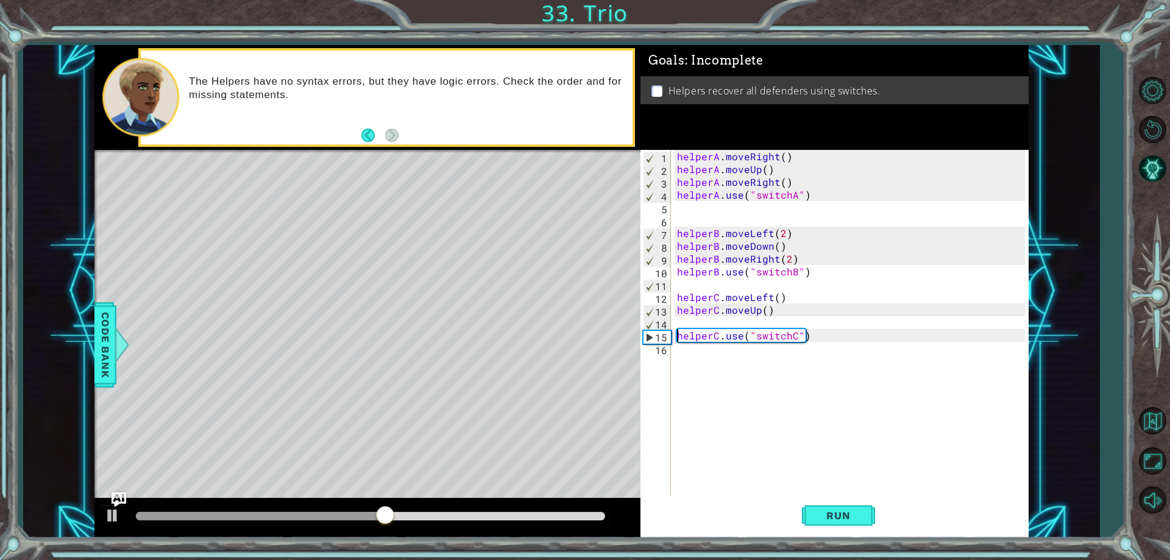
click at [678, 322] on div "helperA . moveRight ( ) helperA . moveUp ( ) helperA . moveRight ( ) helperA . …" at bounding box center [853, 335] width 356 height 371
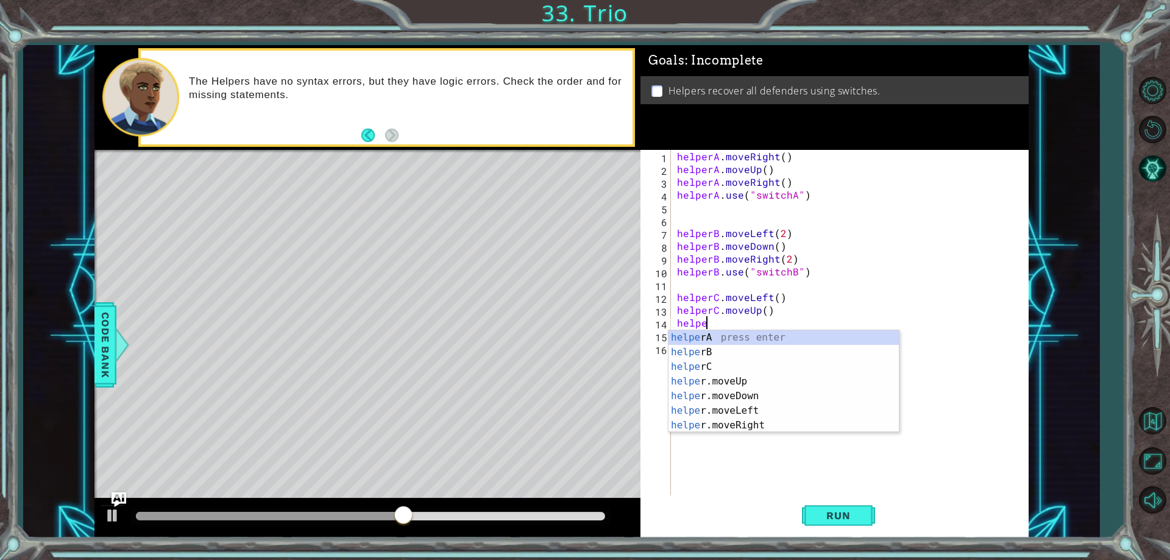
scroll to position [0, 2]
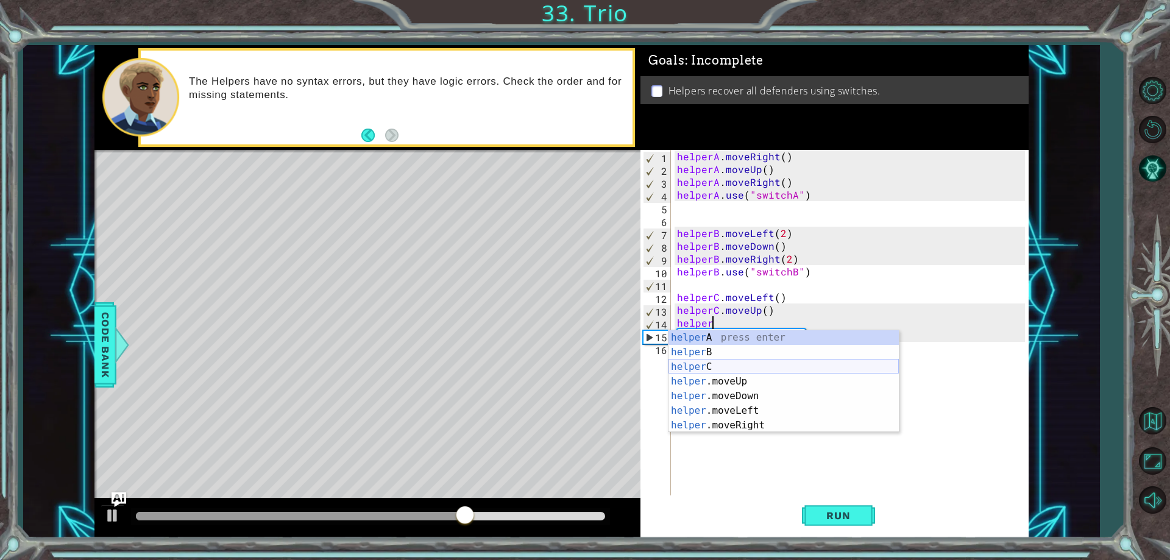
click at [716, 368] on div "helper A press enter helper B press enter helper C press enter helper .moveUp p…" at bounding box center [784, 396] width 230 height 132
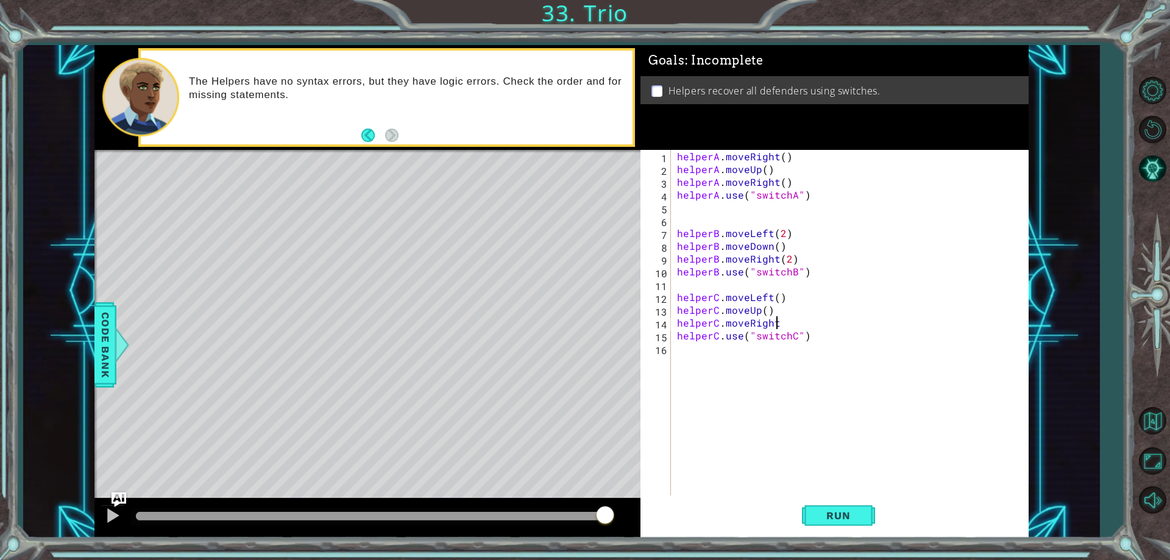
scroll to position [0, 6]
type textarea "helperC.moveRight()"
click at [861, 511] on span "Run" at bounding box center [838, 516] width 48 height 12
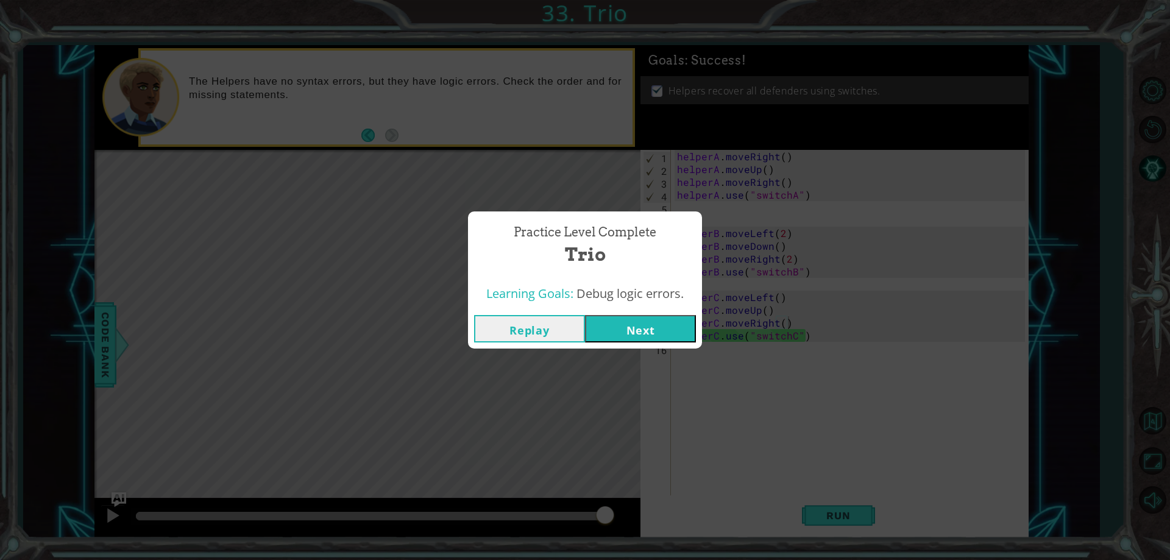
click at [672, 333] on button "Next" at bounding box center [640, 328] width 111 height 27
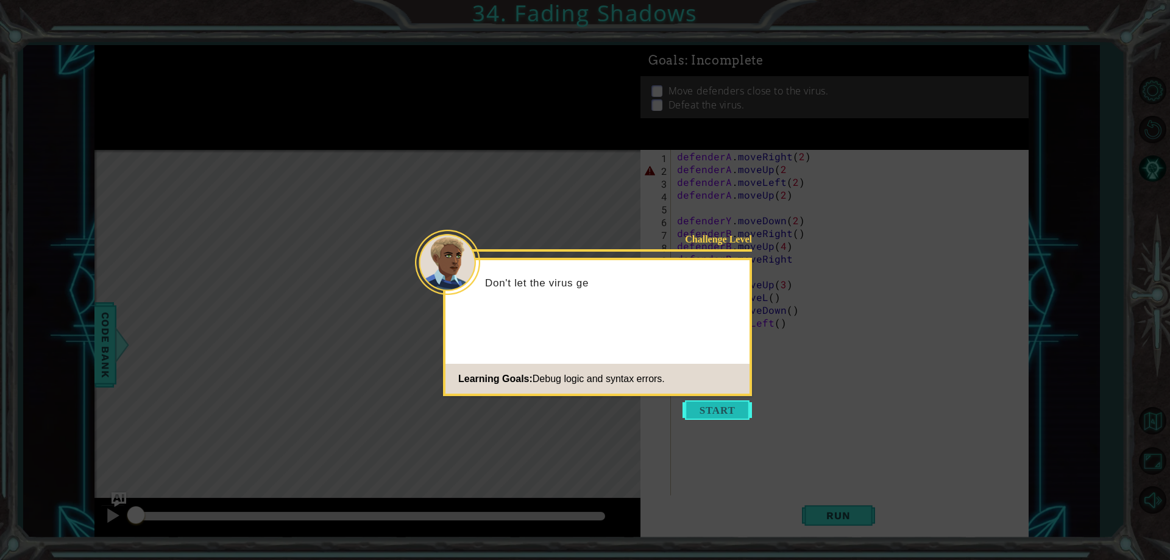
click at [692, 414] on button "Start" at bounding box center [717, 410] width 69 height 20
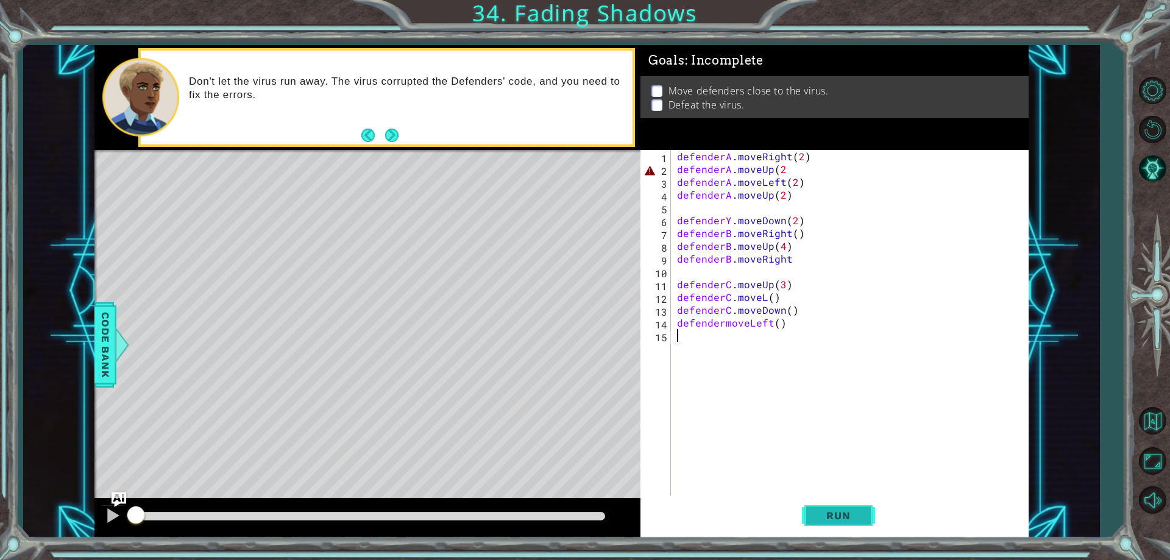
click at [813, 514] on button "Run" at bounding box center [838, 516] width 73 height 39
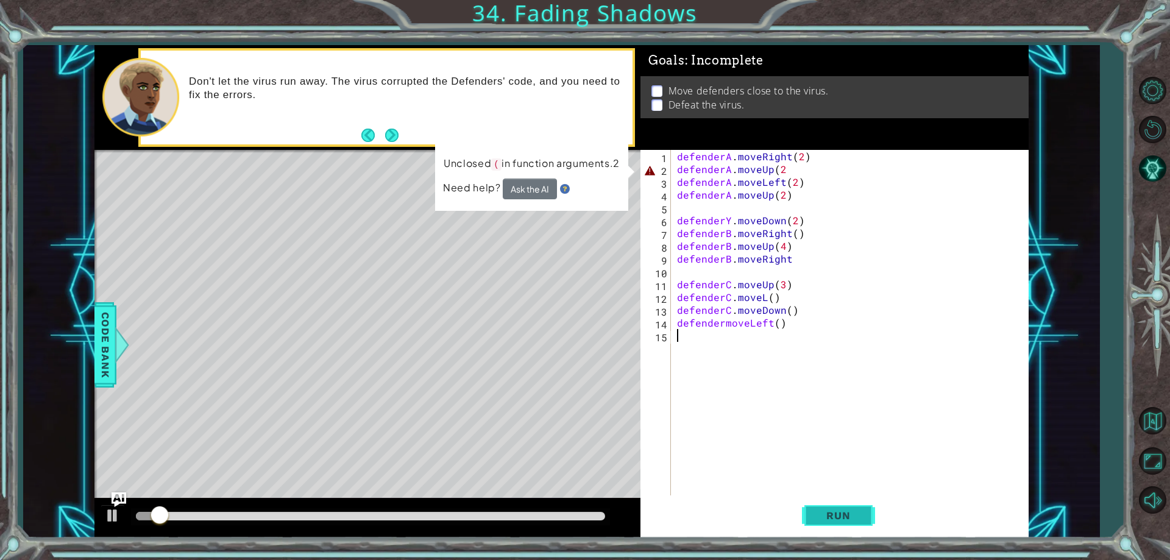
click at [837, 522] on span "Run" at bounding box center [838, 516] width 48 height 12
click at [780, 169] on div "defenderA . moveRight ( 2 ) defenderA . moveUp ( 2 defenderA . moveLeft ( 2 ) d…" at bounding box center [853, 335] width 356 height 371
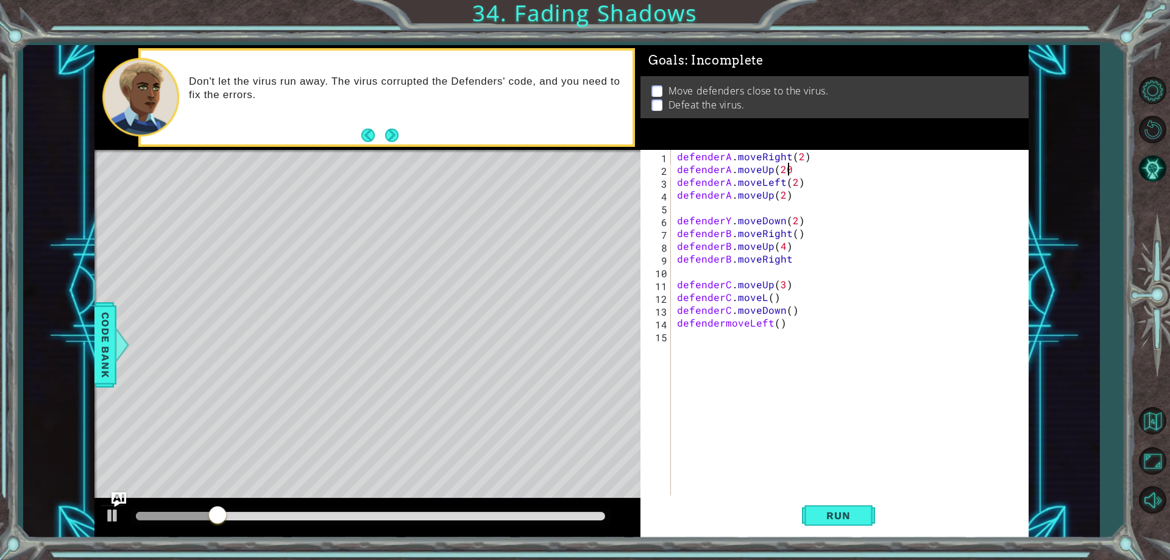
scroll to position [0, 6]
click at [826, 511] on span "Run" at bounding box center [838, 516] width 48 height 12
click at [848, 510] on span "Run" at bounding box center [838, 516] width 48 height 12
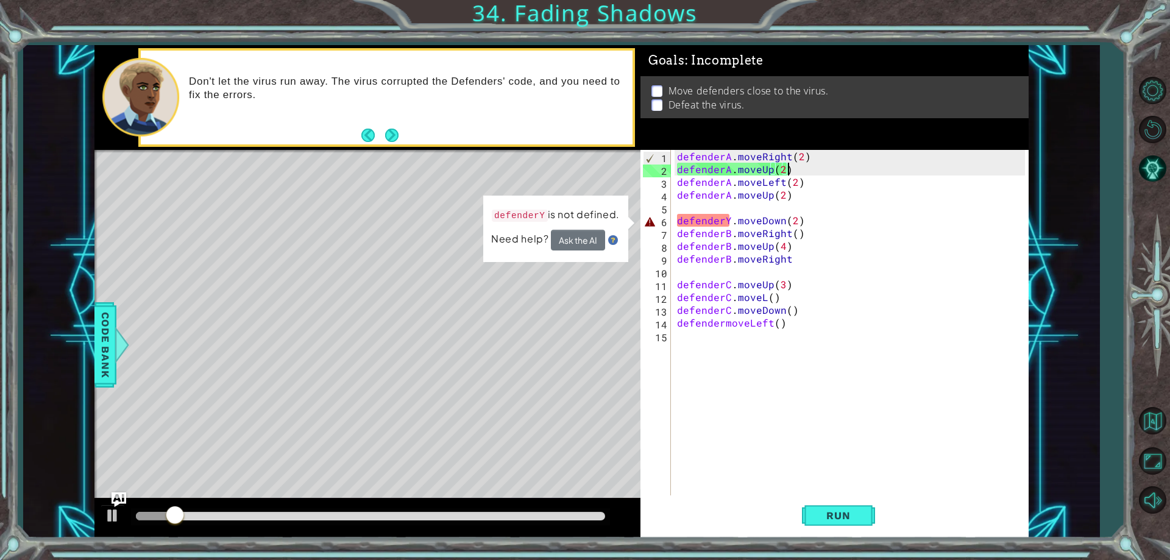
click at [727, 224] on div "defenderA . moveRight ( 2 ) defenderA . moveUp ( 2 ) defenderA . moveLeft ( 2 )…" at bounding box center [853, 335] width 356 height 371
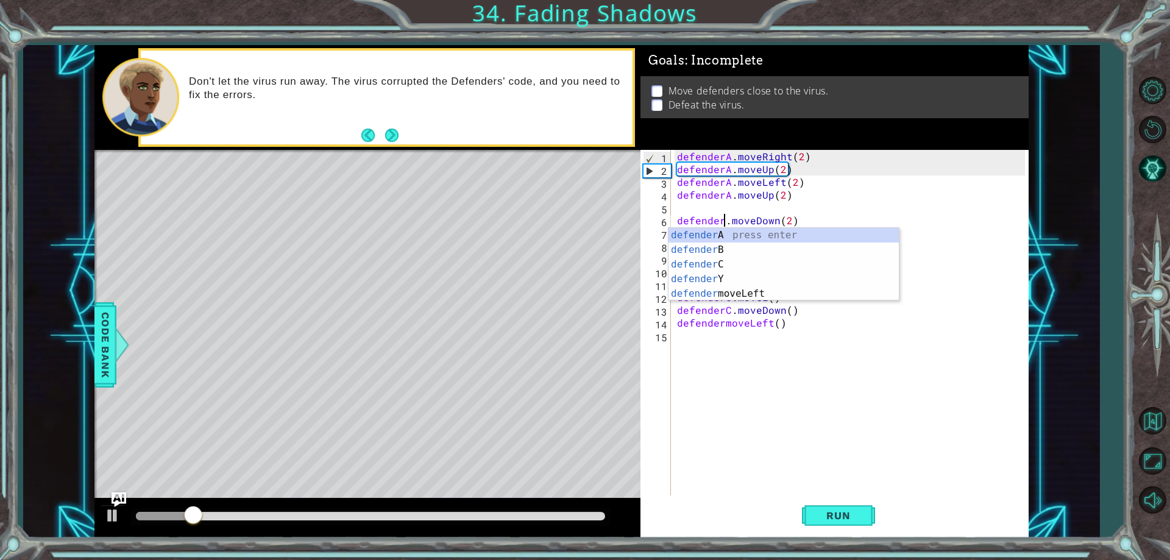
scroll to position [0, 4]
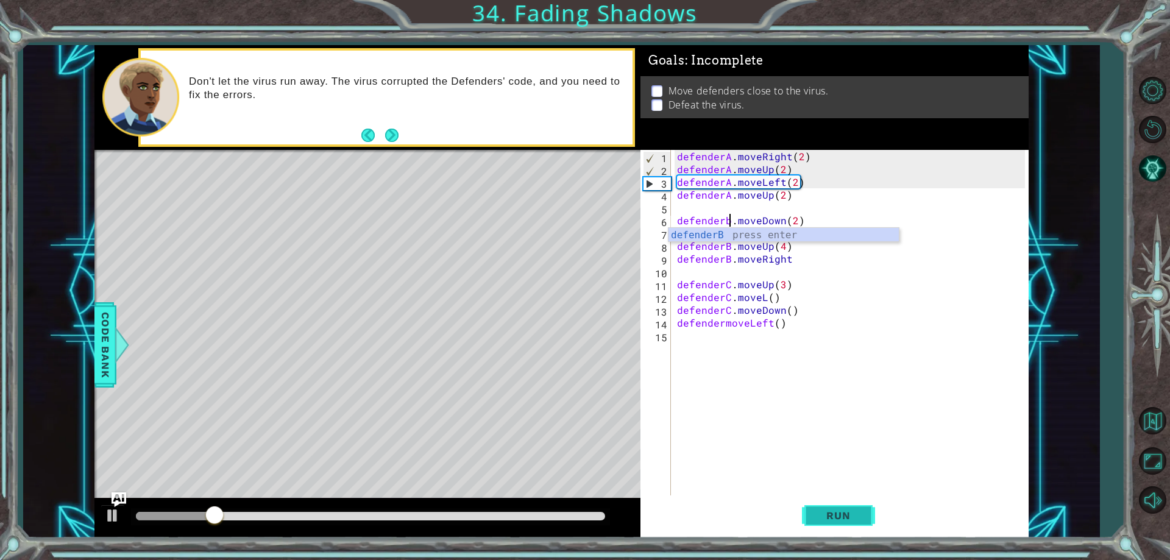
click at [841, 519] on span "Run" at bounding box center [838, 516] width 48 height 12
click at [827, 511] on span "Run" at bounding box center [838, 516] width 48 height 12
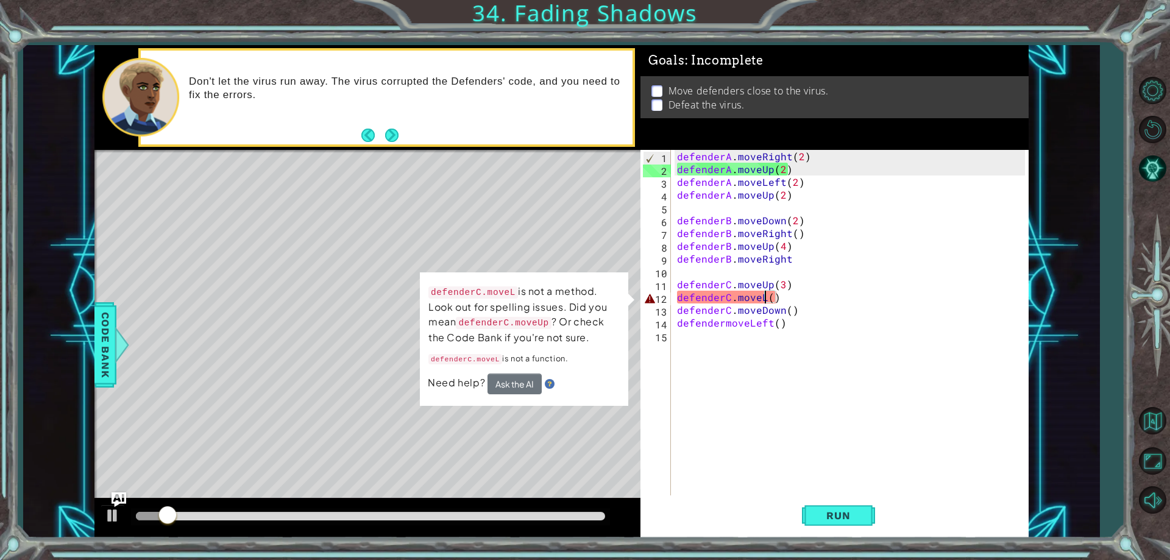
click at [766, 299] on div "defenderA . moveRight ( 2 ) defenderA . moveUp ( 2 ) defenderA . moveLeft ( 2 )…" at bounding box center [853, 335] width 356 height 371
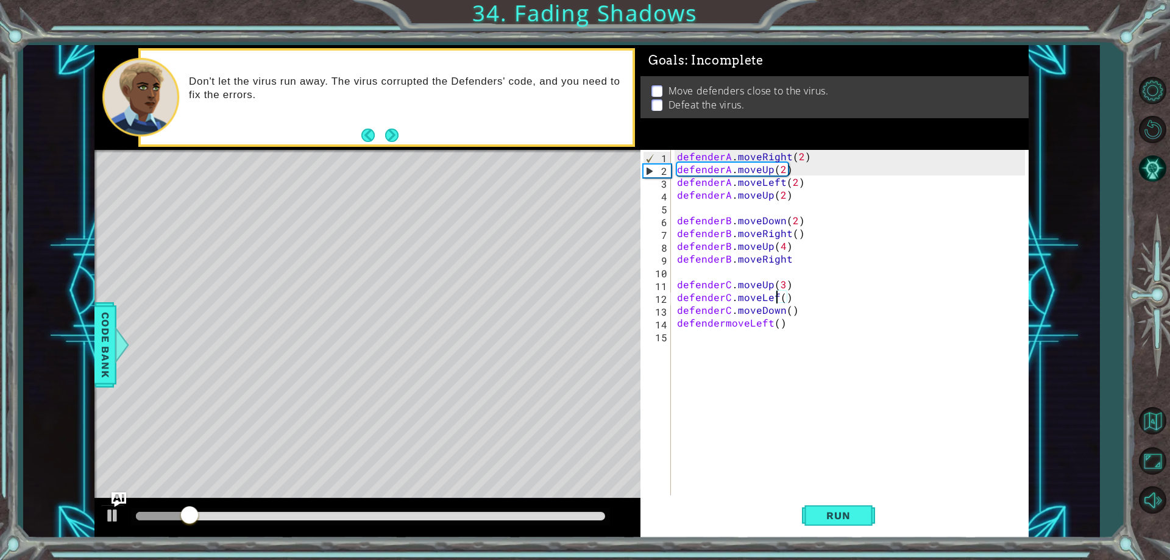
scroll to position [0, 7]
click at [824, 514] on span "Run" at bounding box center [838, 516] width 48 height 12
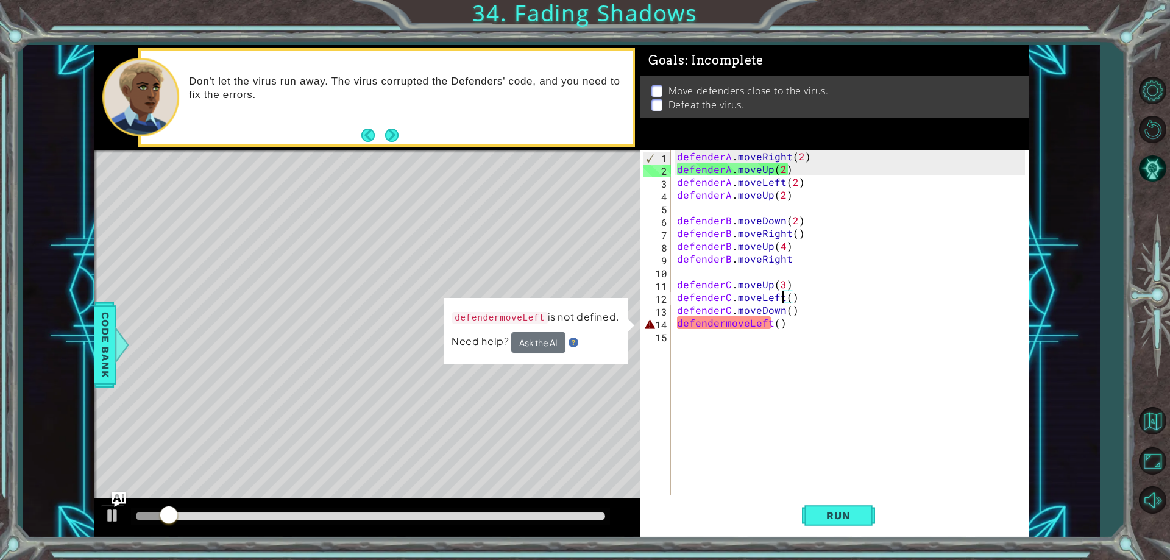
click at [723, 326] on div "defenderA . moveRight ( 2 ) defenderA . moveUp ( 2 ) defenderA . moveLeft ( 2 )…" at bounding box center [853, 335] width 356 height 371
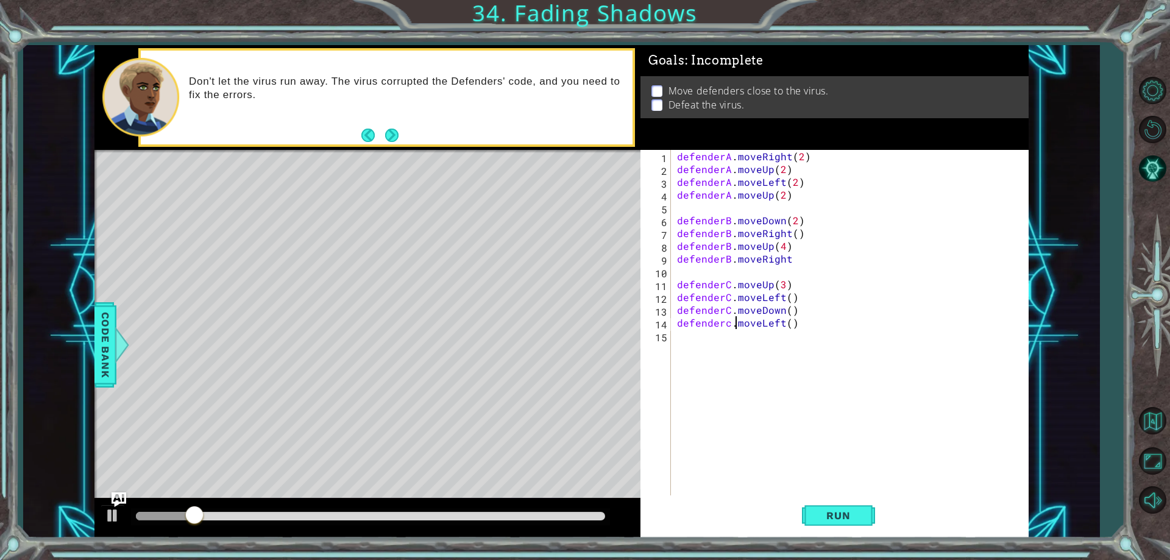
scroll to position [0, 4]
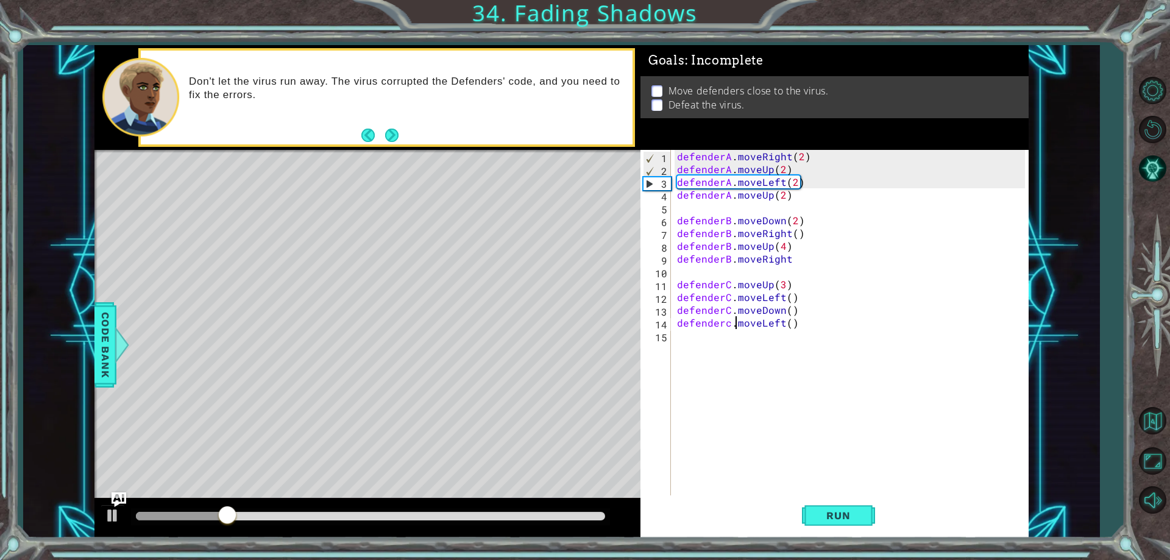
click at [730, 326] on div "defenderA . moveRight ( 2 ) defenderA . moveUp ( 2 ) defenderA . moveLeft ( 2 )…" at bounding box center [853, 335] width 356 height 371
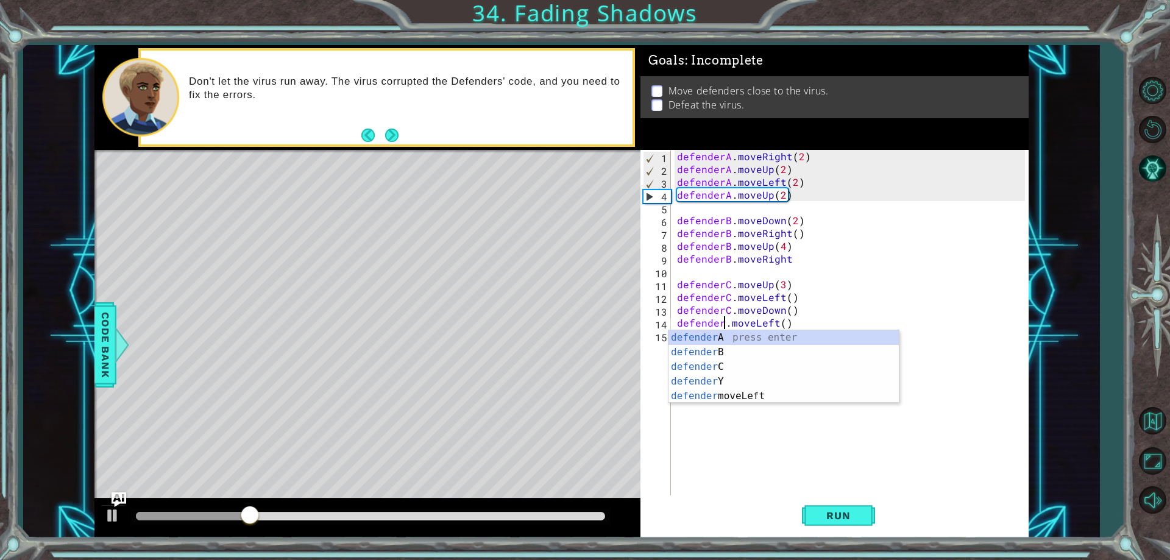
scroll to position [0, 4]
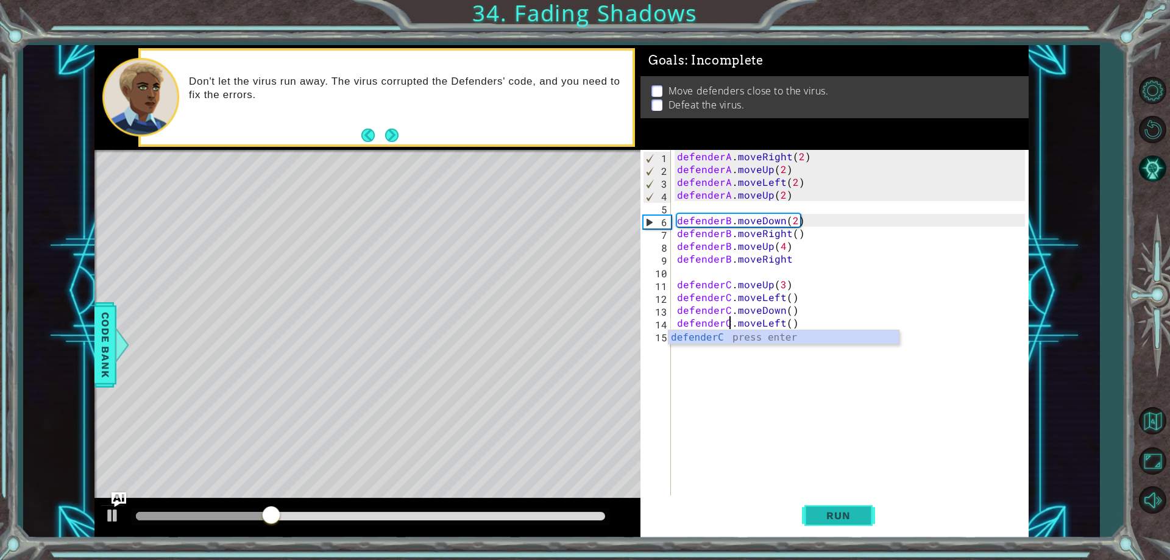
click at [844, 512] on span "Run" at bounding box center [838, 516] width 48 height 12
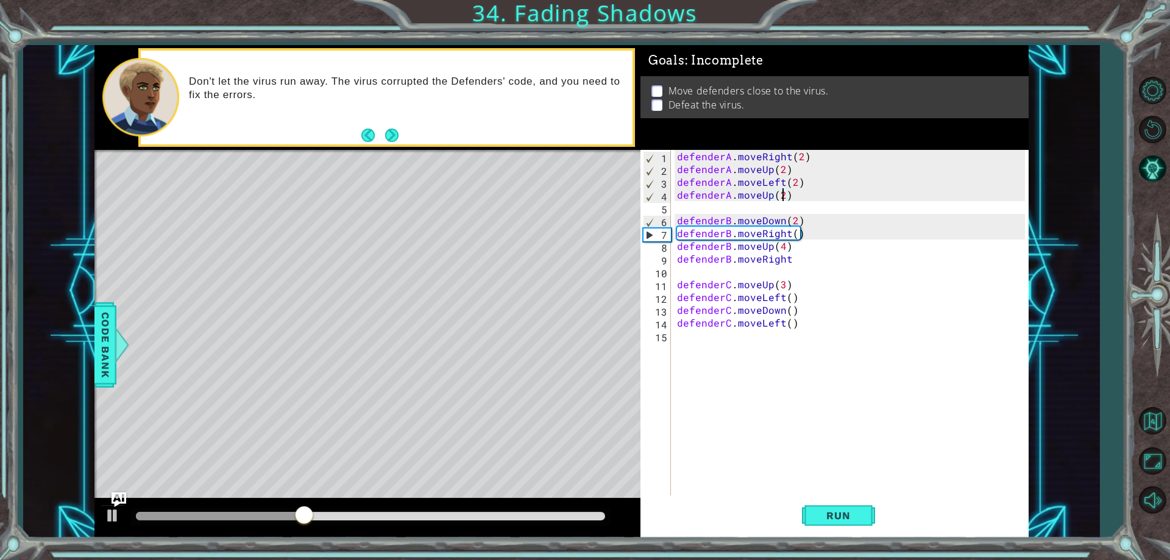
click at [782, 197] on div "defenderA . moveRight ( 2 ) defenderA . moveUp ( 2 ) defenderA . moveLeft ( 2 )…" at bounding box center [853, 335] width 356 height 371
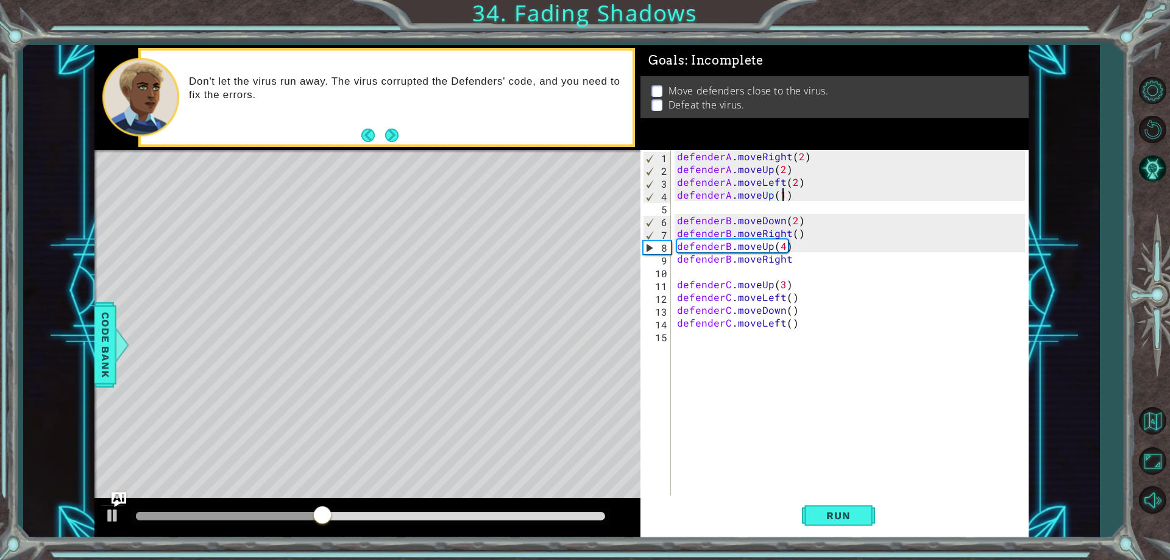
scroll to position [0, 6]
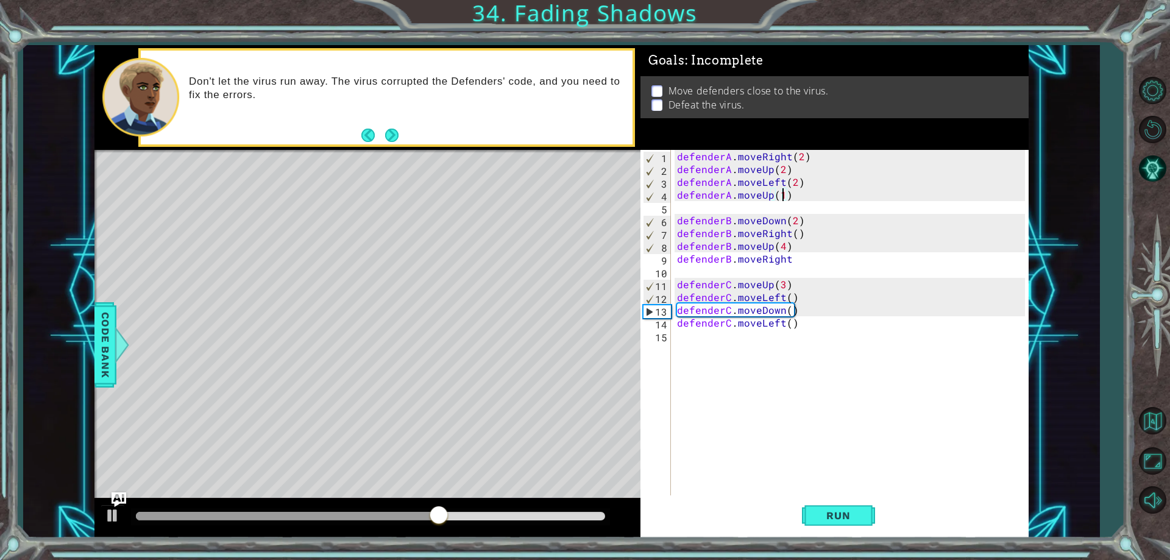
click at [790, 261] on div "defenderA . moveRight ( 2 ) defenderA . moveUp ( 2 ) defenderA . moveLeft ( 2 )…" at bounding box center [853, 335] width 356 height 371
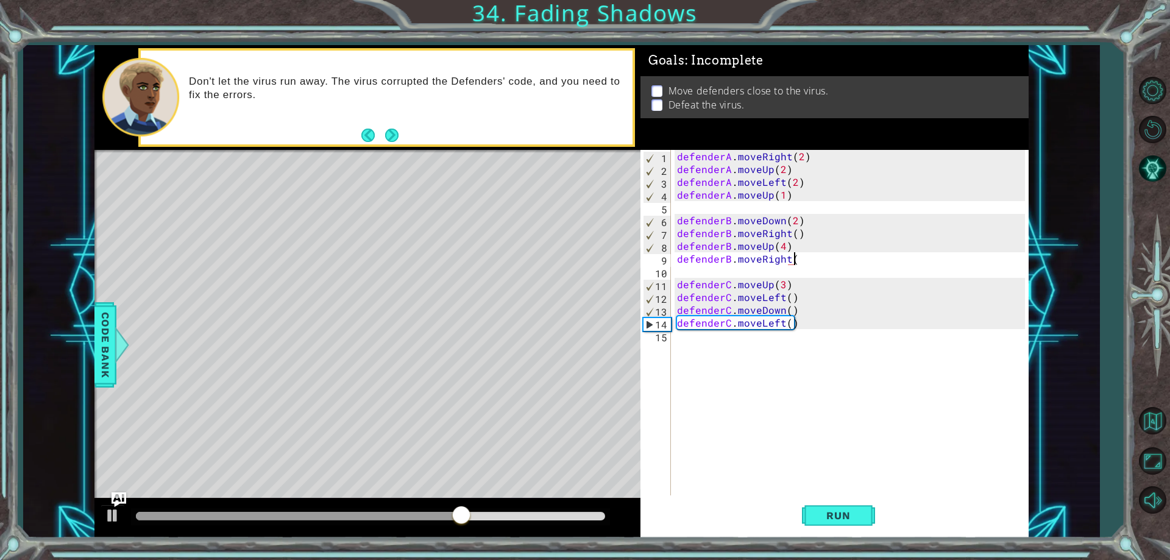
scroll to position [0, 7]
type textarea "defenderB.moveRight()"
click at [841, 532] on button "Run" at bounding box center [838, 516] width 73 height 39
click at [394, 135] on button "Next" at bounding box center [391, 135] width 13 height 13
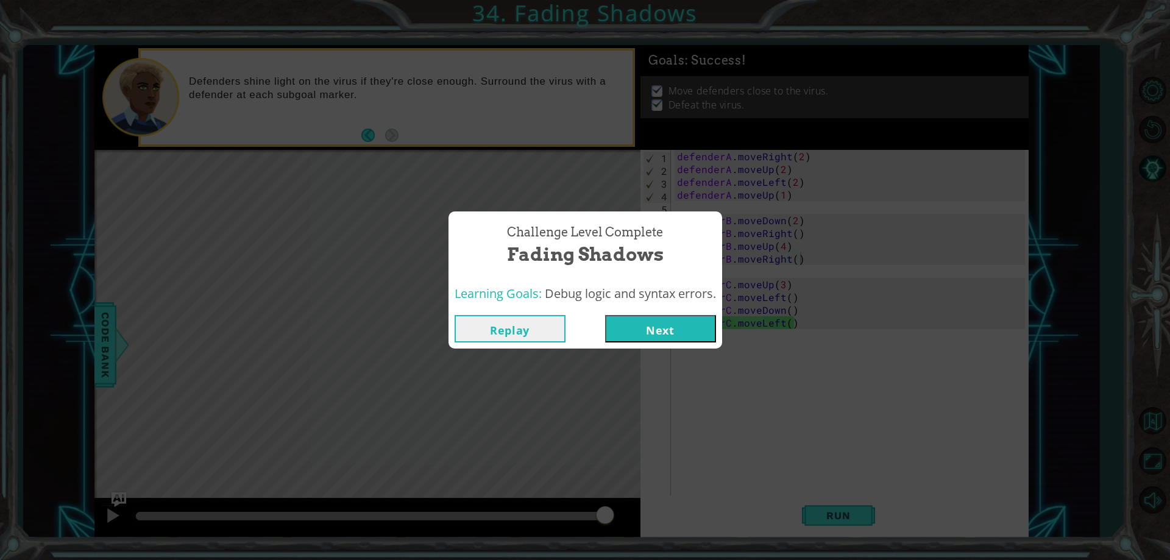
click at [658, 336] on button "Next" at bounding box center [660, 328] width 111 height 27
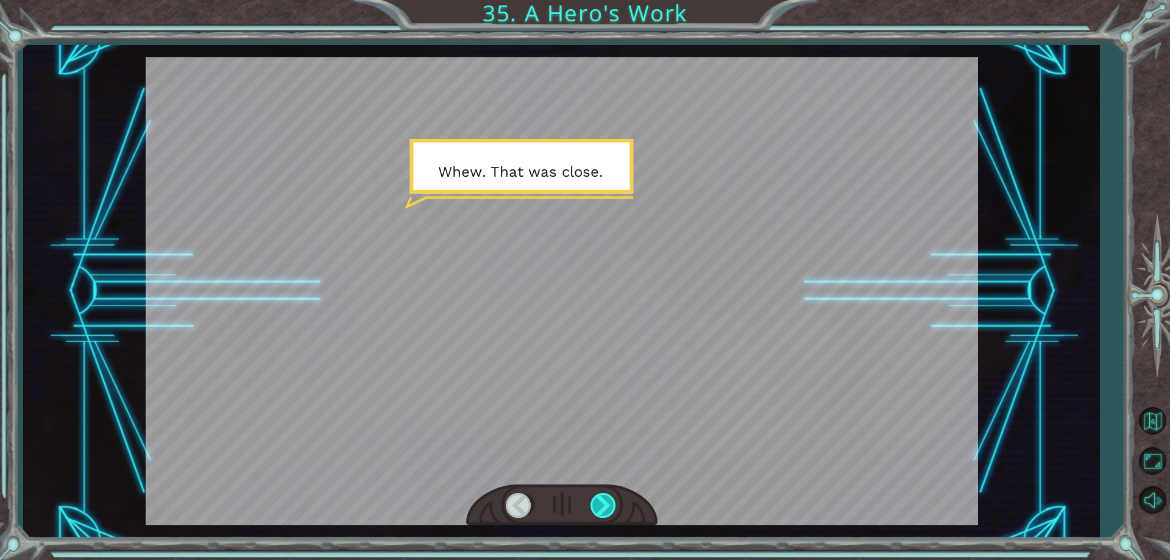
click at [604, 508] on div at bounding box center [604, 505] width 27 height 25
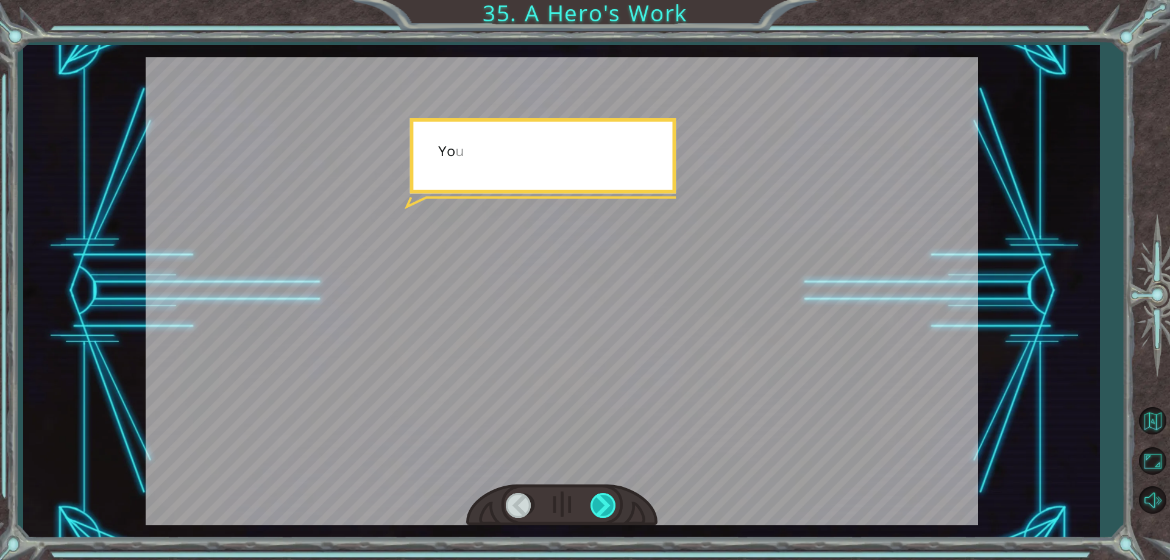
click at [603, 508] on div at bounding box center [604, 505] width 27 height 25
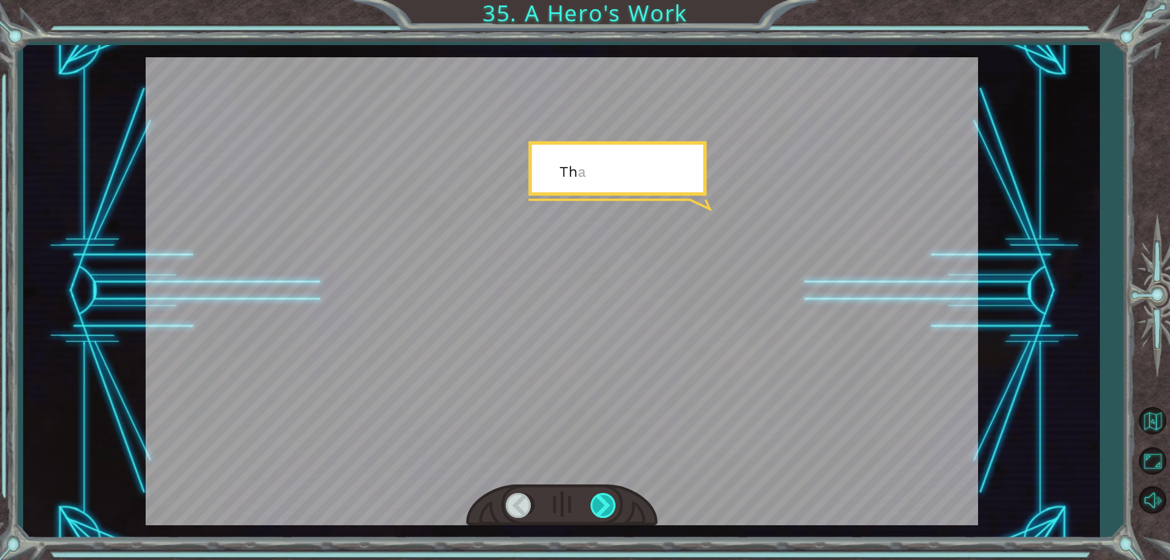
click at [603, 508] on div at bounding box center [604, 505] width 27 height 25
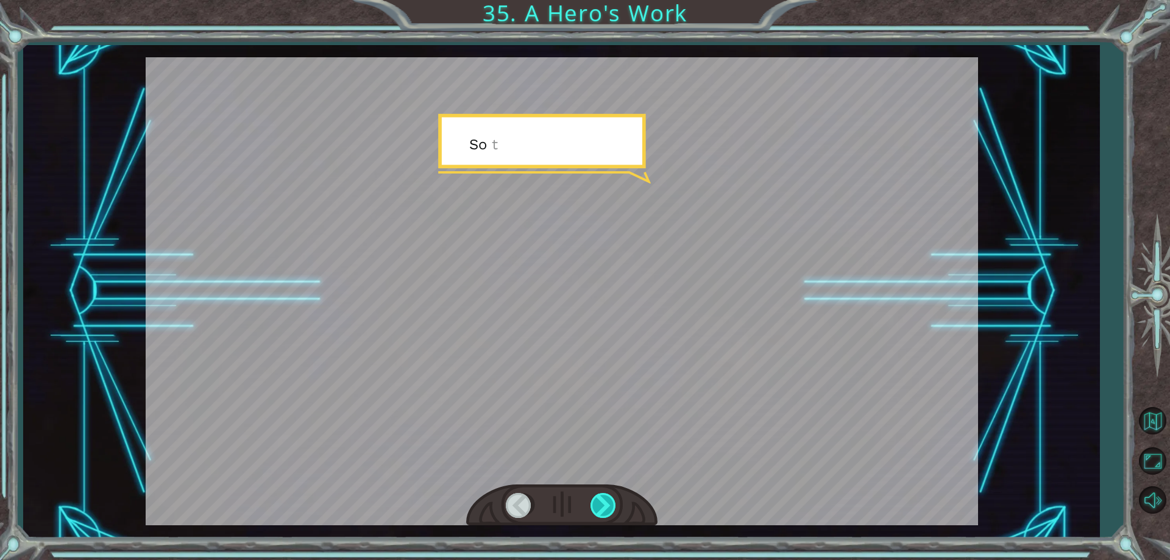
click at [603, 508] on div at bounding box center [604, 505] width 27 height 25
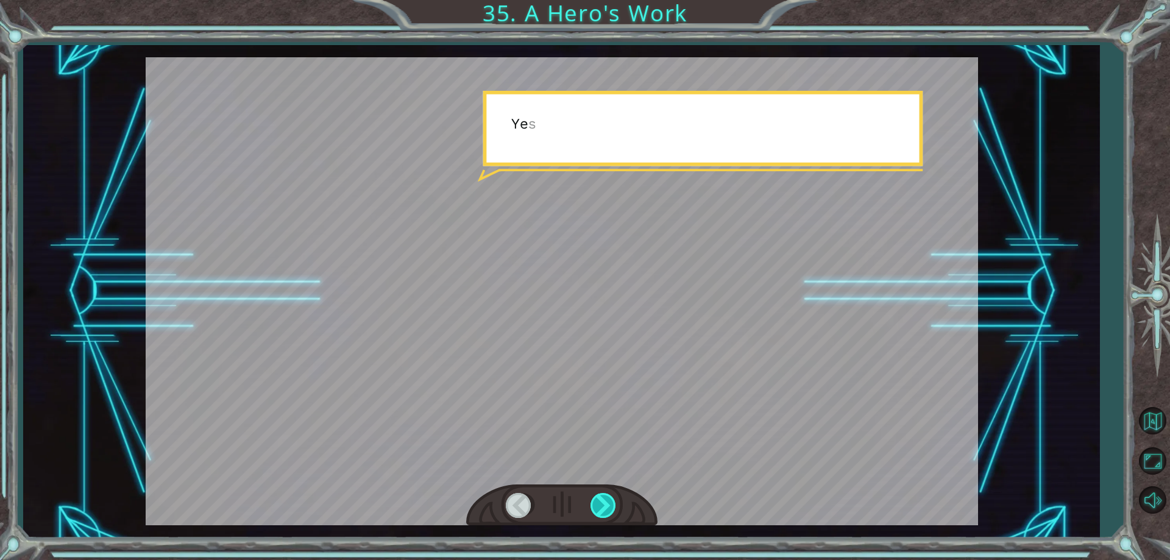
click at [603, 508] on div at bounding box center [604, 505] width 27 height 25
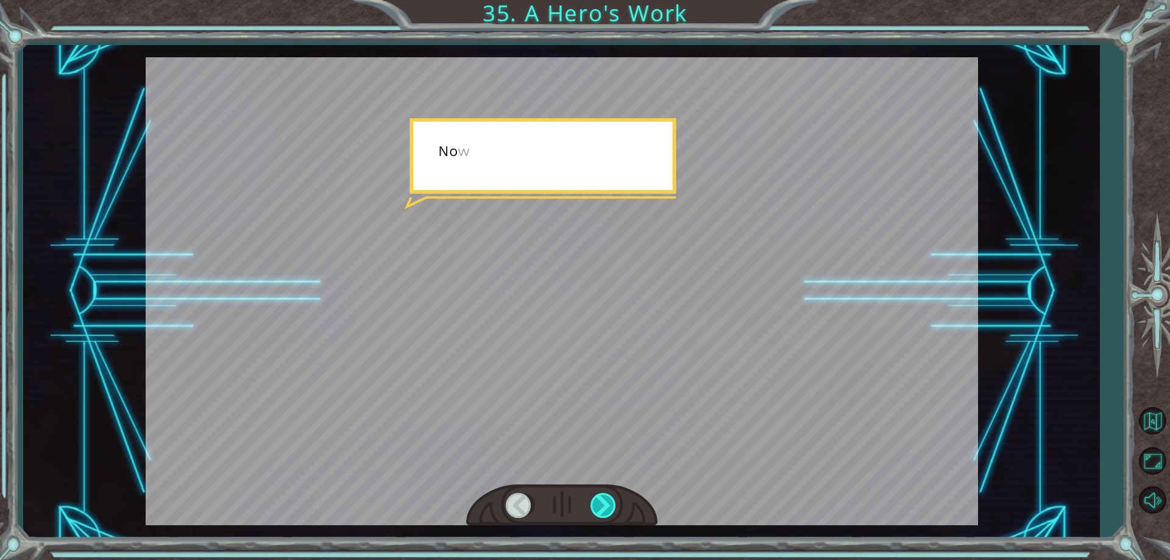
click at [603, 508] on div at bounding box center [604, 505] width 27 height 25
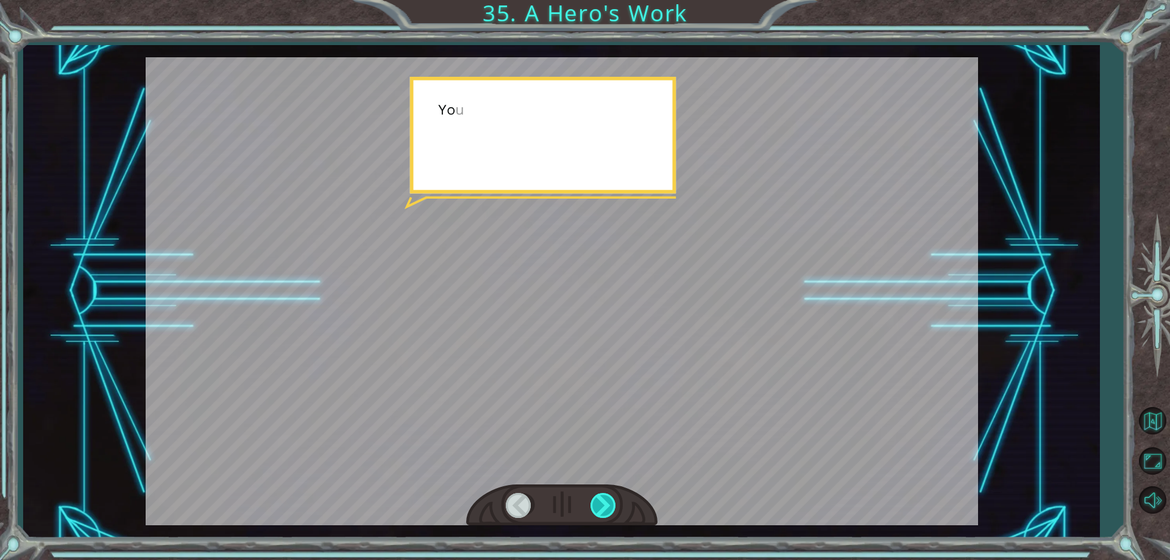
click at [603, 508] on div at bounding box center [604, 505] width 27 height 25
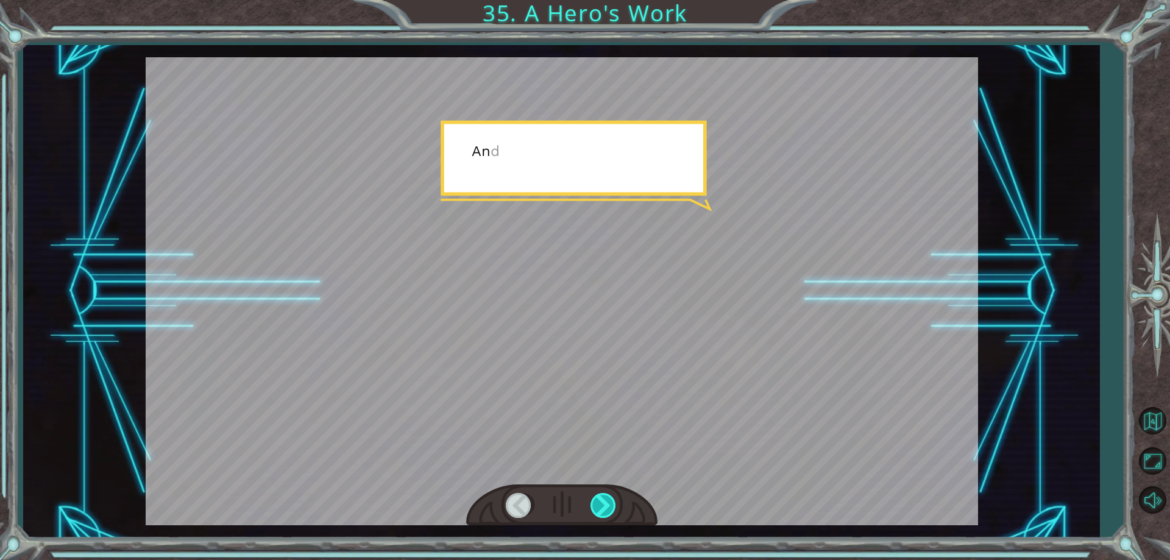
click at [603, 508] on div at bounding box center [604, 505] width 27 height 25
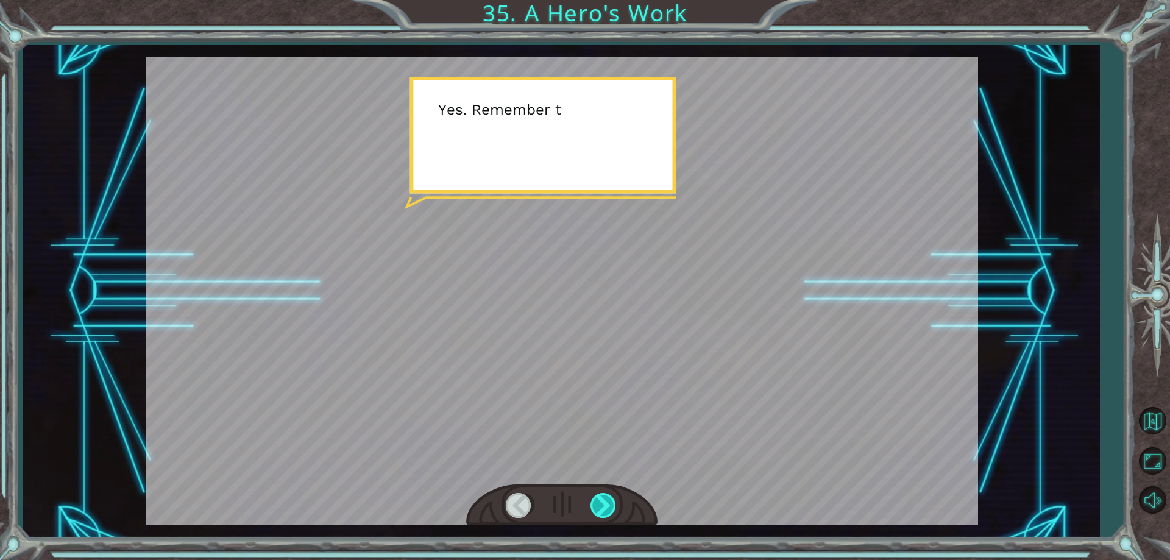
click at [603, 508] on div at bounding box center [604, 505] width 27 height 25
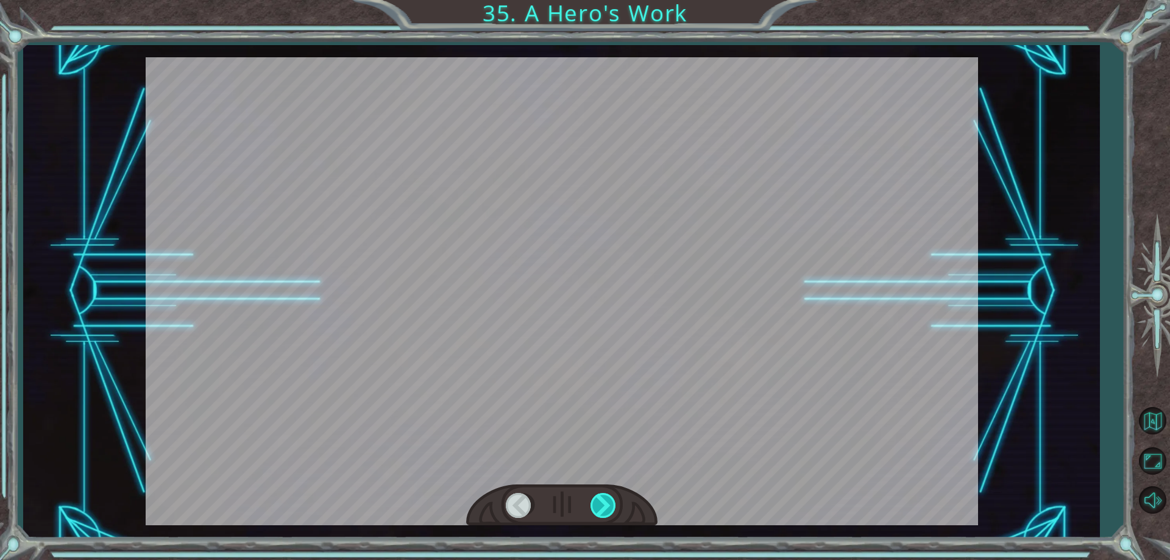
click at [599, 510] on div at bounding box center [604, 505] width 27 height 25
